Goal: Ask a question: Seek information or help from site administrators or community

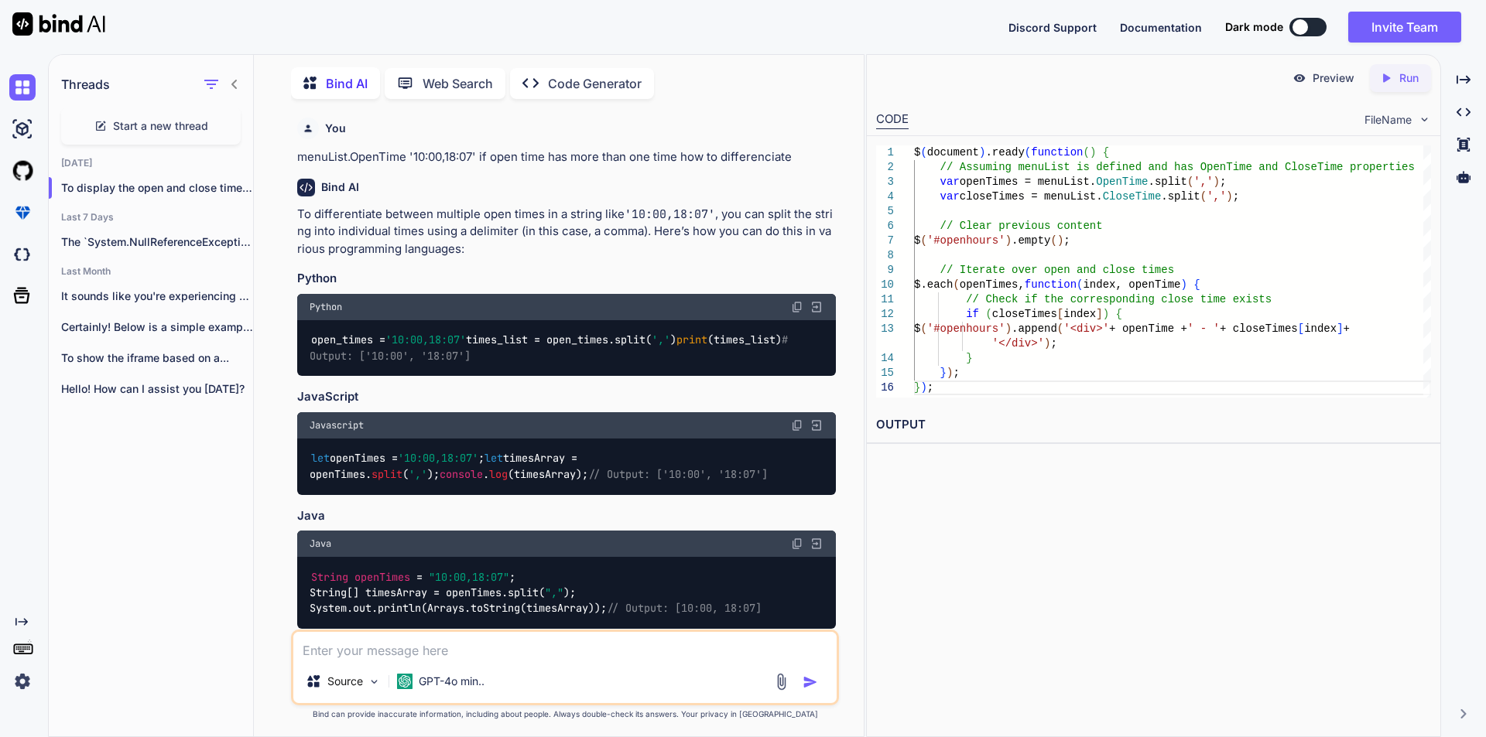
scroll to position [2799, 0]
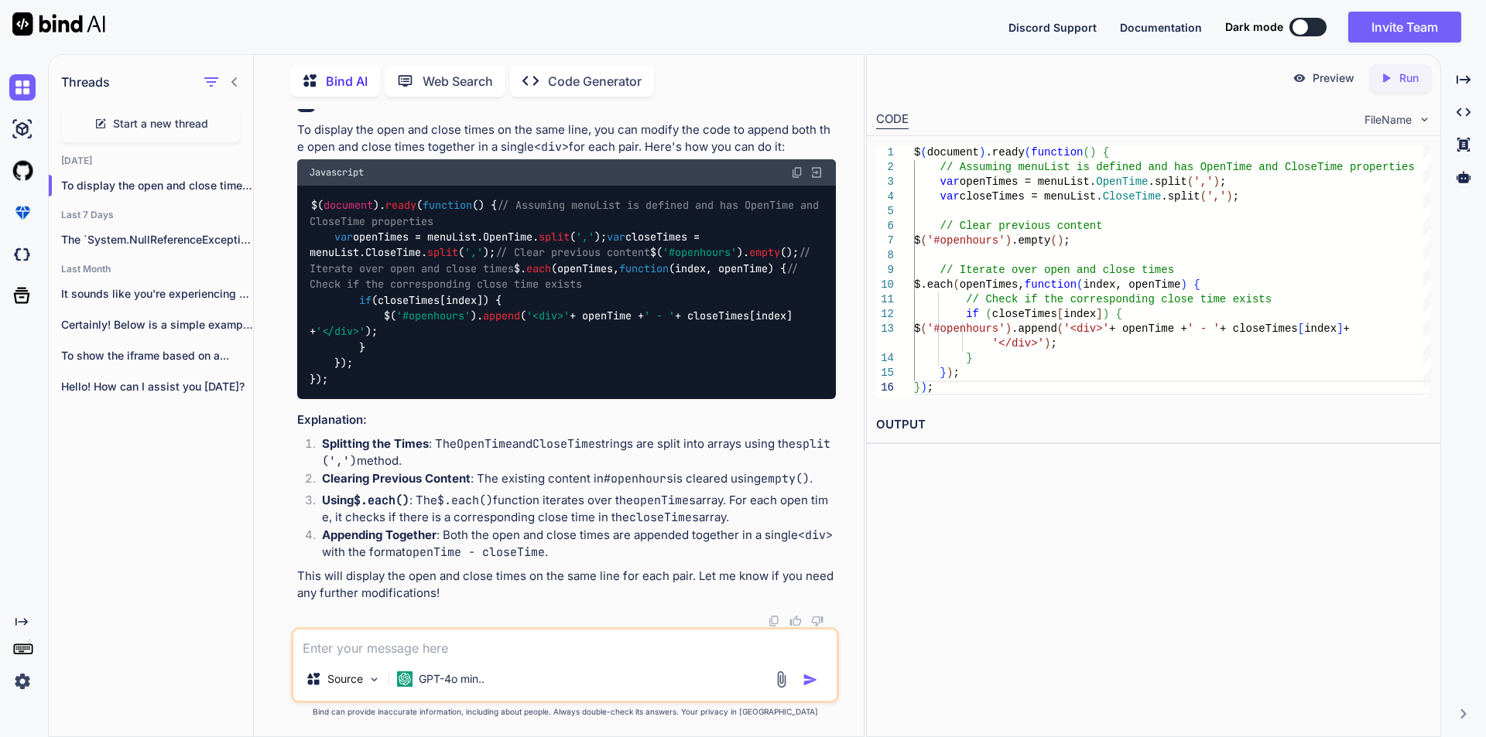
click at [182, 125] on span "Start a new thread" at bounding box center [160, 123] width 95 height 15
type textarea "x"
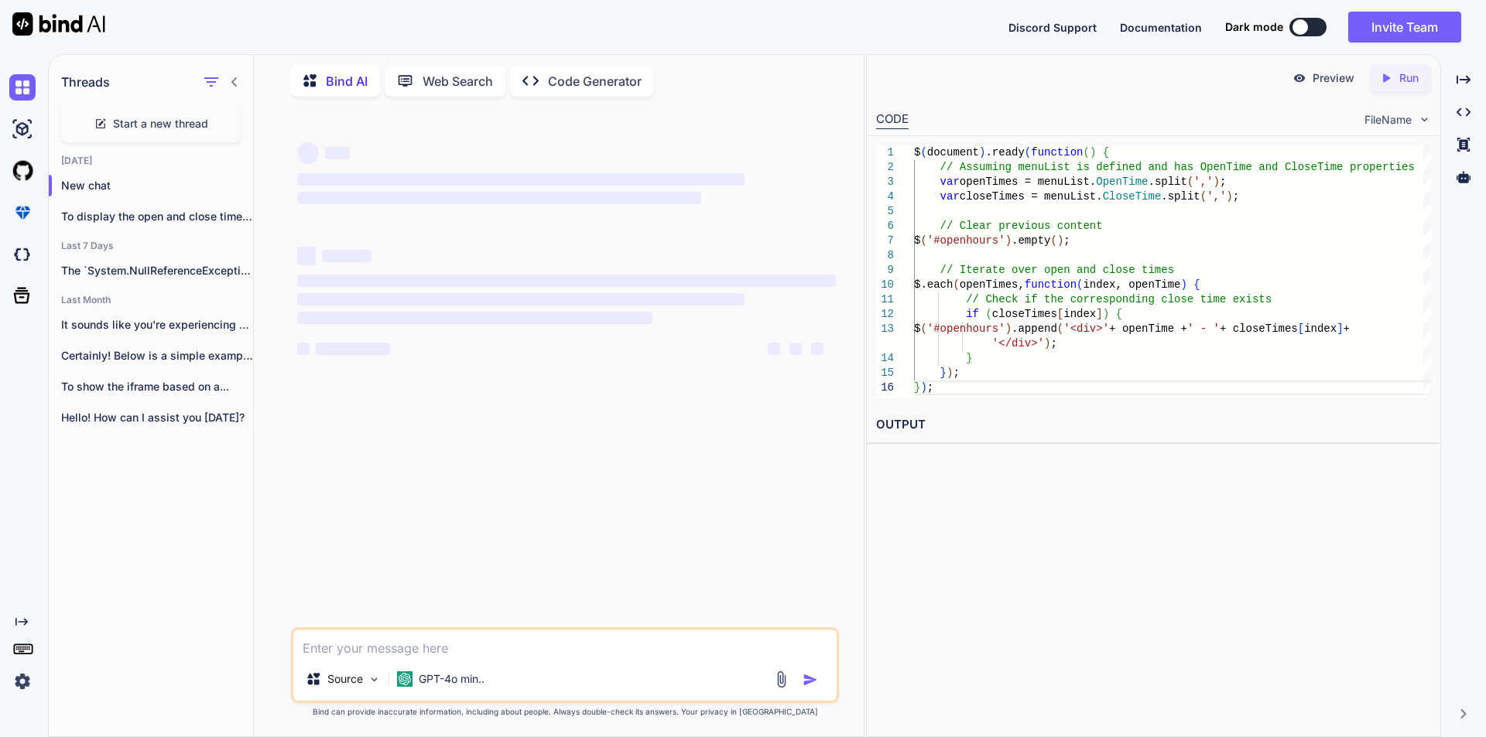
click at [436, 643] on textarea at bounding box center [564, 644] width 543 height 28
paste textarea "if (menuList.MondayClose != true) { $('#hourheader').text('WE ARE CLOSED [DATE]…"
type textarea "if (menuList.MondayClose != true) { $('#hourheader').text('WE ARE CLOSED [DATE]…"
type textarea "x"
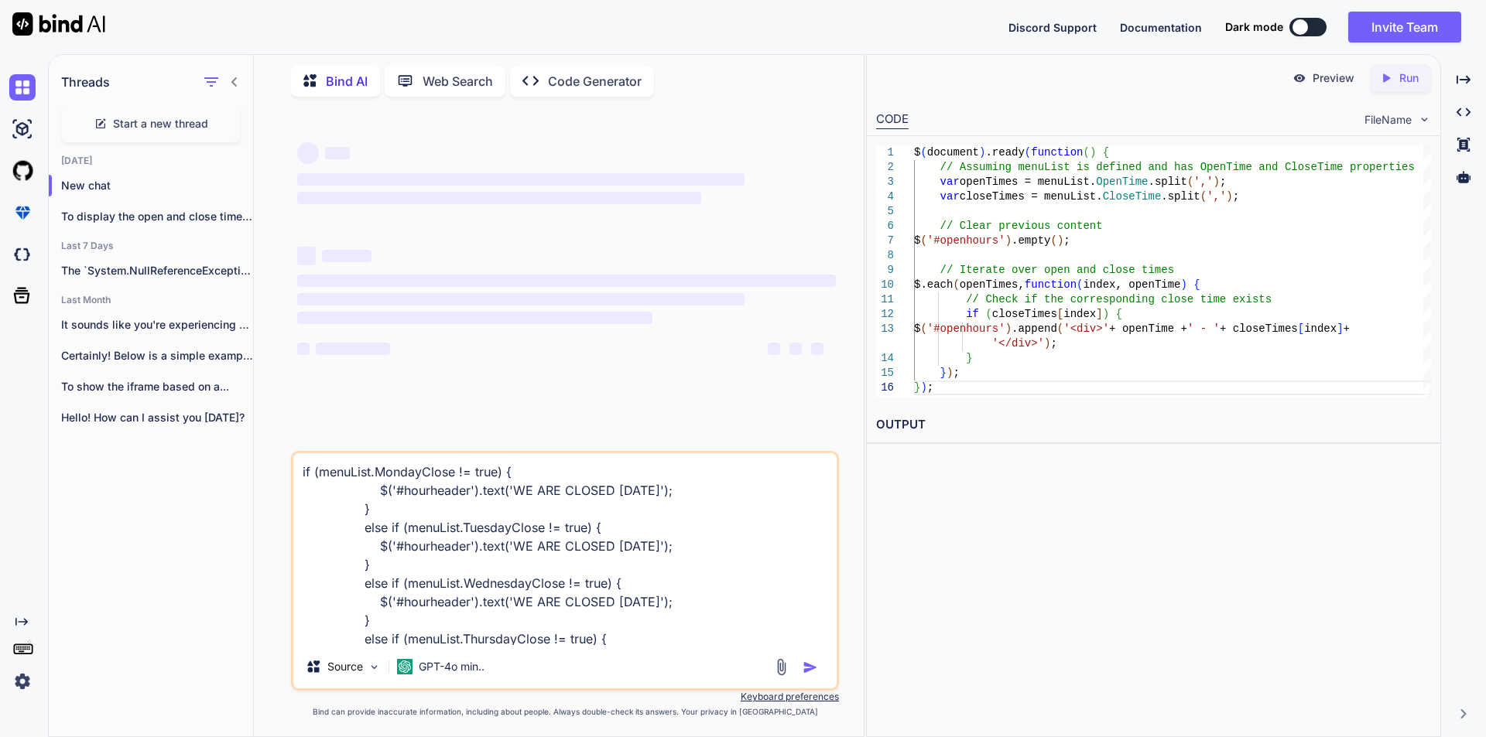
scroll to position [206, 0]
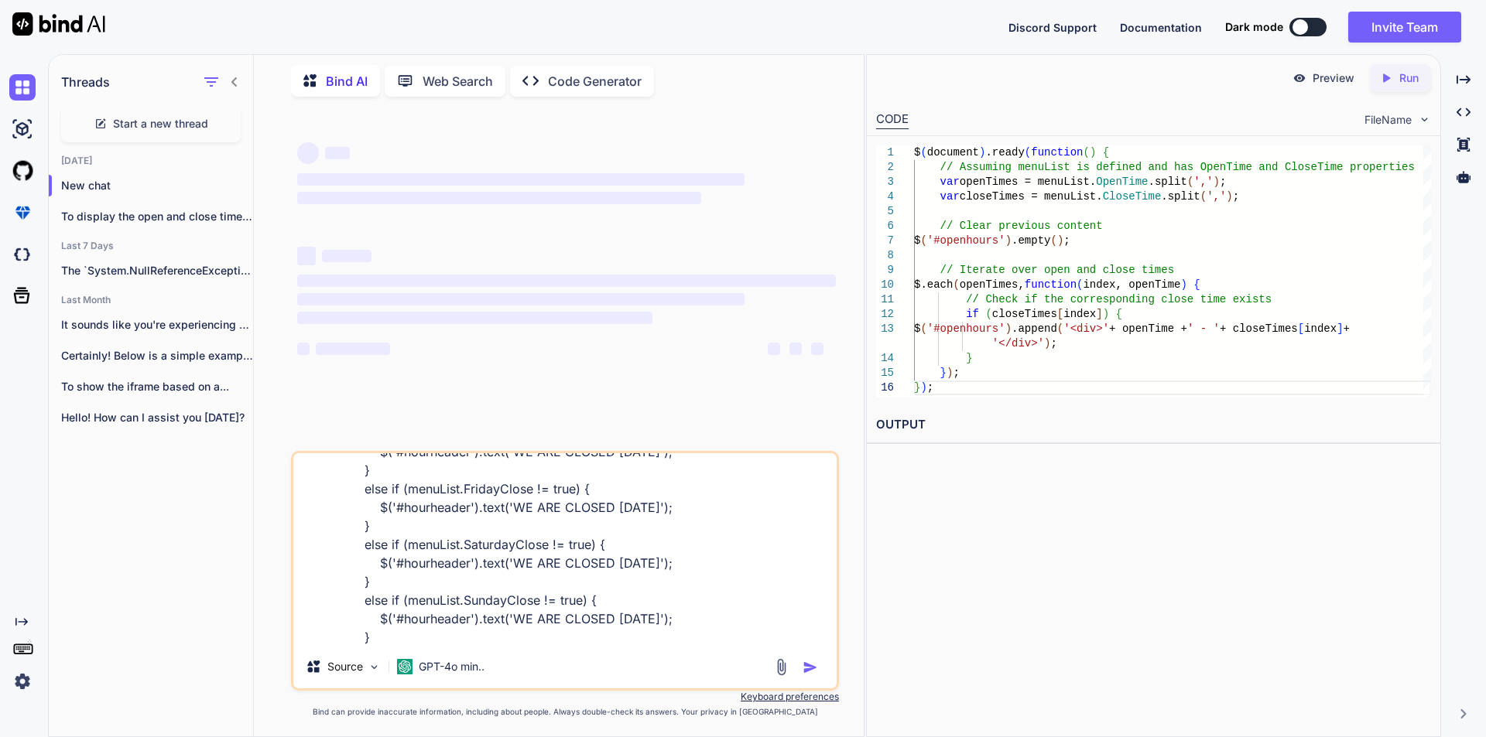
type textarea "if (menuList.MondayClose != true) { $('#hourheader').text('WE ARE CLOSED [DATE]…"
type textarea "x"
type textarea "if (menuList.MondayClose != true) { $('#hourheader').text('WE ARE CLOSED [DATE]…"
type textarea "x"
type textarea "if (menuList.MondayClose != true) { $('#hourheader').text('WE ARE CLOSED [DATE]…"
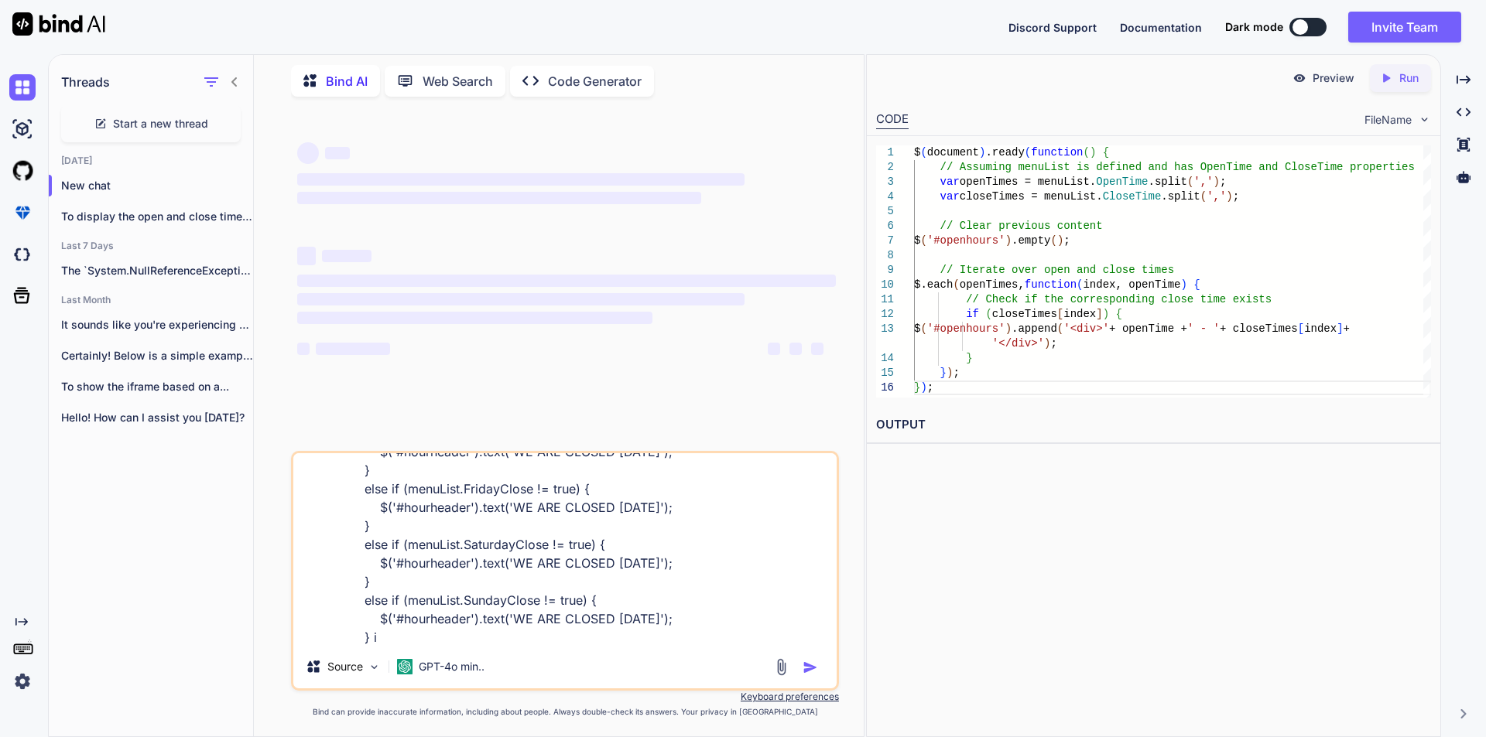
type textarea "x"
type textarea "if (menuList.MondayClose != true) { $('#hourheader').text('WE ARE CLOSED [DATE]…"
type textarea "x"
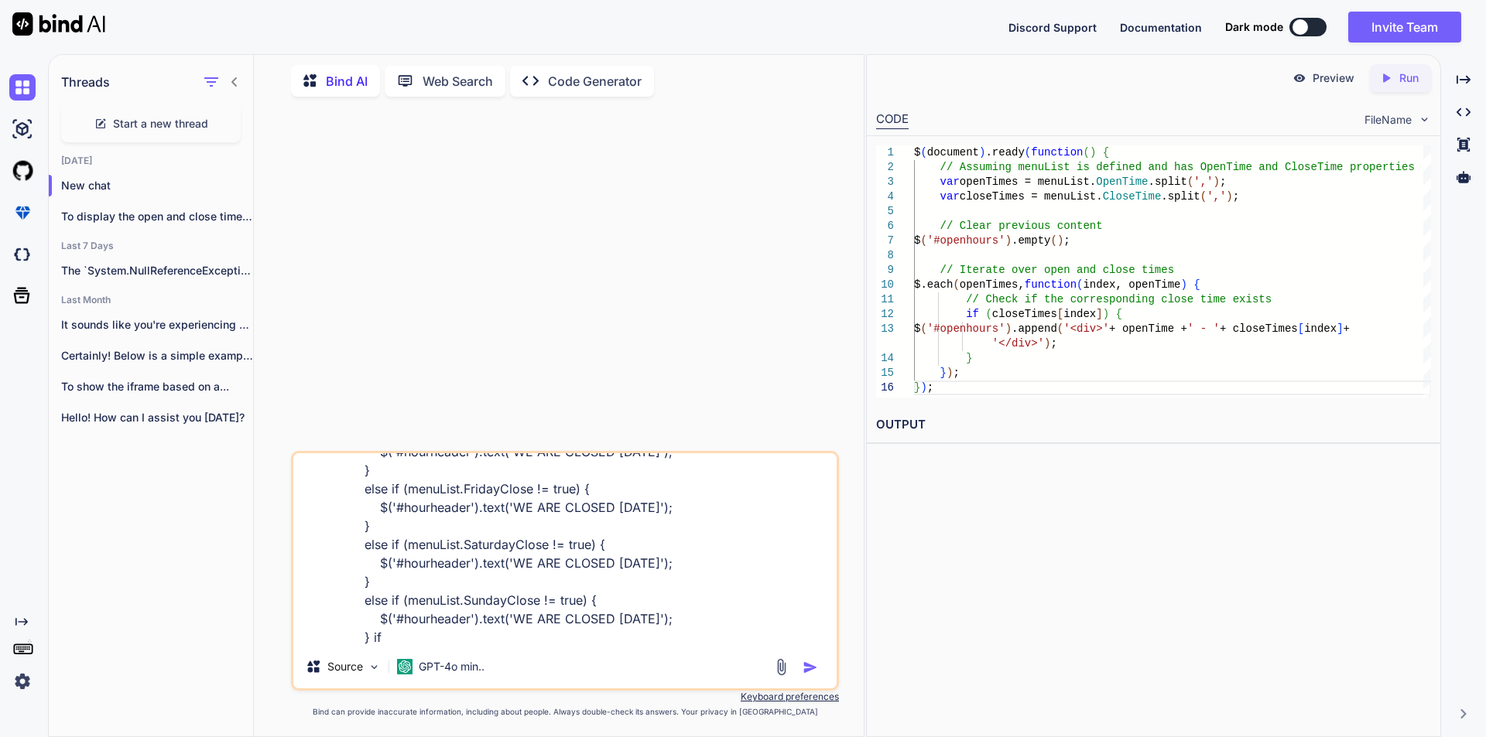
type textarea "if (menuList.MondayClose != true) { $('#hourheader').text('WE ARE CLOSED [DATE]…"
type textarea "x"
type textarea "if (menuList.MondayClose != true) { $('#hourheader').text('WE ARE CLOSED [DATE]…"
type textarea "x"
type textarea "if (menuList.MondayClose != true) { $('#hourheader').text('WE ARE CLOSED [DATE]…"
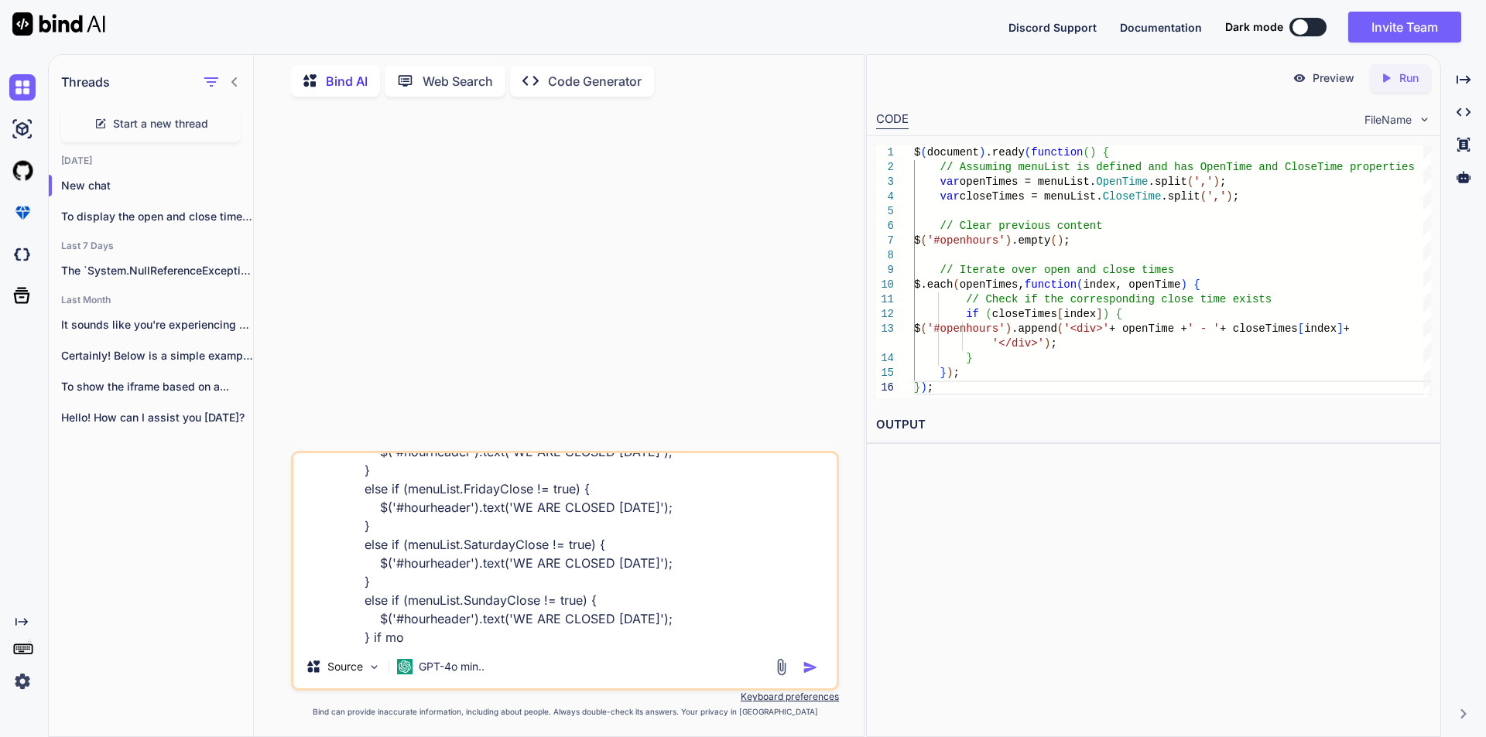
type textarea "x"
type textarea "if (menuList.MondayClose != true) { $('#hourheader').text('WE ARE CLOSED [DATE]…"
type textarea "x"
type textarea "if (menuList.MondayClose != true) { $('#hourheader').text('WE ARE CLOSED [DATE]…"
type textarea "x"
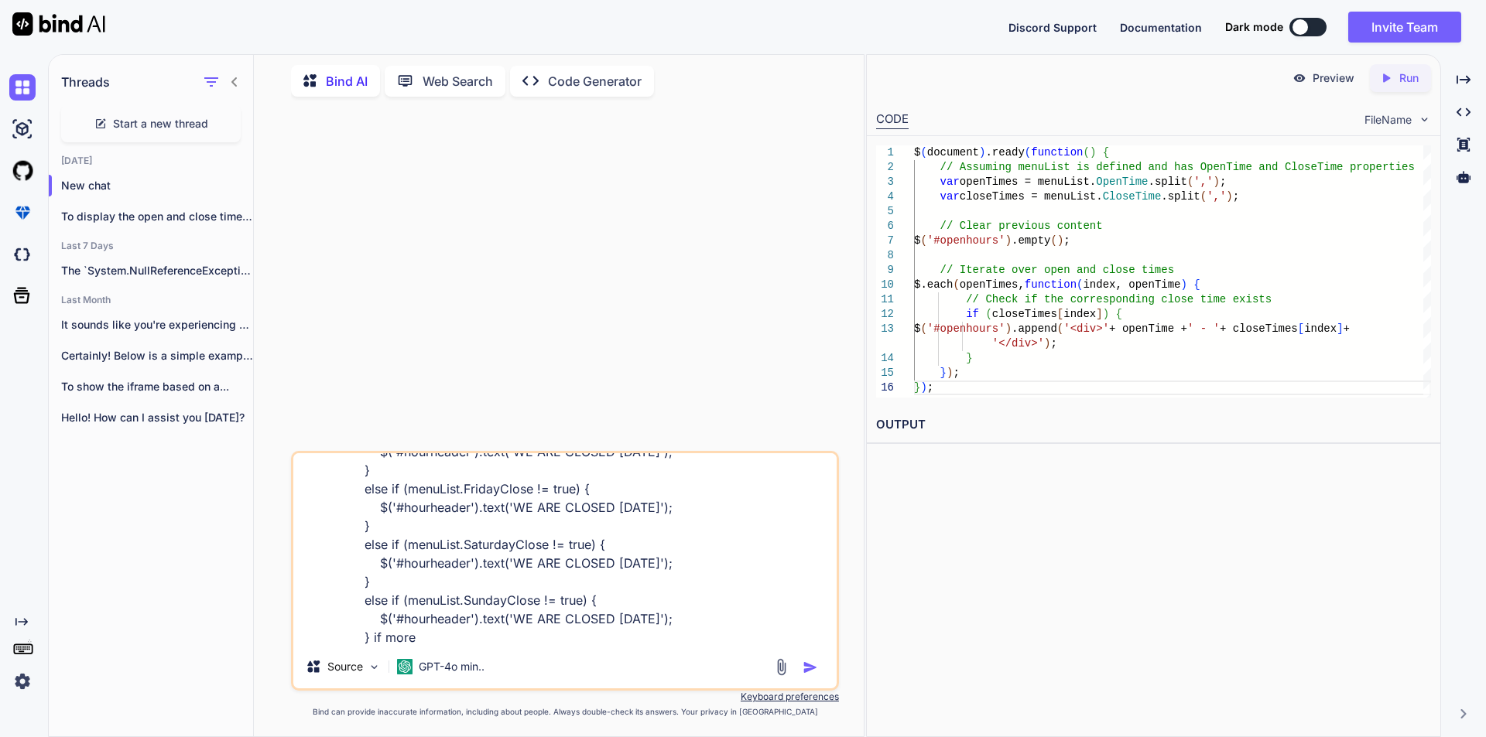
type textarea "if (menuList.MondayClose != true) { $('#hourheader').text('WE ARE CLOSED [DATE]…"
type textarea "x"
type textarea "if (menuList.MondayClose != true) { $('#hourheader').text('WE ARE CLOSED [DATE]…"
type textarea "x"
type textarea "if (menuList.MondayClose != true) { $('#hourheader').text('WE ARE CLOSED [DATE]…"
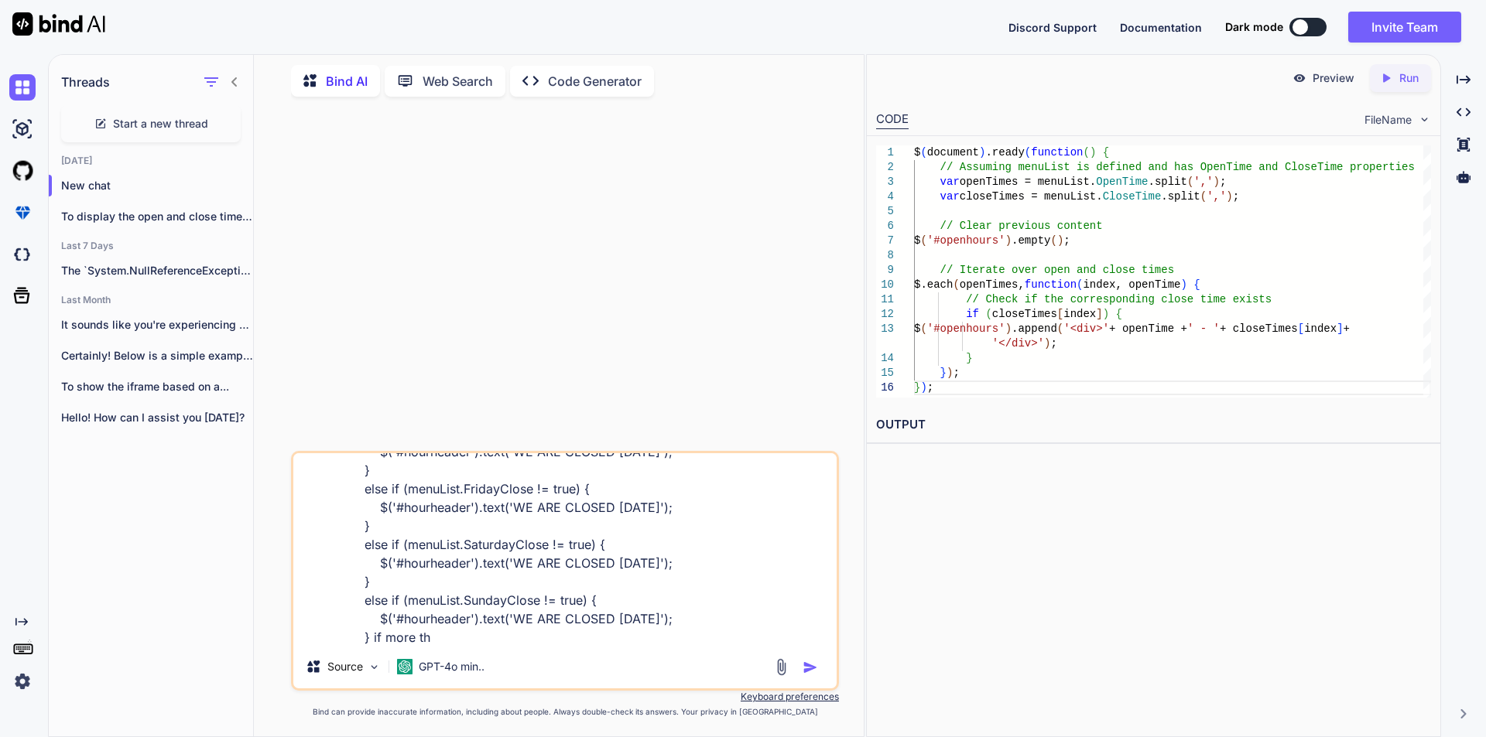
type textarea "x"
type textarea "if (menuList.MondayClose != true) { $('#hourheader').text('WE ARE CLOSED [DATE]…"
type textarea "x"
type textarea "if (menuList.MondayClose != true) { $('#hourheader').text('WE ARE CLOSED [DATE]…"
type textarea "x"
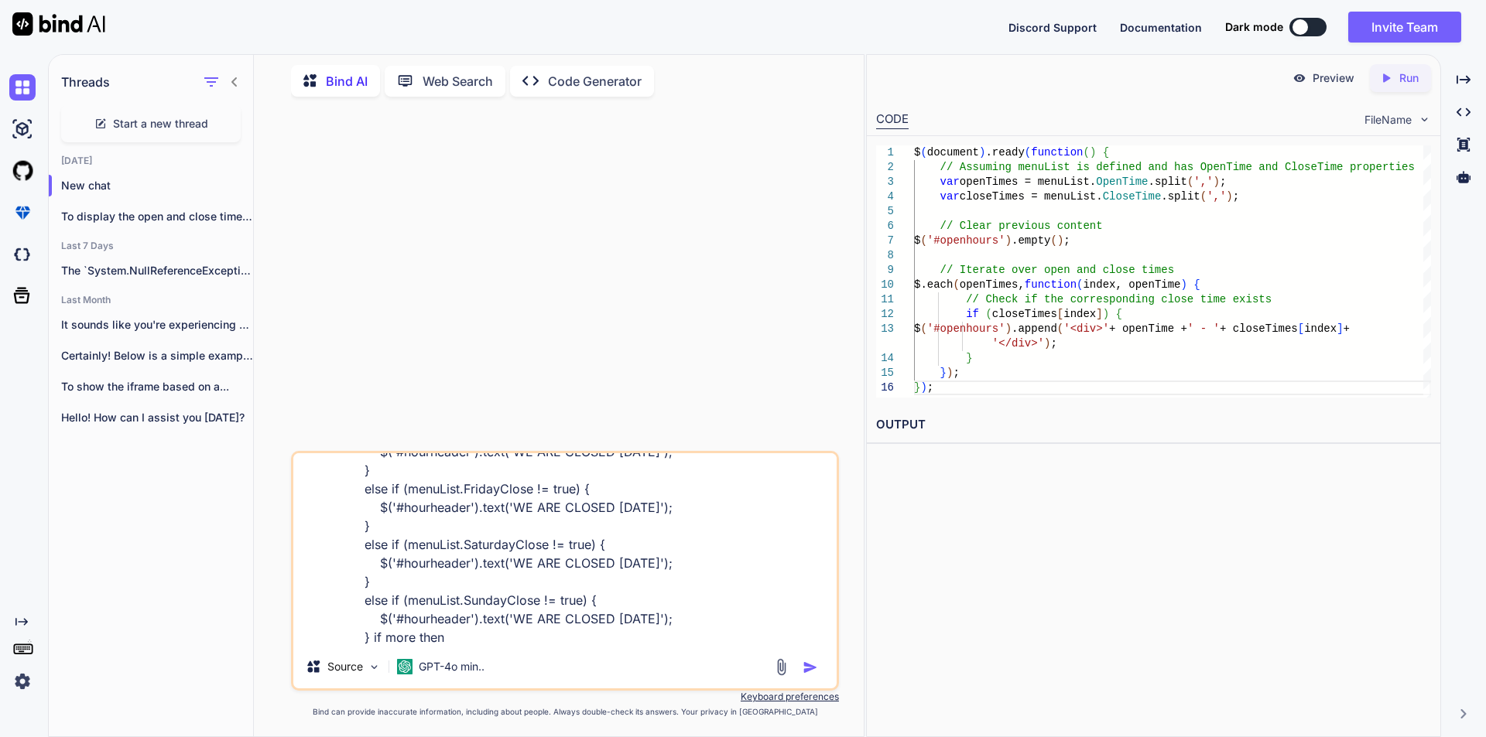
type textarea "if (menuList.MondayClose != true) { $('#hourheader').text('WE ARE CLOSED [DATE]…"
type textarea "x"
type textarea "if (menuList.MondayClose != true) { $('#hourheader').text('WE ARE CLOSED [DATE]…"
type textarea "x"
type textarea "if (menuList.MondayClose != true) { $('#hourheader').text('WE ARE CLOSED [DATE]…"
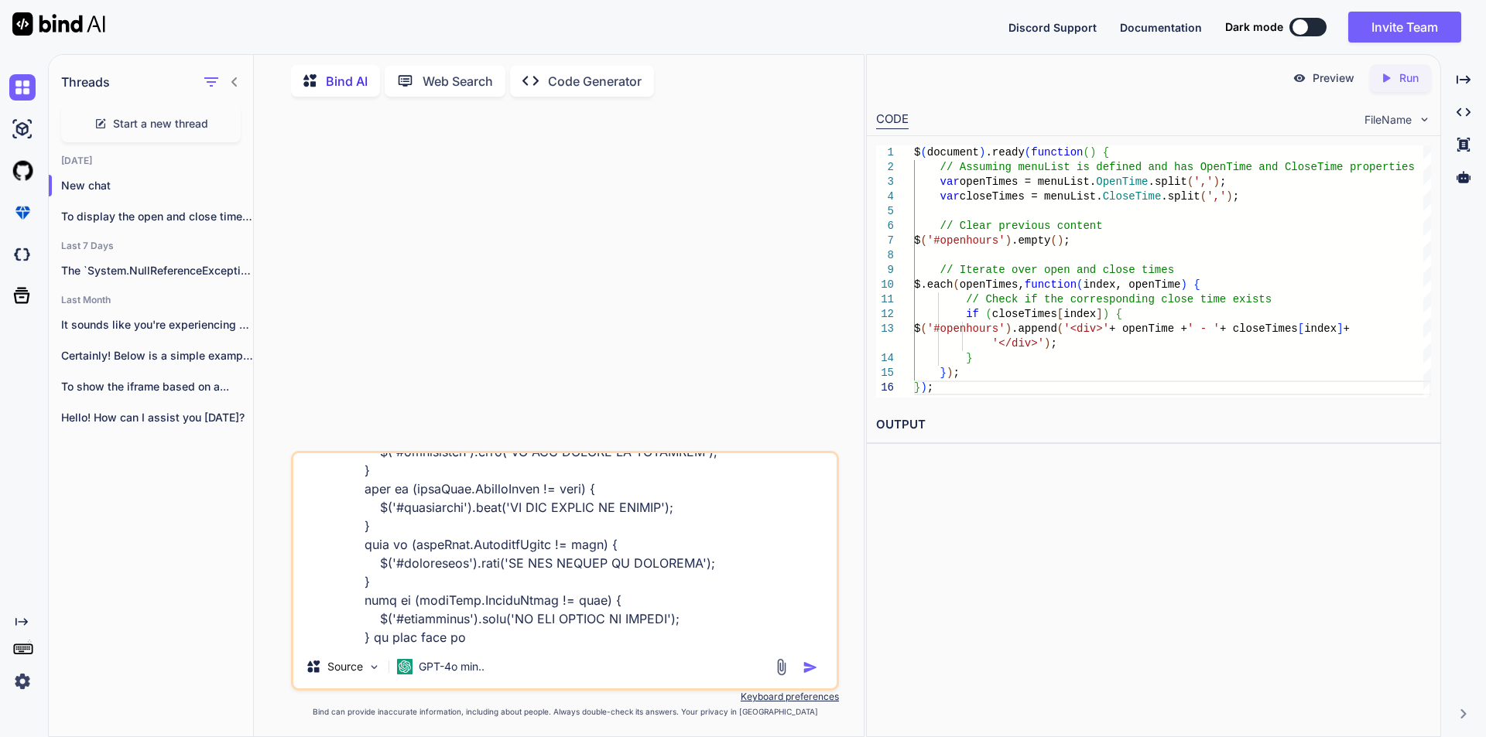
type textarea "x"
type textarea "if (menuList.MondayClose != true) { $('#hourheader').text('WE ARE CLOSED [DATE]…"
type textarea "x"
type textarea "if (menuList.MondayClose != true) { $('#hourheader').text('WE ARE CLOSED [DATE]…"
type textarea "x"
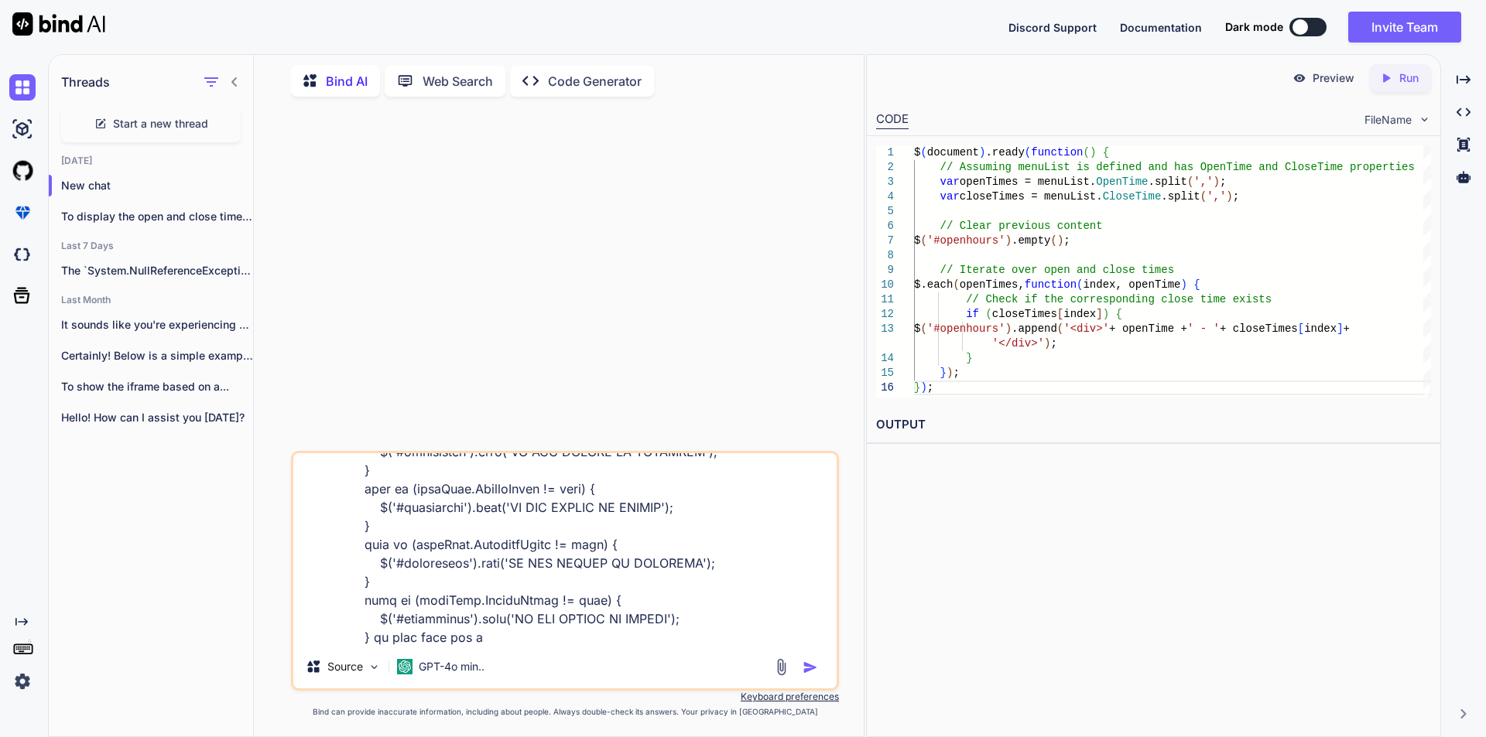
type textarea "if (menuList.MondayClose != true) { $('#hourheader').text('WE ARE CLOSED [DATE]…"
type textarea "x"
type textarea "if (menuList.MondayClose != true) { $('#hourheader').text('WE ARE CLOSED [DATE]…"
type textarea "x"
type textarea "if (menuList.MondayClose != true) { $('#hourheader').text('WE ARE CLOSED [DATE]…"
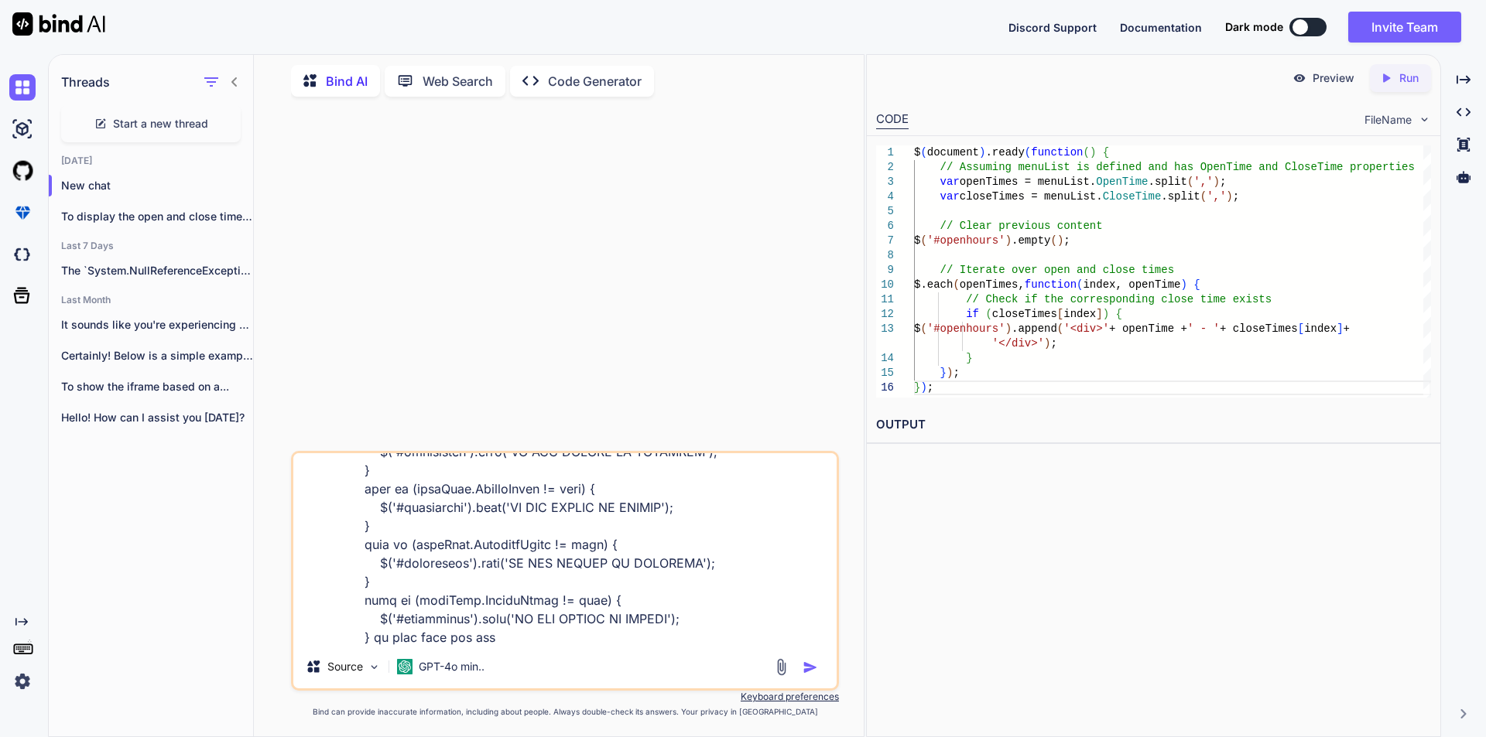
type textarea "x"
type textarea "if (menuList.MondayClose != true) { $('#hourheader').text('WE ARE CLOSED [DATE]…"
type textarea "x"
type textarea "if (menuList.MondayClose != true) { $('#hourheader').text('WE ARE CLOSED [DATE]…"
type textarea "x"
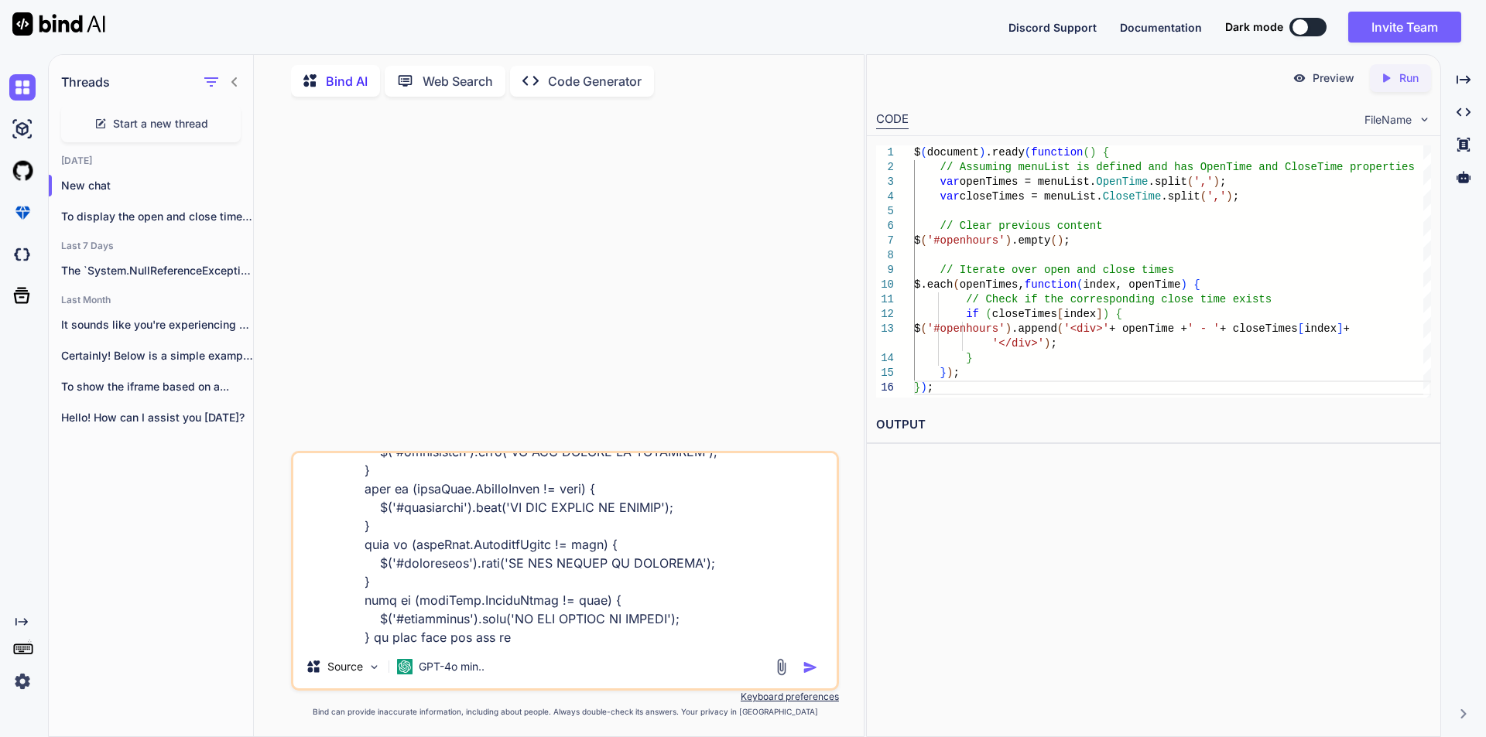
type textarea "if (menuList.MondayClose != true) { $('#hourheader').text('WE ARE CLOSED [DATE]…"
type textarea "x"
type textarea "if (menuList.MondayClose != true) { $('#hourheader').text('WE ARE CLOSED [DATE]…"
type textarea "x"
type textarea "if (menuList.MondayClose != true) { $('#hourheader').text('WE ARE CLOSED [DATE]…"
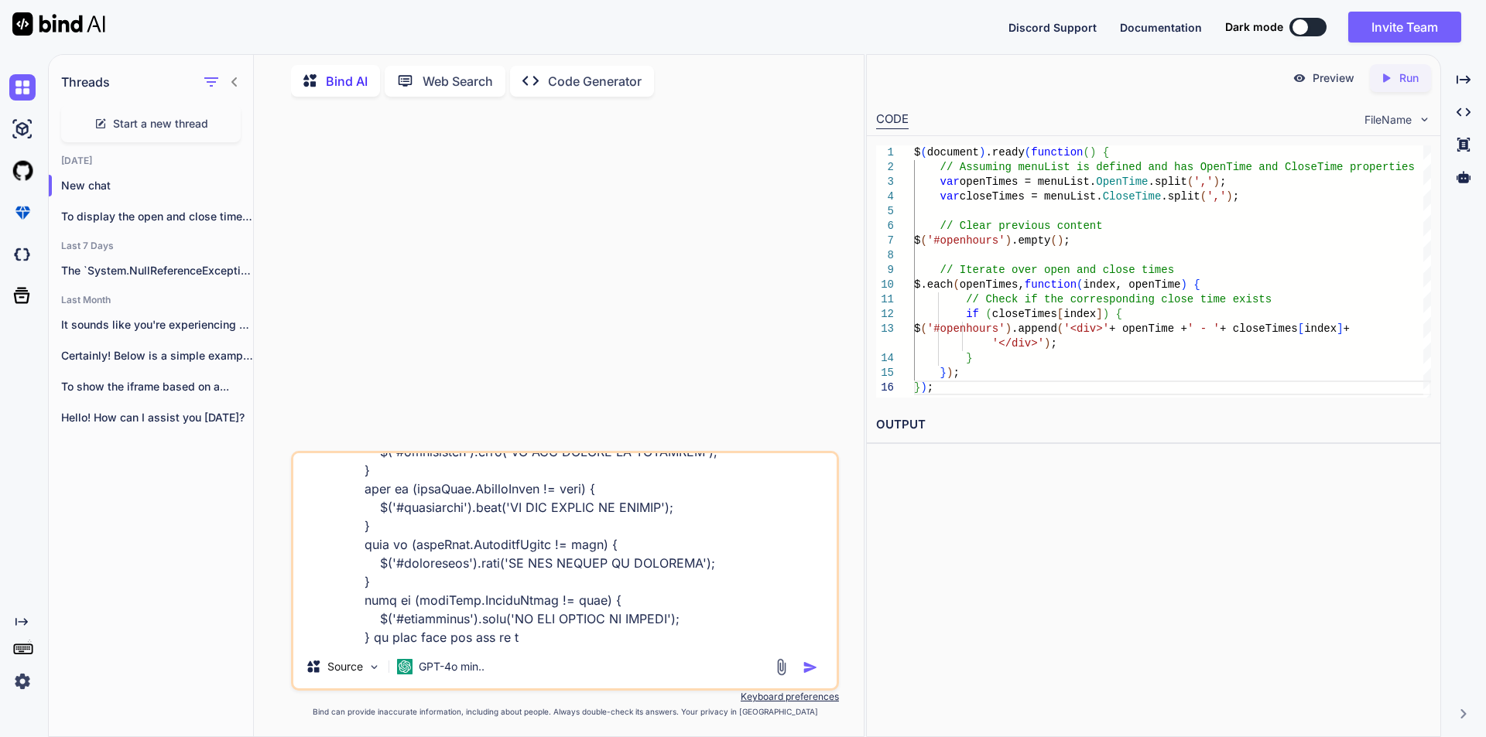
type textarea "x"
type textarea "if (menuList.MondayClose != true) { $('#hourheader').text('WE ARE CLOSED [DATE]…"
type textarea "x"
type textarea "if (menuList.MondayClose != true) { $('#hourheader').text('WE ARE CLOSED [DATE]…"
type textarea "x"
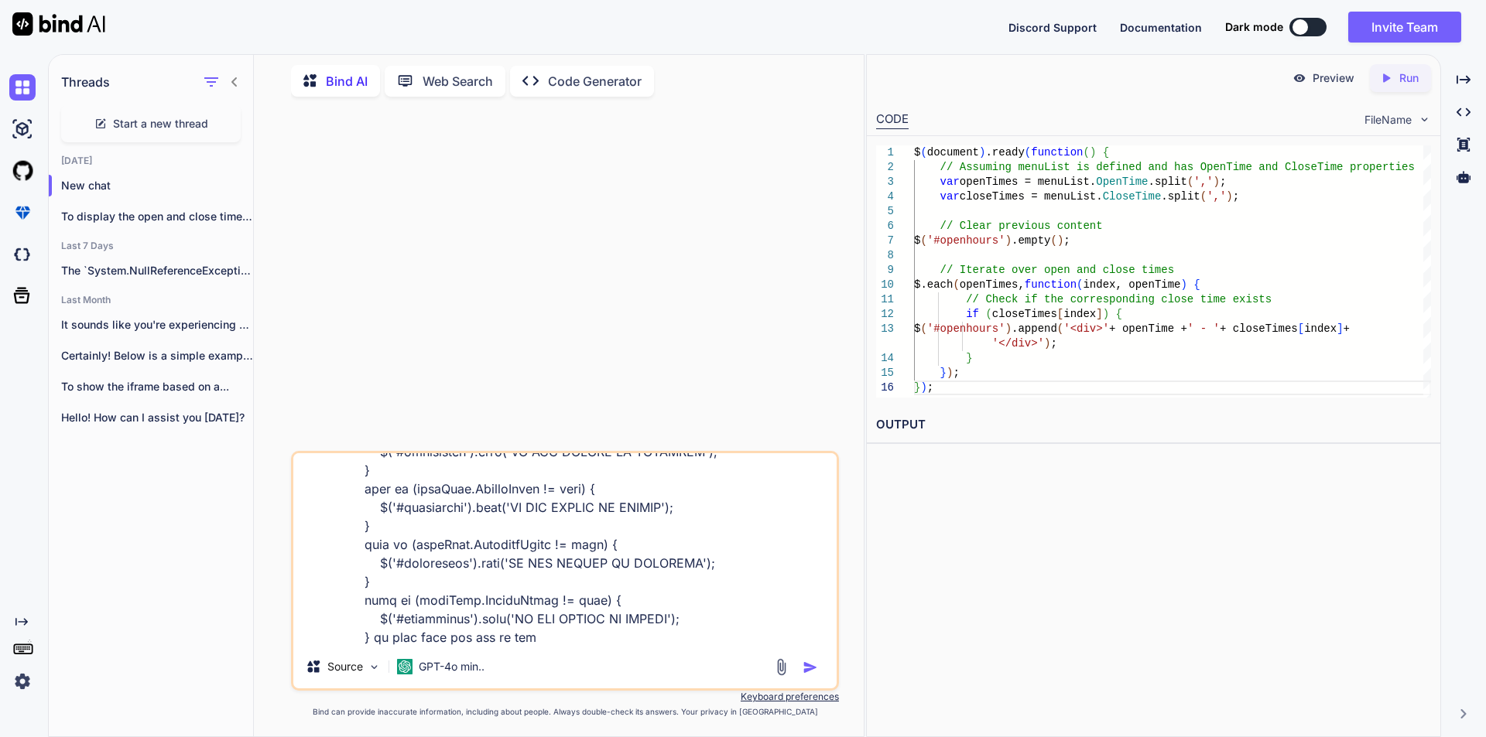
type textarea "if (menuList.MondayClose != true) { $('#hourheader').text('WE ARE CLOSED [DATE]…"
type textarea "x"
type textarea "if (menuList.MondayClose != true) { $('#hourheader').text('WE ARE CLOSED [DATE]…"
type textarea "x"
type textarea "if (menuList.MondayClose != true) { $('#hourheader').text('WE ARE CLOSED [DATE]…"
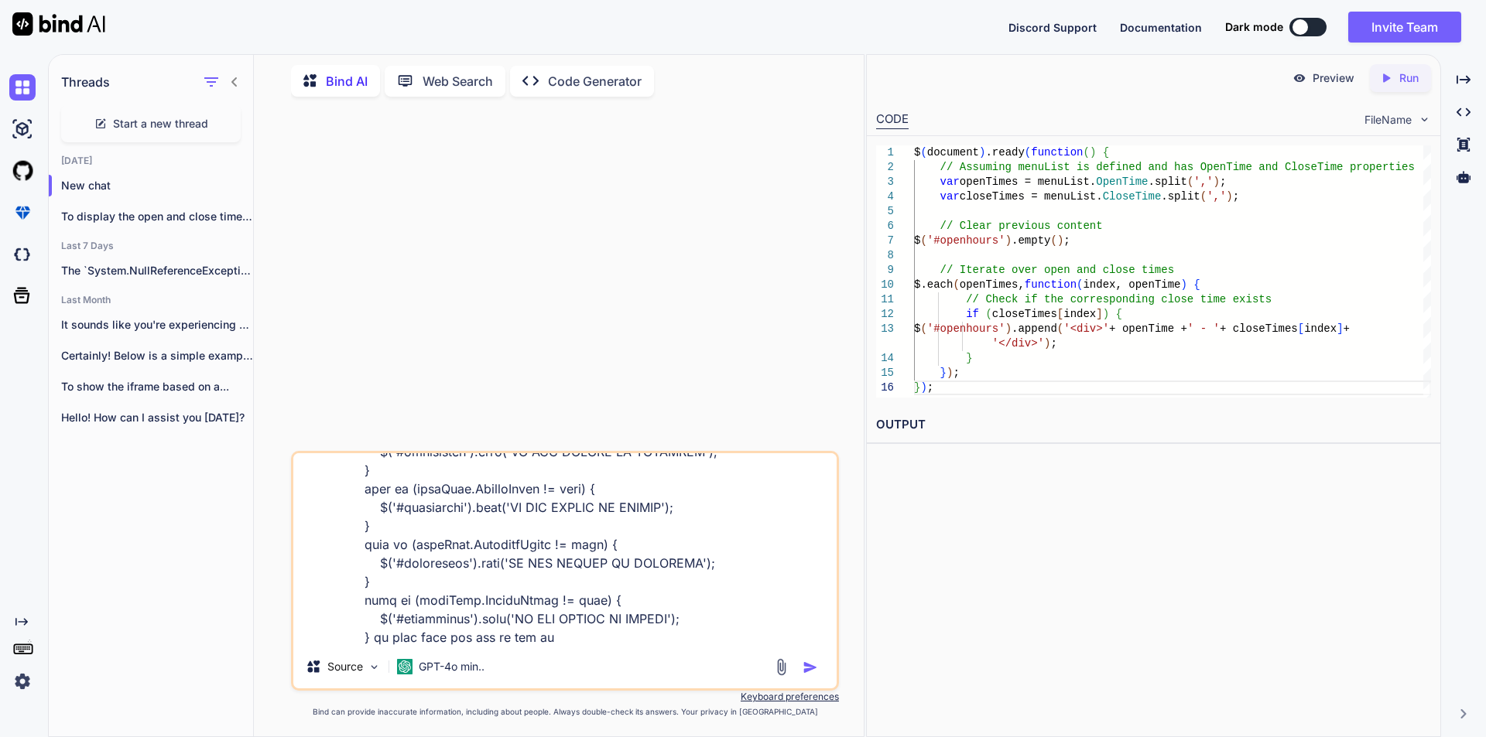
type textarea "x"
type textarea "if (menuList.MondayClose != true) { $('#hourheader').text('WE ARE CLOSED [DATE]…"
type textarea "x"
type textarea "if (menuList.MondayClose != true) { $('#hourheader').text('WE ARE CLOSED [DATE]…"
type textarea "x"
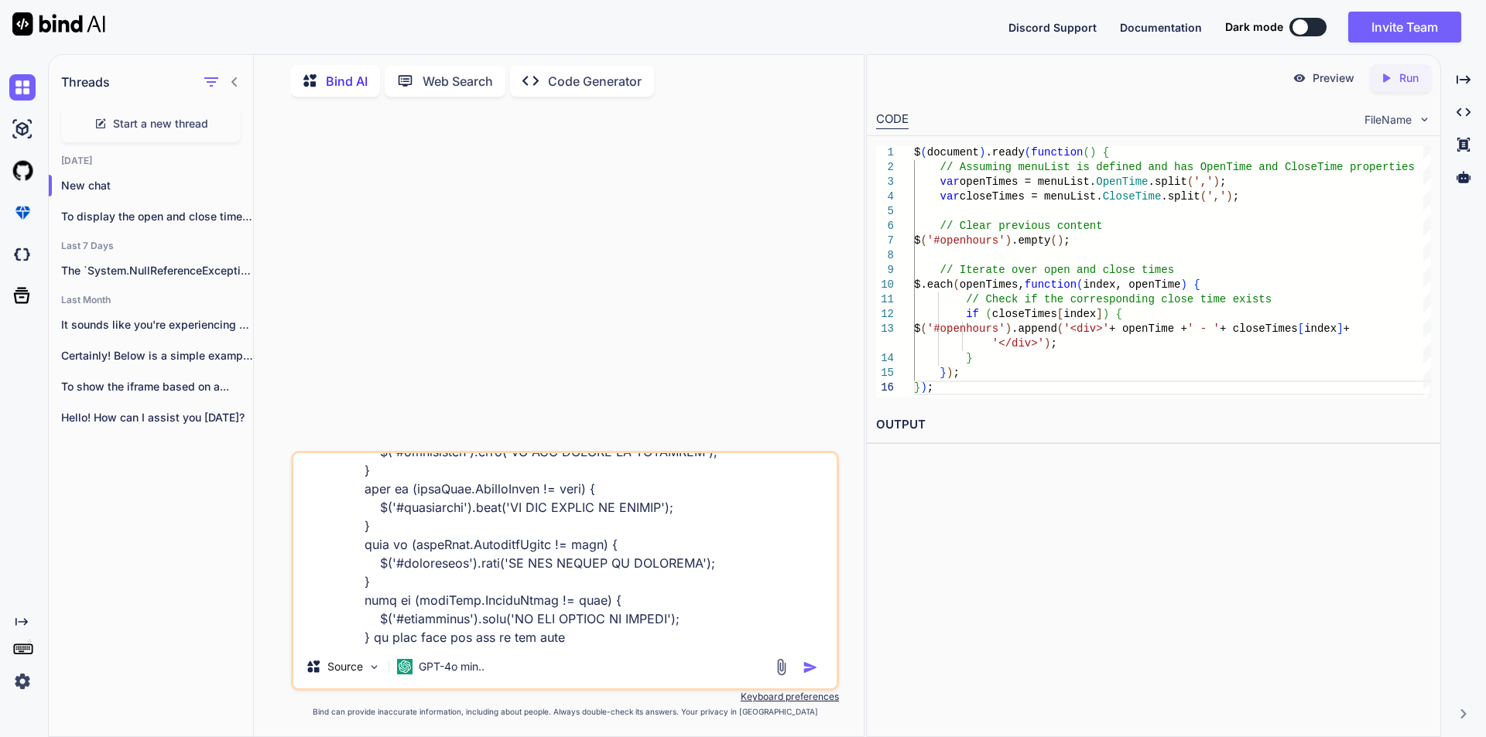
type textarea "if (menuList.MondayClose != true) { $('#hourheader').text('WE ARE CLOSED [DATE]…"
type textarea "x"
type textarea "if (menuList.MondayClose != true) { $('#hourheader').text('WE ARE CLOSED [DATE]…"
type textarea "x"
type textarea "if (menuList.MondayClose != true) { $('#hourheader').text('WE ARE CLOSED [DATE]…"
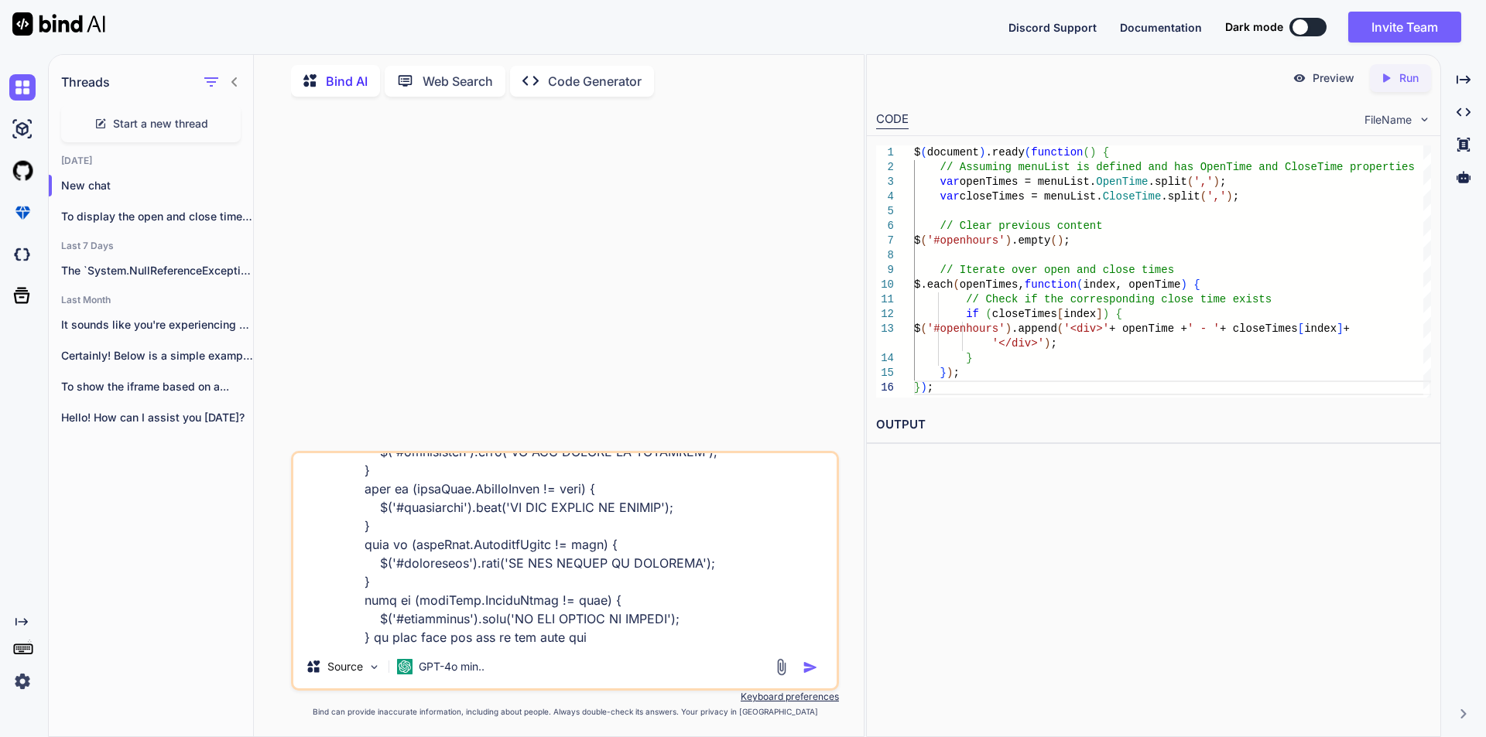
type textarea "x"
type textarea "if (menuList.MondayClose != true) { $('#hourheader').text('WE ARE CLOSED [DATE]…"
type textarea "x"
type textarea "if (menuList.MondayClose != true) { $('#hourheader').text('WE ARE CLOSED [DATE]…"
type textarea "x"
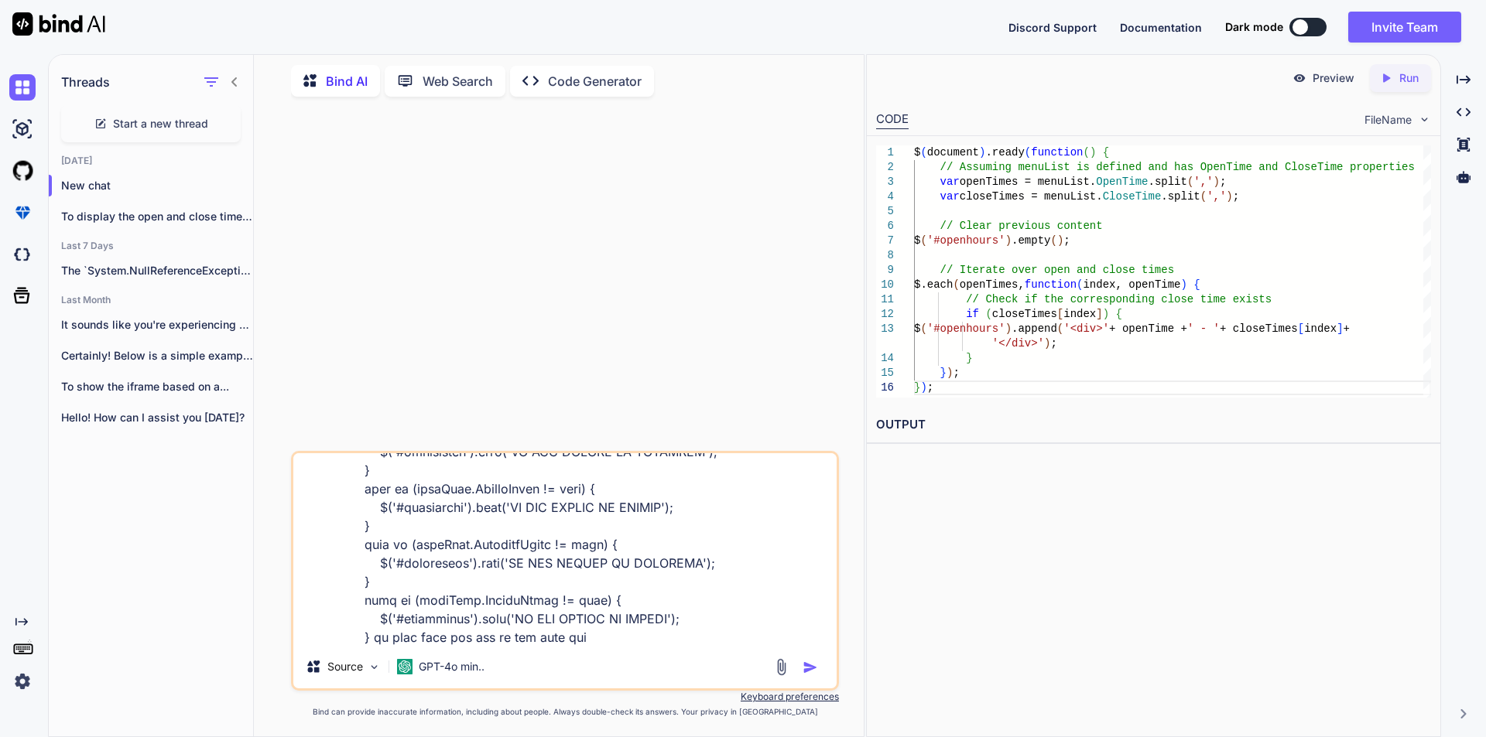
type textarea "if (menuList.MondayClose != true) { $('#hourheader').text('WE ARE CLOSED [DATE]…"
type textarea "x"
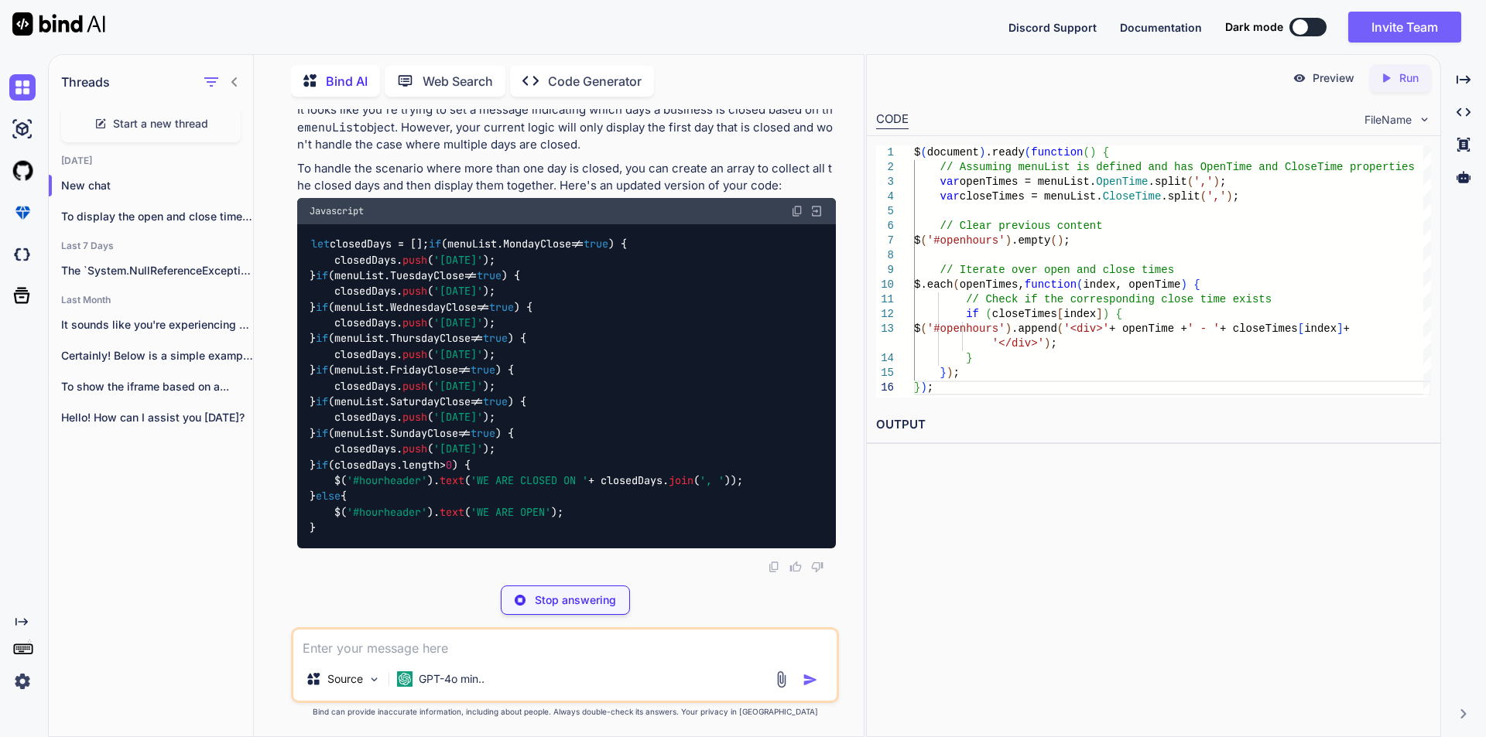
scroll to position [368, 0]
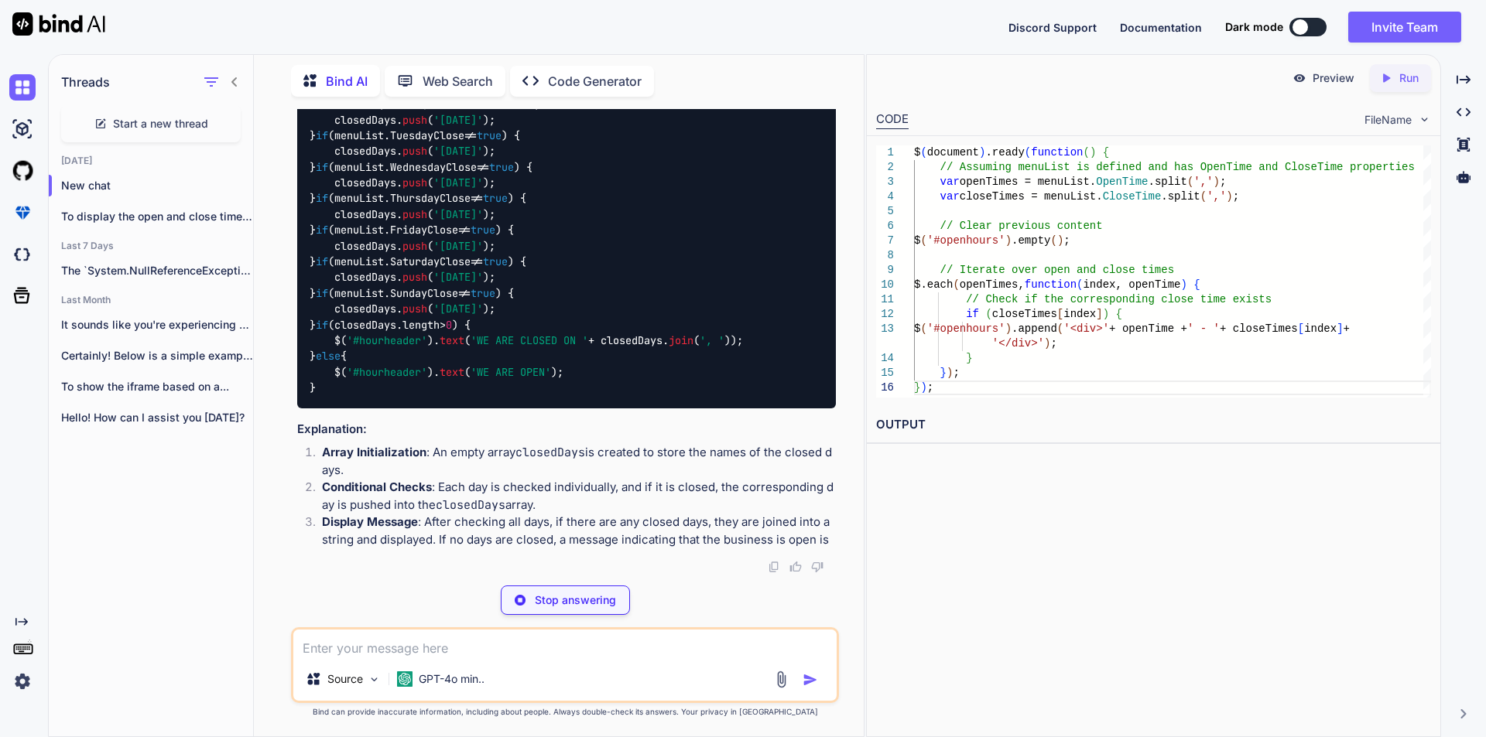
click at [678, 396] on code "let closedDays = []; if (menuList. MondayClose != true ) { closedDays. push ( '…" at bounding box center [525, 246] width 433 height 300
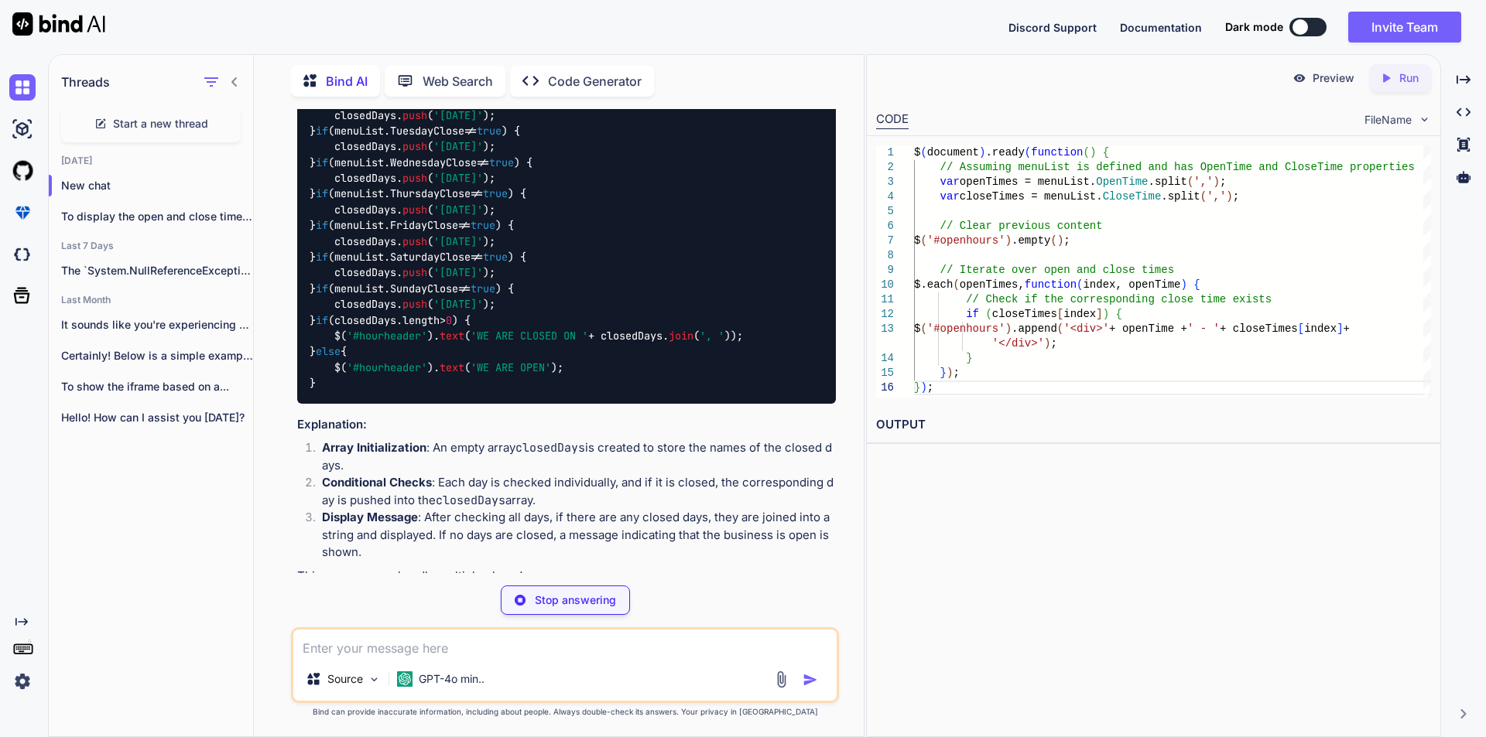
type textarea "x"
type textarea "if (menuList.SundayClose != true) { closedDays.push('[DATE]'); } if (closedDays…"
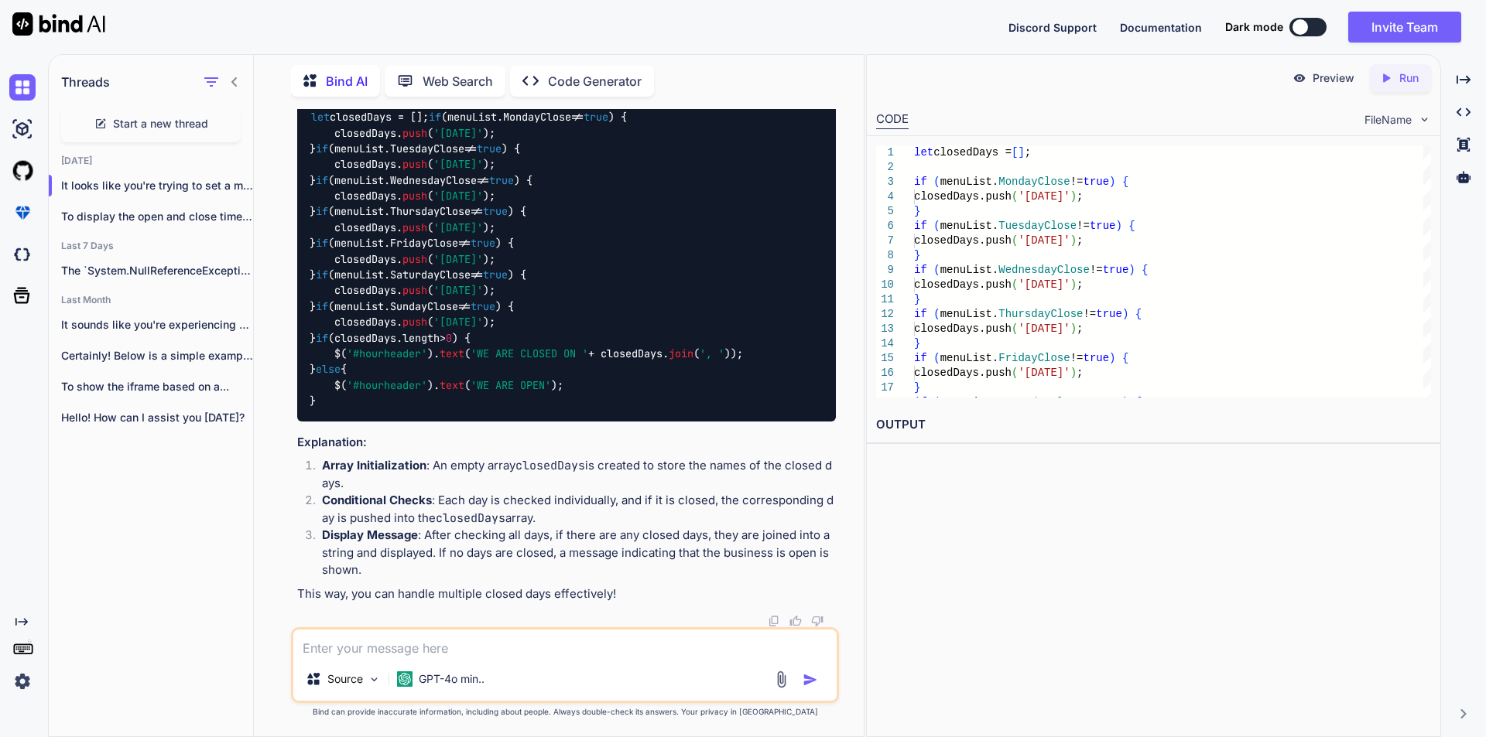
click at [367, 285] on code "let closedDays = []; if (menuList. MondayClose != true ) { closedDays. push ( '…" at bounding box center [525, 259] width 433 height 300
click at [652, 409] on code "let closedDays = []; if (menuList. MondayClose != true ) { closedDays. push ( '…" at bounding box center [525, 259] width 433 height 300
click at [693, 361] on span "join" at bounding box center [681, 354] width 25 height 14
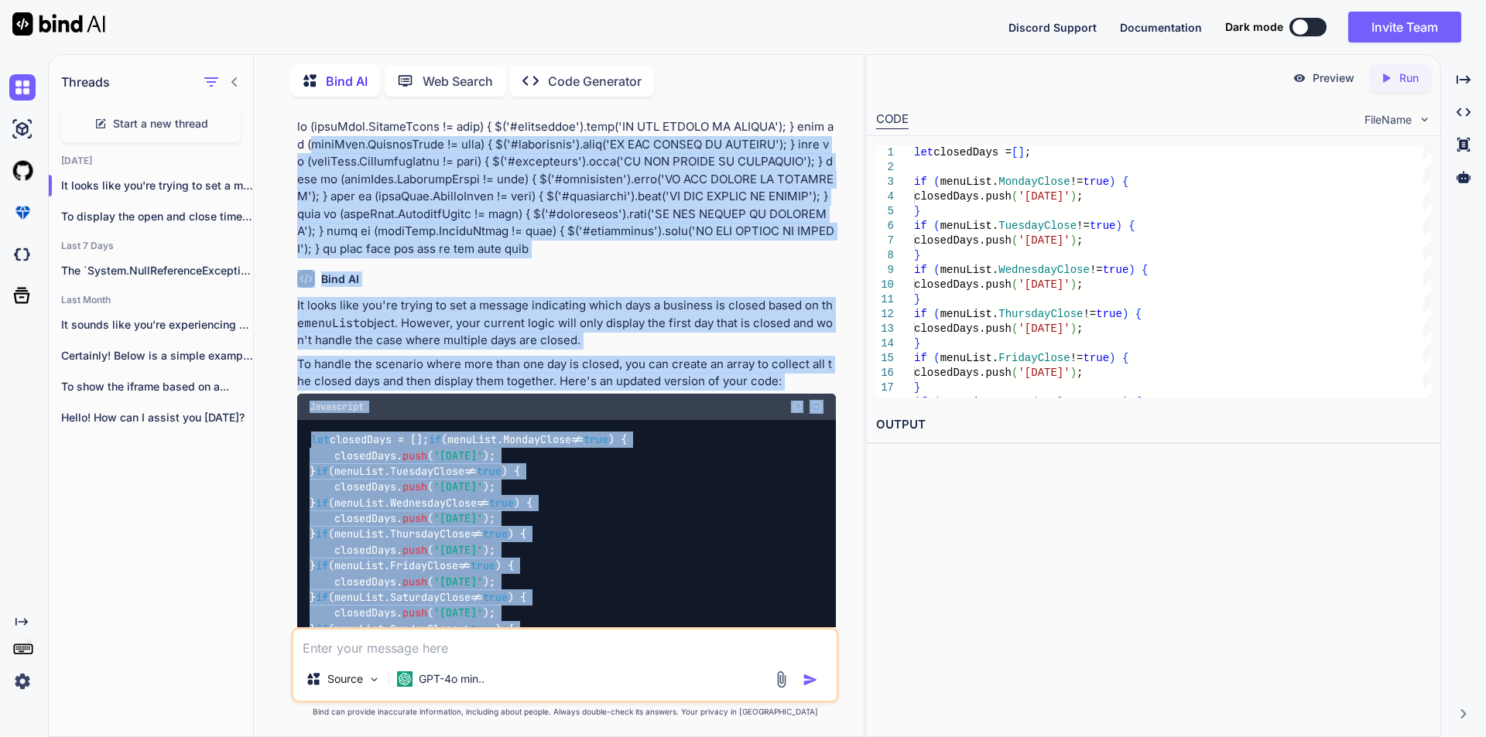
scroll to position [6, 0]
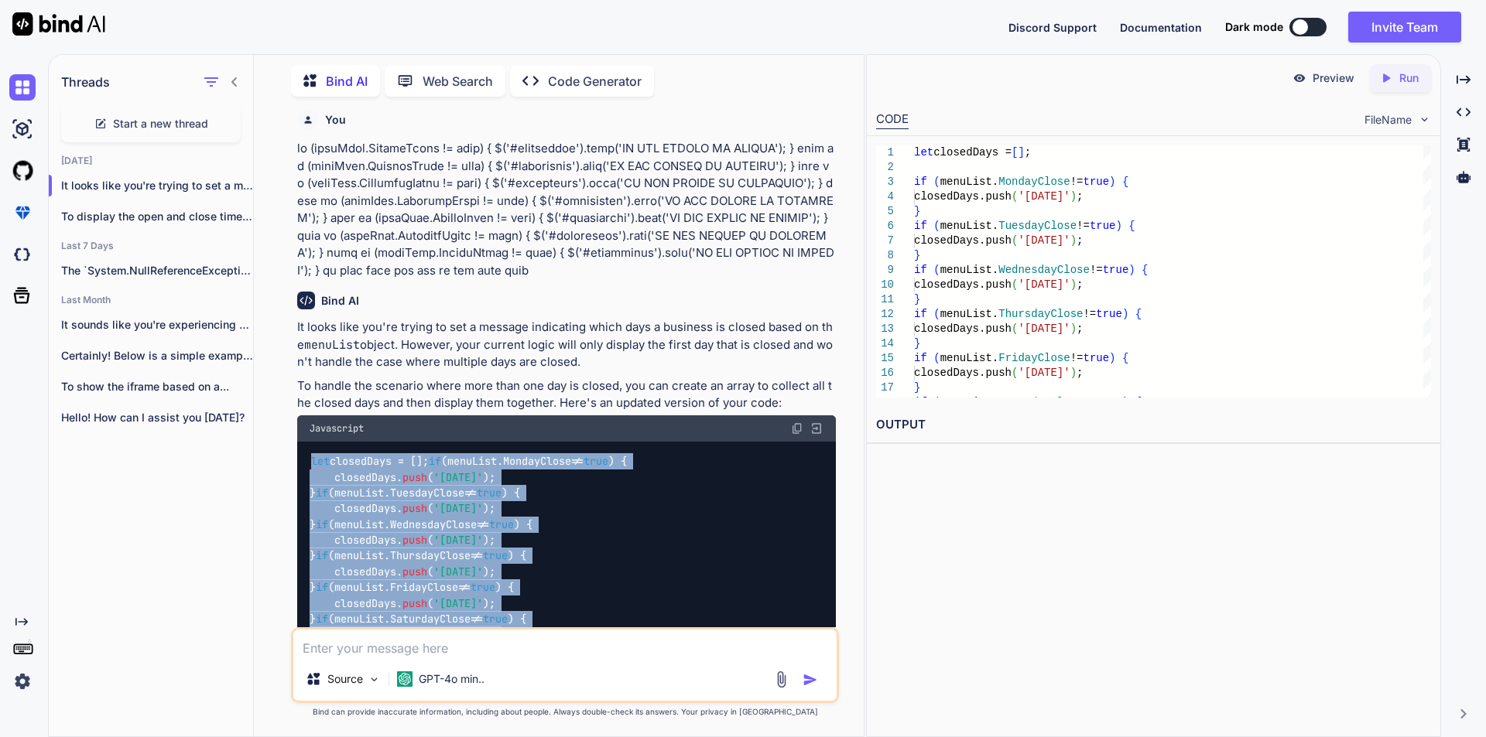
drag, startPoint x: 349, startPoint y: 545, endPoint x: 309, endPoint y: 465, distance: 90.0
click at [309, 465] on div "let closedDays = []; if (menuList. MondayClose != true ) { closedDays. push ( '…" at bounding box center [566, 604] width 539 height 324
copy code "let closedDays = []; if (menuList. MondayClose != true ) { closedDays. push ( '…"
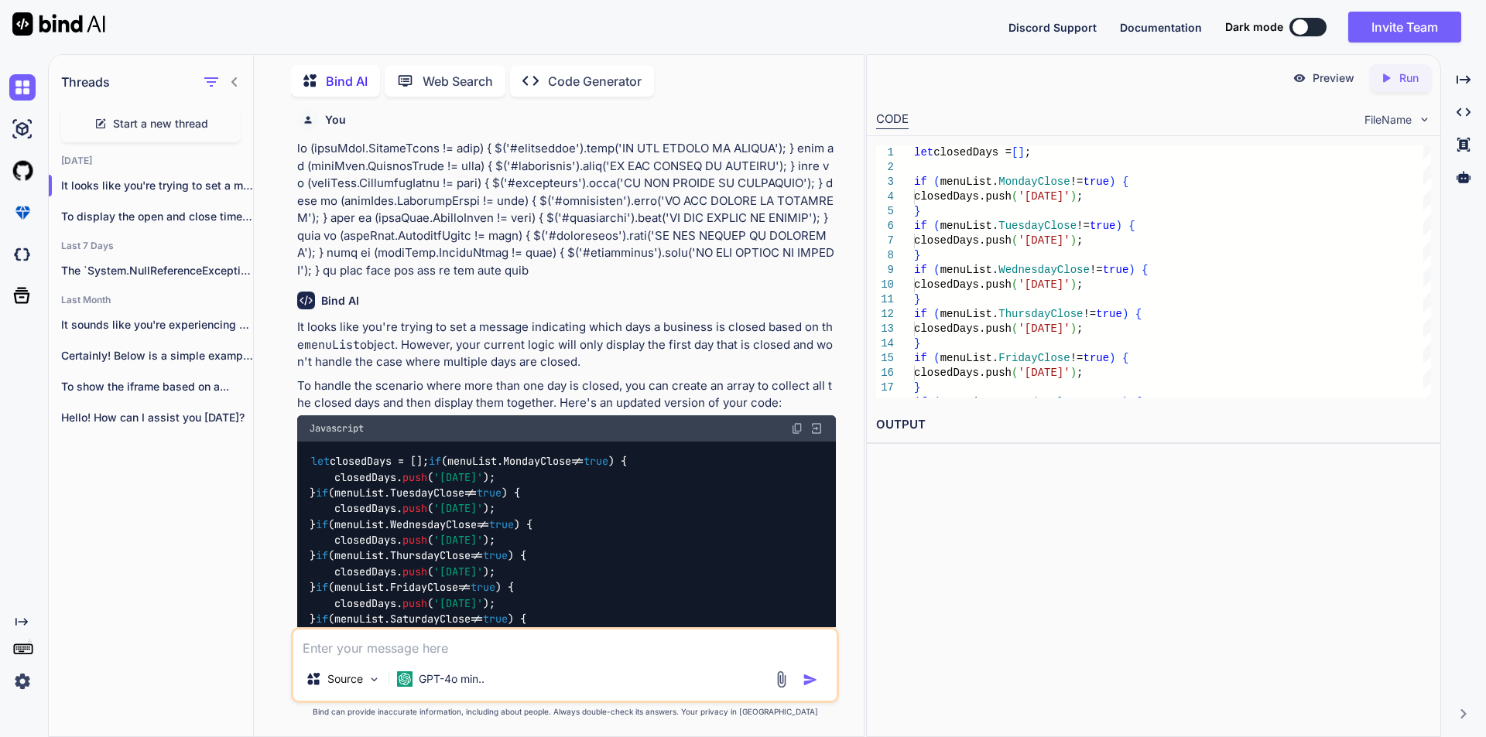
click at [201, 123] on span "Start a new thread" at bounding box center [160, 123] width 95 height 15
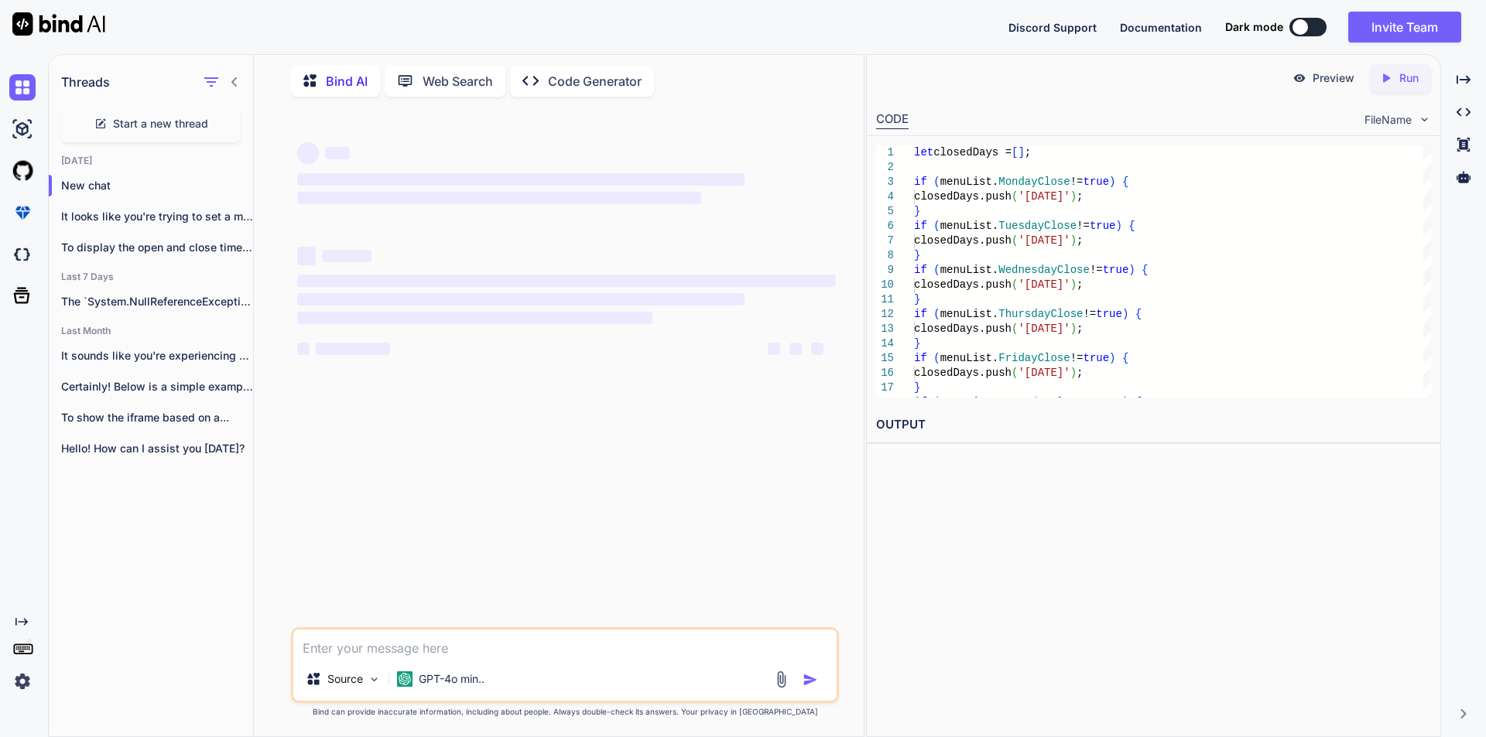
click at [371, 648] on textarea at bounding box center [564, 644] width 543 height 28
type textarea "x"
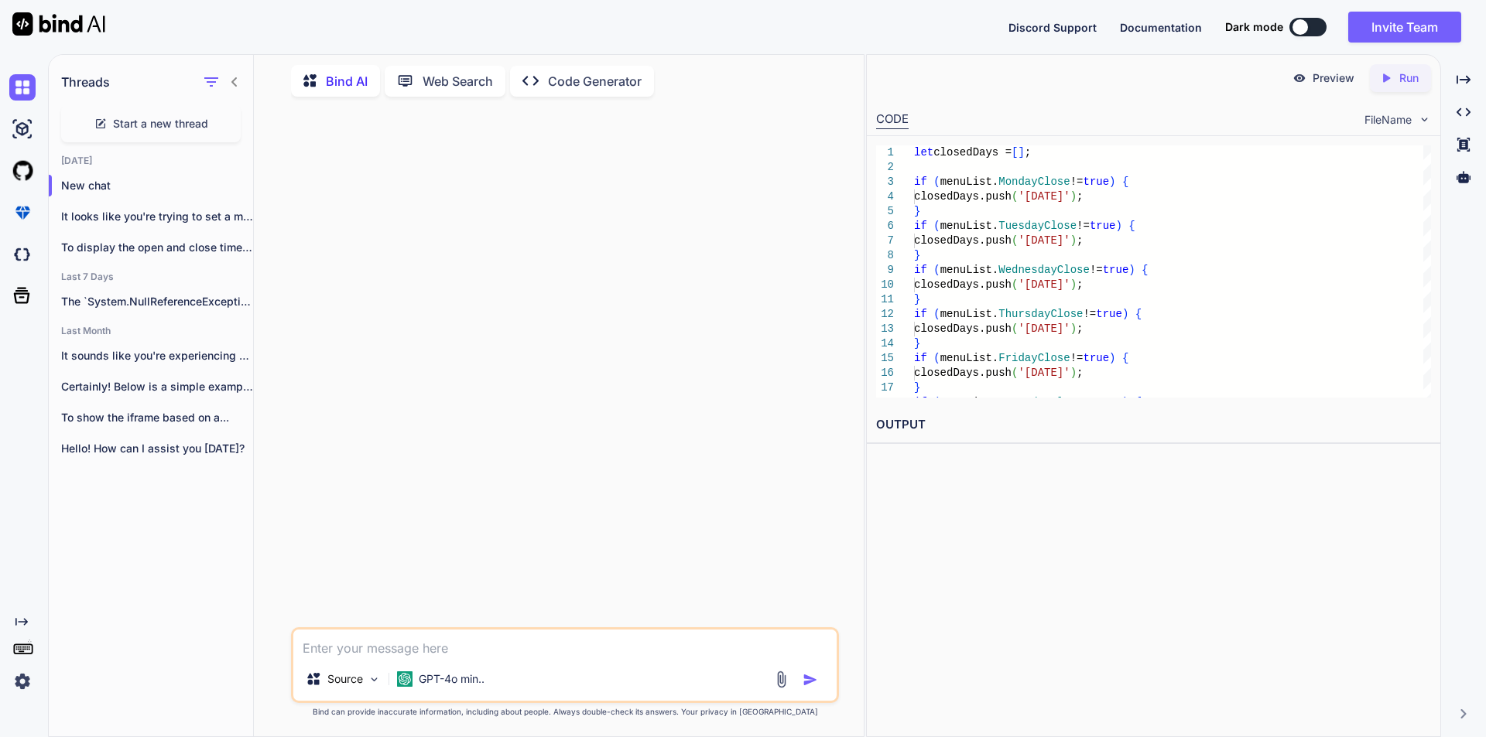
click at [405, 648] on textarea at bounding box center [564, 644] width 543 height 28
paste textarea "Amount : null Category : null CustomItemDefaultTax : false Discount : null Food…"
type textarea "Amount : null Category : null CustomItemDefaultTax : false Discount : null Food…"
type textarea "x"
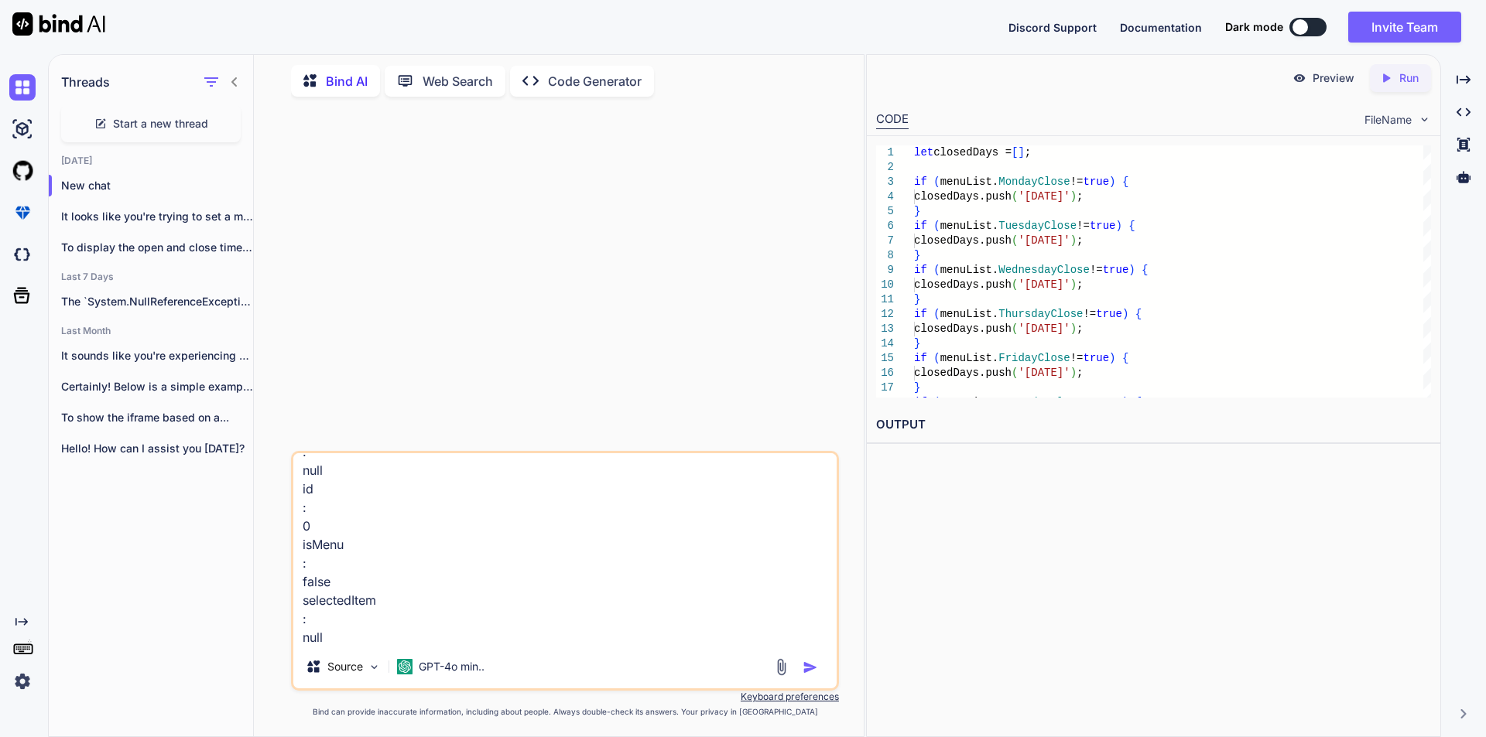
type textarea "Amount : null Category : null CustomItemDefaultTax : false Discount : null Food…"
type textarea "x"
type textarea "Amount : null Category : null CustomItemDefaultTax : false Discount : null Food…"
type textarea "x"
type textarea "Amount : null Category : null CustomItemDefaultTax : false Discount : null Food…"
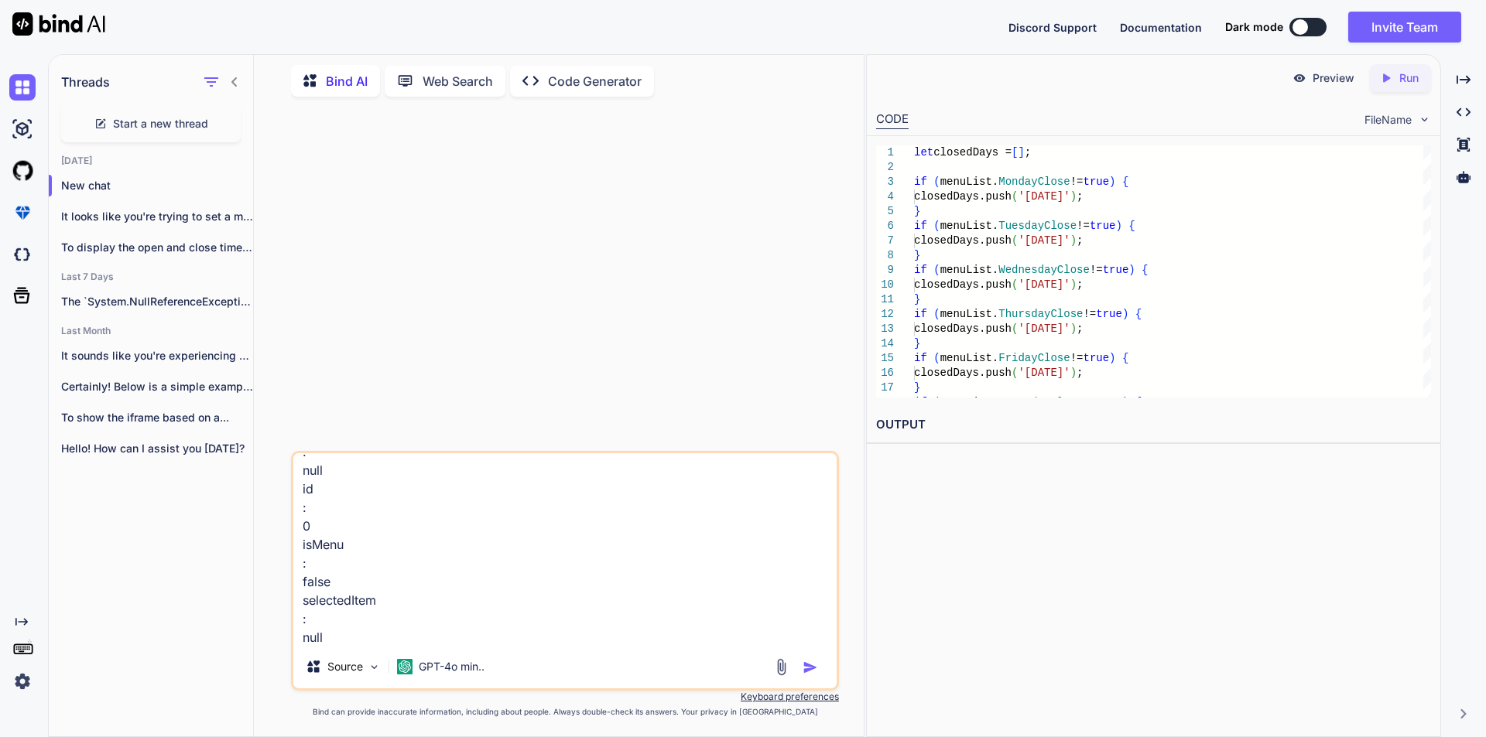
type textarea "x"
type textarea "Amount : null Category : null CustomItemDefaultTax : false Discount : null Food…"
type textarea "x"
type textarea "Amount : null Category : null CustomItemDefaultTax : false Discount : null Food…"
type textarea "x"
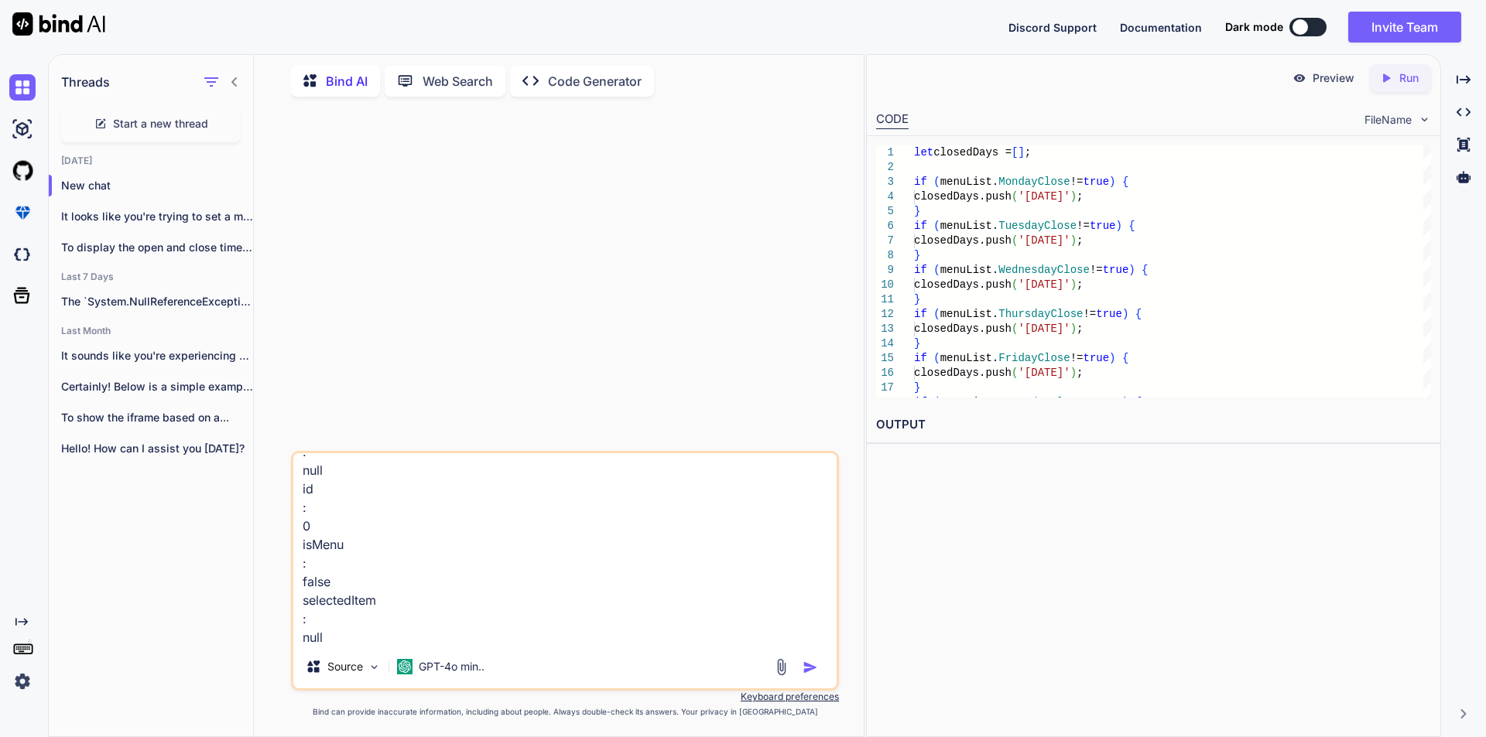
type textarea "Amount : null Category : null CustomItemDefaultTax : false Discount : null Food…"
type textarea "x"
type textarea "Amount : null Category : null CustomItemDefaultTax : false Discount : null Food…"
type textarea "x"
type textarea "Amount : null Category : null CustomItemDefaultTax : false Discount : null Food…"
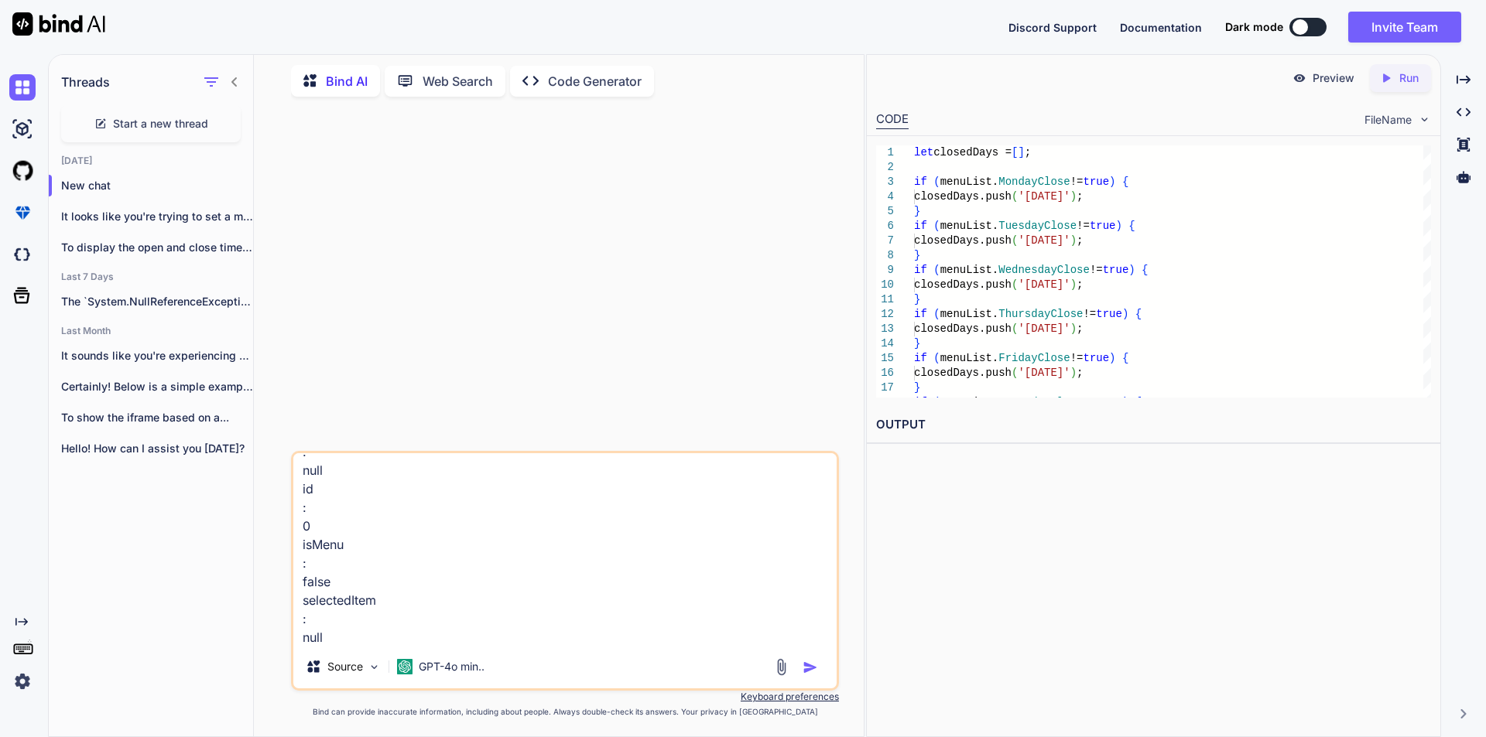
type textarea "x"
type textarea "Amount : null Category : null CustomItemDefaultTax : false Discount : null Food…"
type textarea "x"
type textarea "Amount : null Category : null CustomItemDefaultTax : false Discount : null Food…"
type textarea "x"
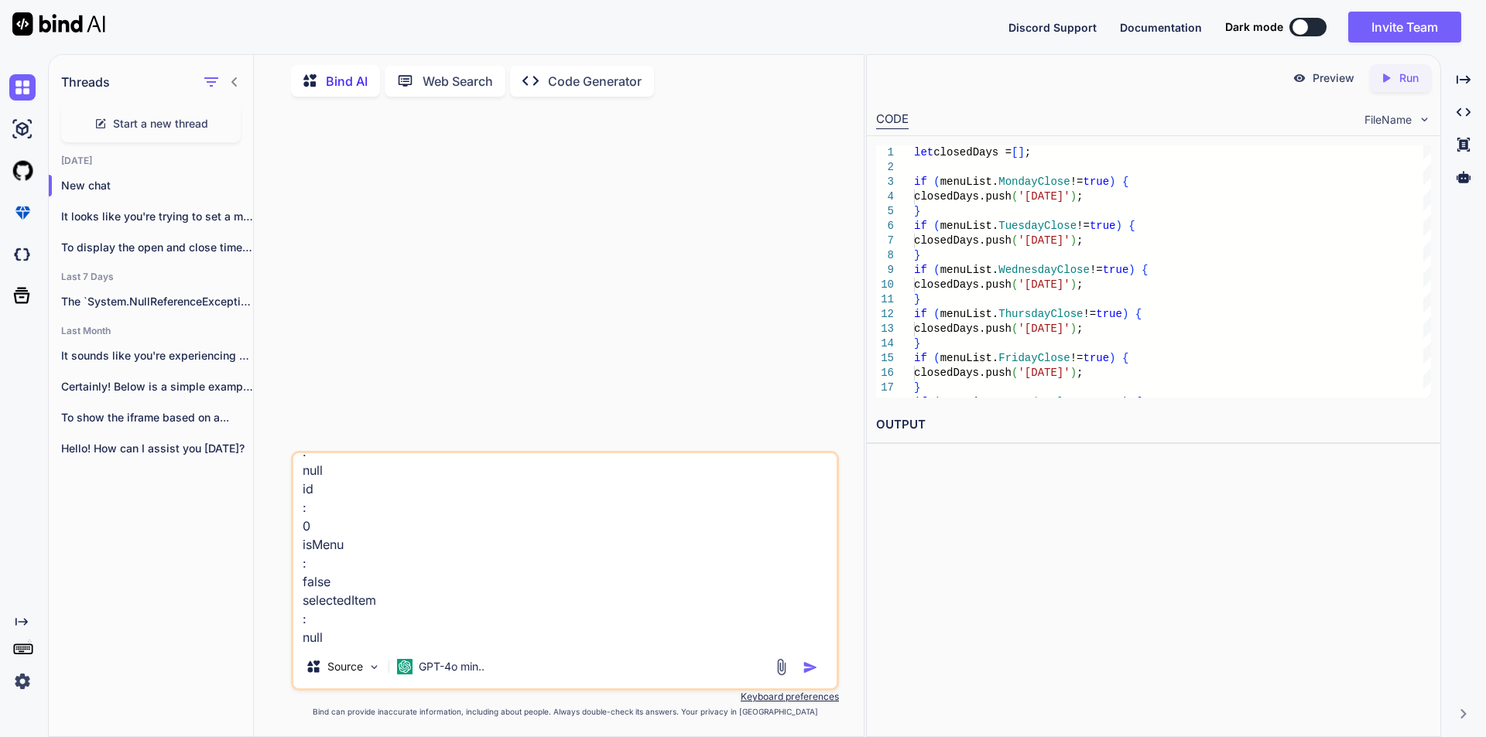
type textarea "Amount : null Category : null CustomItemDefaultTax : false Discount : null Food…"
type textarea "x"
type textarea "Amount : null Category : null CustomItemDefaultTax : false Discount : null Food…"
type textarea "x"
type textarea "Amount : null Category : null CustomItemDefaultTax : false Discount : null Food…"
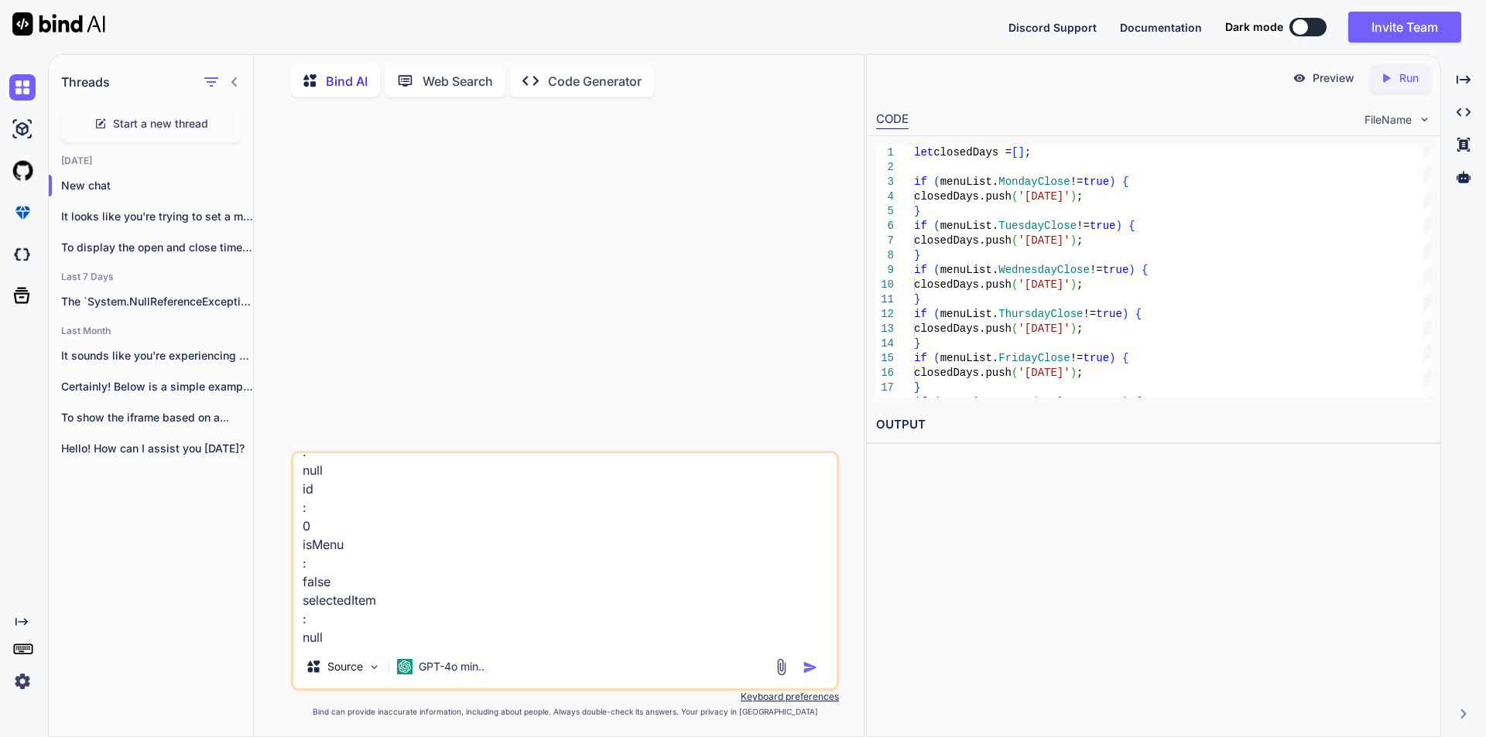
type textarea "x"
type textarea "Amount : null Category : null CustomItemDefaultTax : false Discount : null Food…"
type textarea "x"
type textarea "Amount : null Category : null CustomItemDefaultTax : false Discount : null Food…"
type textarea "x"
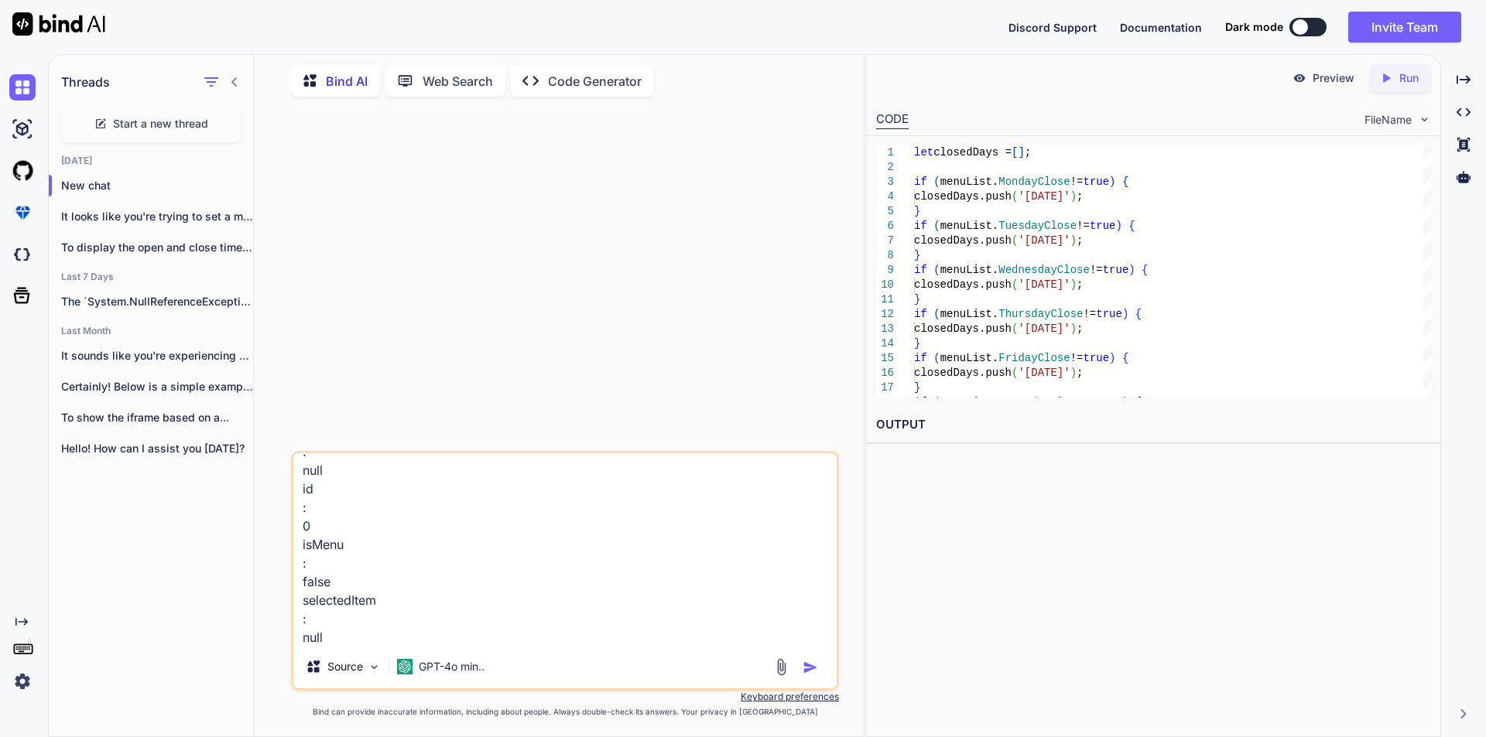
type textarea "Amount : null Category : null CustomItemDefaultTax : false Discount : null Food…"
type textarea "x"
type textarea "Amount : null Category : null CustomItemDefaultTax : false Discount : null Food…"
type textarea "x"
type textarea "Amount : null Category : null CustomItemDefaultTax : false Discount : null Food…"
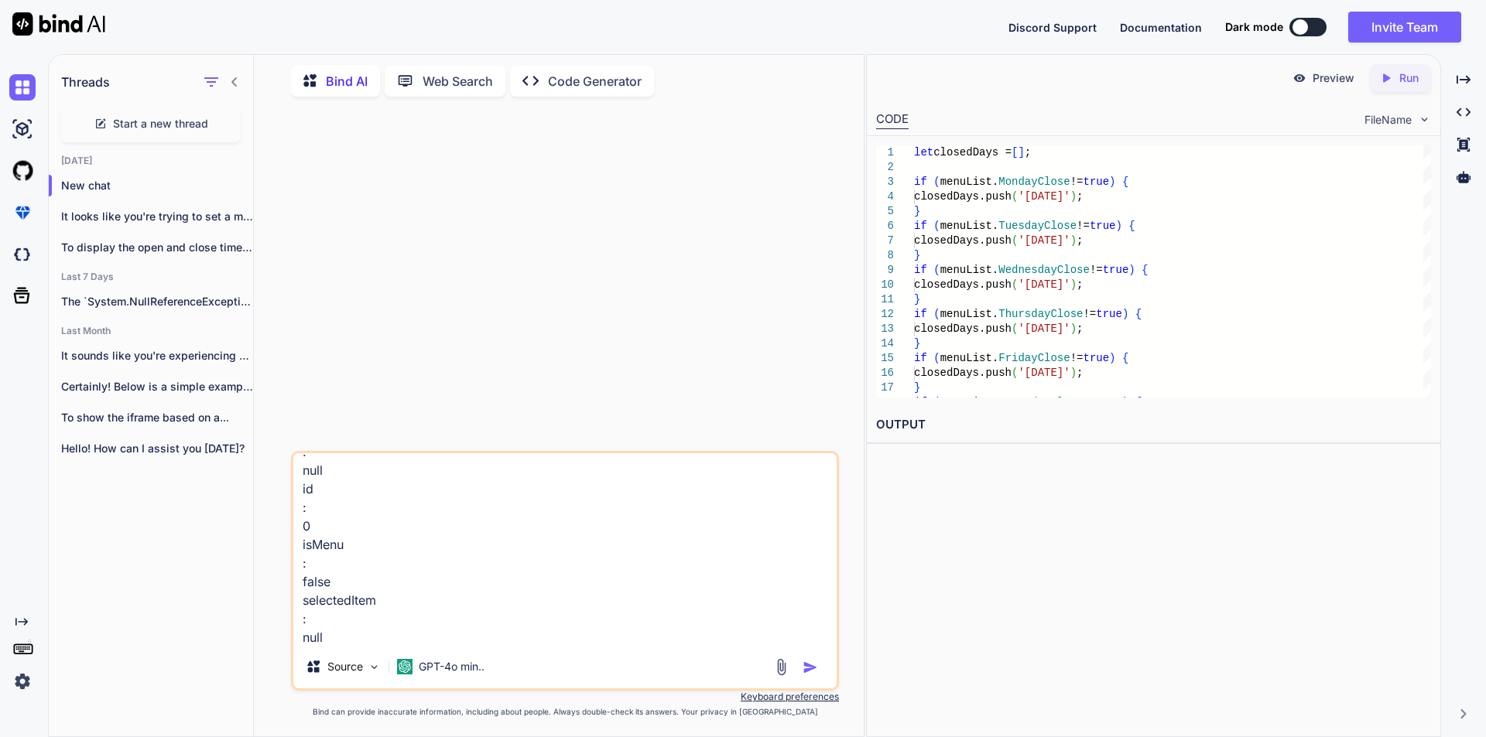
type textarea "x"
type textarea "Amount : null Category : null CustomItemDefaultTax : false Discount : null Food…"
type textarea "x"
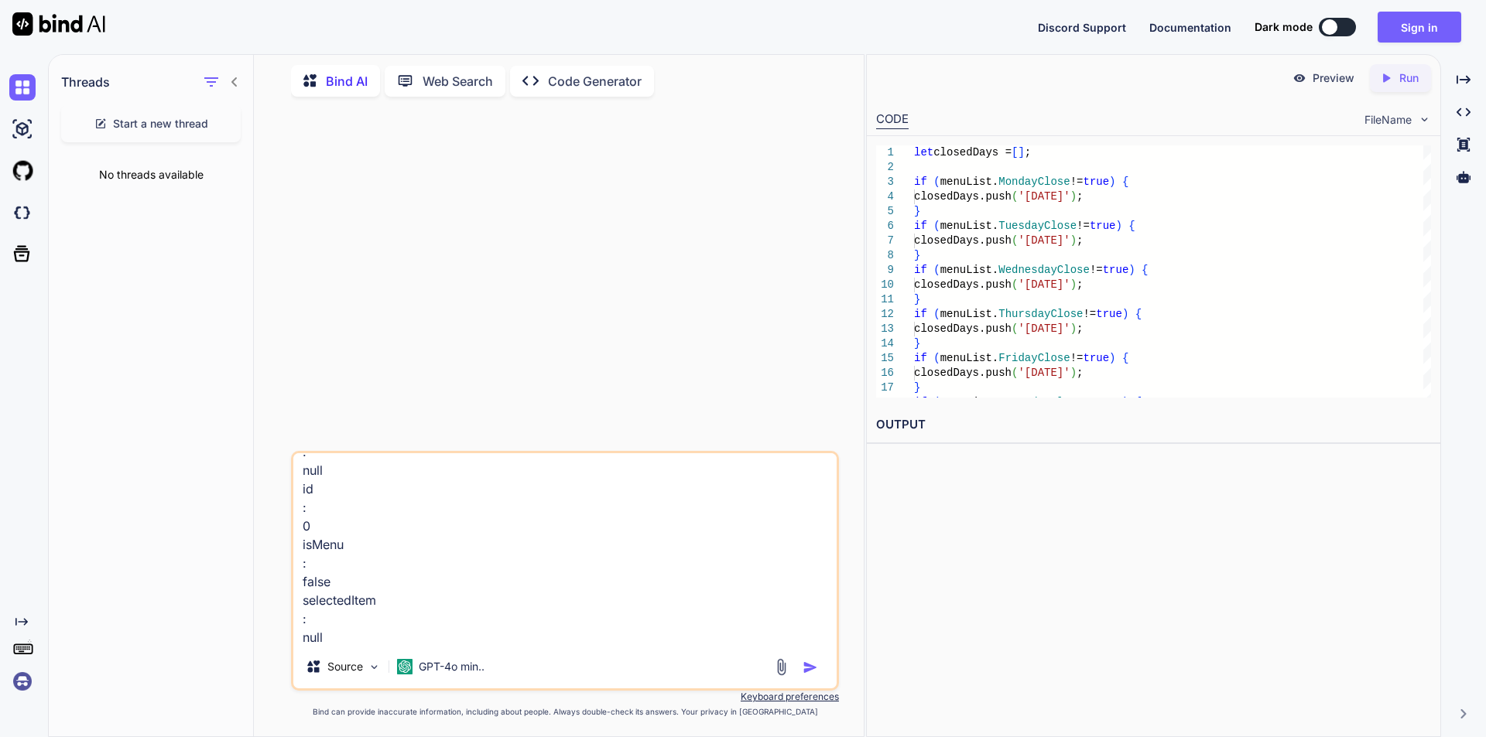
paste textarea "function SaveItem() { $.ajax({ type: "POST", contentType: "application/json; ch…"
type textarea "Amount : null Category : null CustomItemDefaultTax : false Discount : null Food…"
type textarea "x"
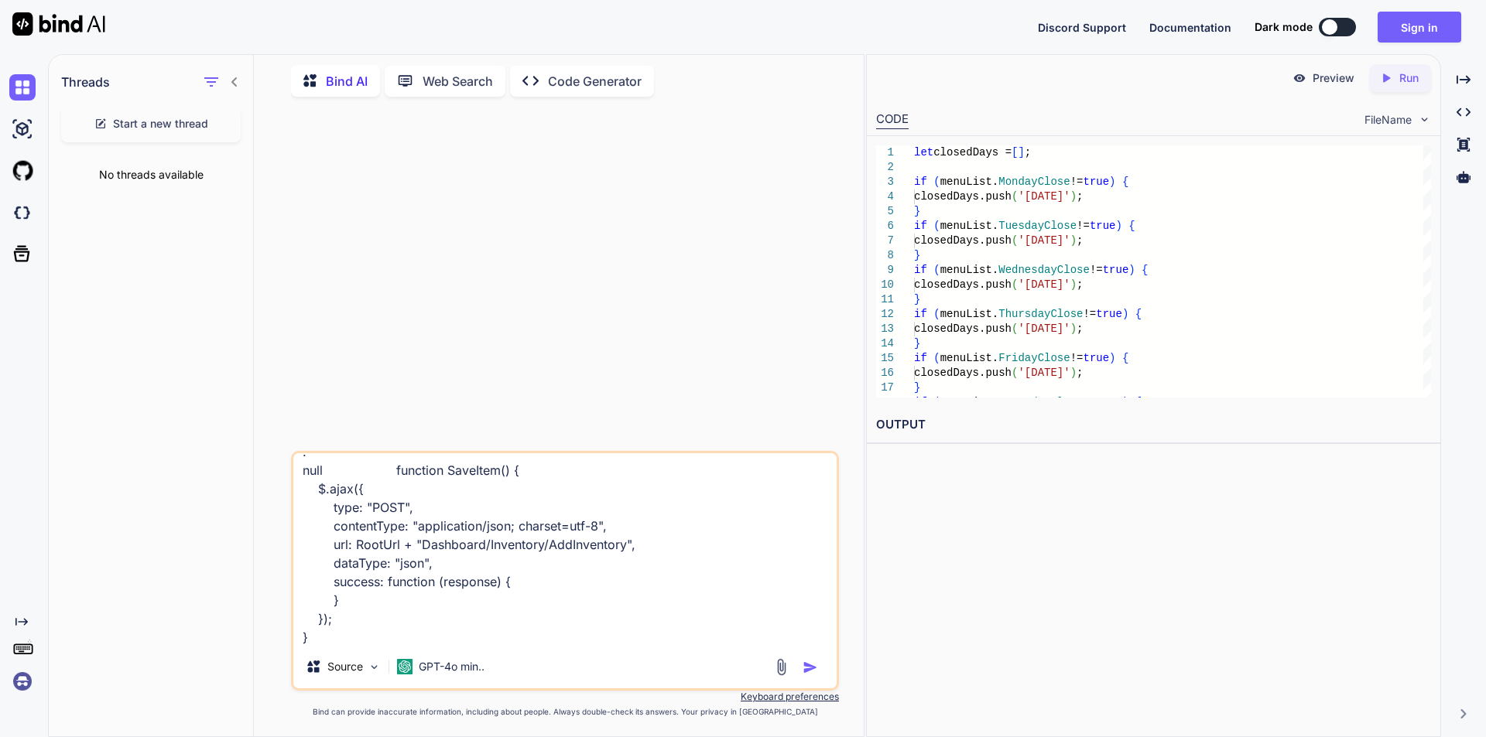
click at [393, 638] on textarea "Amount : null Category : null CustomItemDefaultTax : false Discount : null Food…" at bounding box center [564, 549] width 543 height 192
type textarea "Amount : null Category : null CustomItemDefaultTax : false Discount : null Food…"
type textarea "x"
type textarea "Amount : null Category : null CustomItemDefaultTax : false Discount : null Food…"
type textarea "x"
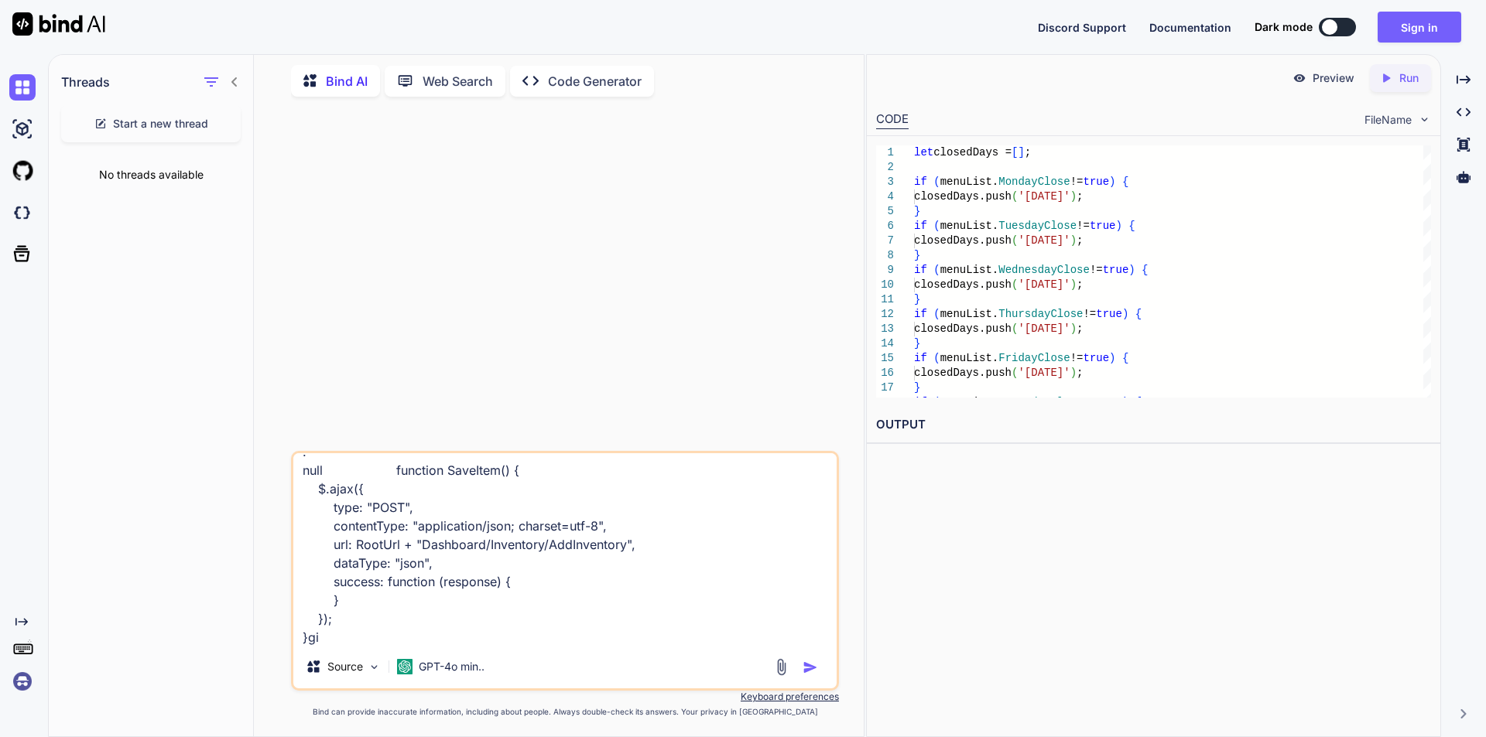
type textarea "Amount : null Category : null CustomItemDefaultTax : false Discount : null Food…"
type textarea "x"
type textarea "Amount : null Category : null CustomItemDefaultTax : false Discount : null Food…"
type textarea "x"
type textarea "Amount : null Category : null CustomItemDefaultTax : false Discount : null Food…"
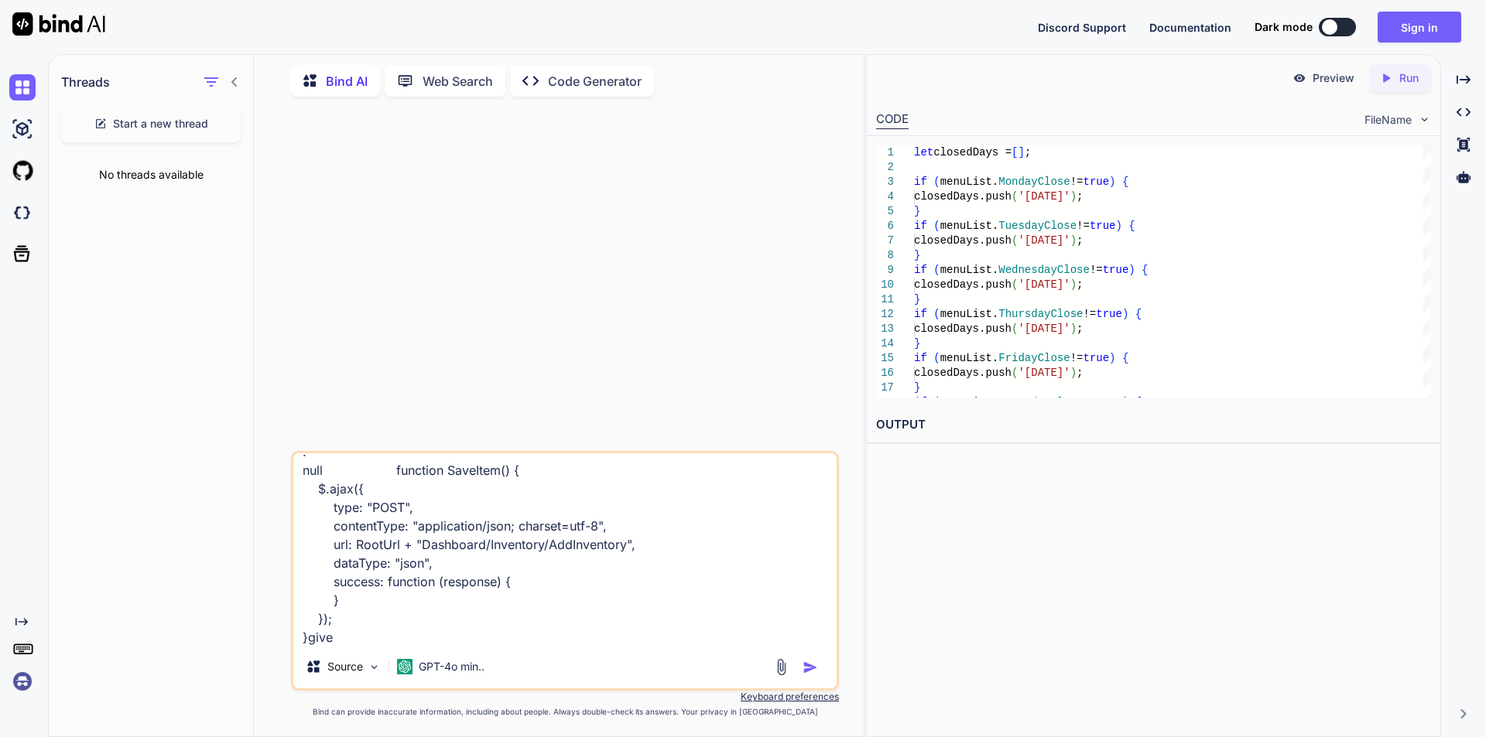
type textarea "x"
type textarea "Amount : null Category : null CustomItemDefaultTax : false Discount : null Food…"
type textarea "x"
type textarea "Amount : null Category : null CustomItemDefaultTax : false Discount : null Food…"
type textarea "x"
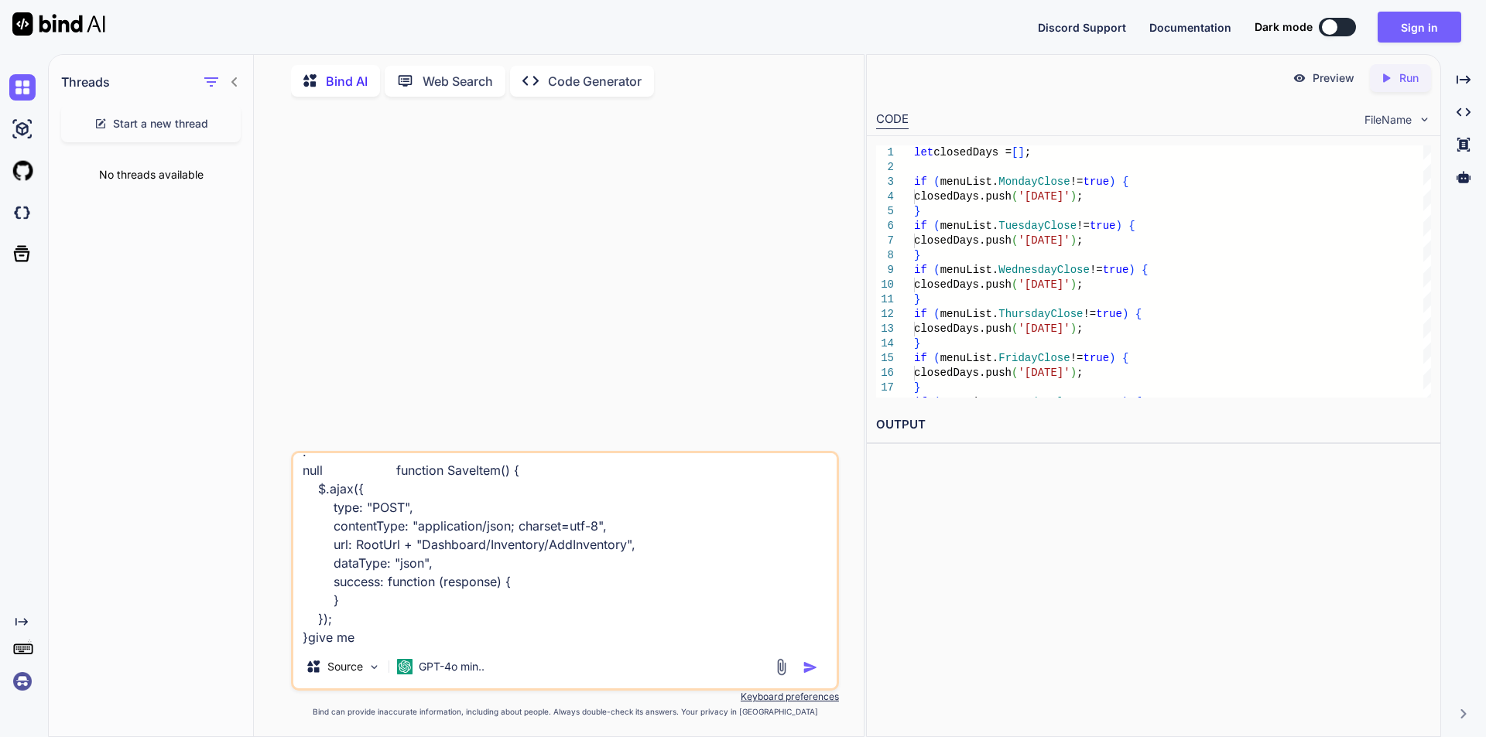
type textarea "Amount : null Category : null CustomItemDefaultTax : false Discount : null Food…"
type textarea "x"
type textarea "Amount : null Category : null CustomItemDefaultTax : false Discount : null Food…"
type textarea "x"
type textarea "Amount : null Category : null CustomItemDefaultTax : false Discount : null Food…"
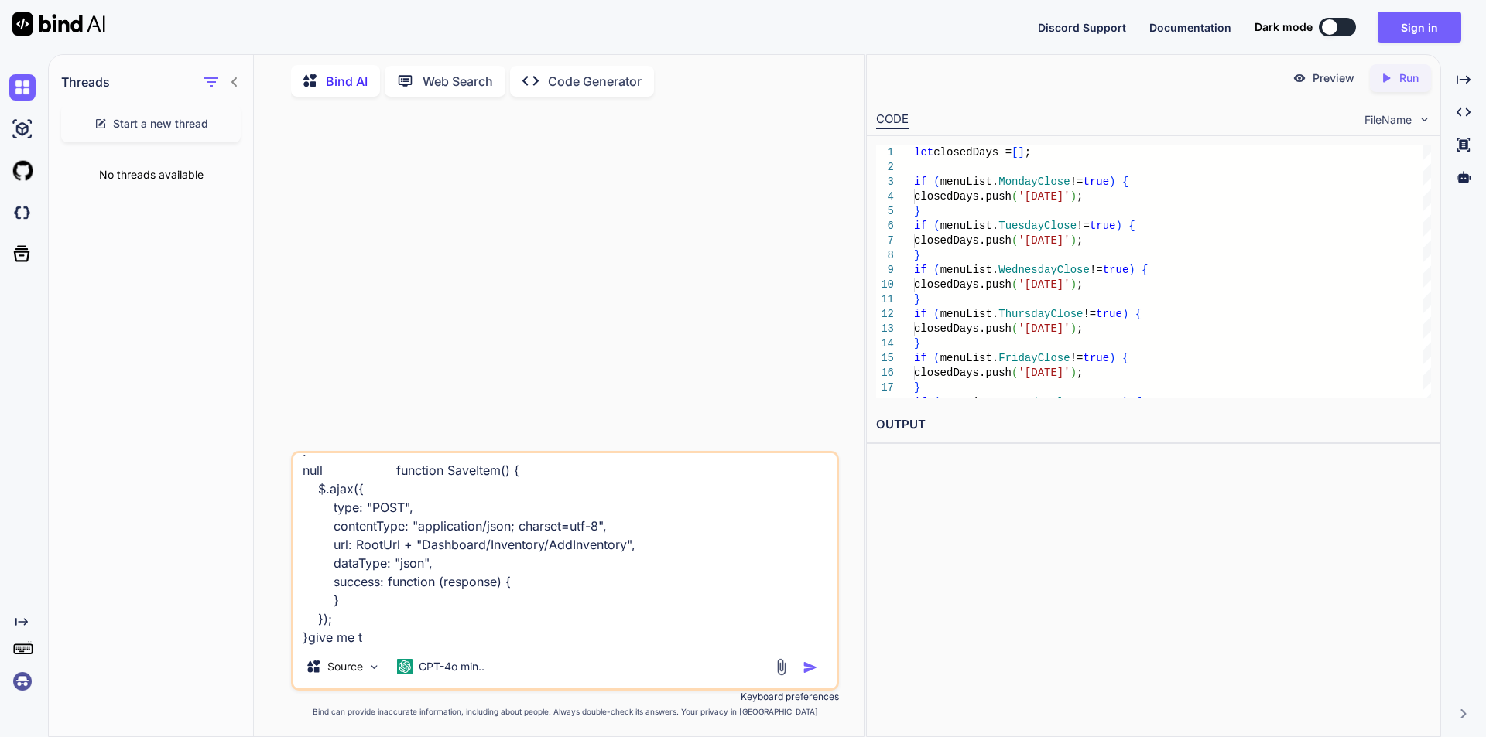
type textarea "x"
type textarea "Amount : null Category : null CustomItemDefaultTax : false Discount : null Food…"
type textarea "x"
type textarea "Amount : null Category : null CustomItemDefaultTax : false Discount : null Food…"
type textarea "x"
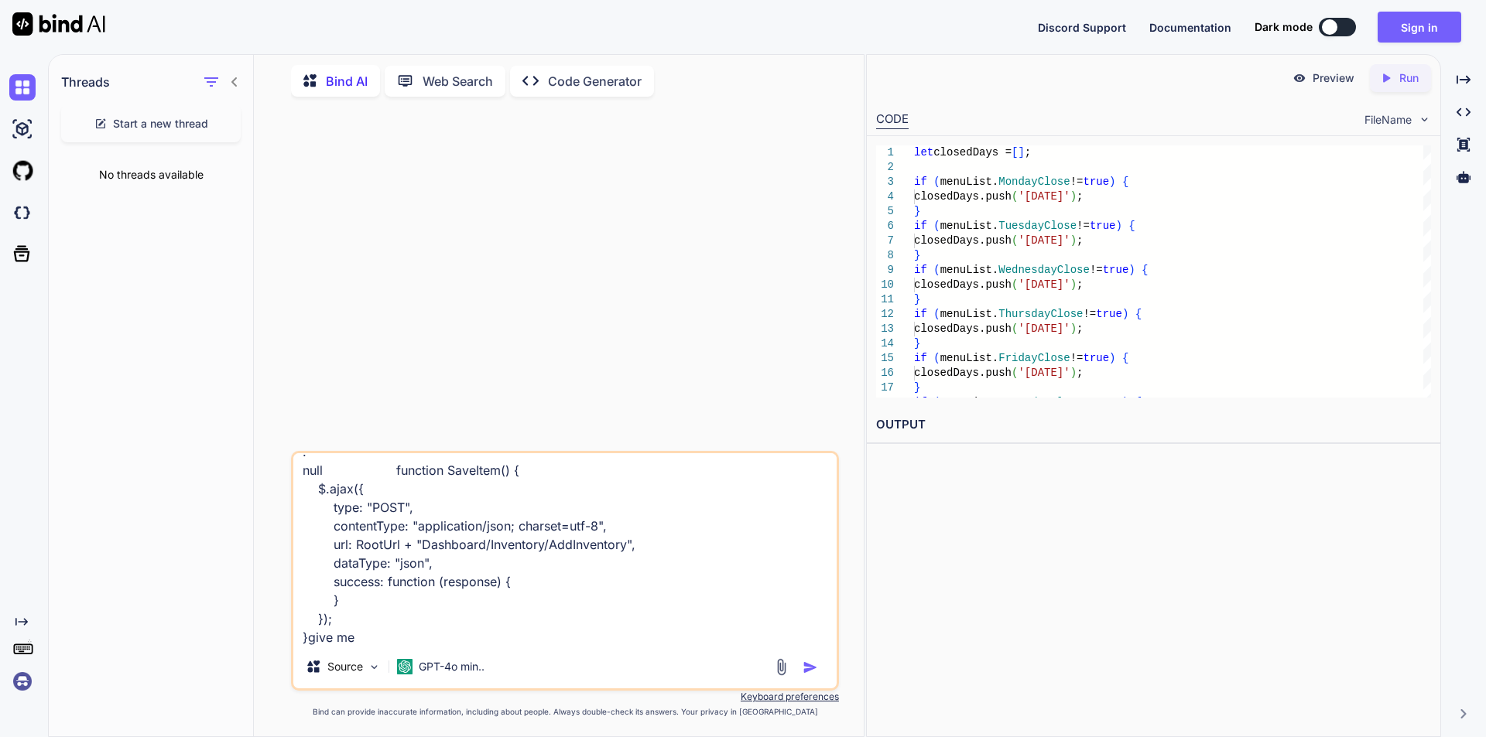
type textarea "Amount : null Category : null CustomItemDefaultTax : false Discount : null Food…"
type textarea "x"
type textarea "Amount : null Category : null CustomItemDefaultTax : false Discount : null Food…"
type textarea "x"
type textarea "Amount : null Category : null CustomItemDefaultTax : false Discount : null Food…"
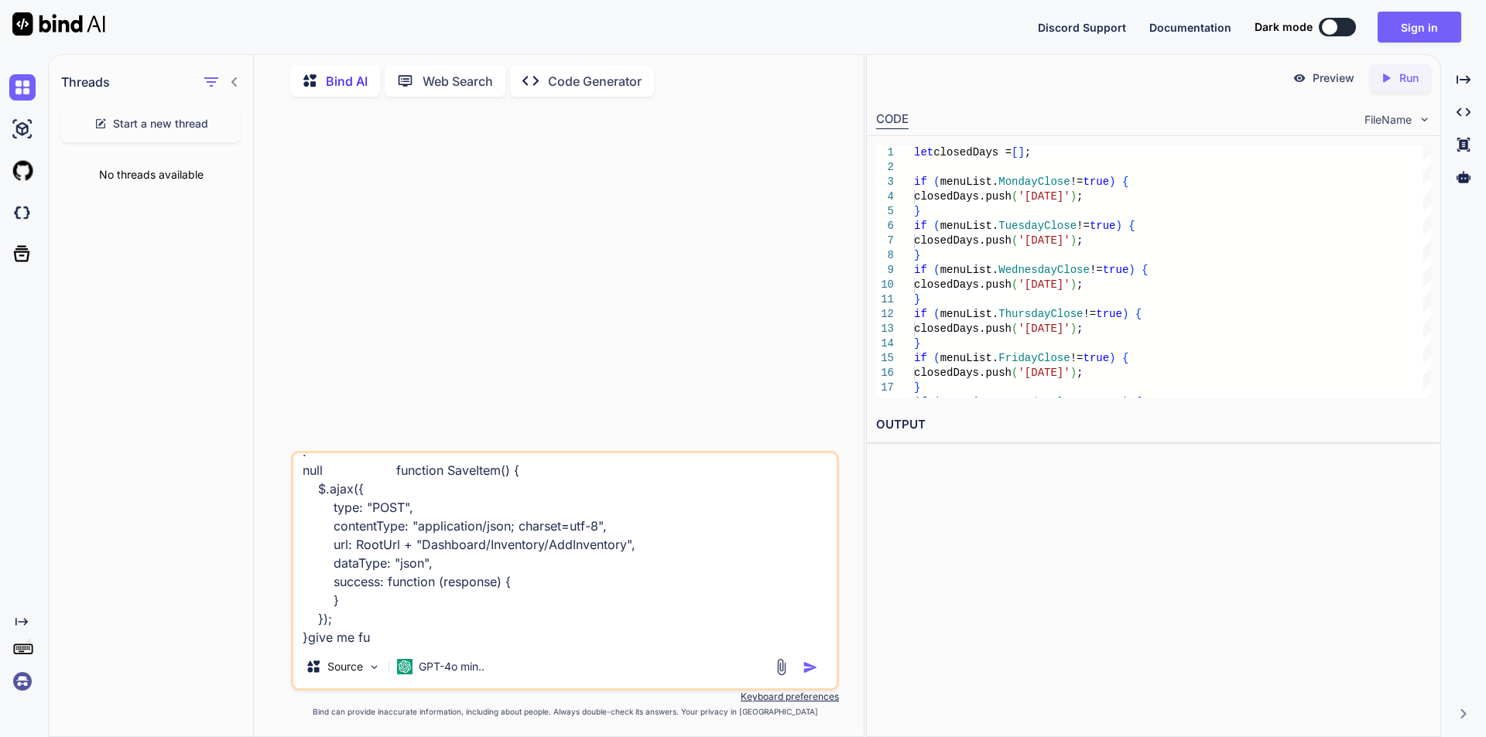
type textarea "x"
type textarea "Amount : null Category : null CustomItemDefaultTax : false Discount : null Food…"
type textarea "x"
type textarea "Amount : null Category : null CustomItemDefaultTax : false Discount : null Food…"
type textarea "x"
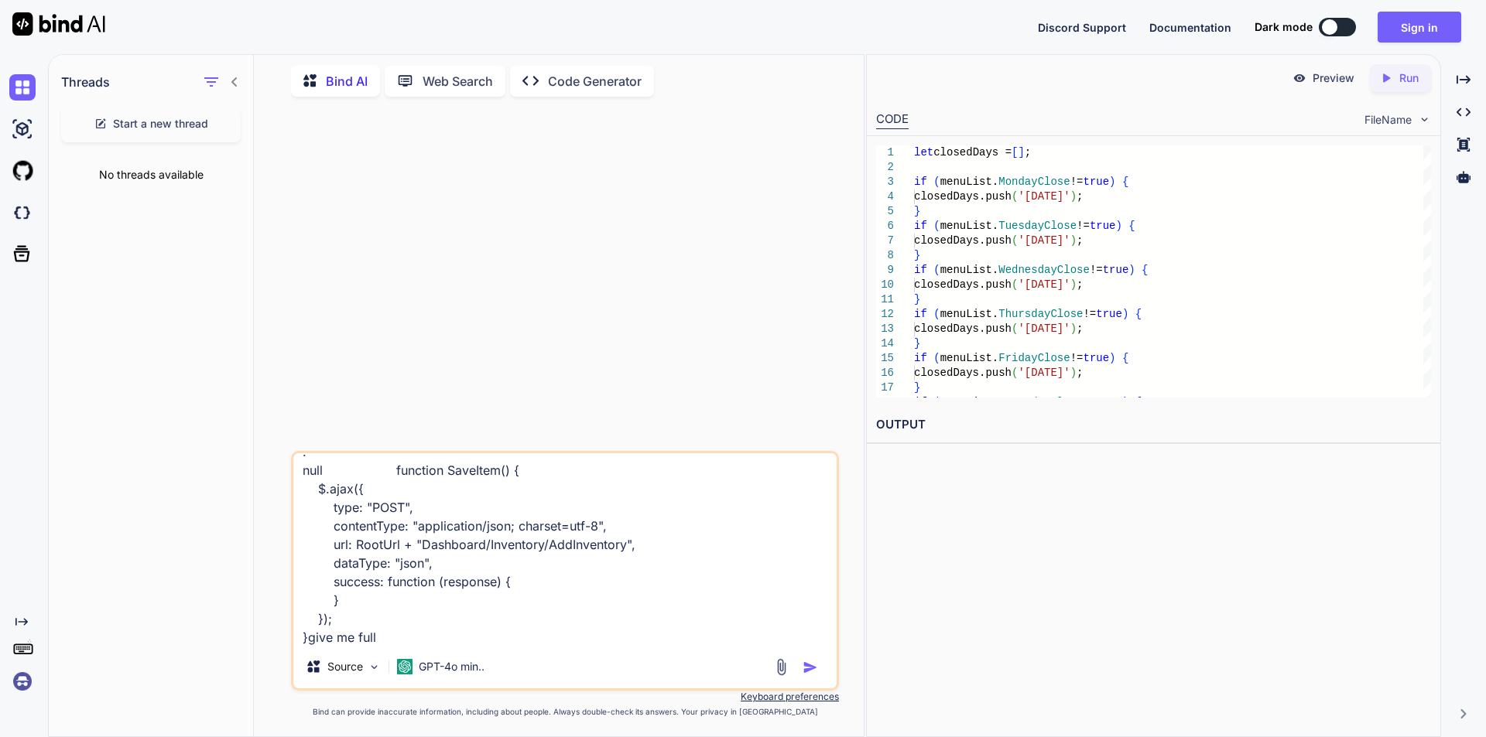
type textarea "Amount : null Category : null CustomItemDefaultTax : false Discount : null Food…"
type textarea "x"
type textarea "Amount : null Category : null CustomItemDefaultTax : false Discount : null Food…"
type textarea "x"
type textarea "Amount : null Category : null CustomItemDefaultTax : false Discount : null Food…"
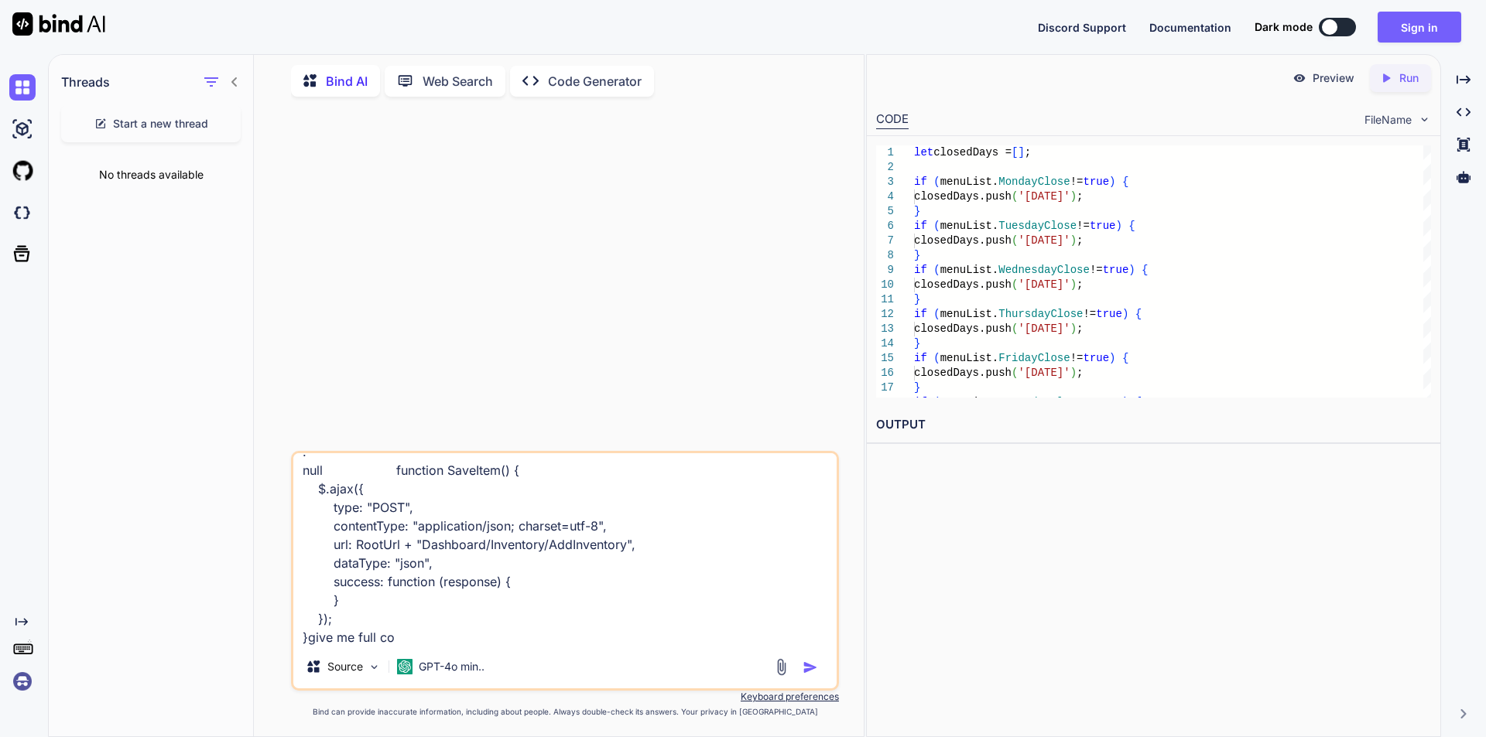
type textarea "x"
type textarea "Amount : null Category : null CustomItemDefaultTax : false Discount : null Food…"
type textarea "x"
type textarea "Amount : null Category : null CustomItemDefaultTax : false Discount : null Food…"
type textarea "x"
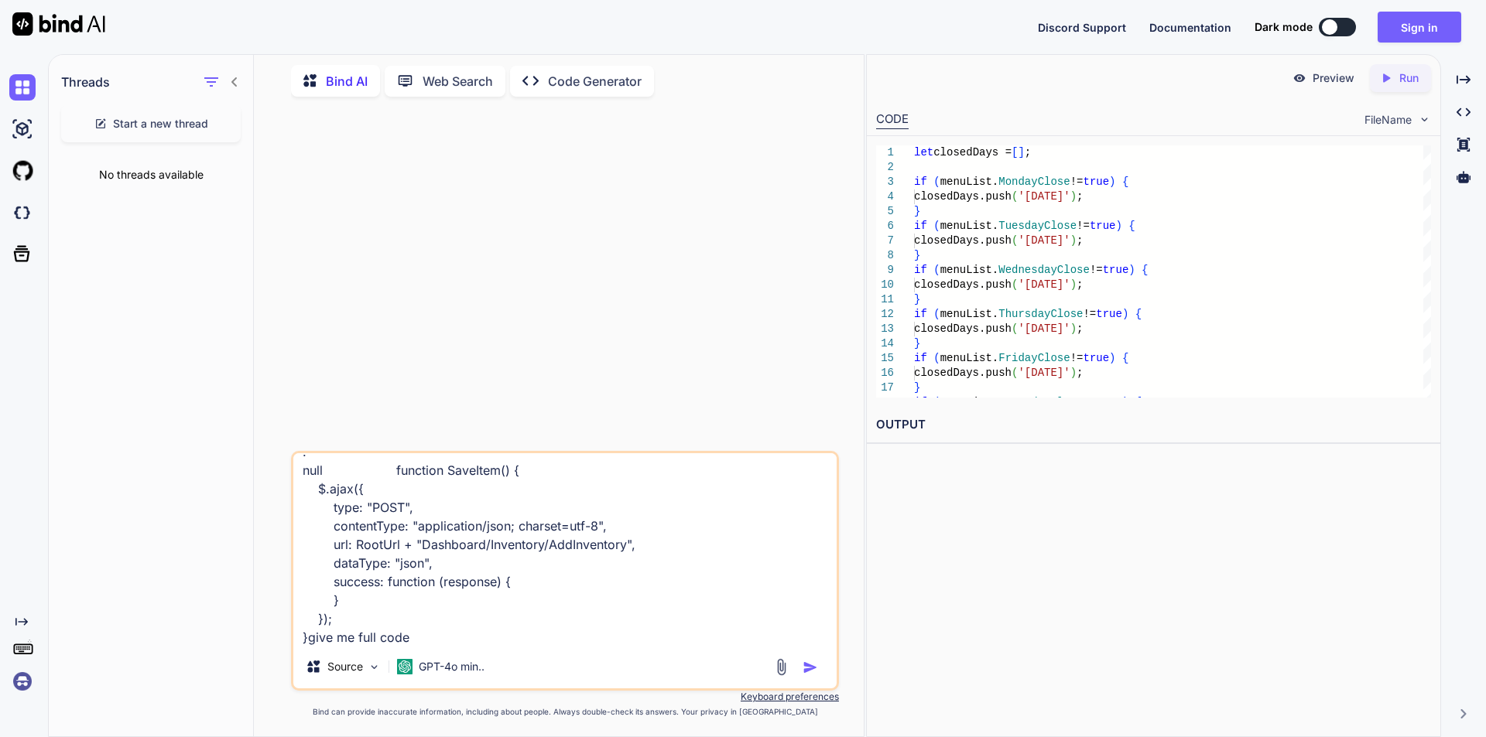
type textarea "Amount : null Category : null CustomItemDefaultTax : false Discount : null Food…"
type textarea "x"
type textarea "Amount : null Category : null CustomItemDefaultTax : false Discount : null Food…"
type textarea "x"
type textarea "Amount : null Category : null CustomItemDefaultTax : false Discount : null Food…"
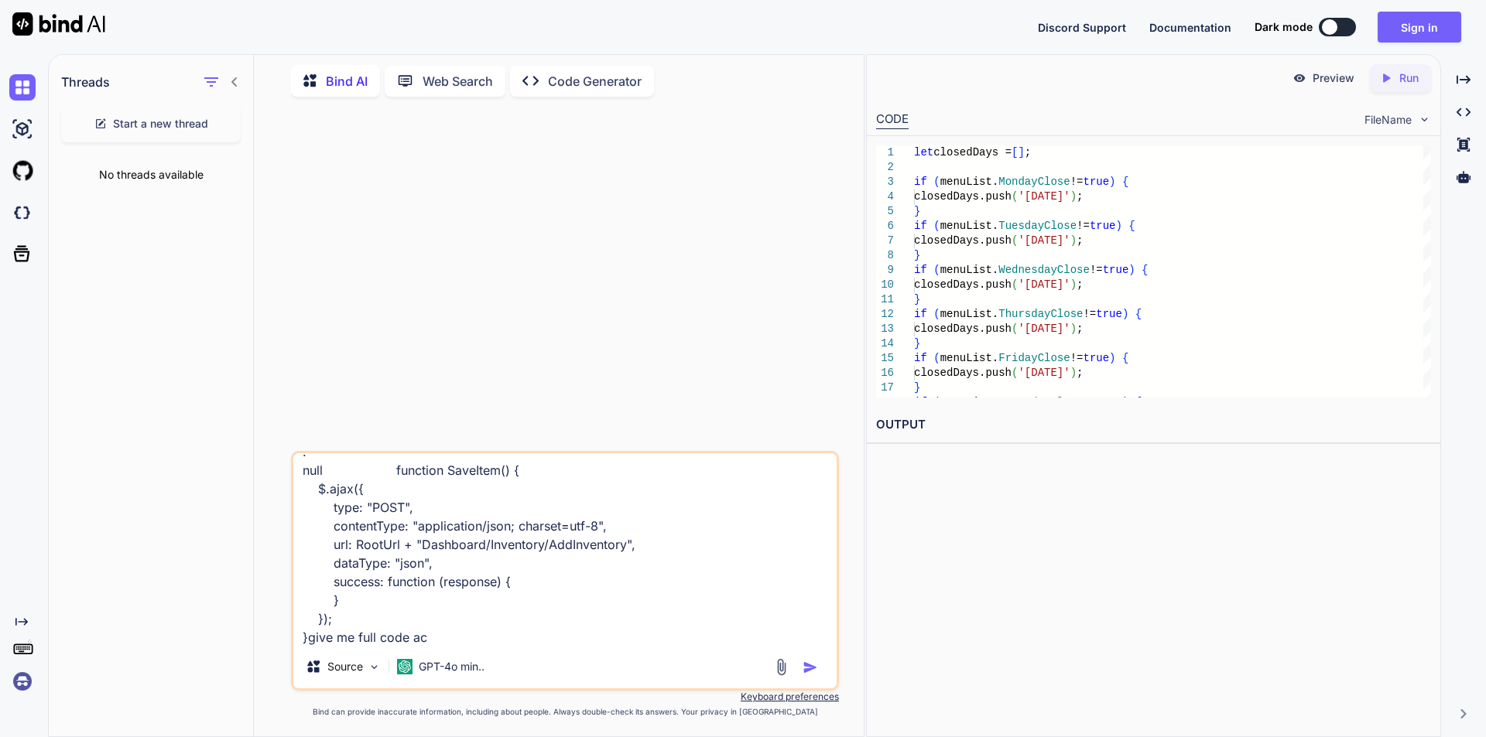
type textarea "x"
type textarea "Amount : null Category : null CustomItemDefaultTax : false Discount : null Food…"
type textarea "x"
type textarea "Amount : null Category : null CustomItemDefaultTax : false Discount : null Food…"
type textarea "x"
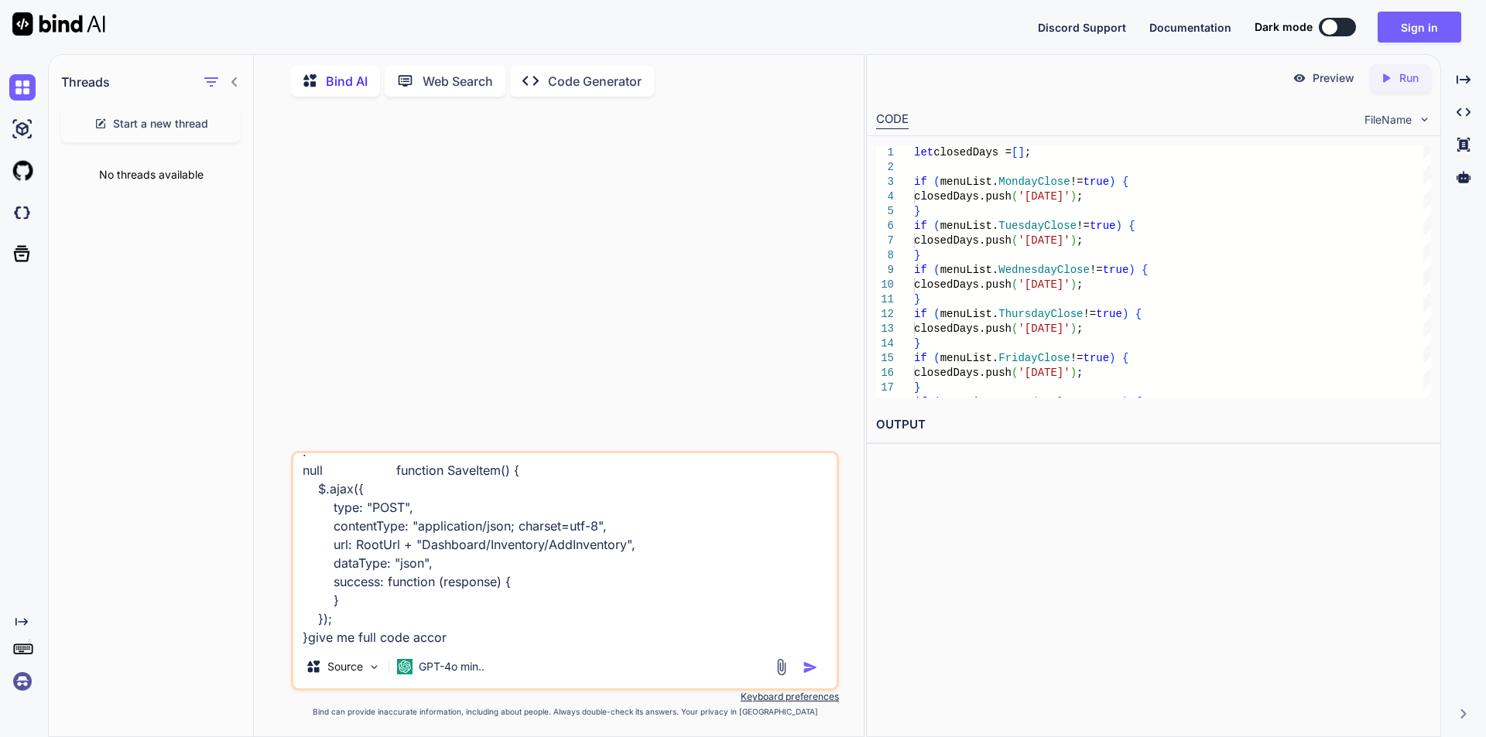
type textarea "Amount : null Category : null CustomItemDefaultTax : false Discount : null Food…"
type textarea "x"
type textarea "Amount : null Category : null CustomItemDefaultTax : false Discount : null Food…"
type textarea "x"
type textarea "Amount : null Category : null CustomItemDefaultTax : false Discount : null Food…"
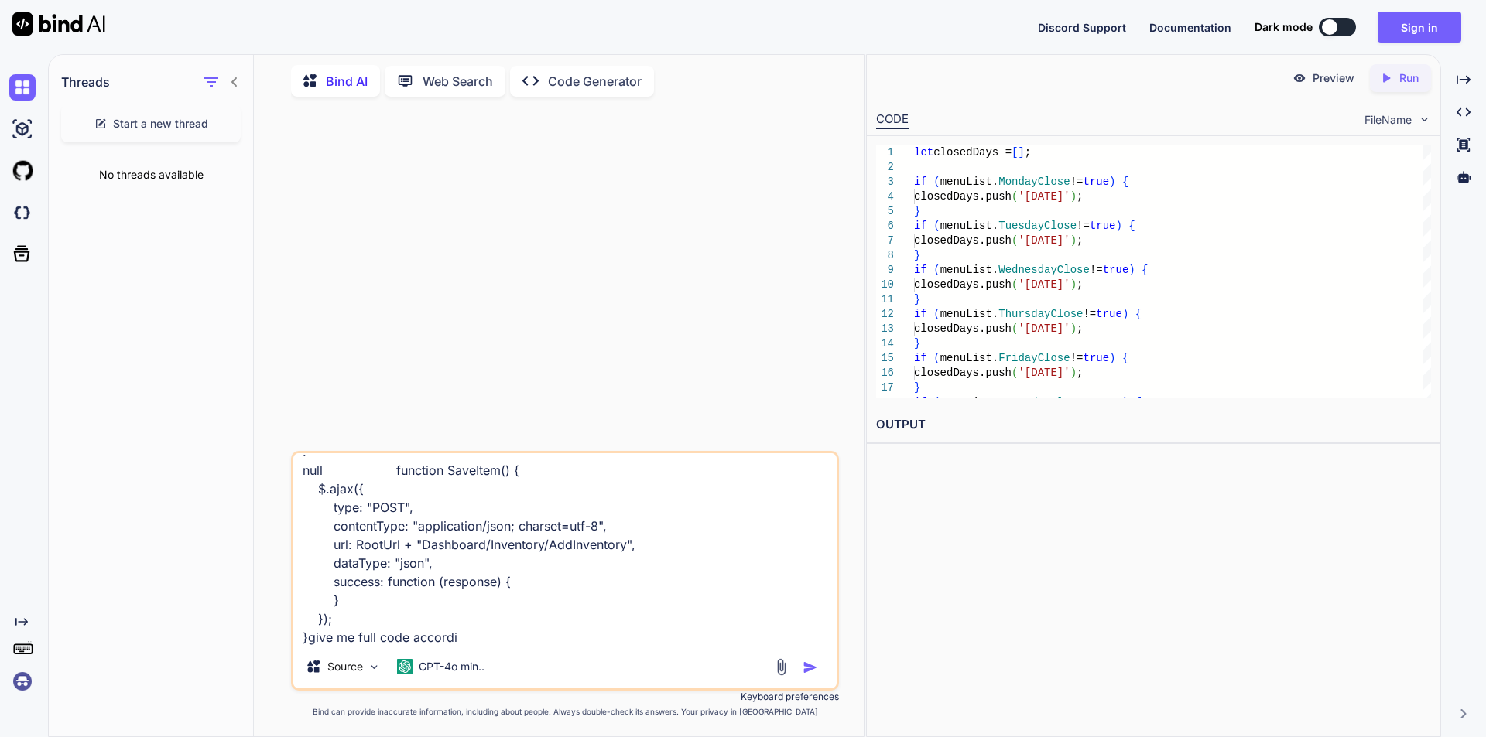
type textarea "x"
type textarea "Amount : null Category : null CustomItemDefaultTax : false Discount : null Food…"
type textarea "x"
type textarea "Amount : null Category : null CustomItemDefaultTax : false Discount : null Food…"
type textarea "x"
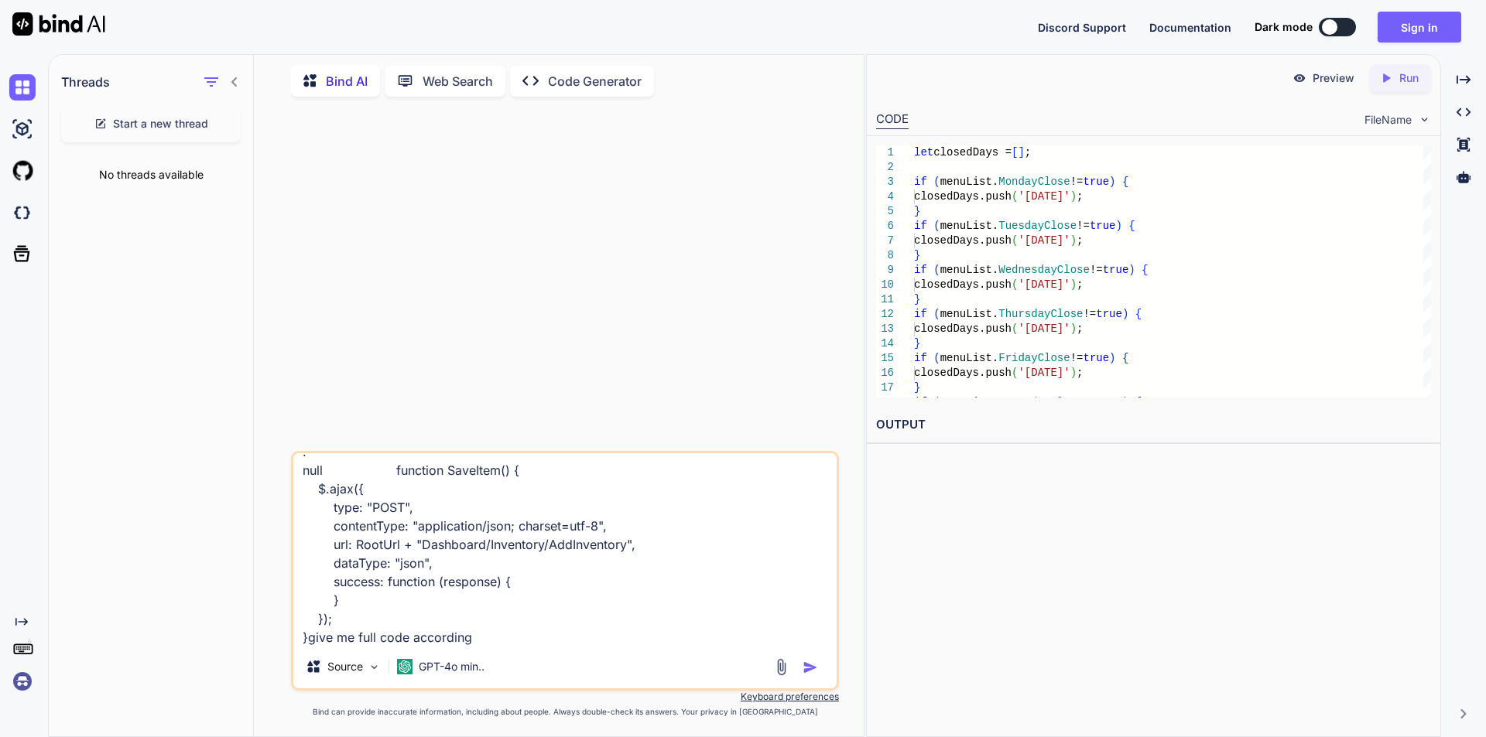
type textarea "Amount : null Category : null CustomItemDefaultTax : false Discount : null Food…"
type textarea "x"
type textarea "Amount : null Category : null CustomItemDefaultTax : false Discount : null Food…"
type textarea "x"
type textarea "Amount : null Category : null CustomItemDefaultTax : false Discount : null Food…"
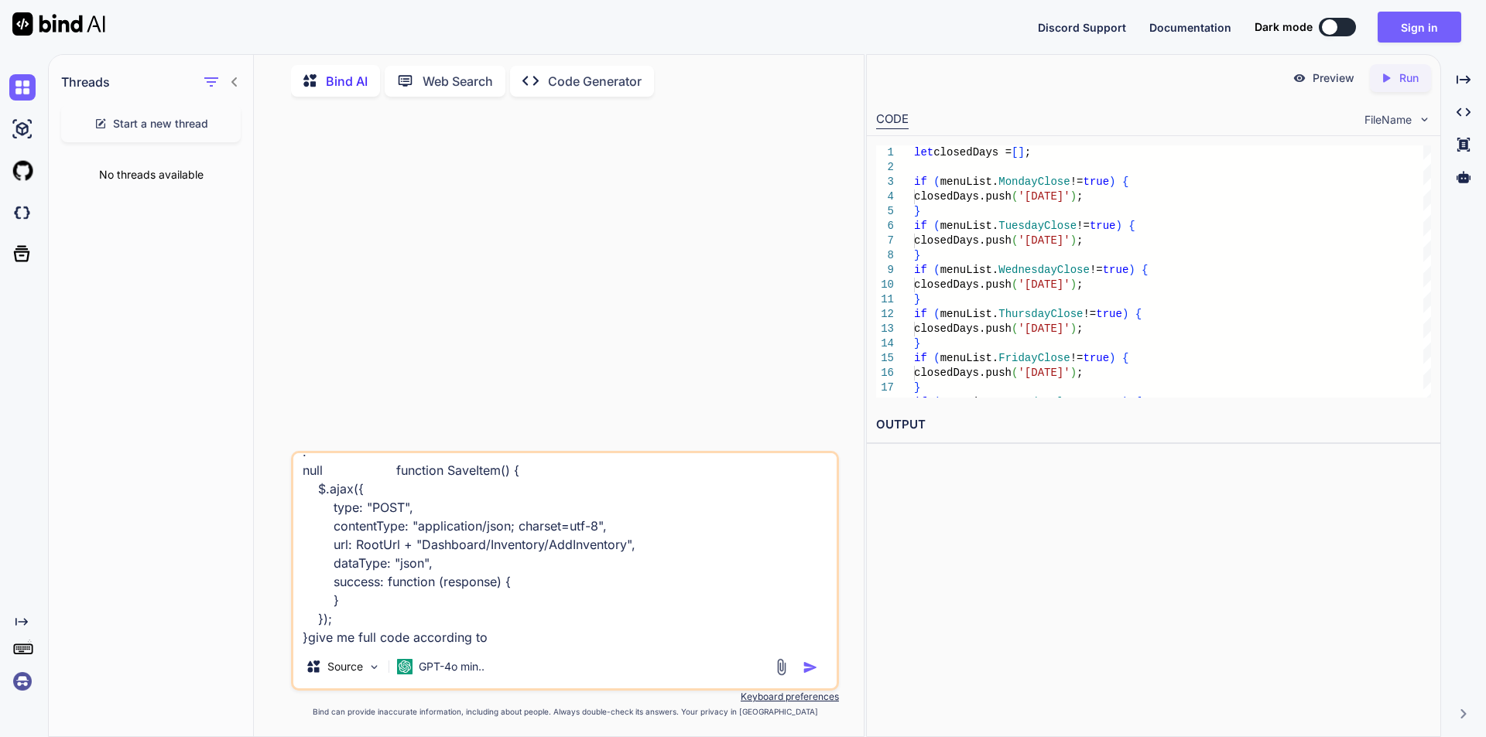
type textarea "x"
type textarea "Amount : null Category : null CustomItemDefaultTax : false Discount : null Food…"
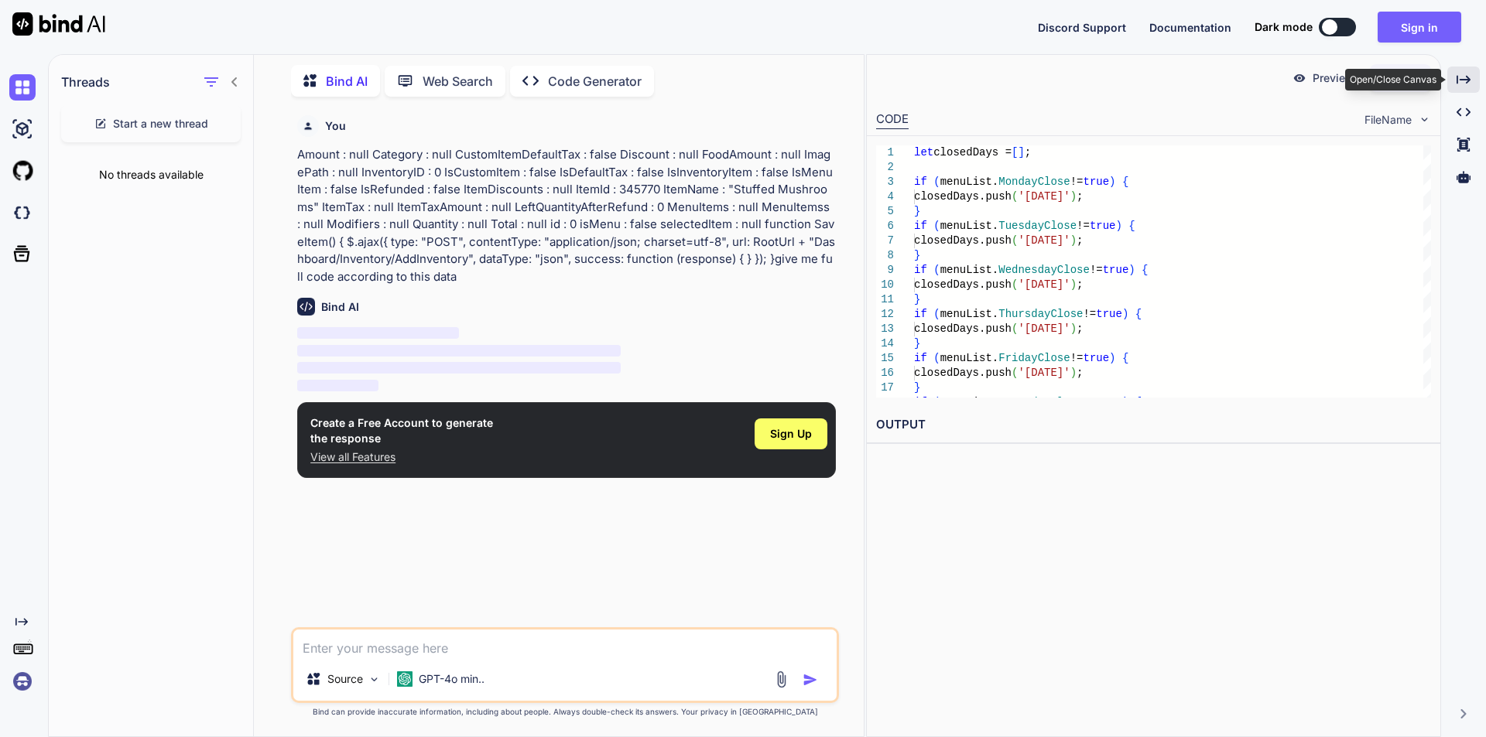
click at [1460, 90] on div "Created with Pixso." at bounding box center [1463, 80] width 32 height 26
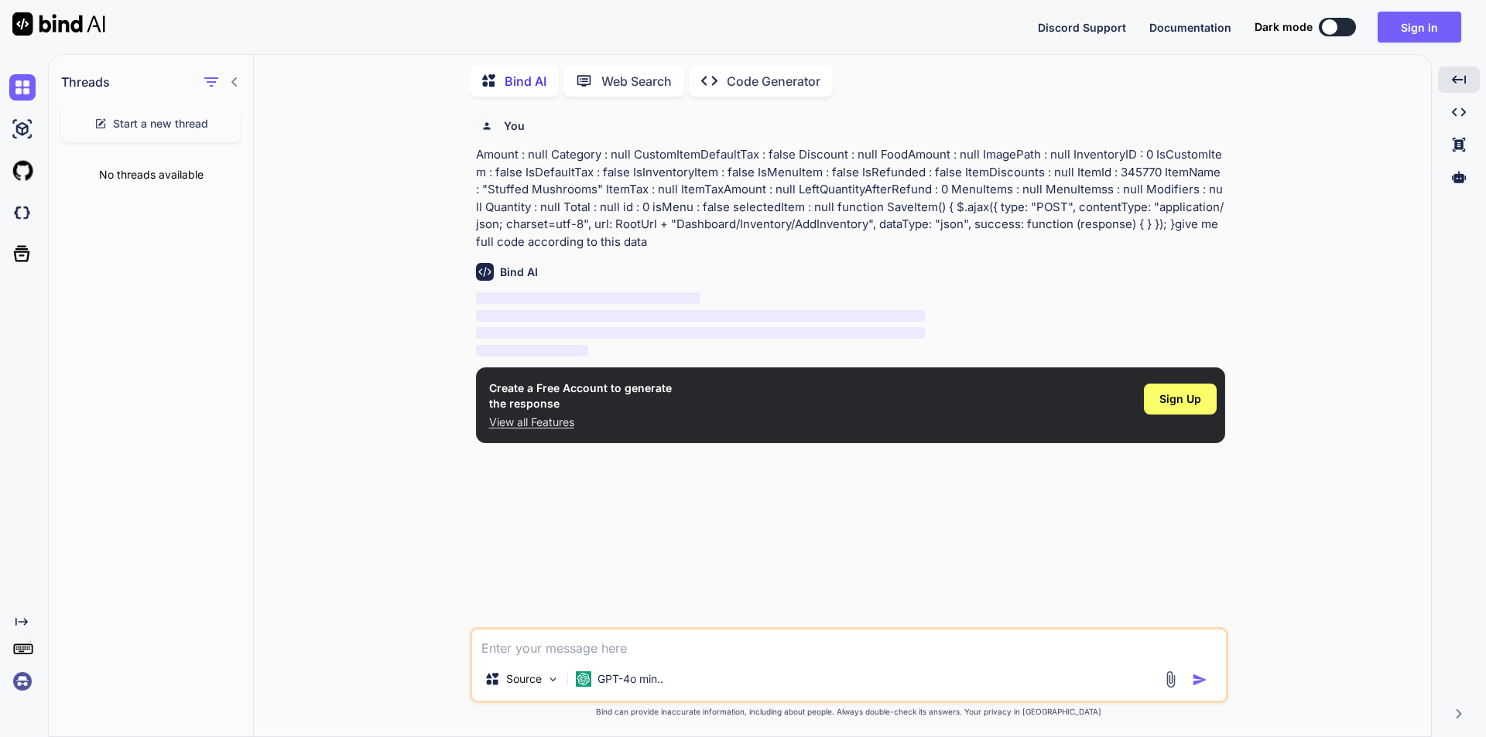
click at [236, 80] on icon at bounding box center [234, 82] width 12 height 12
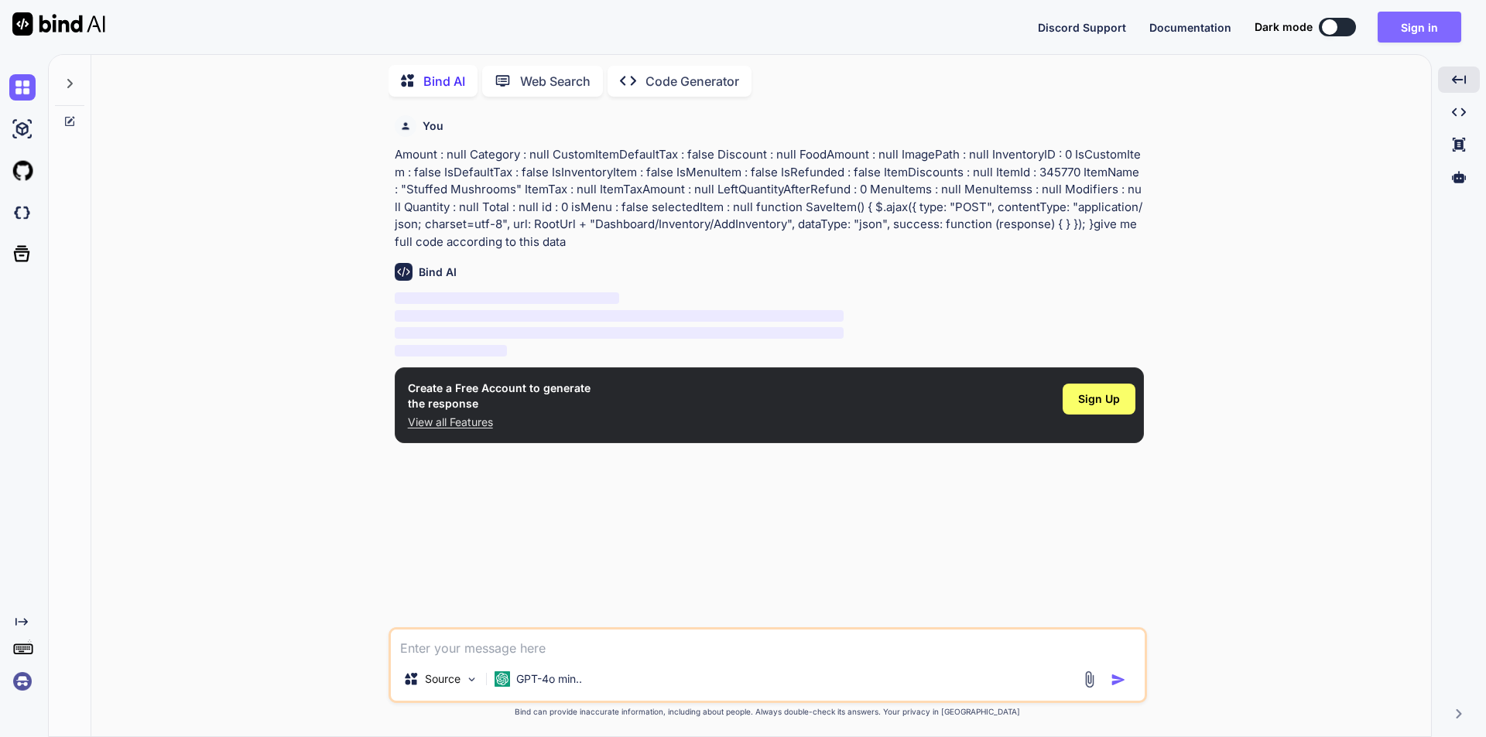
click at [1416, 14] on button "Sign in" at bounding box center [1419, 27] width 84 height 31
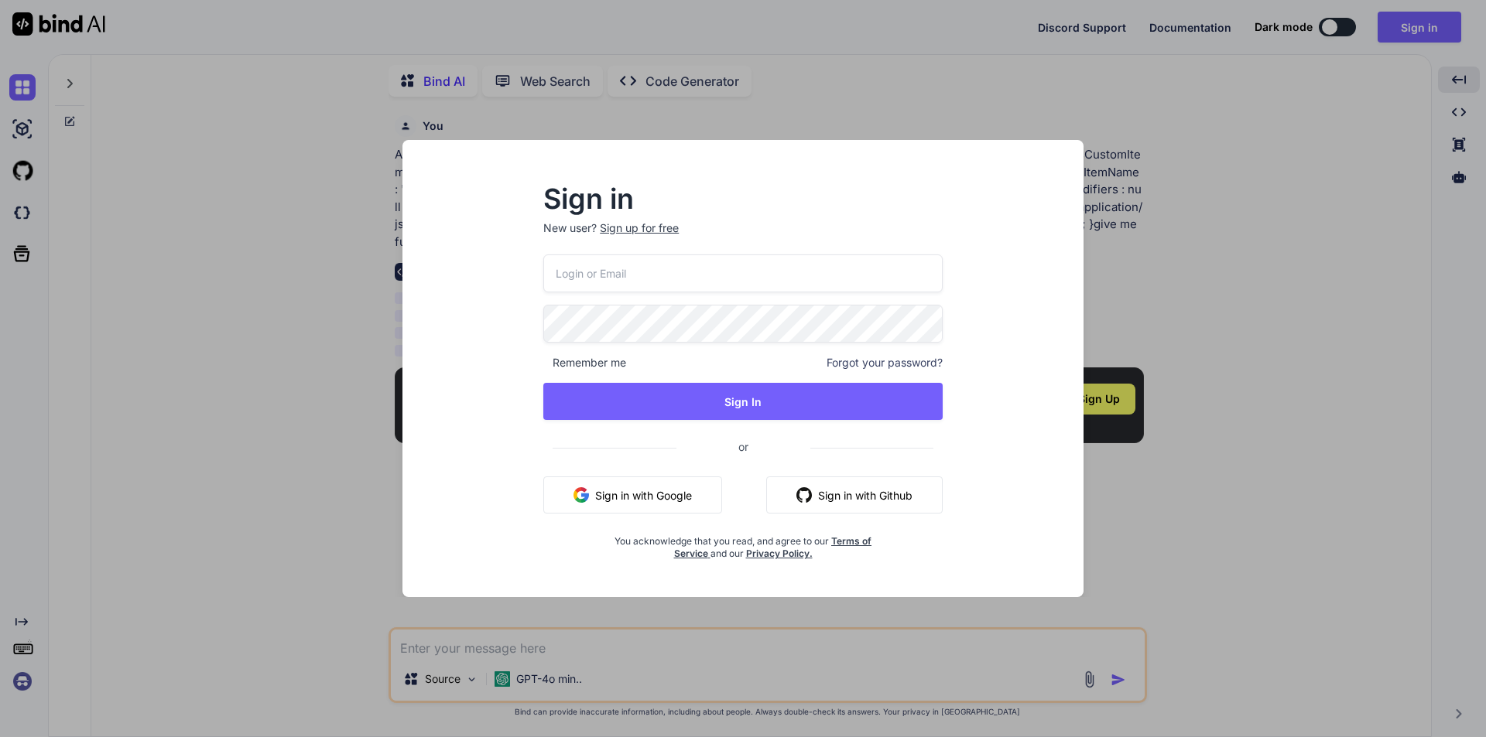
click at [686, 280] on input "email" at bounding box center [742, 274] width 399 height 38
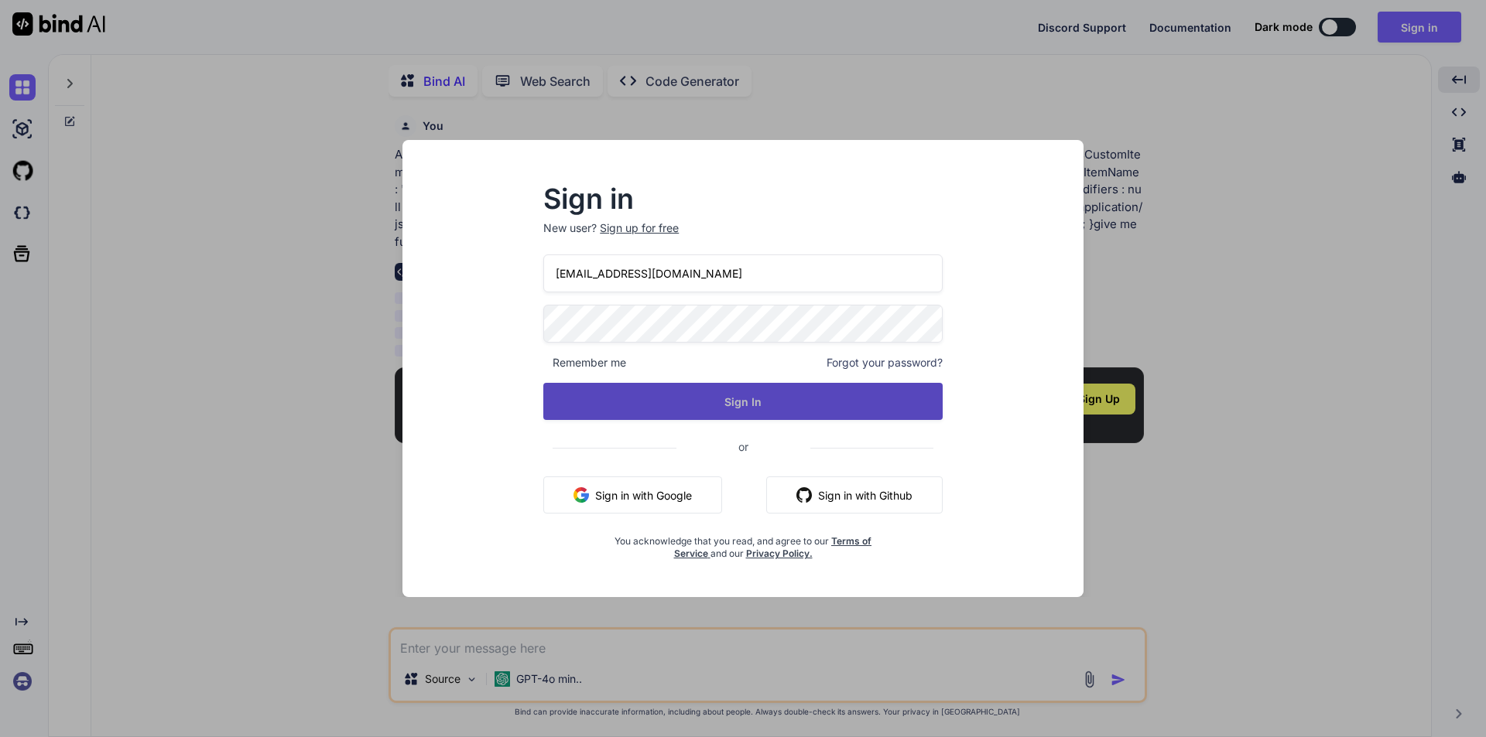
click at [655, 395] on button "Sign In" at bounding box center [742, 401] width 399 height 37
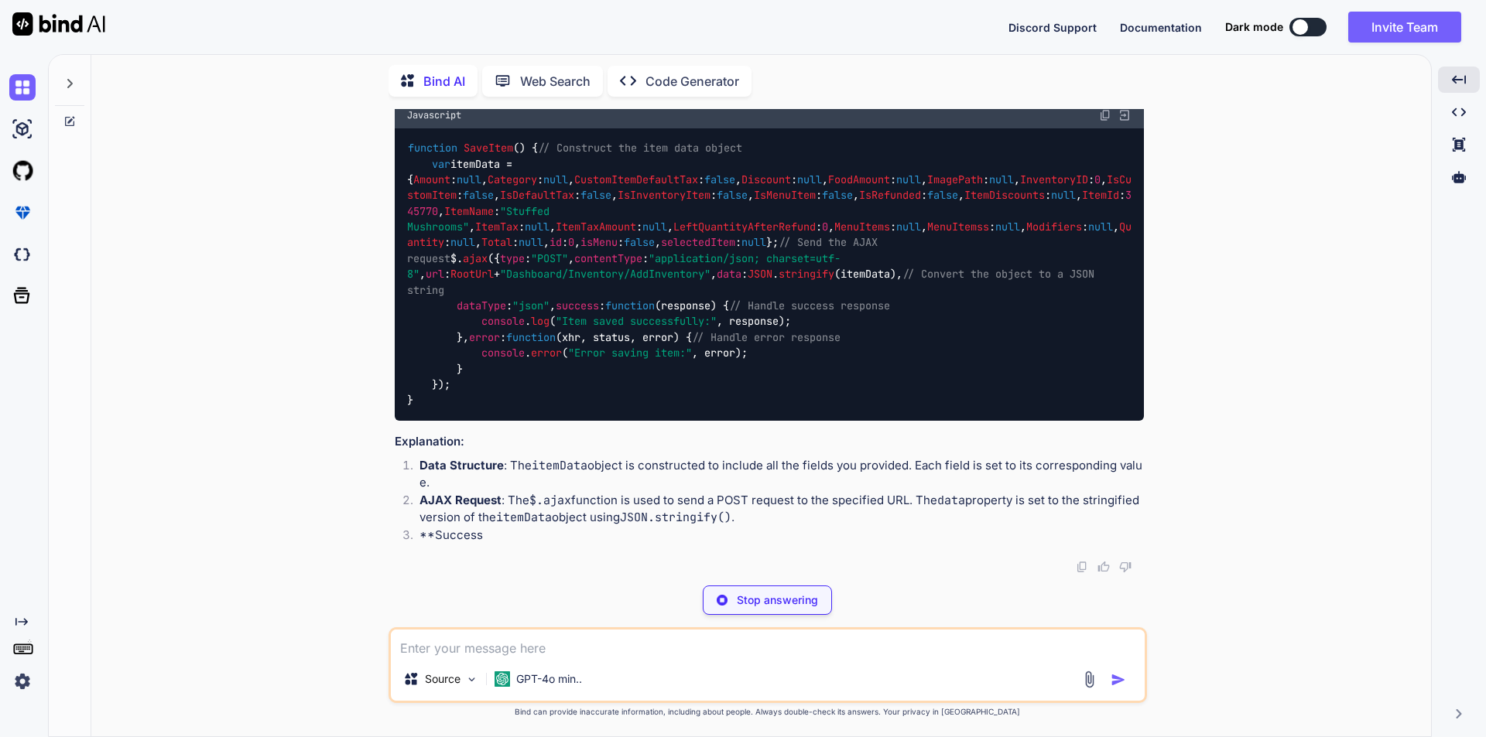
scroll to position [200, 0]
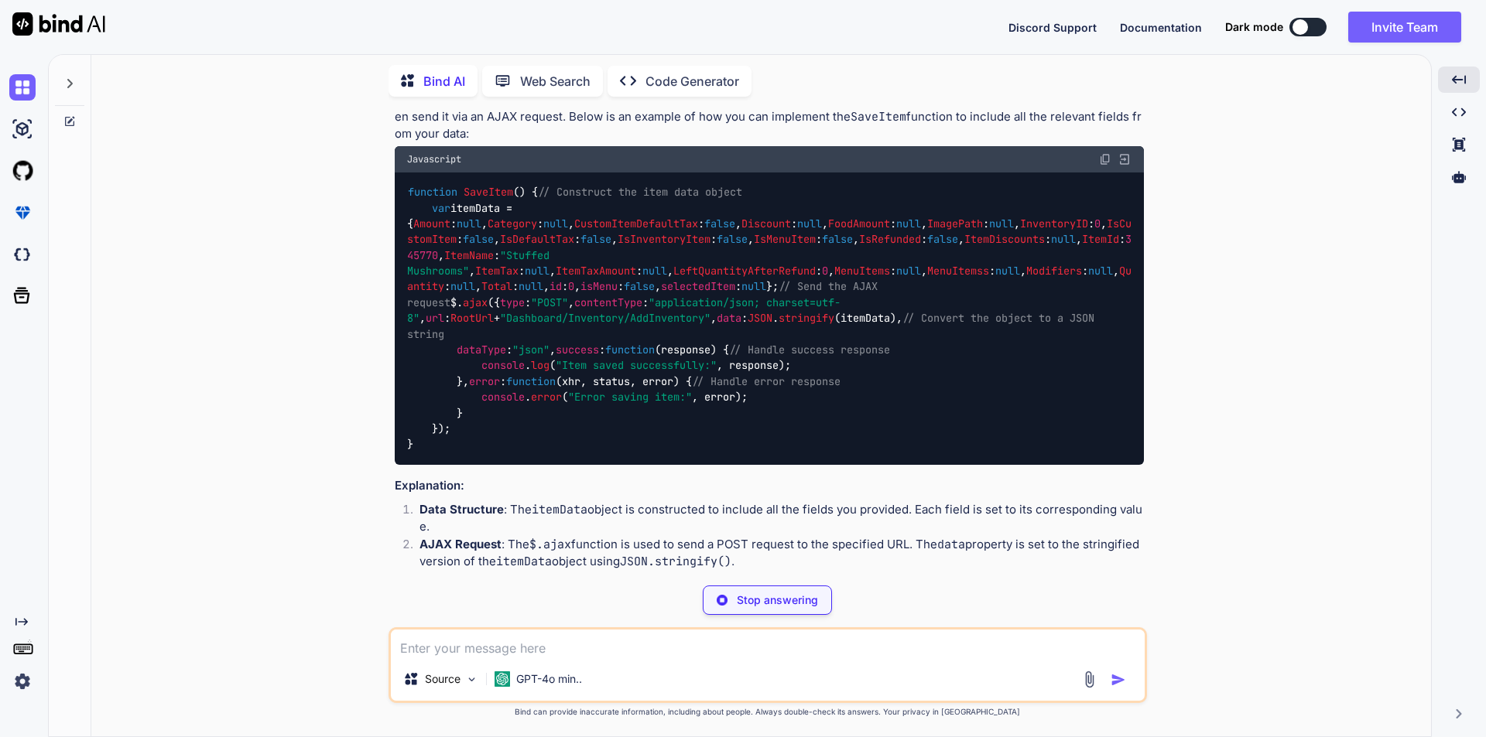
click at [1099, 154] on img at bounding box center [1105, 159] width 12 height 12
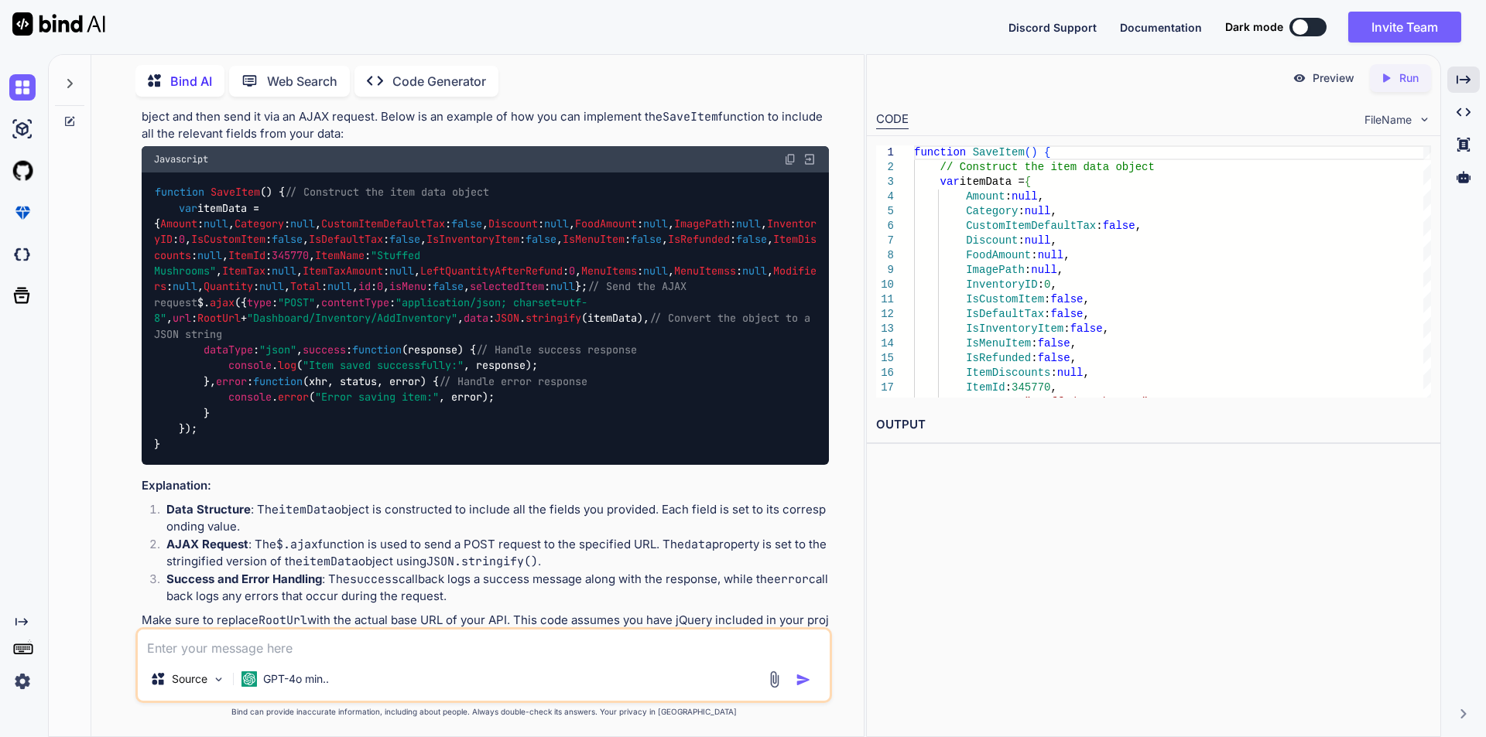
click at [289, 651] on textarea at bounding box center [484, 644] width 692 height 28
paste textarea "$.each([DOMAIN_NAME], function (index, value) { tableList += `<tr> <td><h4>${va…"
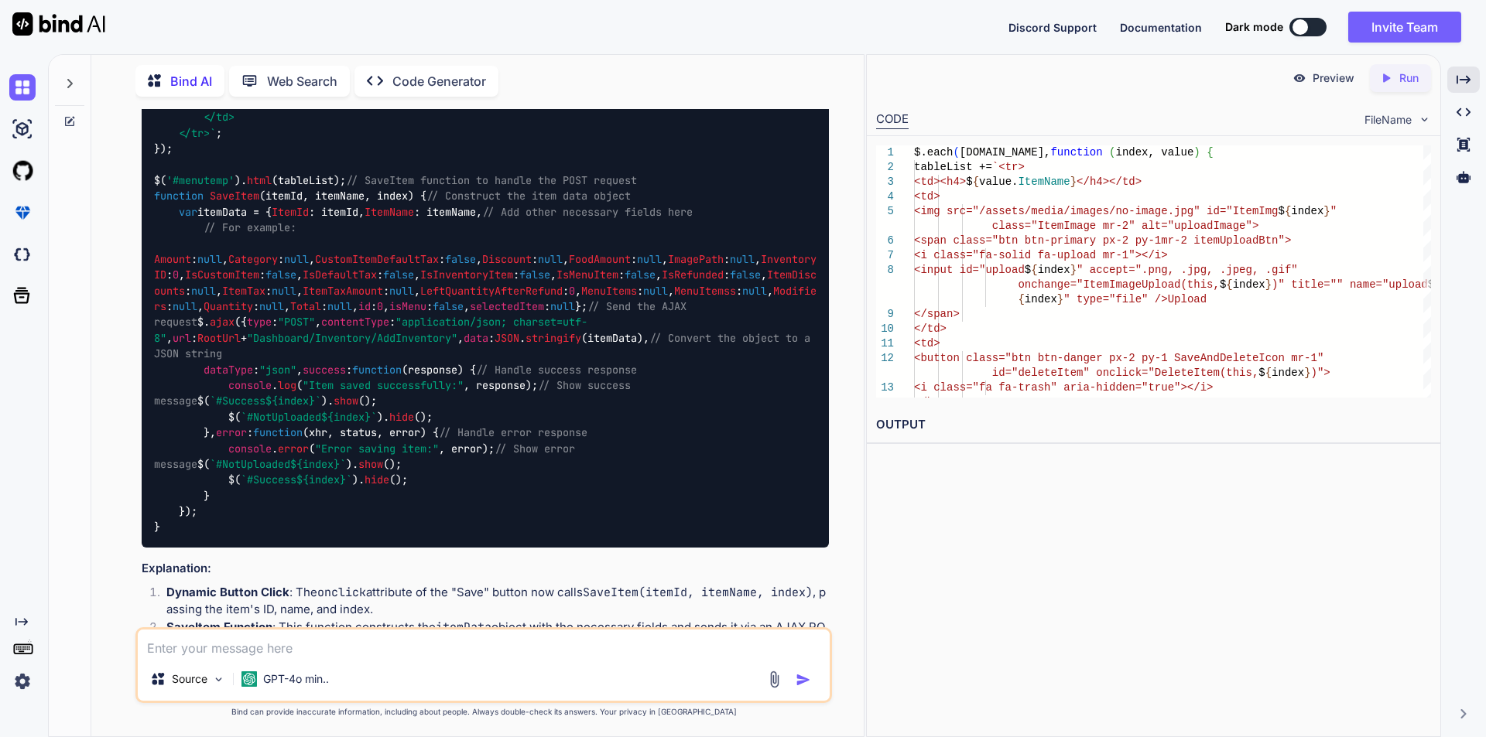
scroll to position [1495, 0]
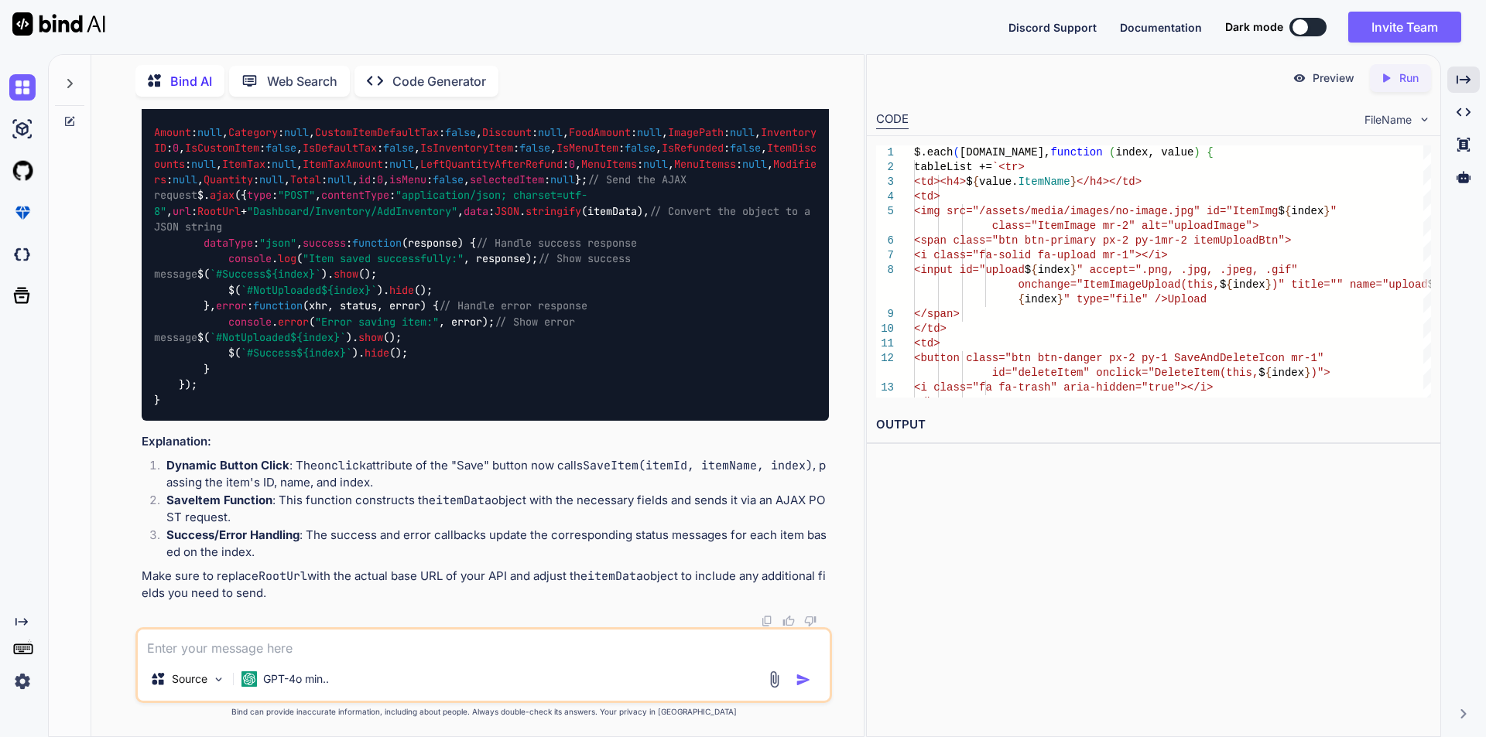
scroll to position [2191, 0]
click at [668, 139] on span "ImagePath" at bounding box center [696, 132] width 56 height 14
click at [730, 139] on span "null" at bounding box center [742, 132] width 25 height 14
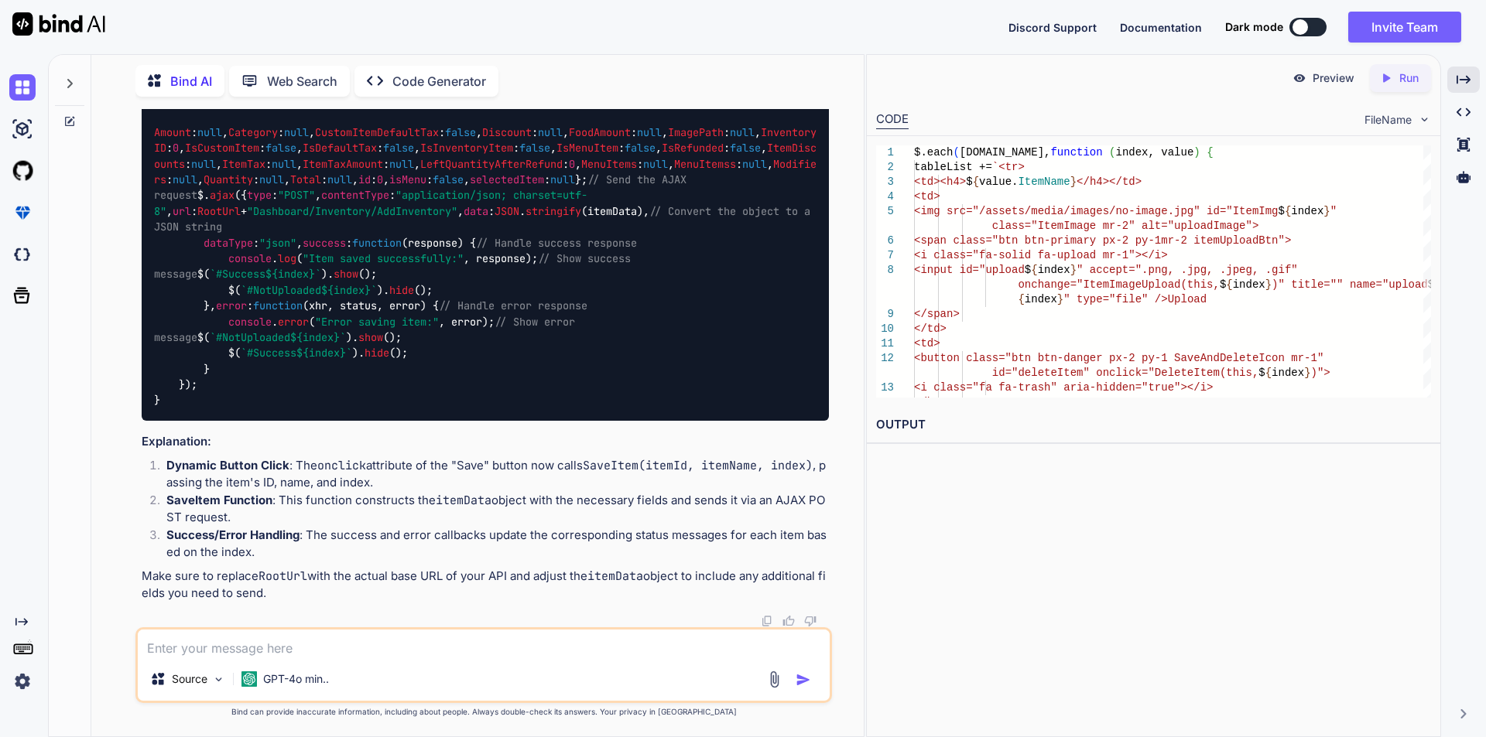
click at [730, 139] on span "null" at bounding box center [742, 132] width 25 height 14
click at [299, 641] on textarea at bounding box center [484, 644] width 692 height 28
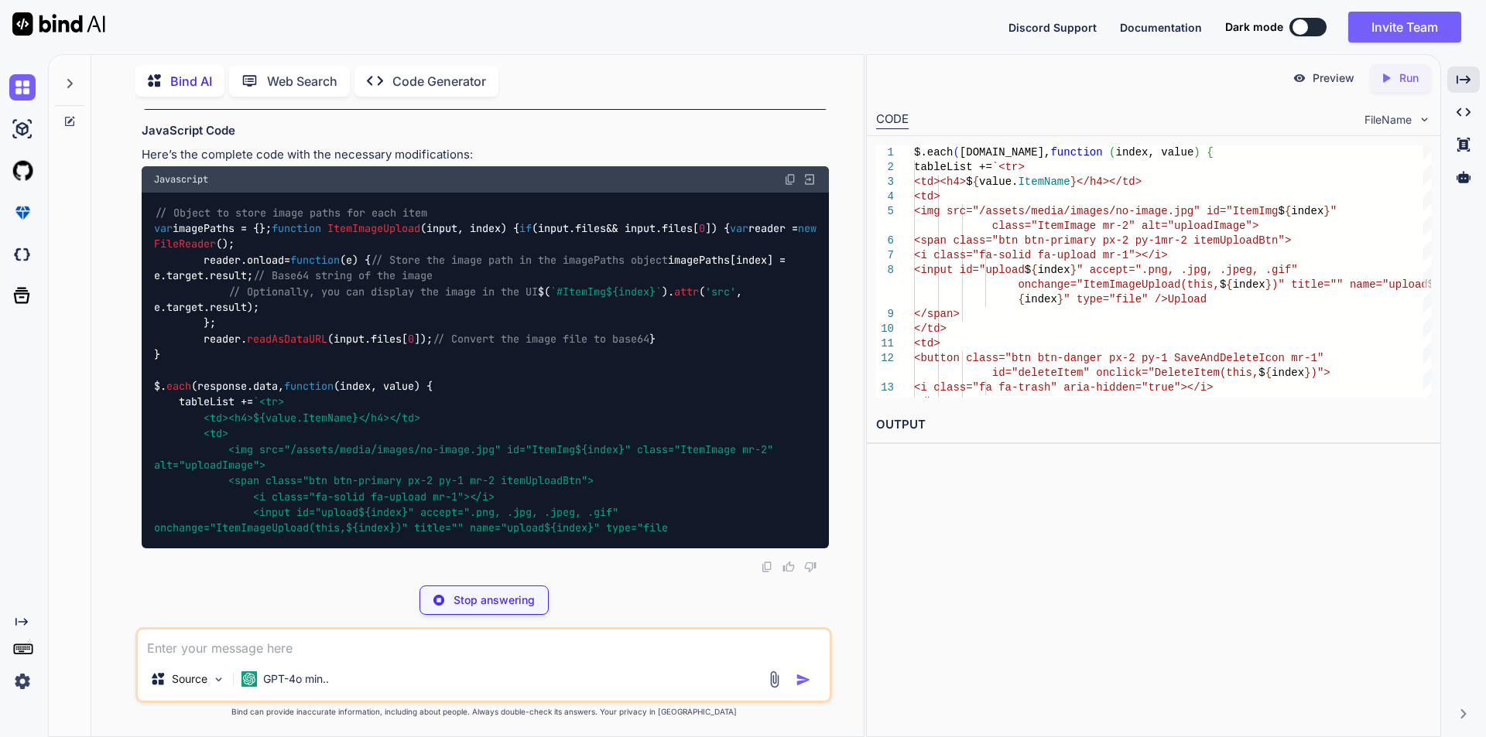
scroll to position [3421, 0]
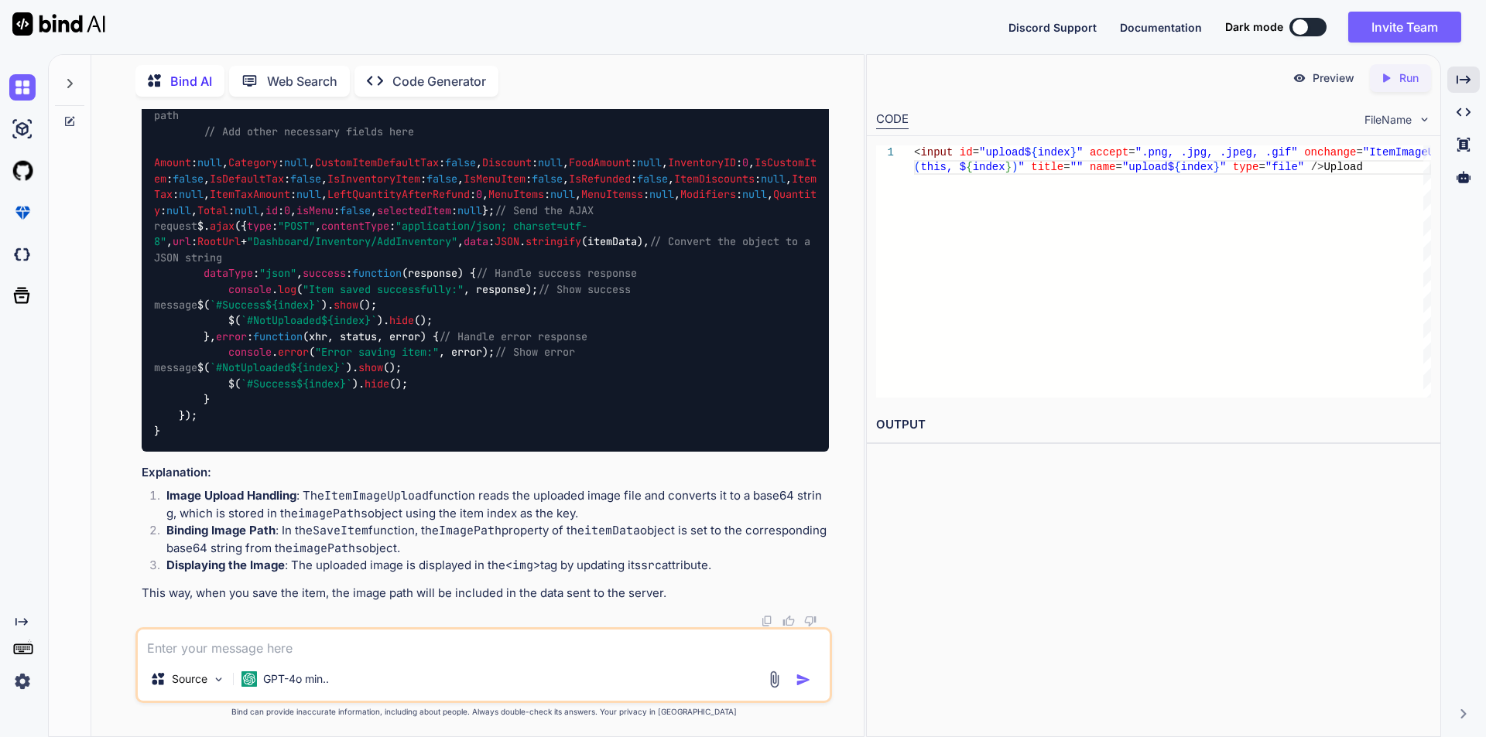
scroll to position [3962, 0]
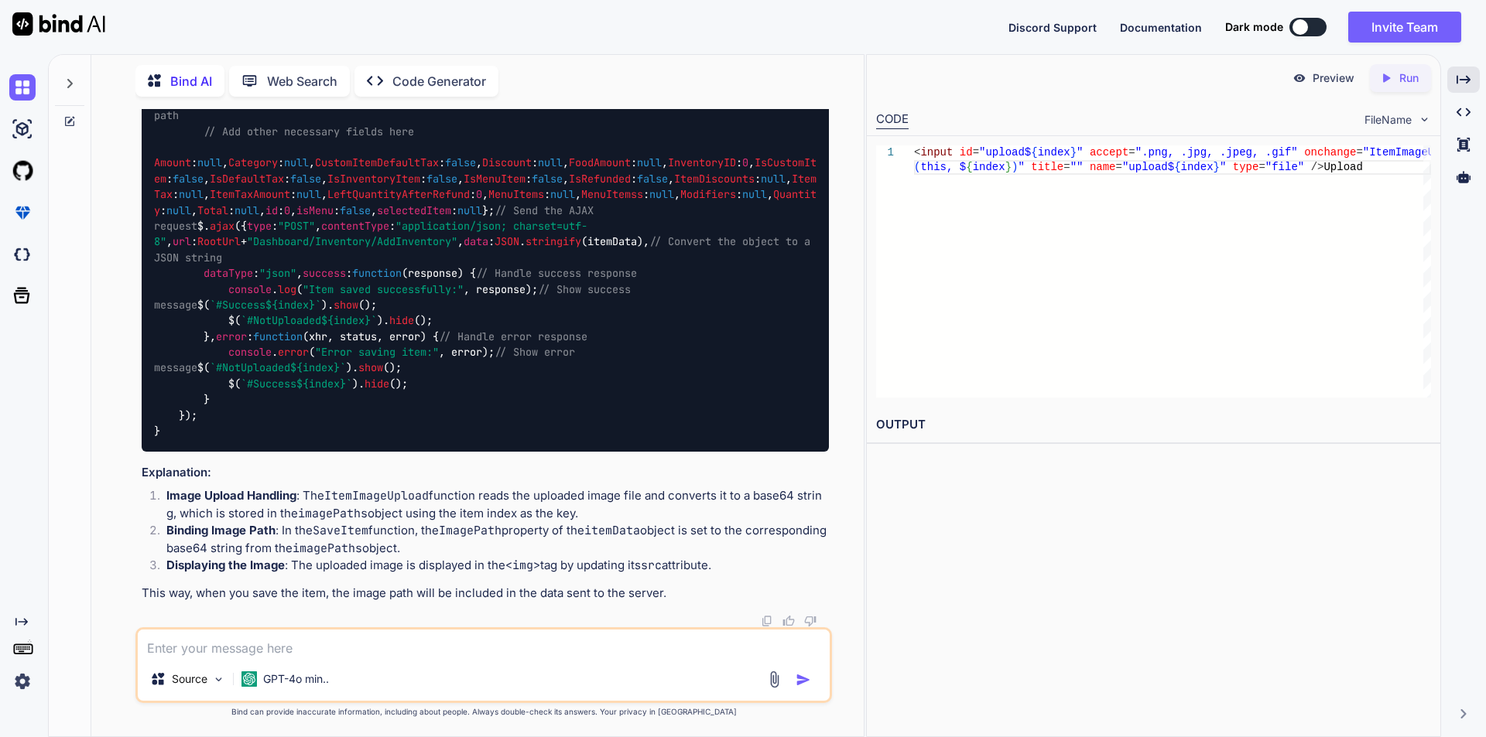
scroll to position [4272, 0]
drag, startPoint x: 276, startPoint y: 446, endPoint x: 439, endPoint y: 443, distance: 162.5
copy code "imagePaths[index] || null ,"
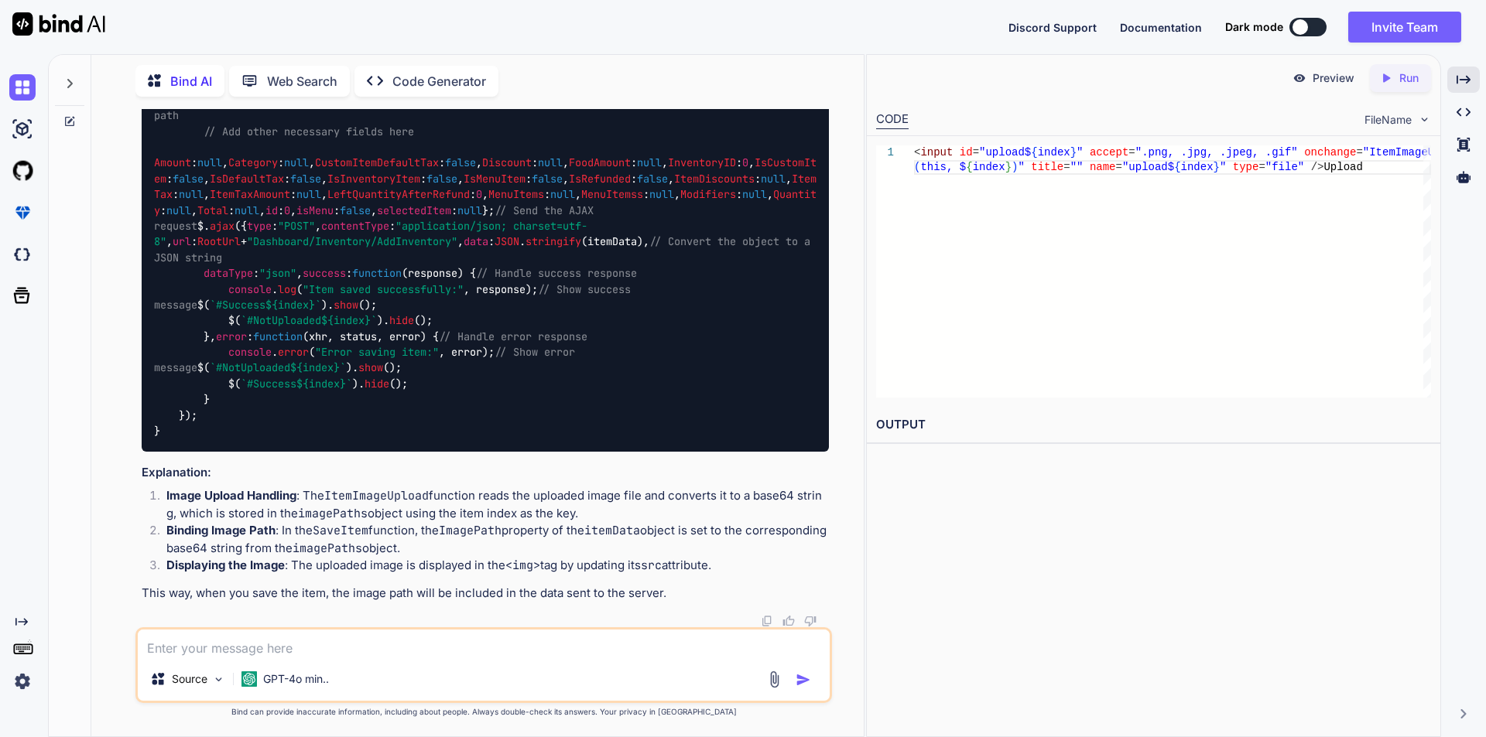
scroll to position [4440, 0]
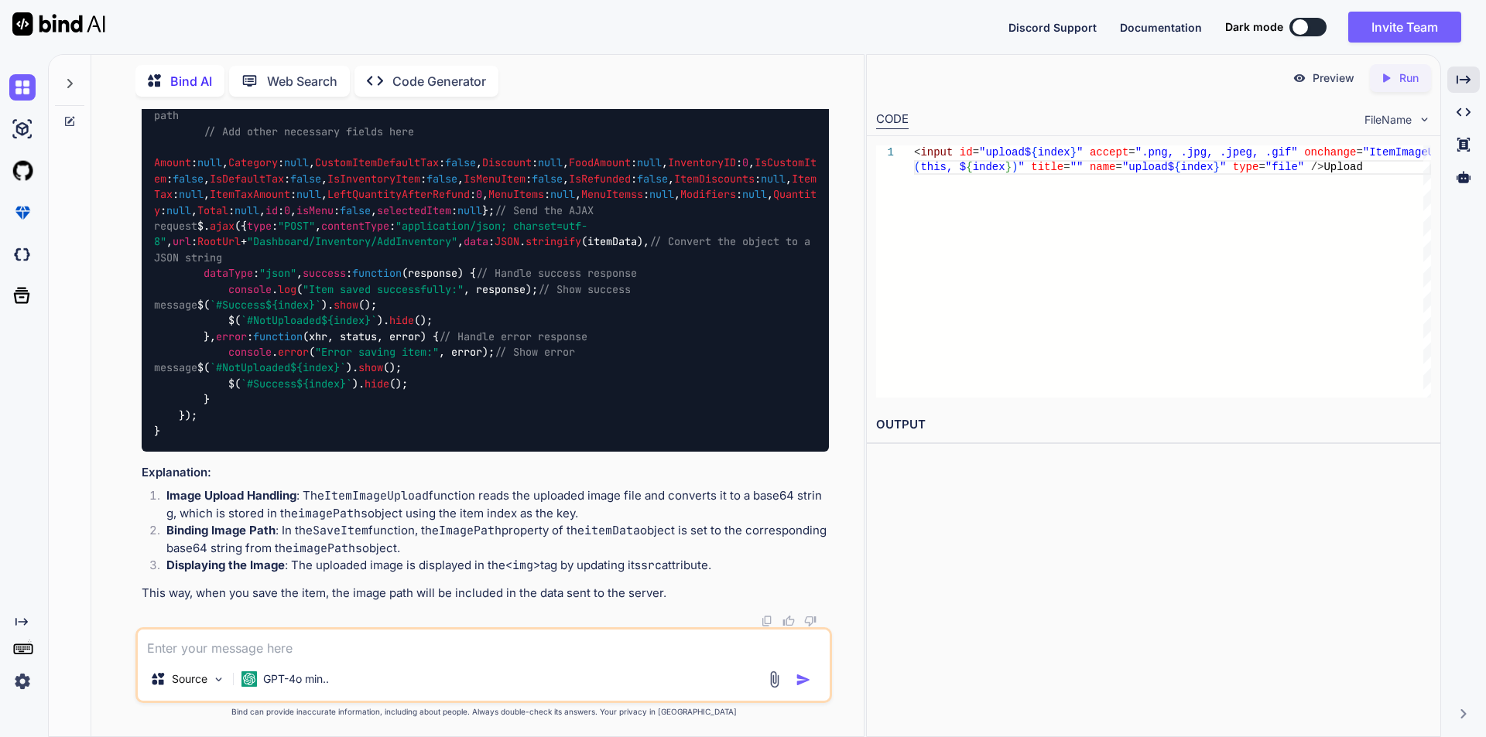
scroll to position [3589, 0]
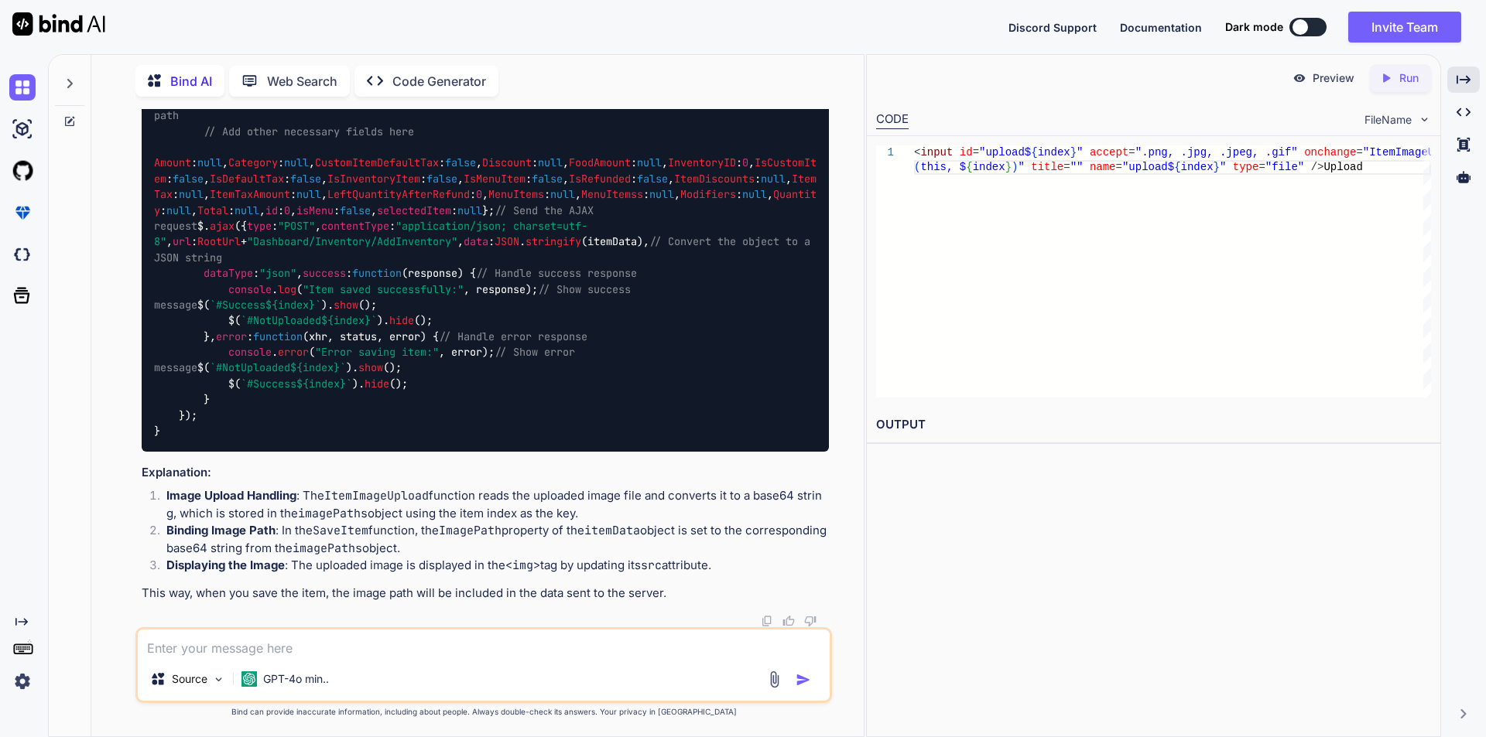
drag, startPoint x: 151, startPoint y: 196, endPoint x: 209, endPoint y: 415, distance: 227.3
copy code "var imagePaths = {}; function ItemImageUpload ( input, index ) { if (input. fil…"
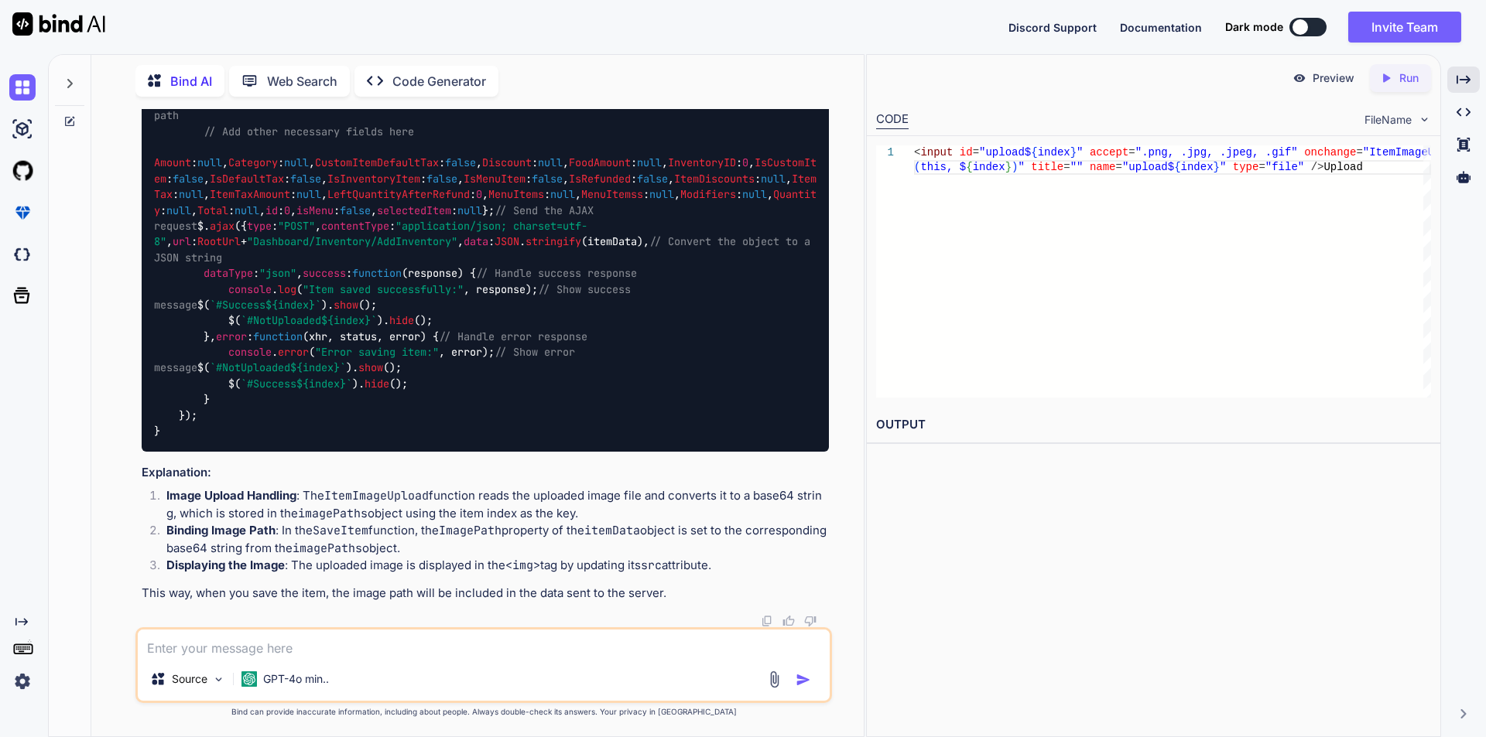
drag, startPoint x: 184, startPoint y: 406, endPoint x: 149, endPoint y: 204, distance: 205.1
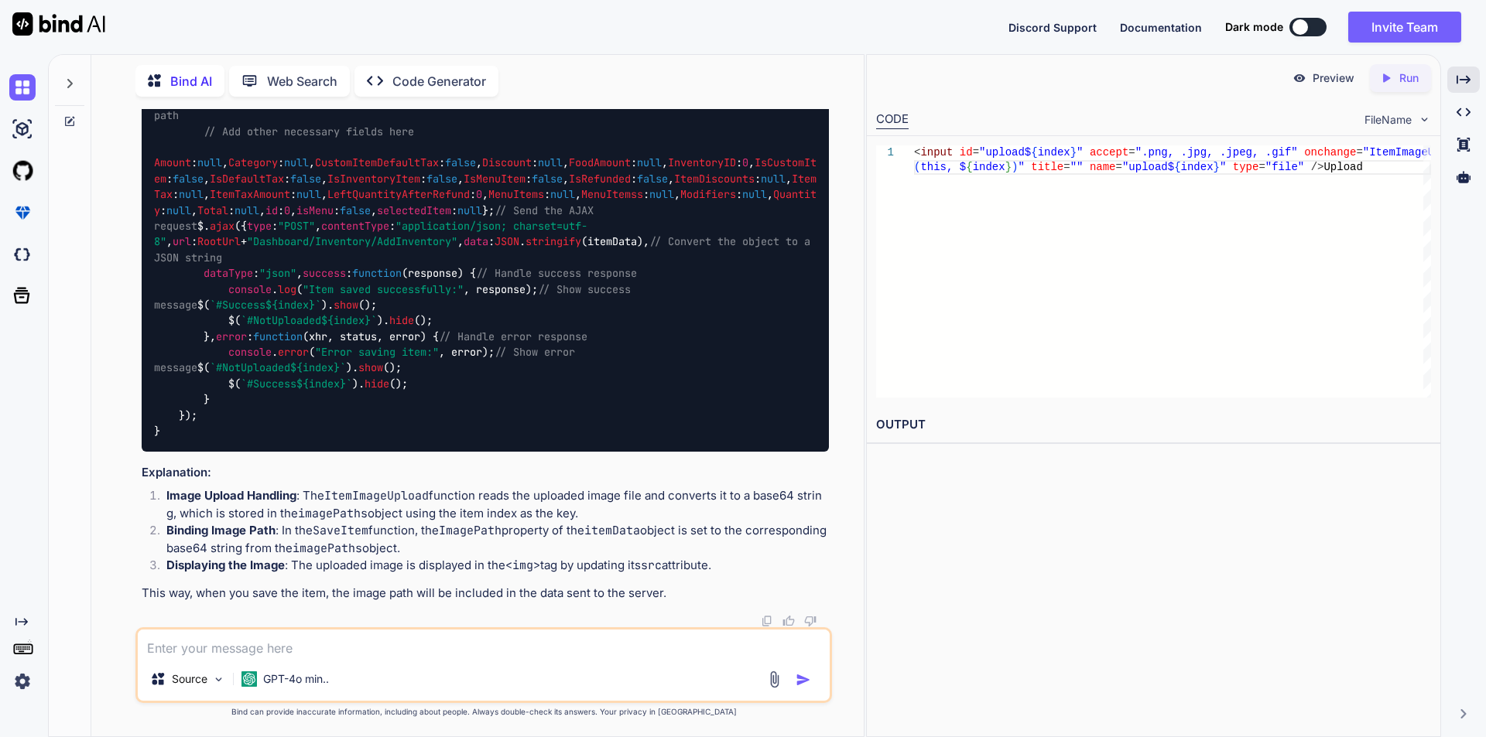
copy code "var imagePaths = {}; function ItemImageUpload ( input, index ) { if (input. fil…"
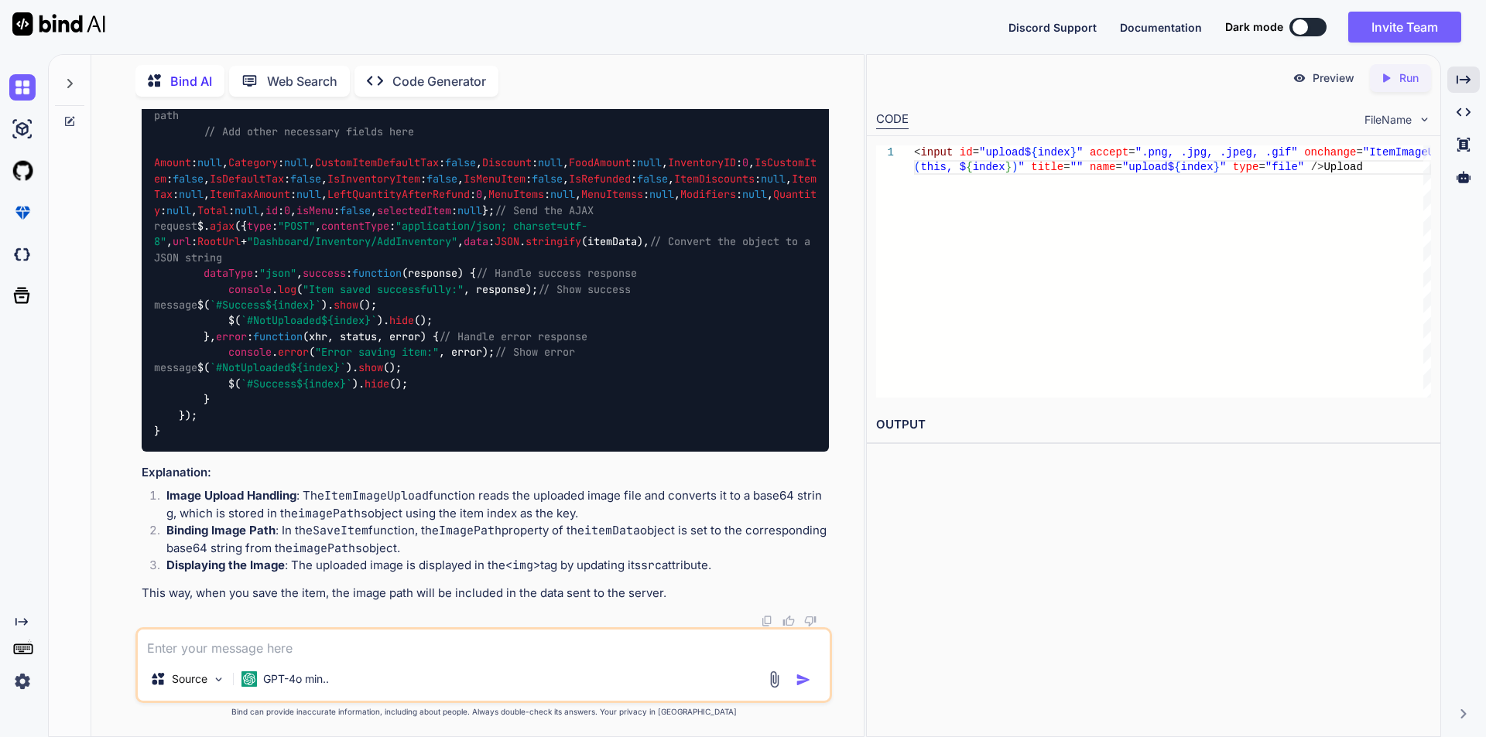
drag, startPoint x: 754, startPoint y: 499, endPoint x: 260, endPoint y: 480, distance: 494.8
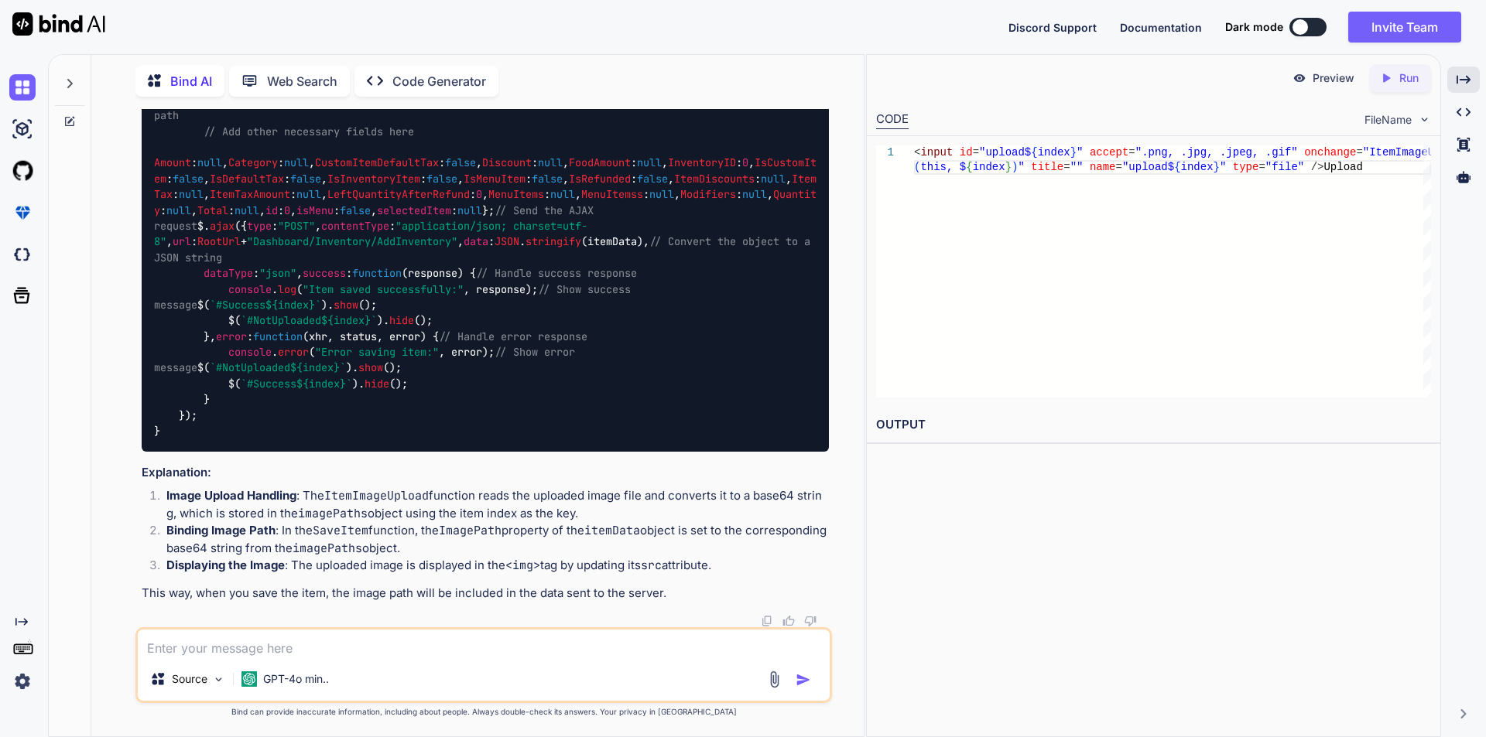
drag, startPoint x: 254, startPoint y: 482, endPoint x: 709, endPoint y: 501, distance: 455.3
copy span "<input id="upload ${index} " accept=".png, .jpg, .jpeg, .gif" onchange="ItemIma…"
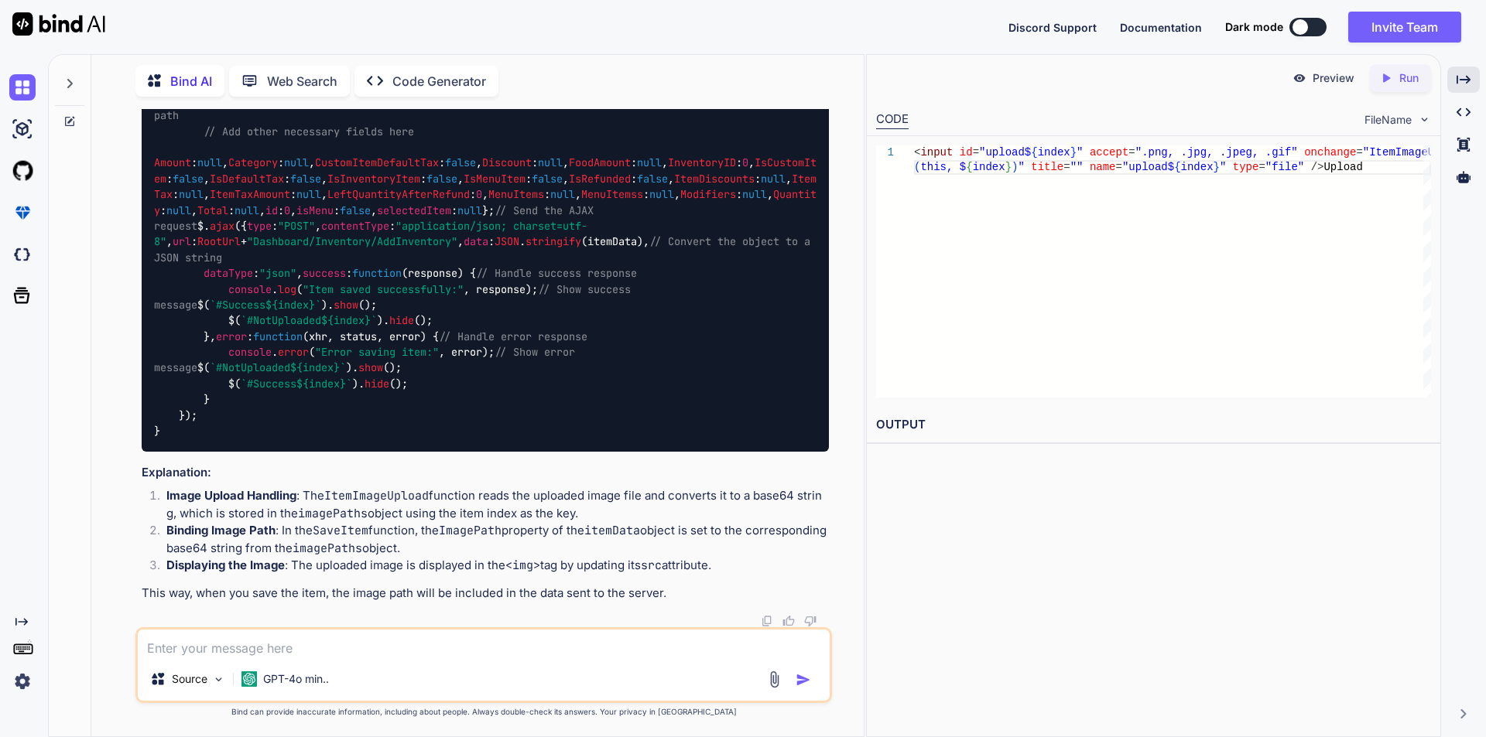
drag, startPoint x: 155, startPoint y: 150, endPoint x: 203, endPoint y: 326, distance: 182.3
copy code "function ItemImageUpload ( input, index ) { if (input. files && input. files [ …"
drag, startPoint x: 176, startPoint y: 173, endPoint x: 207, endPoint y: 306, distance: 136.6
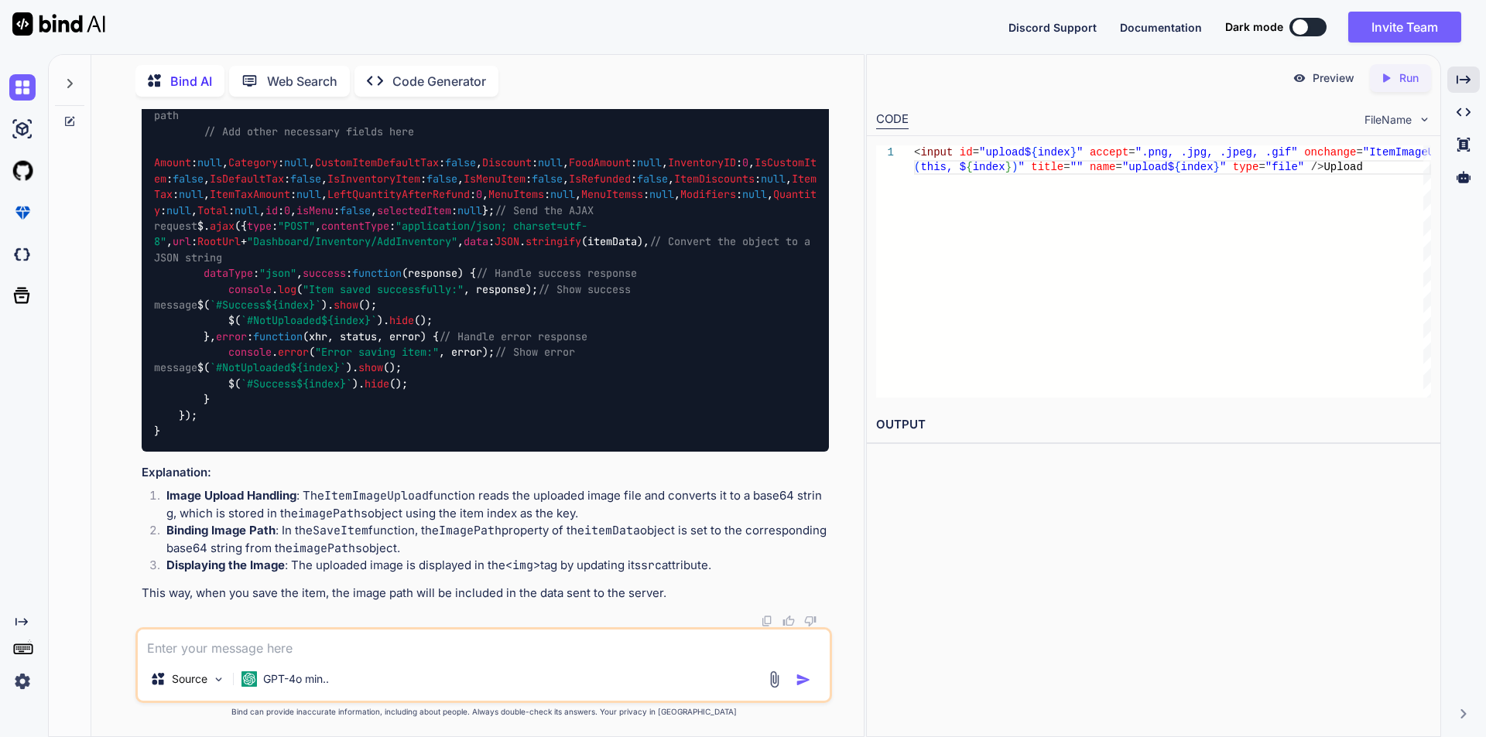
copy code "if (input. files && input. files [ 0 ]) { var reader = new FileReader (); reade…"
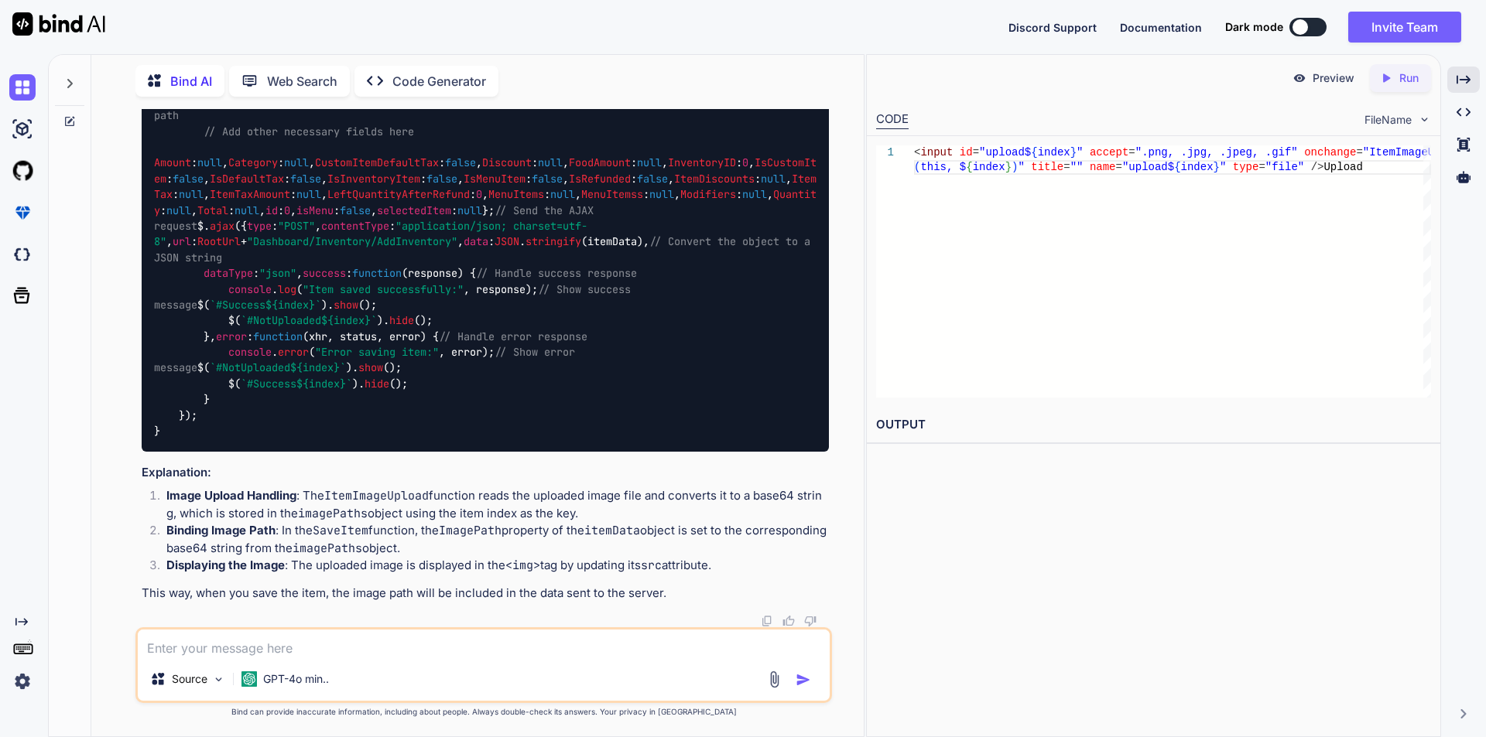
click at [290, 654] on textarea at bounding box center [484, 644] width 692 height 28
paste textarea "function ItemImageUpload(event, id) { $('#ItembtnUploadSave').attr("data-conten…"
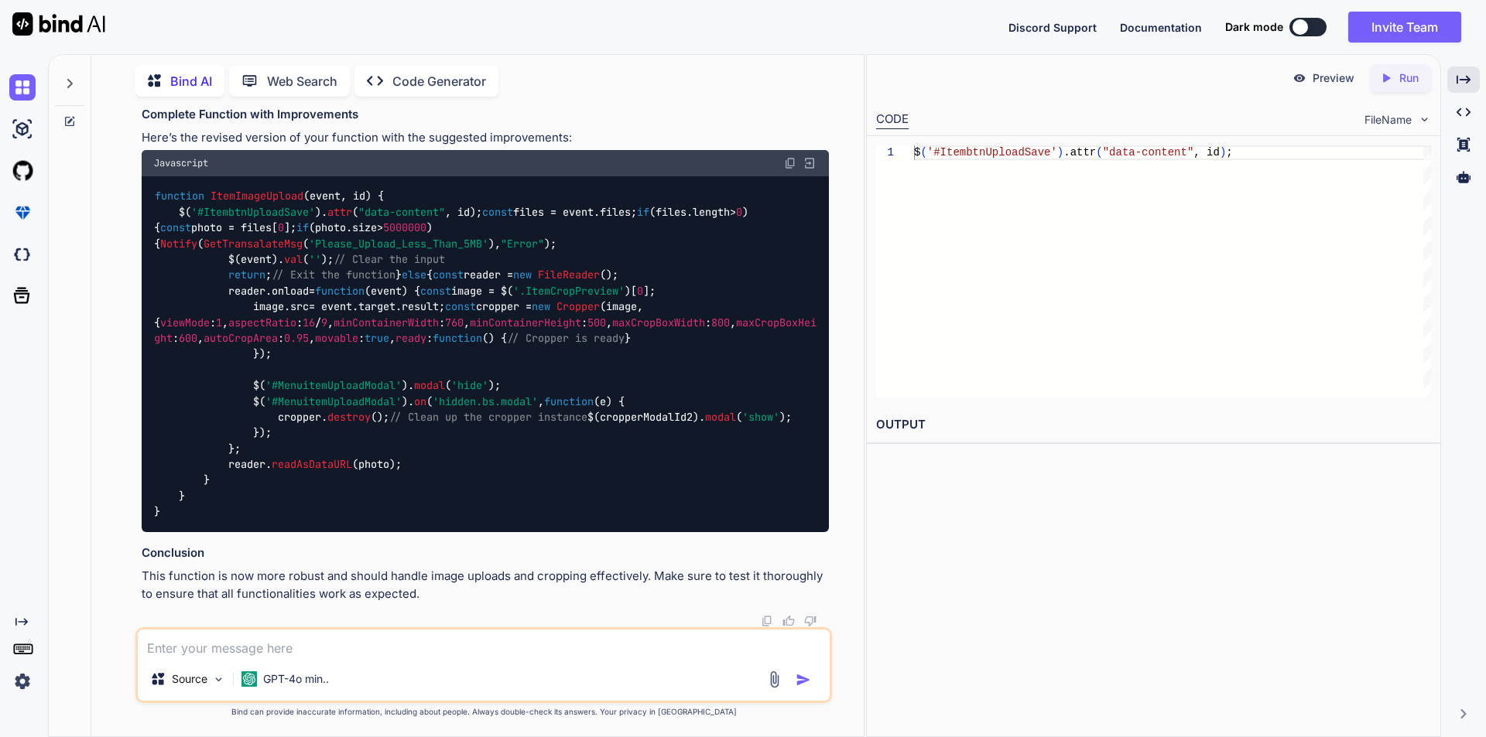
scroll to position [7275, 0]
click at [512, 450] on div "function ItemImageUpload ( event, id ) { $( '#ItembtnUploadSave' ). attr ( "dat…" at bounding box center [485, 354] width 687 height 356
click at [306, 415] on code "function ItemImageUpload ( event, id ) { $( '#ItembtnUploadSave' ). attr ( "dat…" at bounding box center [485, 354] width 662 height 332
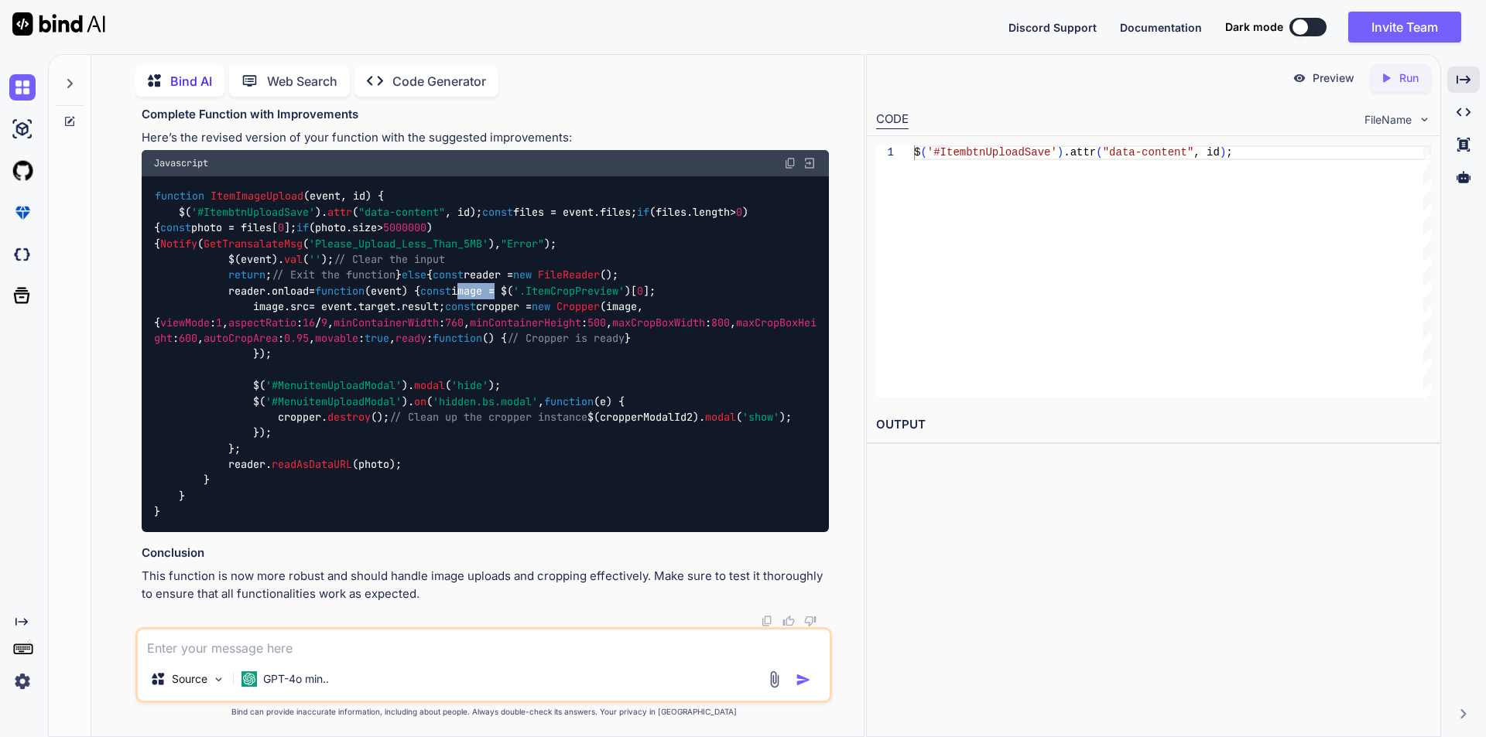
scroll to position [6656, 0]
click at [251, 59] on div "$( '#MenuitemUploadModal' ). on ( 'hidden.bs.modal' , function ( e ) { cropper.…" at bounding box center [497, 23] width 662 height 72
click at [70, 84] on icon at bounding box center [69, 83] width 12 height 12
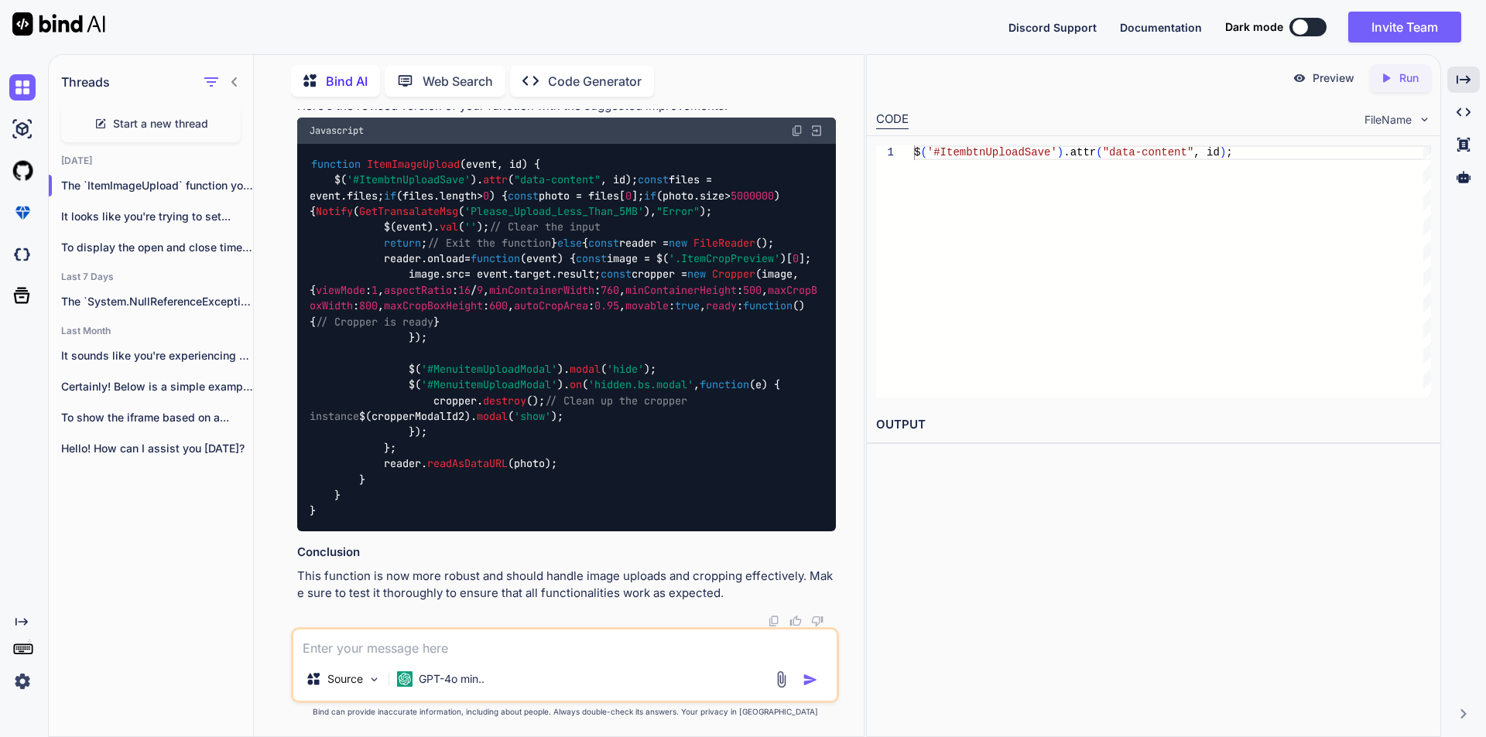
click at [161, 108] on div "Start a new thread" at bounding box center [151, 123] width 180 height 37
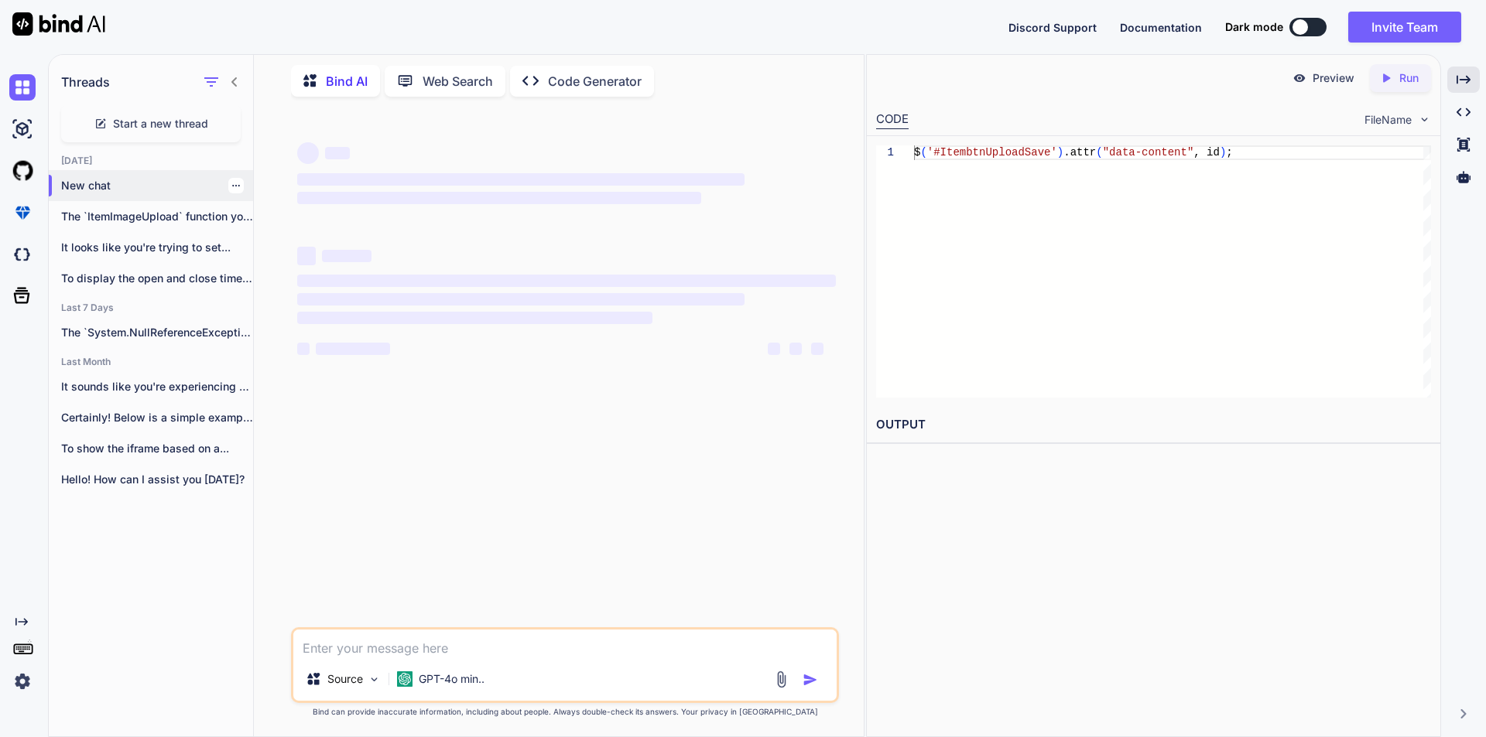
scroll to position [0, 0]
click at [233, 76] on icon at bounding box center [234, 82] width 12 height 12
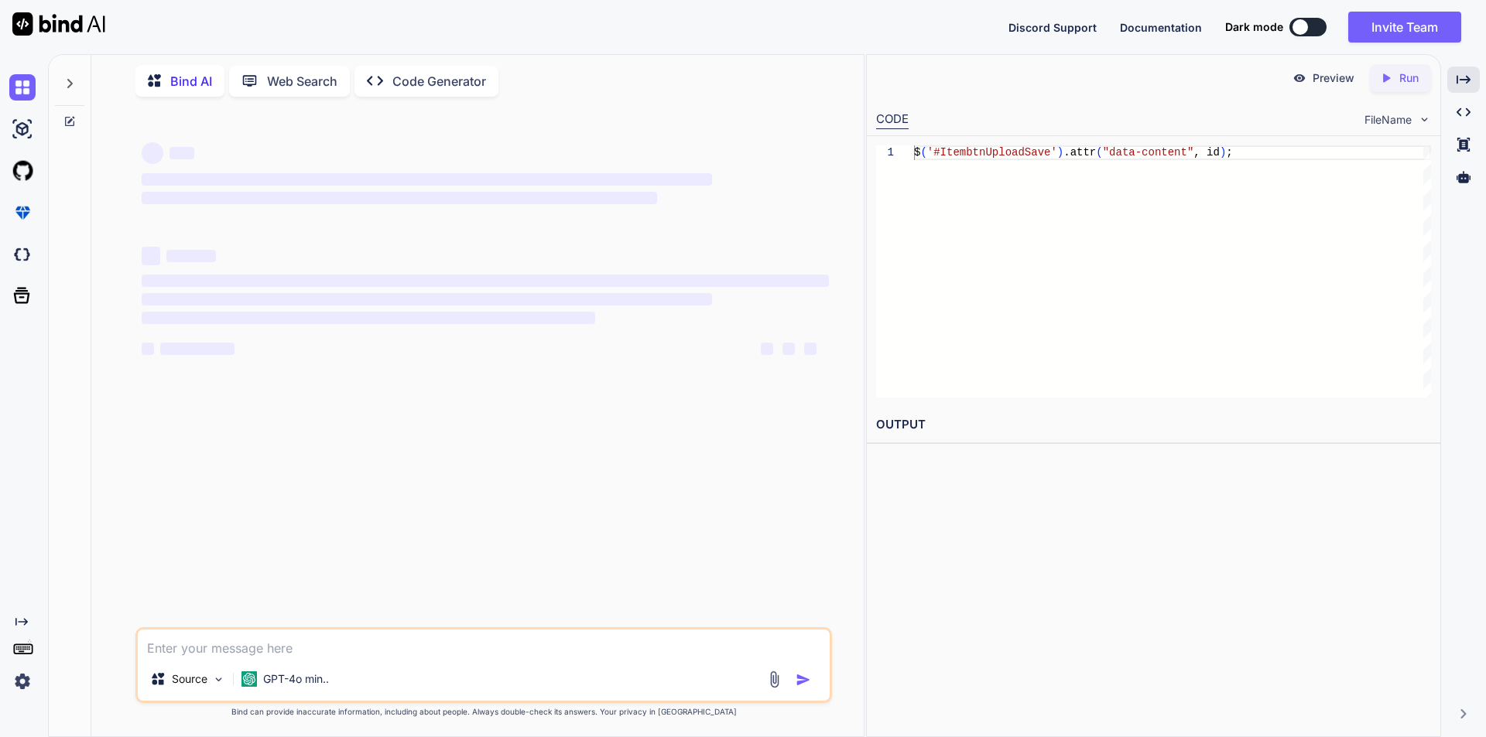
click at [255, 641] on textarea at bounding box center [484, 644] width 692 height 28
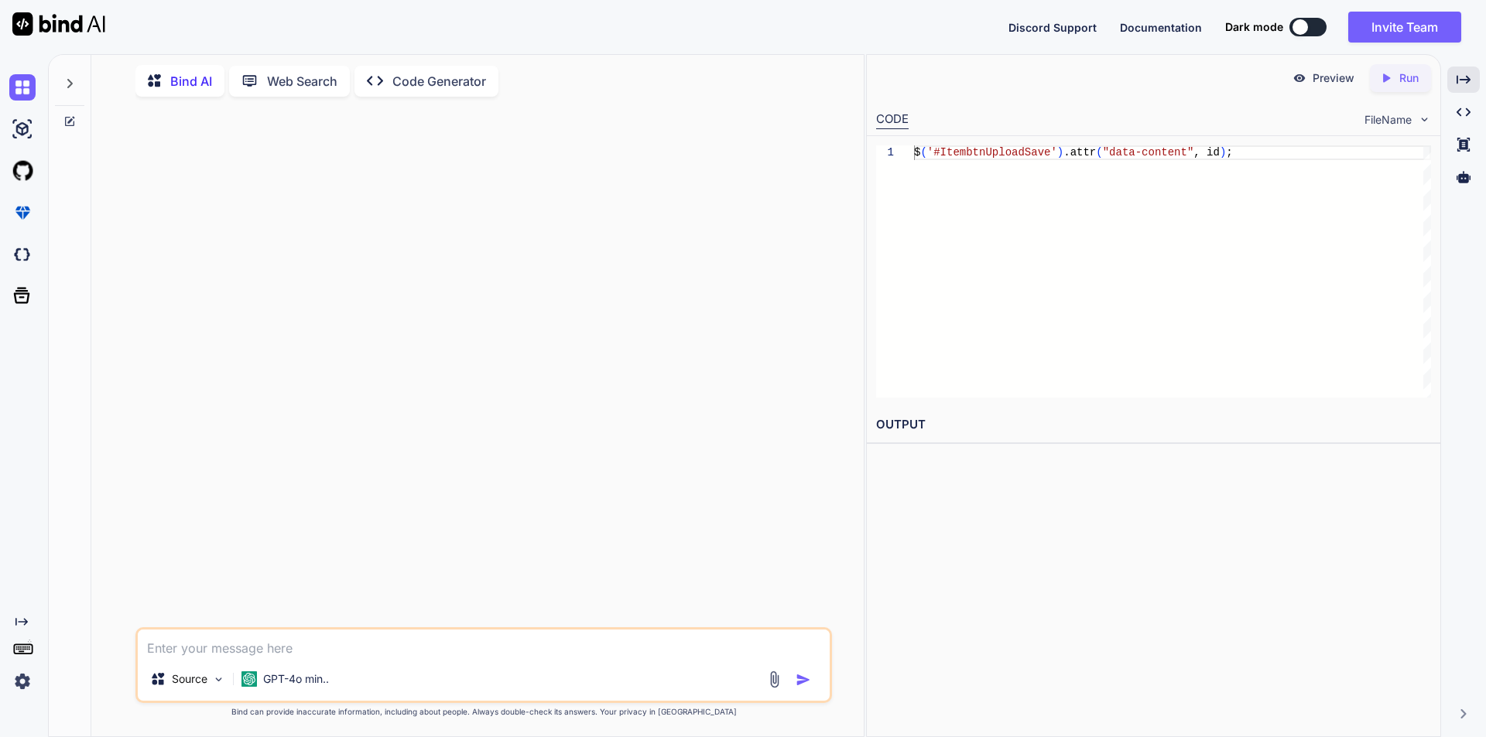
click at [257, 640] on textarea at bounding box center [484, 644] width 692 height 28
paste textarea "$.each([DOMAIN_NAME], function (index, value) { tableList += `<tr> <td><h4>${va…"
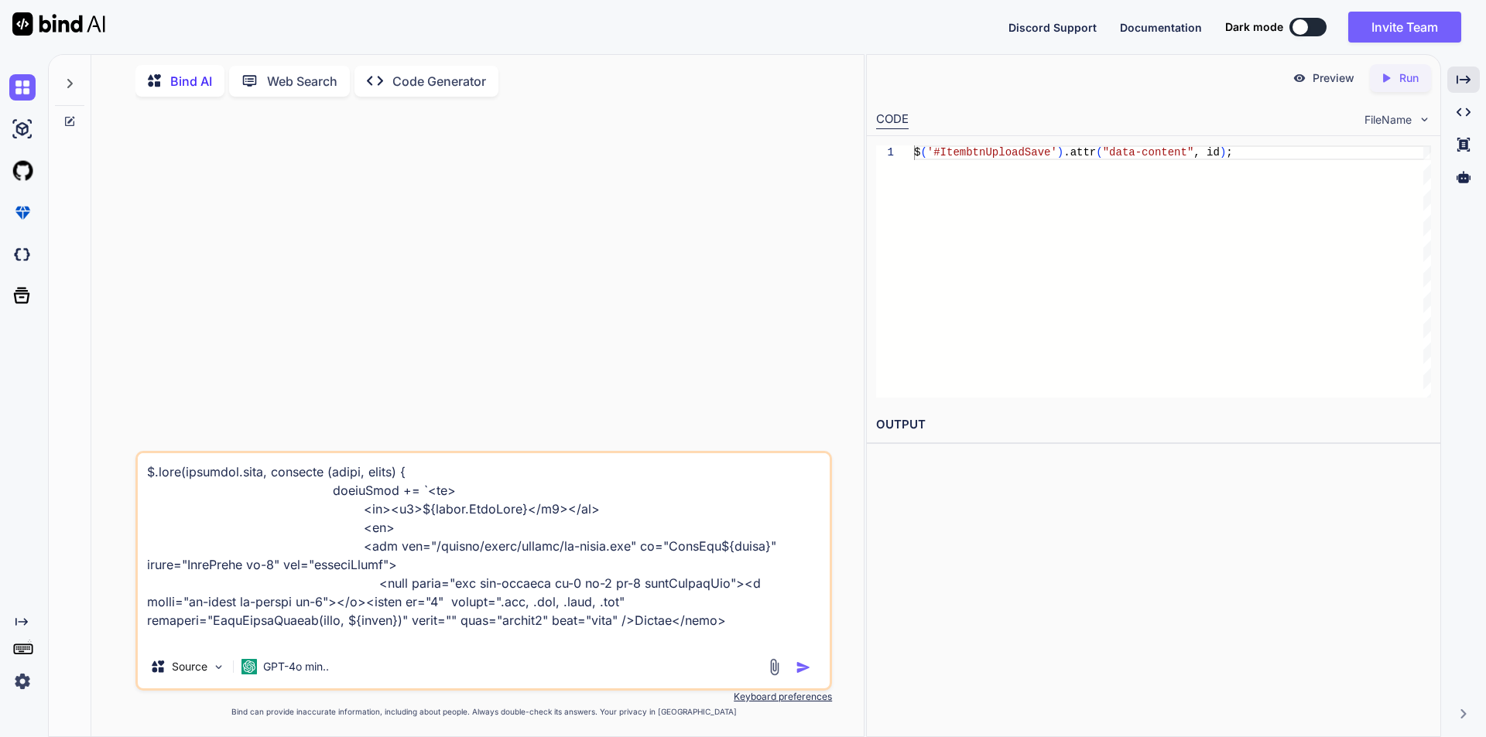
scroll to position [317, 0]
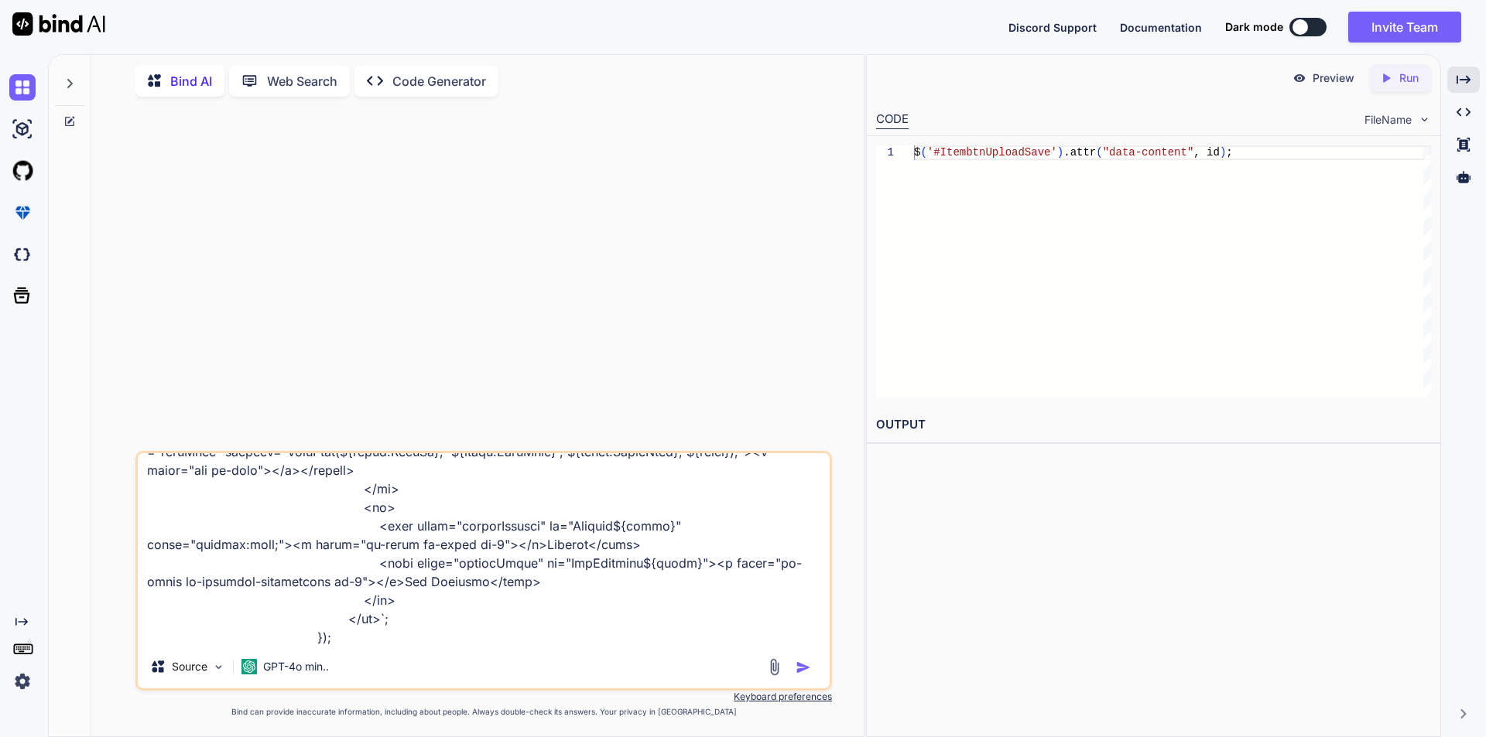
click at [514, 645] on textarea at bounding box center [484, 549] width 692 height 192
paste textarea "function ItemImageUpload(event, id) { $('#ItembtnUploadSave').attr("data-conten…"
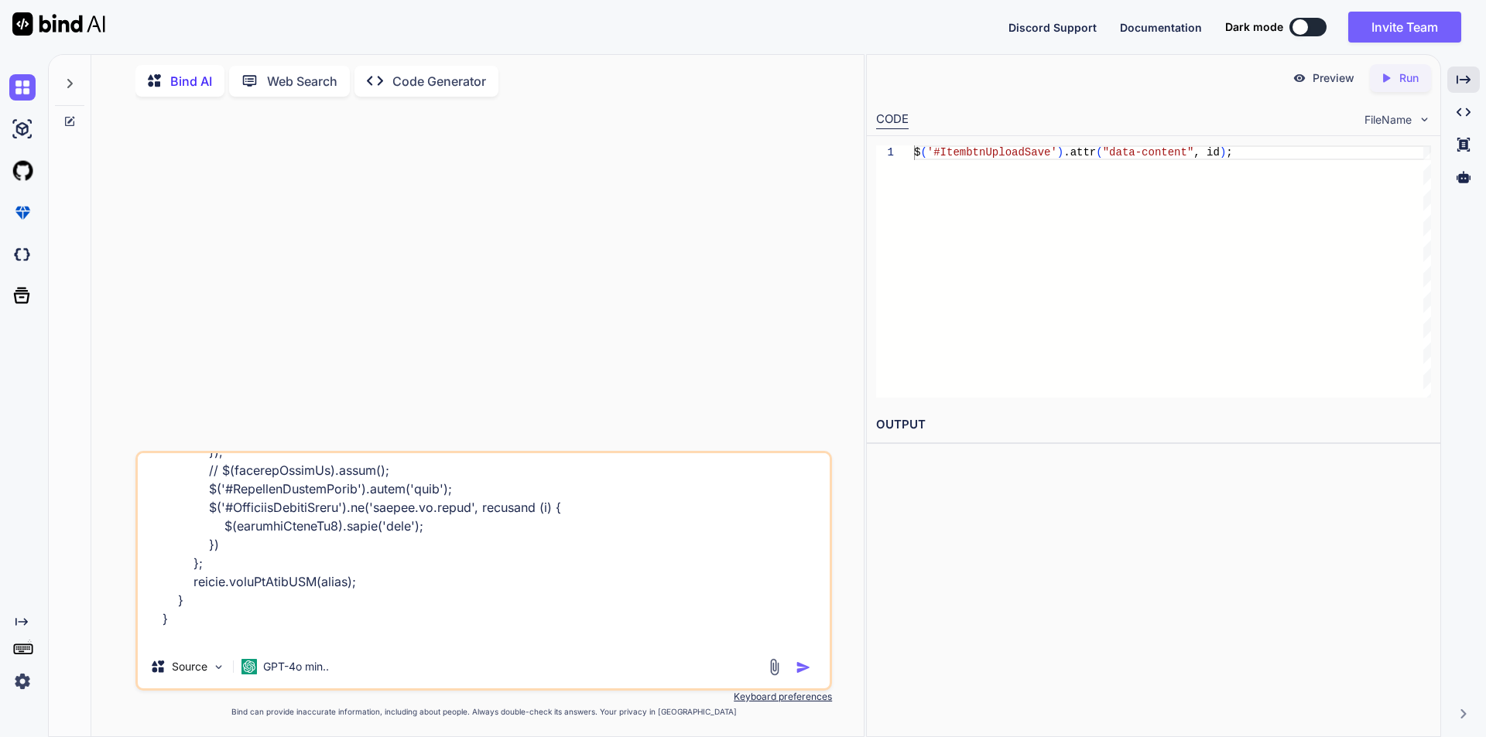
click at [300, 629] on textarea at bounding box center [484, 549] width 692 height 192
paste textarea "function SaveItem(itemId, itemName, index) { var itemData = { ItemId: itemId, I…"
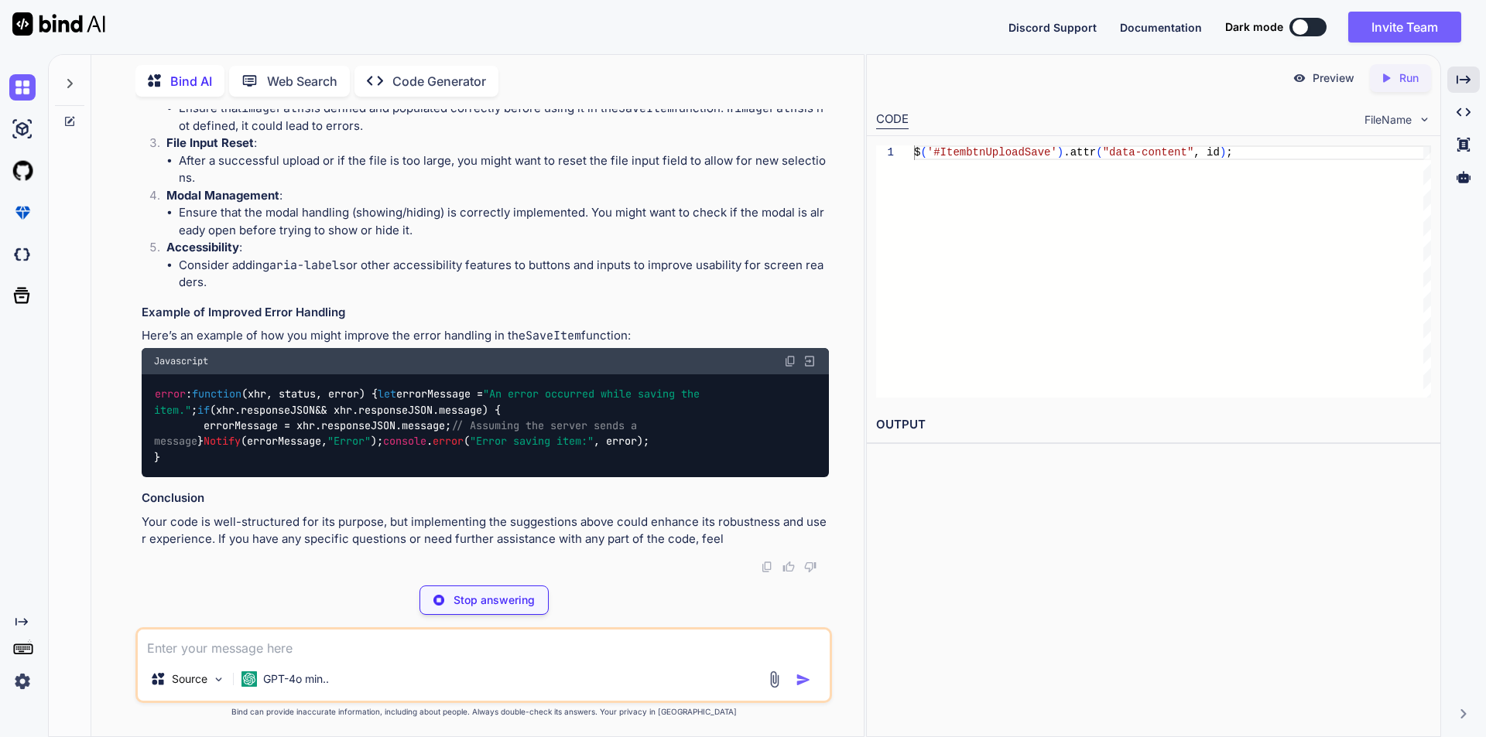
scroll to position [917, 0]
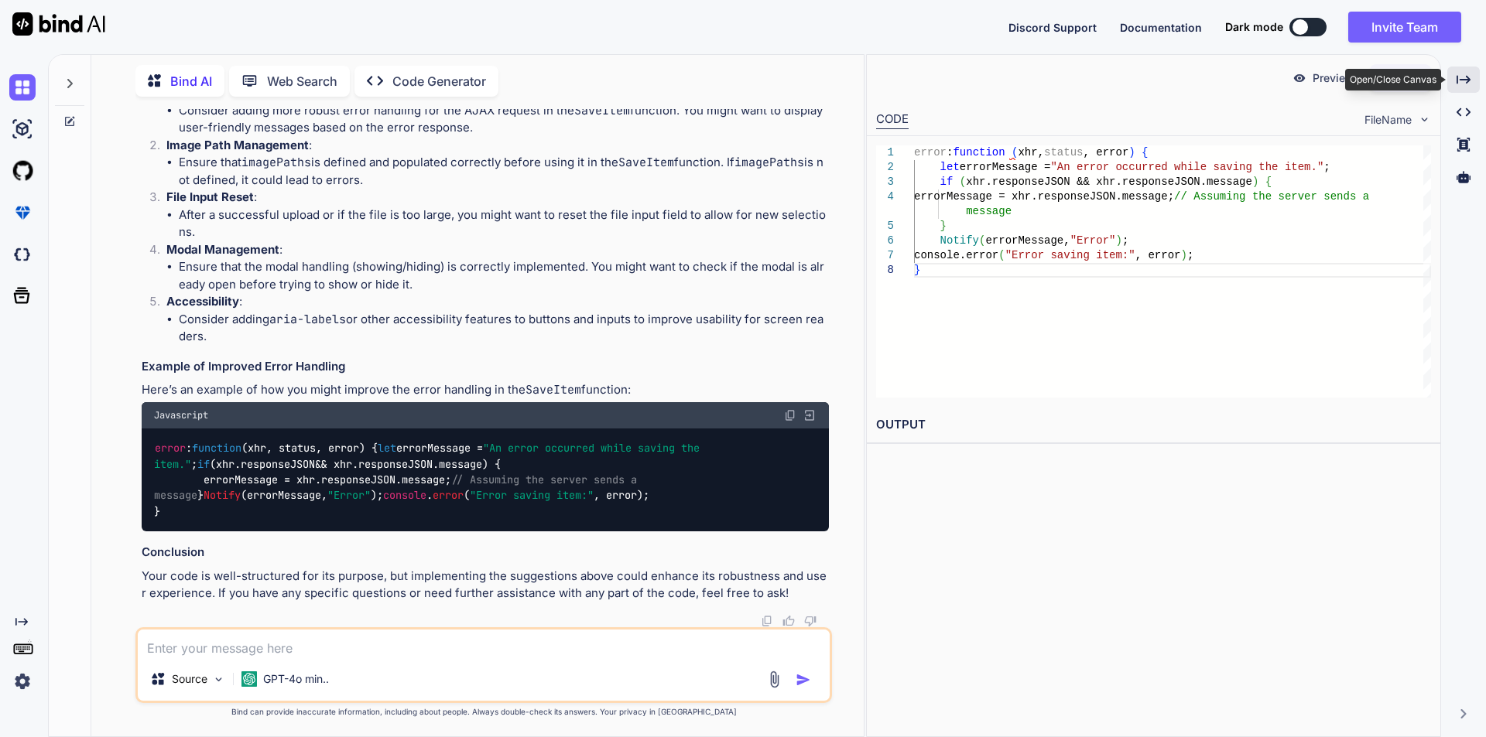
click at [1462, 77] on icon "Created with Pixso." at bounding box center [1463, 80] width 14 height 14
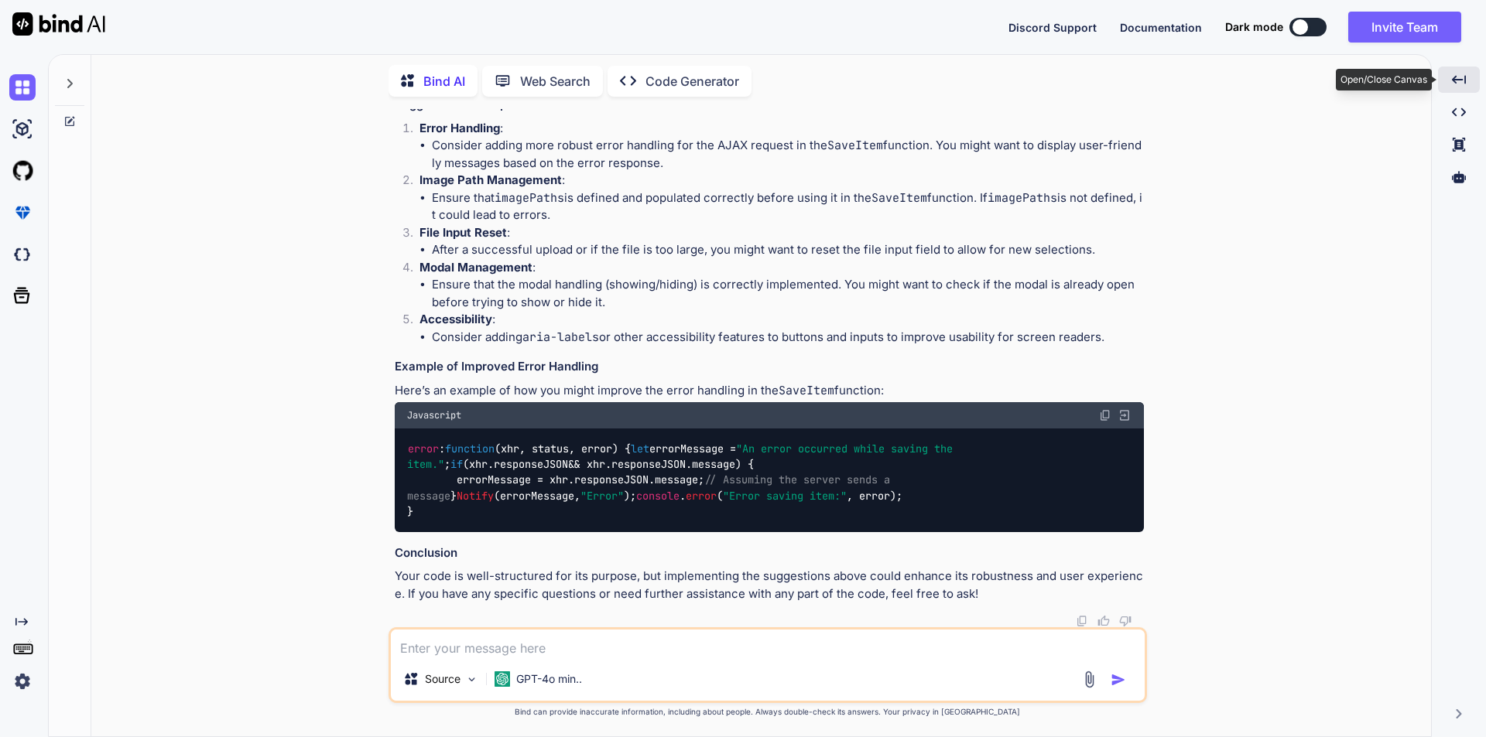
scroll to position [830, 0]
click at [478, 649] on textarea at bounding box center [768, 644] width 754 height 28
paste textarea "$.each([DOMAIN_NAME], function (index, value) { tableList += `<tr> <td><h4>${va…"
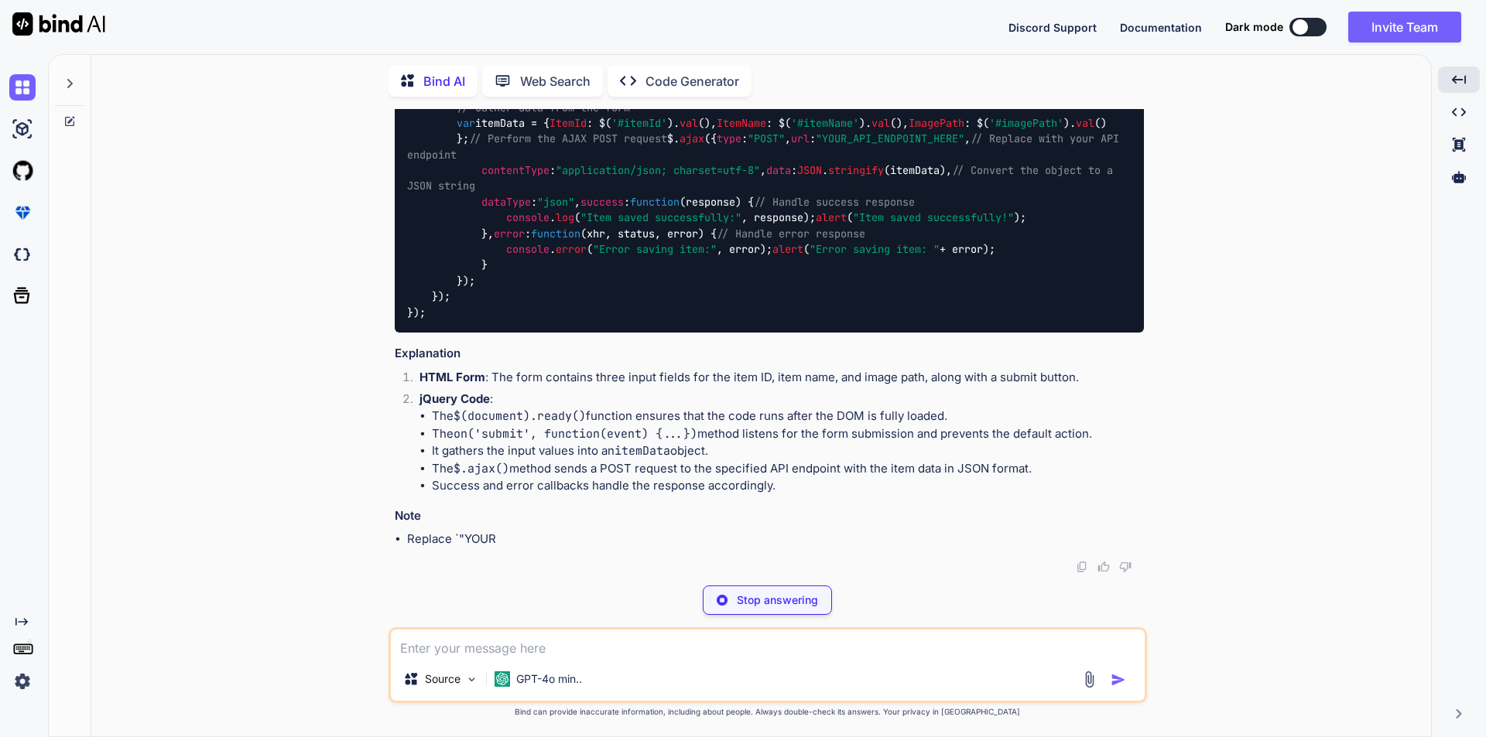
scroll to position [2011, 0]
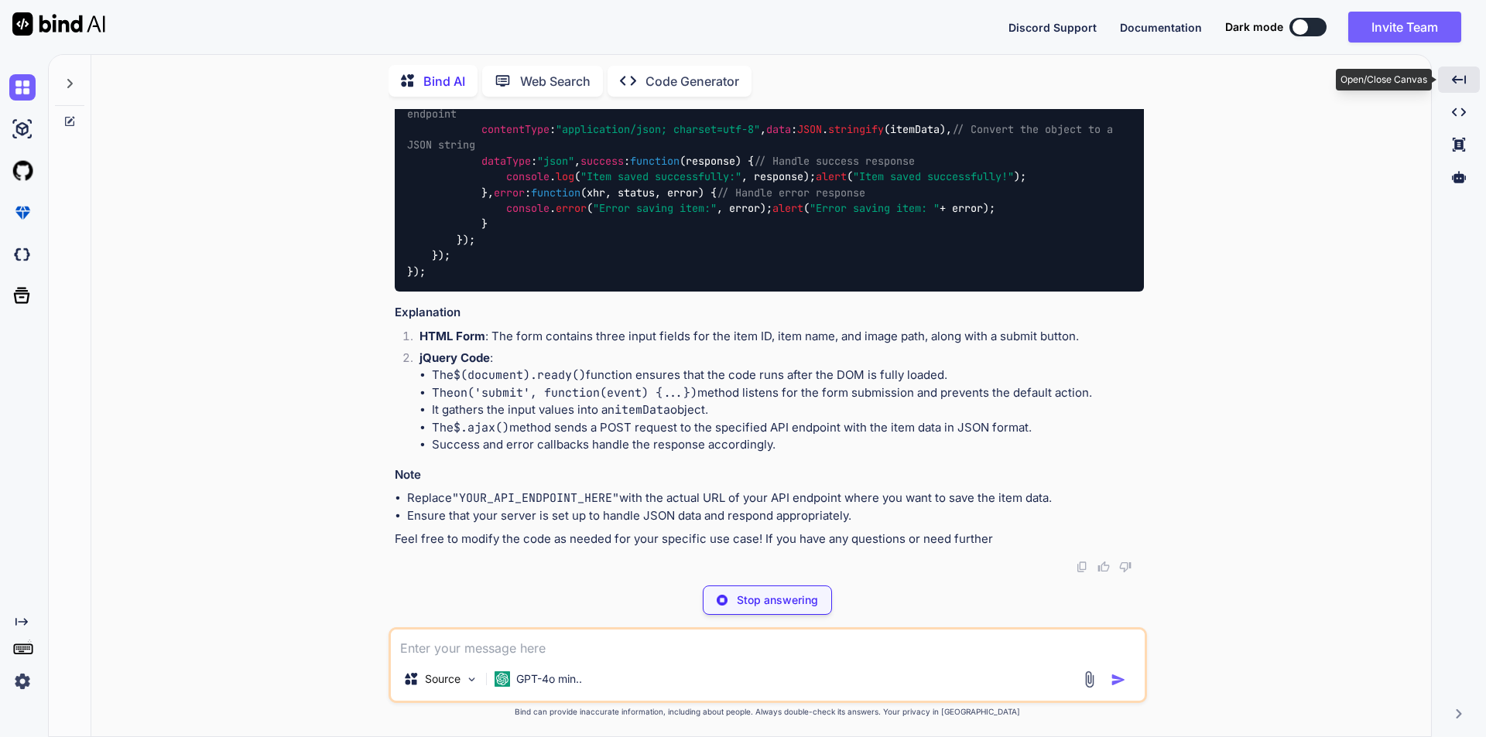
click at [1453, 80] on icon at bounding box center [1459, 79] width 14 height 9
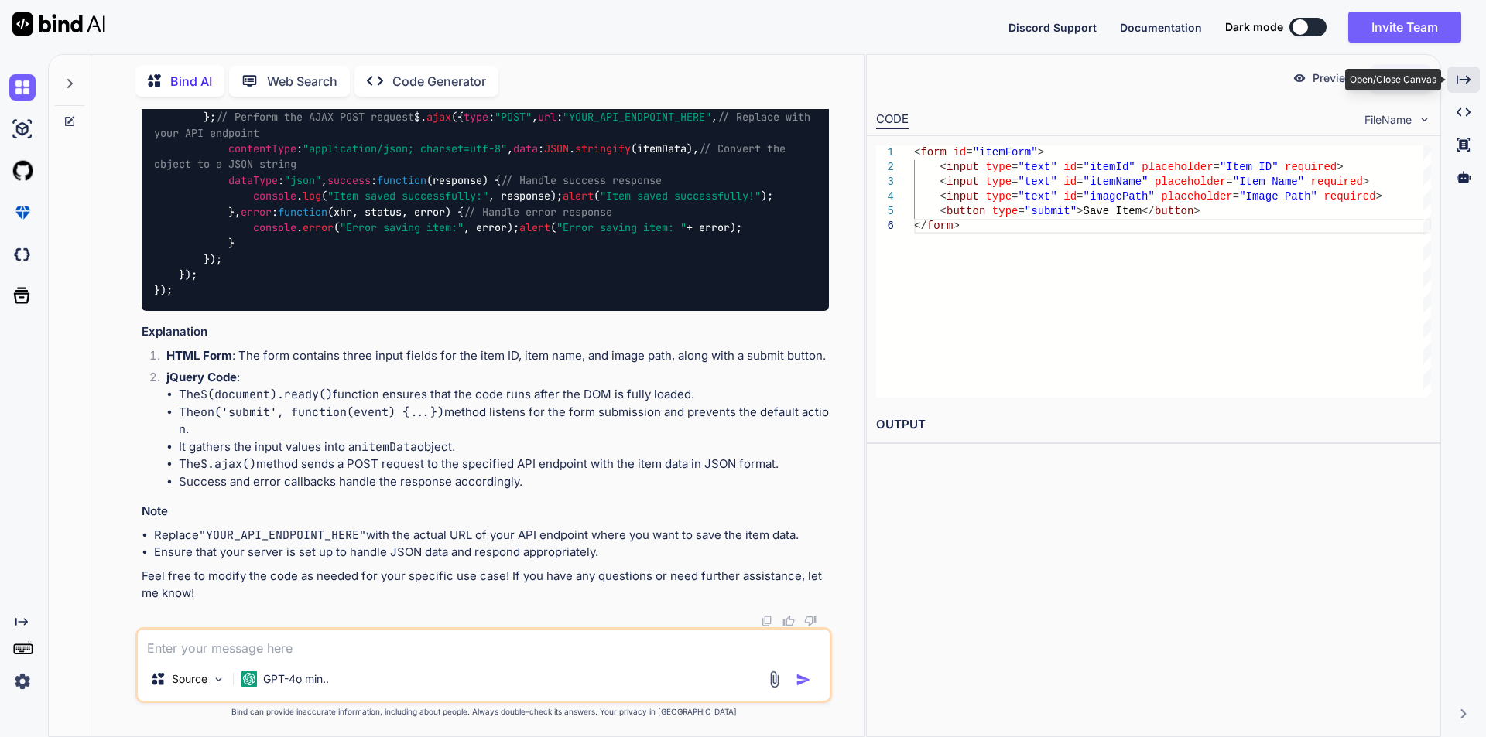
click at [1453, 80] on div "Created with Pixso." at bounding box center [1463, 80] width 32 height 26
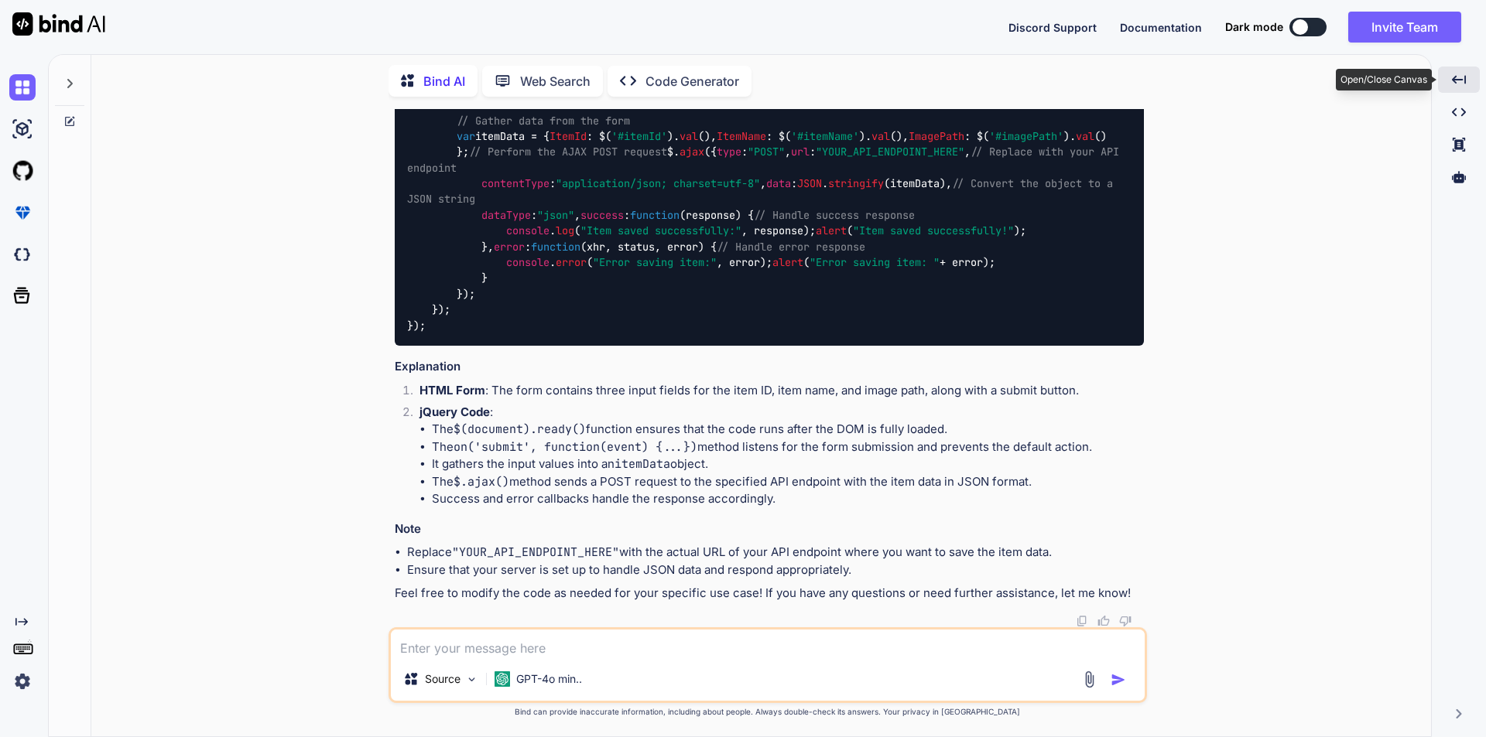
scroll to position [1998, 0]
click at [71, 85] on icon at bounding box center [69, 83] width 12 height 12
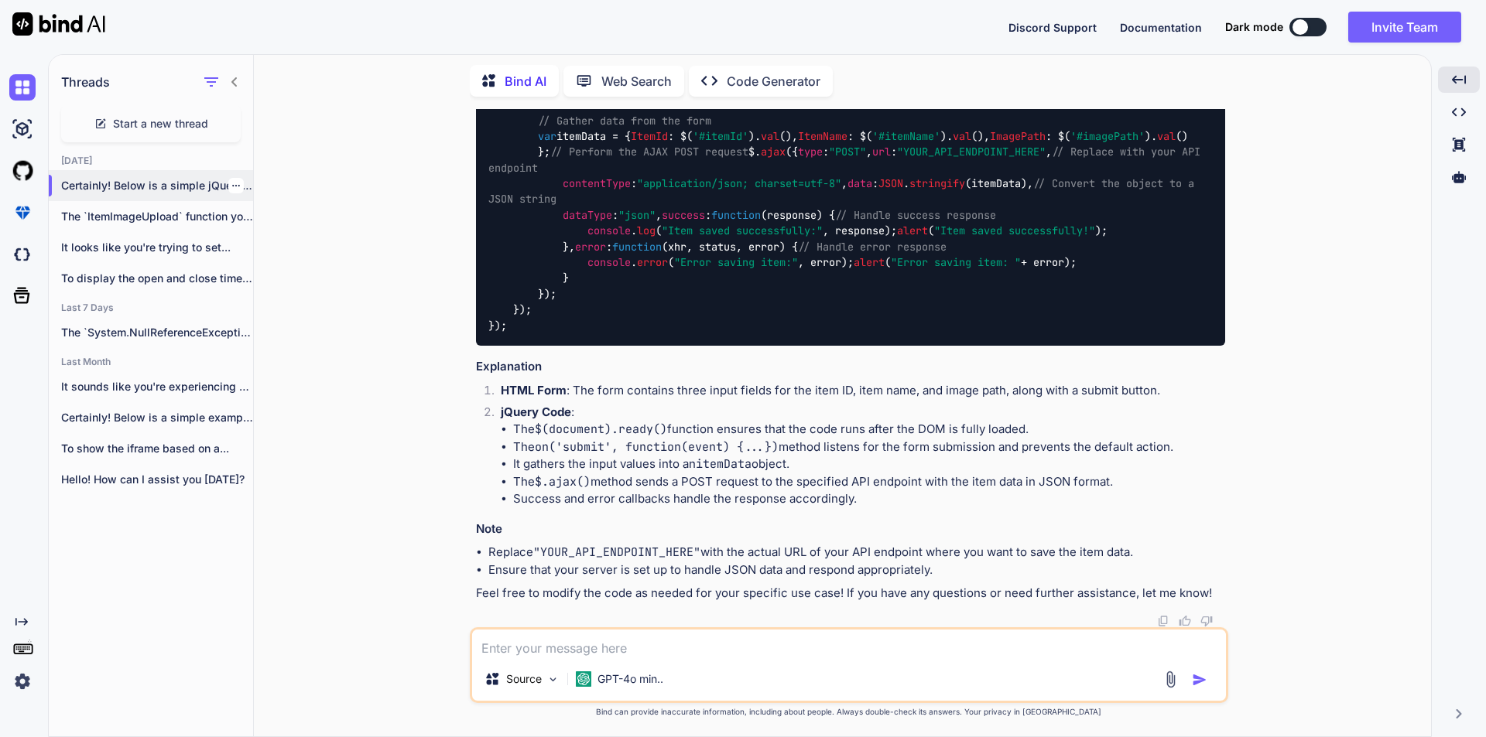
click at [238, 180] on p "Certainly! Below is a simple jQuery code..." at bounding box center [157, 185] width 192 height 15
click at [231, 183] on icon "button" at bounding box center [235, 185] width 9 height 9
click at [284, 245] on span "Delete" at bounding box center [271, 243] width 33 height 15
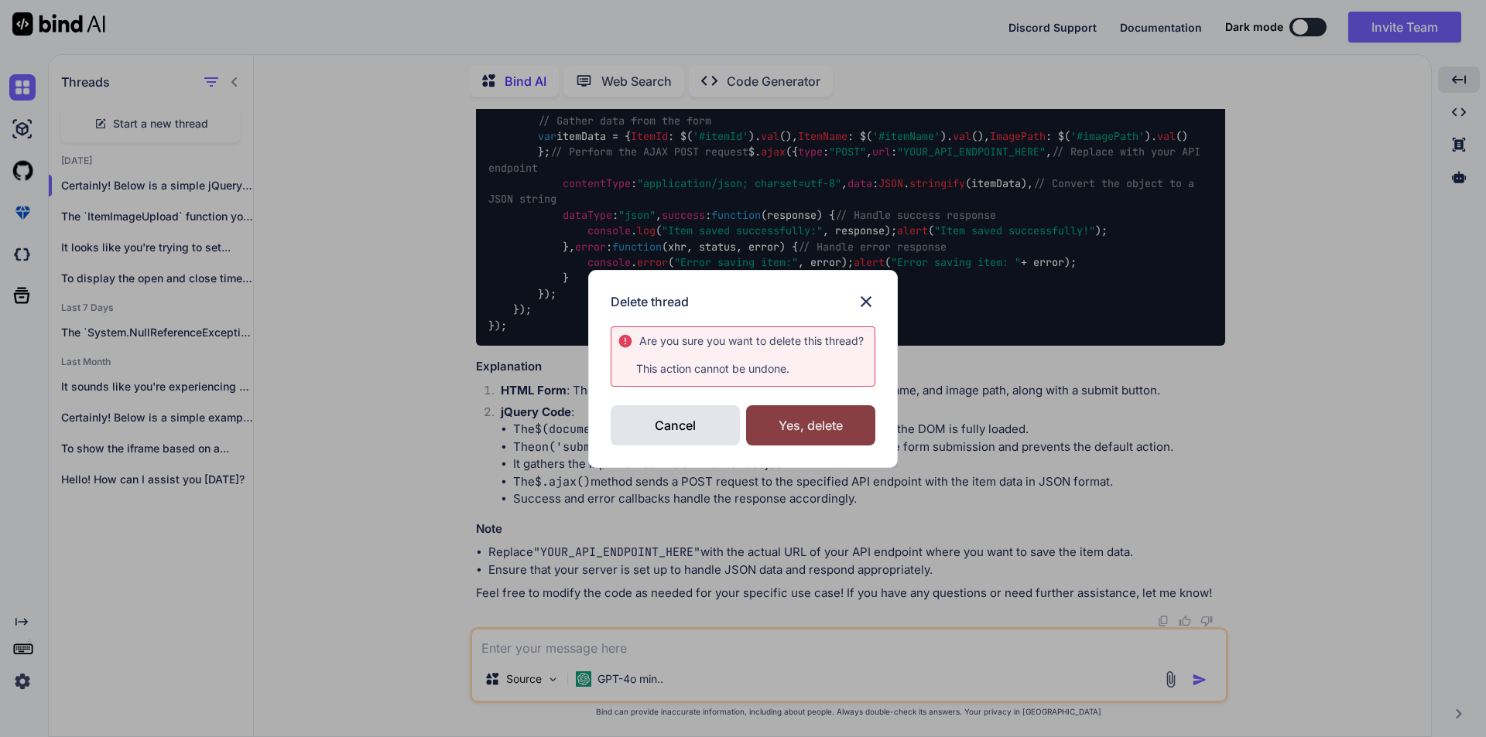
click at [813, 426] on div "Yes, delete" at bounding box center [810, 425] width 129 height 40
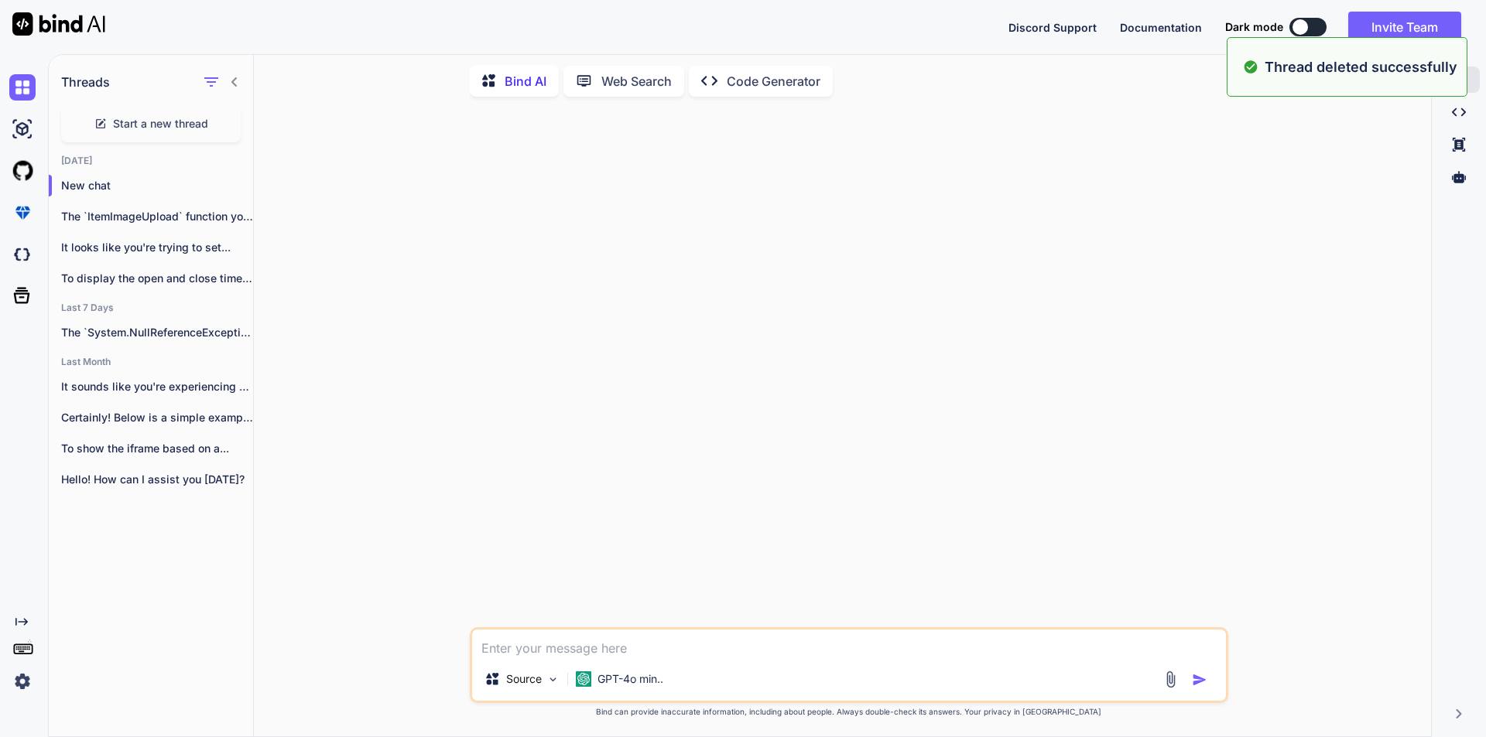
click at [634, 642] on textarea at bounding box center [849, 644] width 754 height 28
click at [597, 648] on textarea at bounding box center [849, 644] width 754 height 28
click at [631, 657] on div "Source GPT-4o min.." at bounding box center [849, 665] width 758 height 76
click at [634, 657] on textarea at bounding box center [849, 644] width 754 height 28
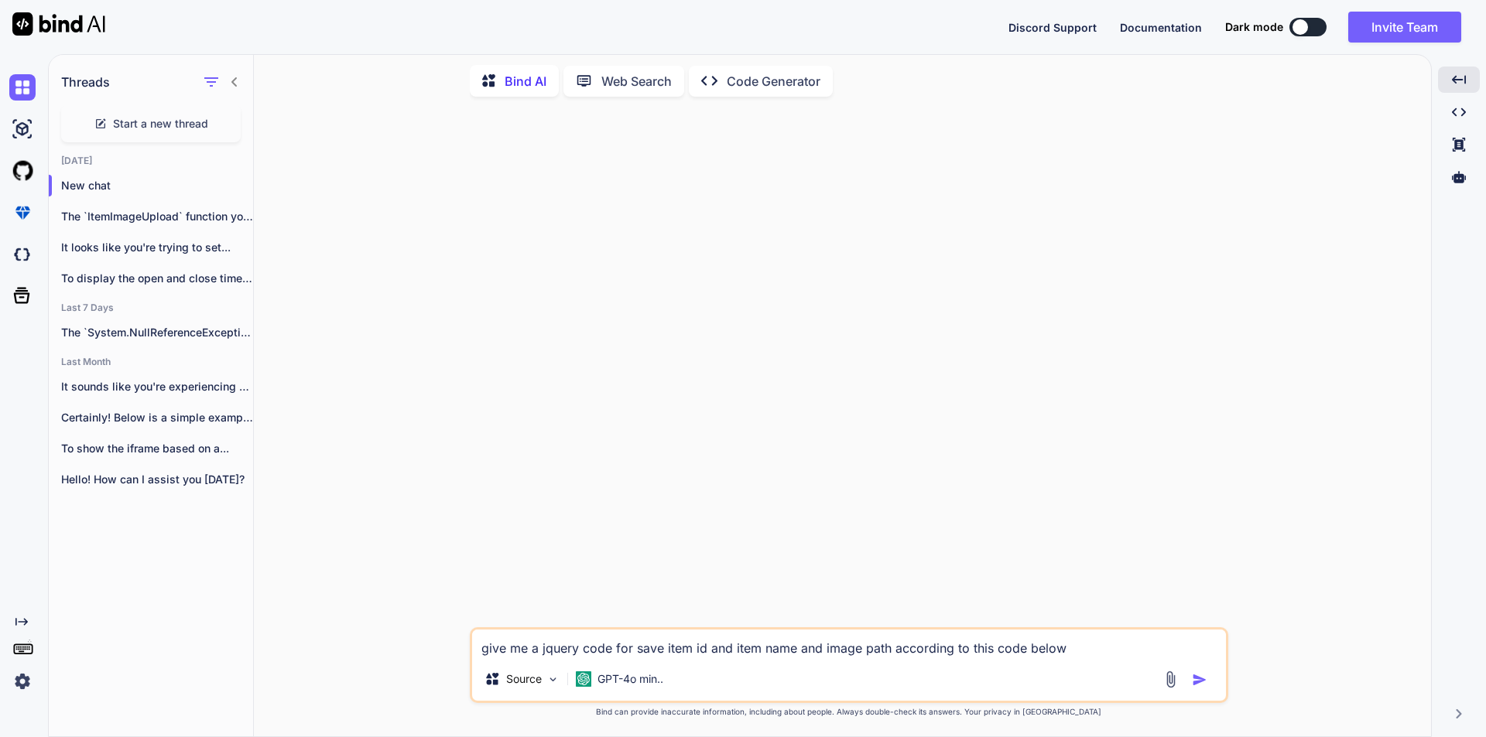
paste textarea "function SaveItem(itemId, itemName, index) { var itemData = { ItemId: itemId, I…"
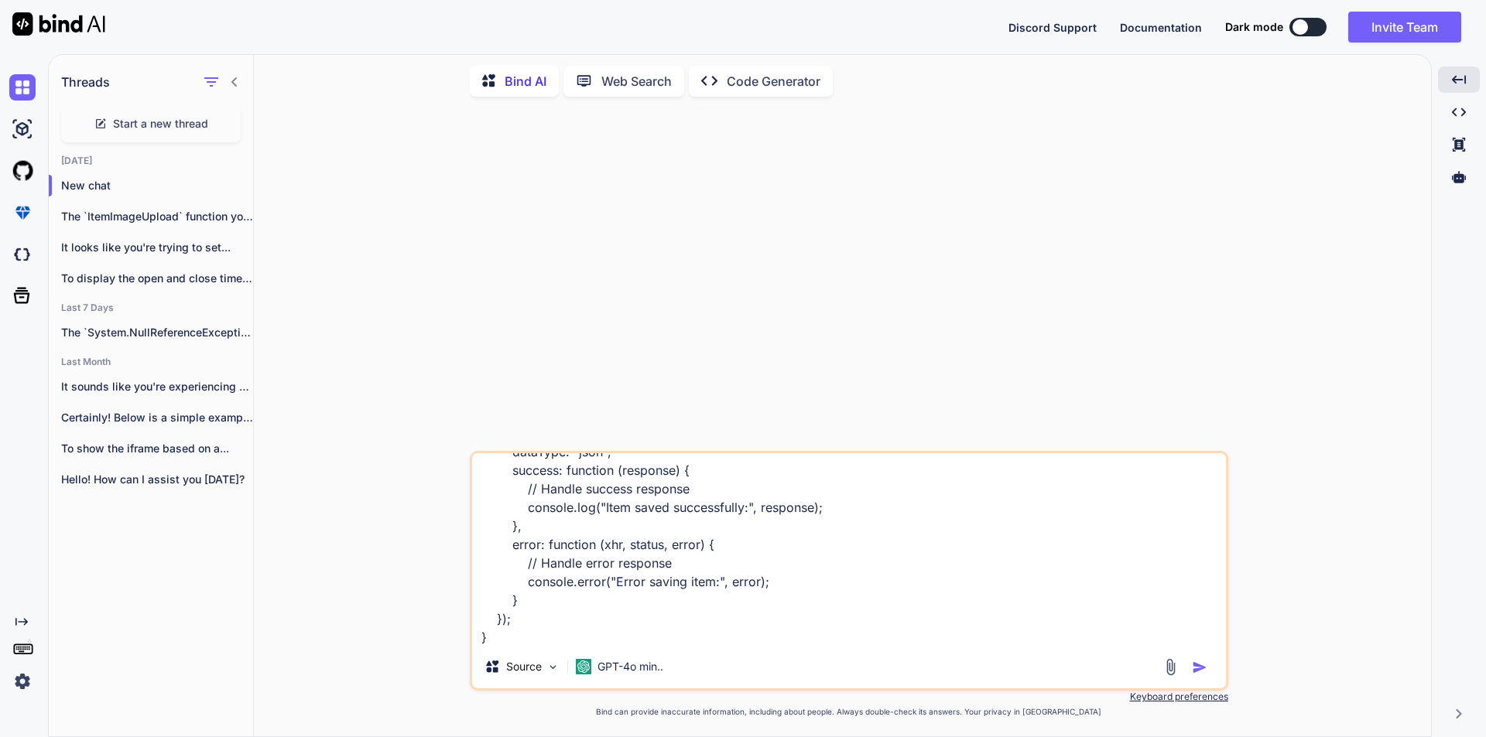
paste textarea "function ItemImageUpload(event, id) { $('#ItembtnUploadSave').attr("data-conten…"
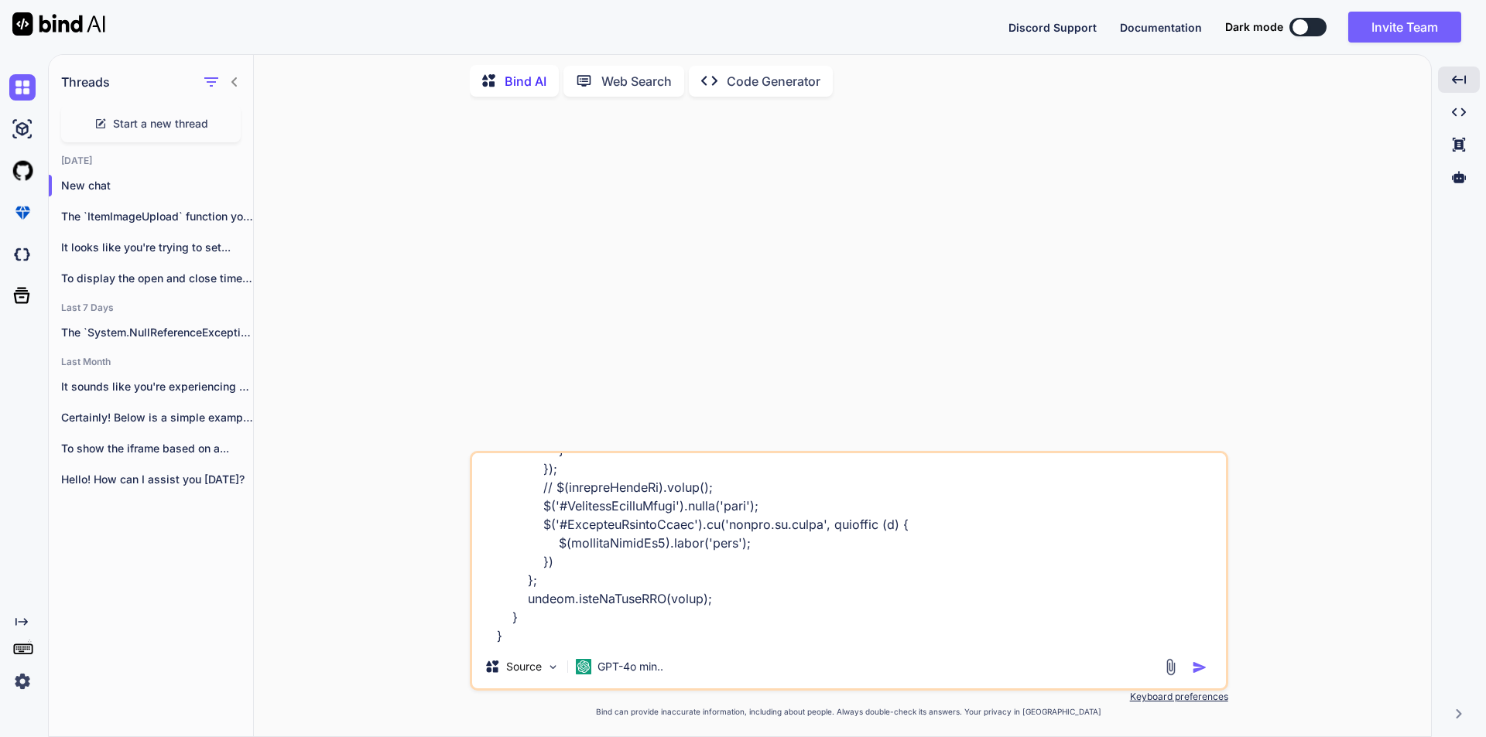
scroll to position [1043, 0]
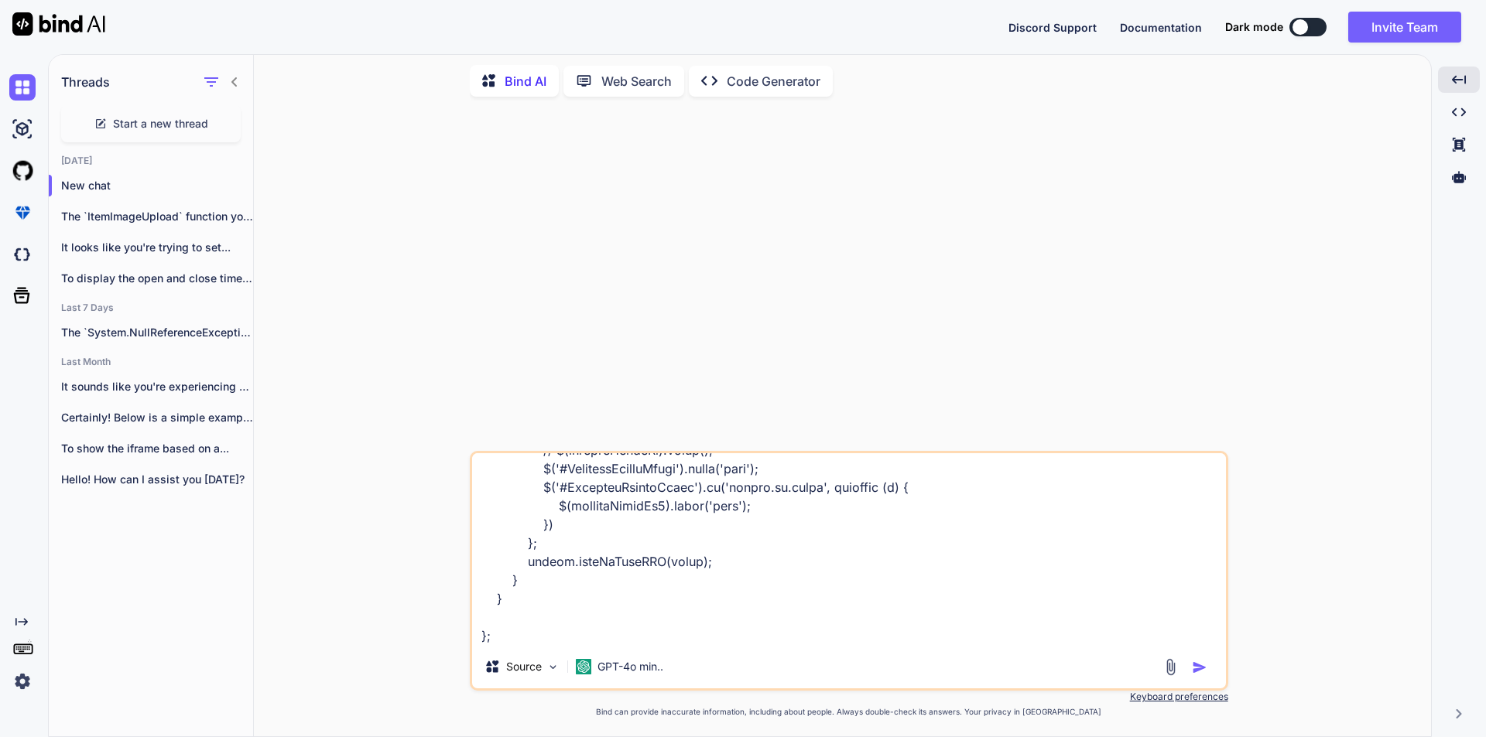
click at [556, 642] on textarea at bounding box center [849, 549] width 754 height 192
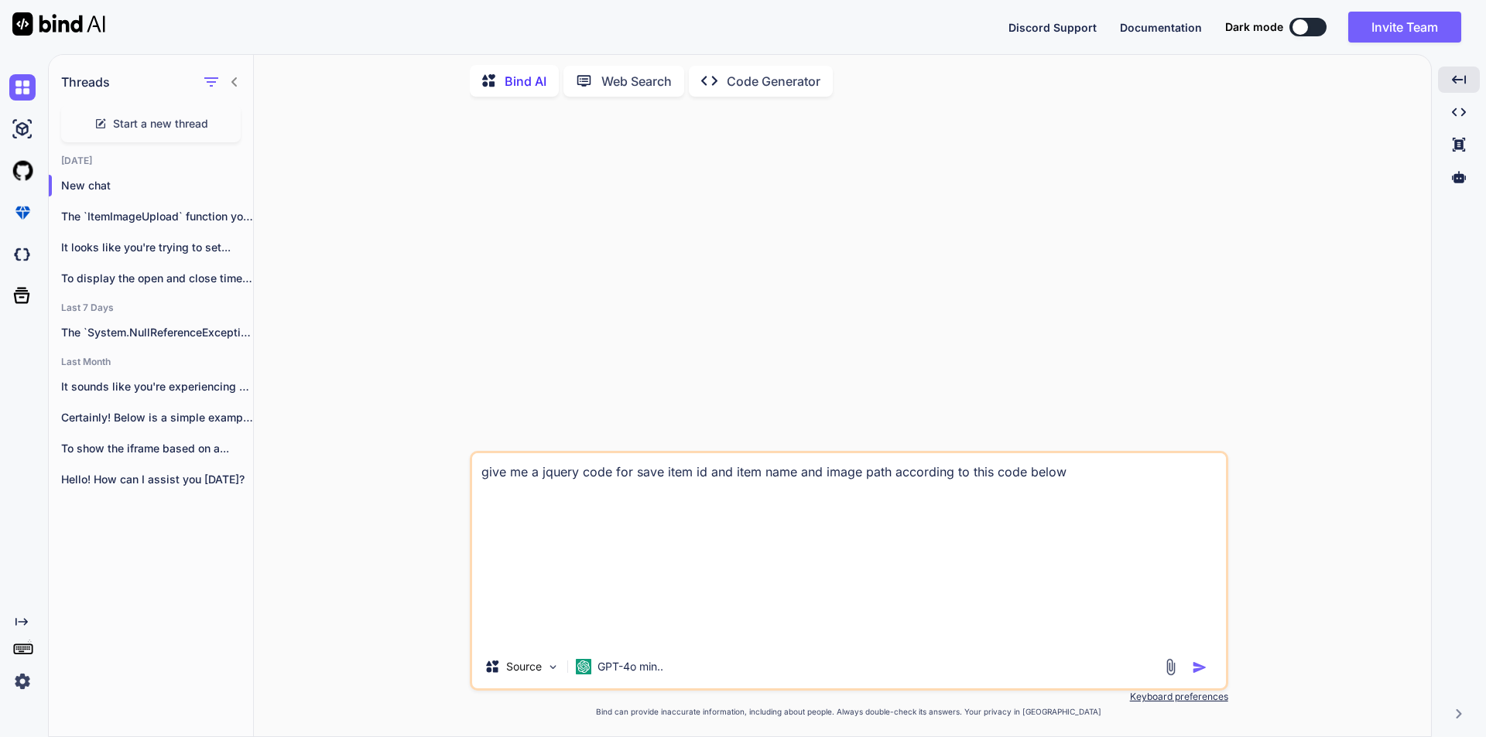
scroll to position [0, 0]
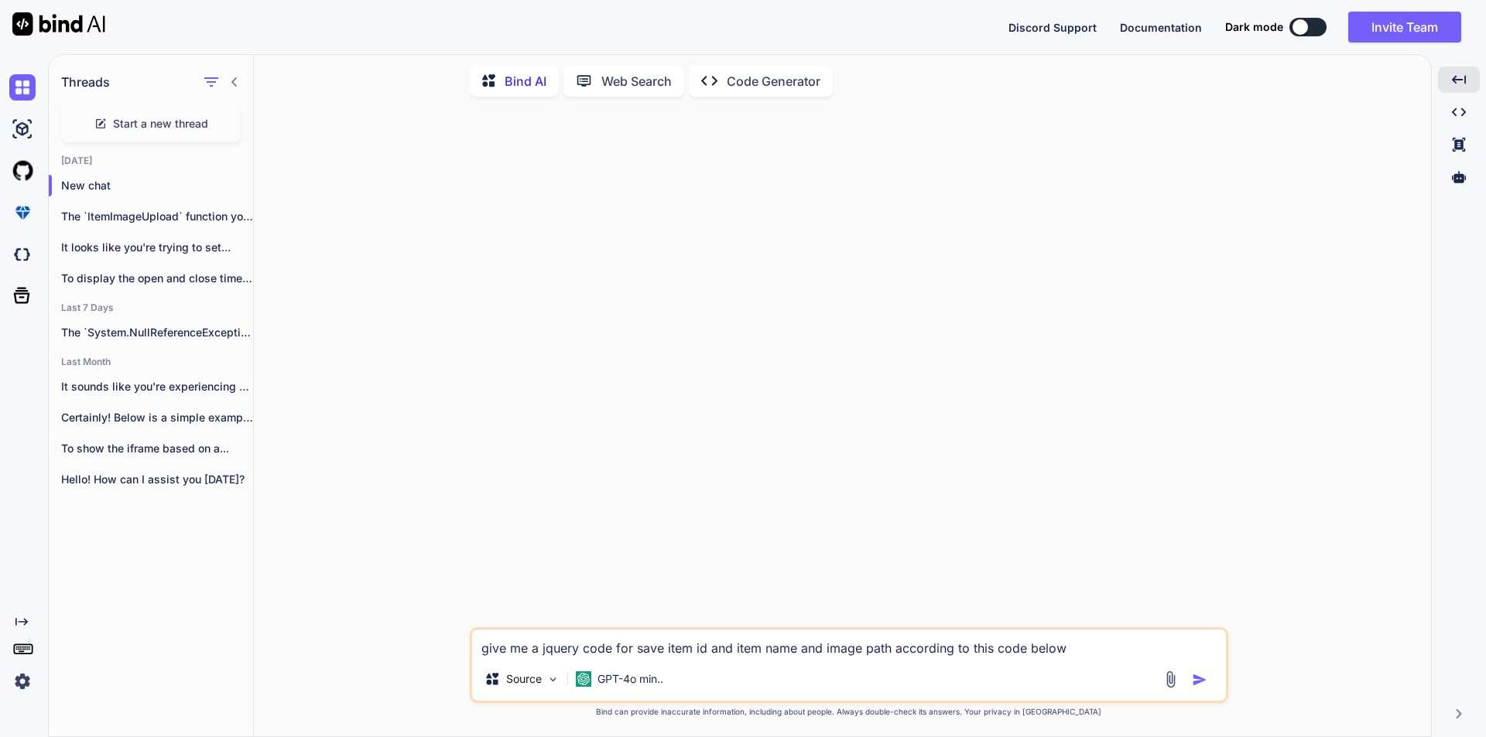
paste textarea "$.each([DOMAIN_NAME], function (index, value) { tableList += `<tr> <td><h4>${va…"
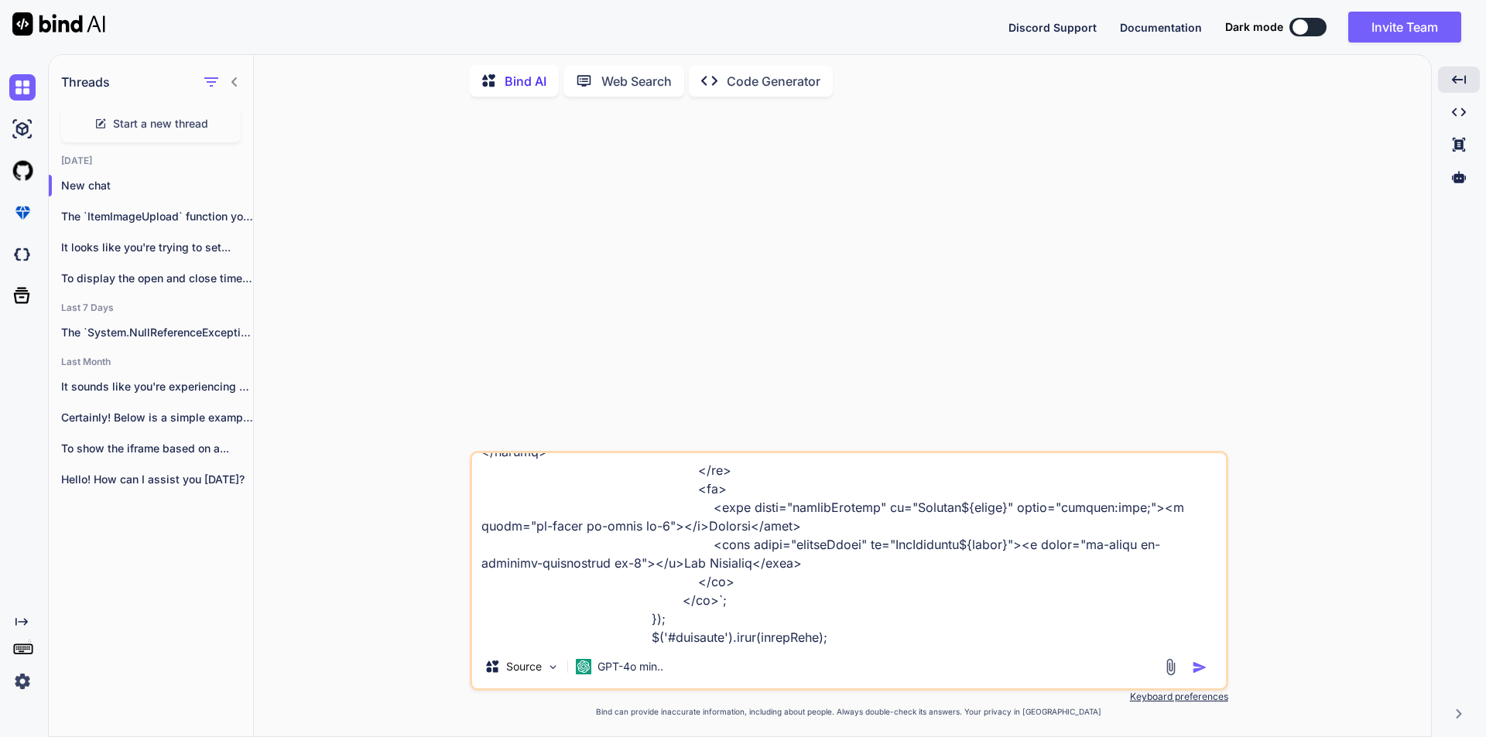
paste textarea "function ItemImageUpload(event, id) { $('#ItembtnUploadSave').attr("data-conten…"
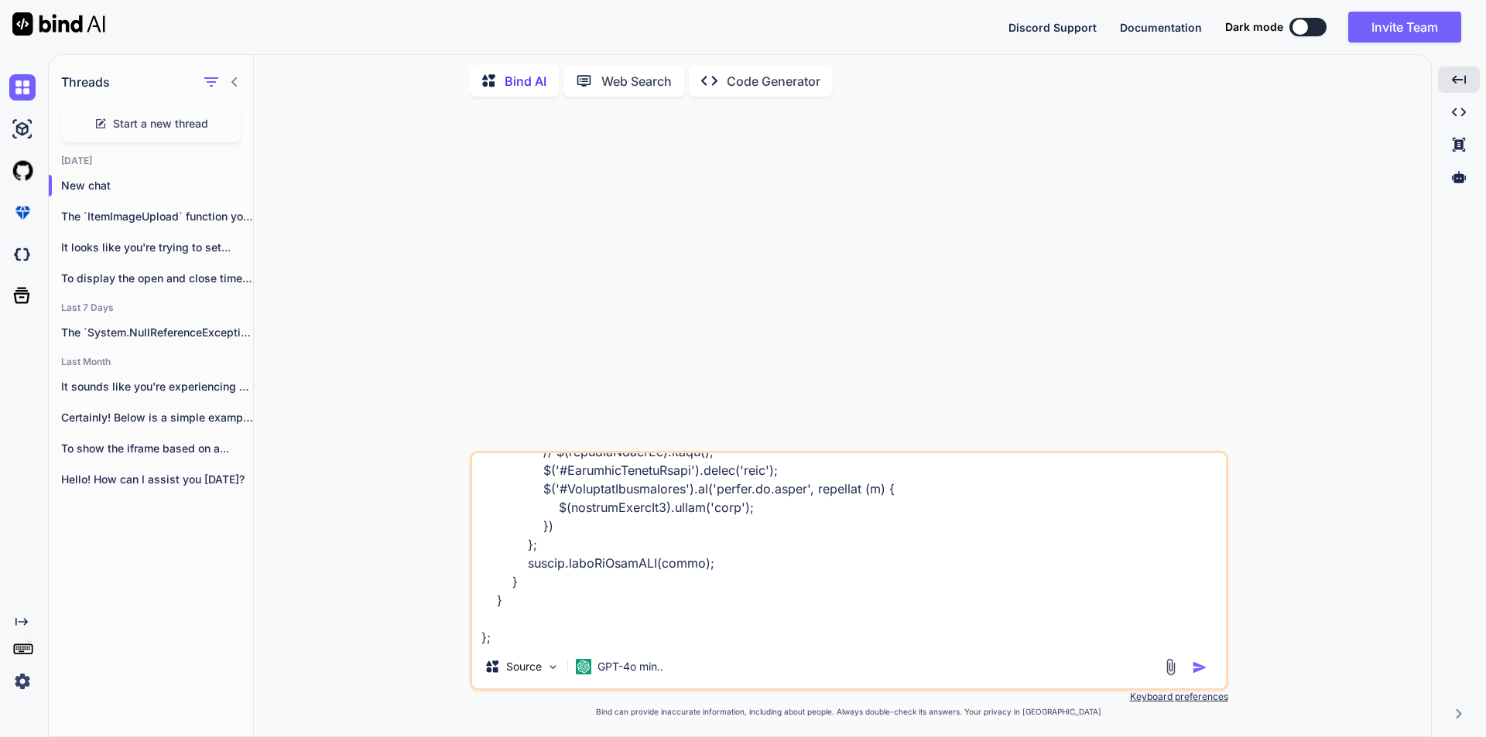
paste textarea "function SaveItem(itemId, itemName, index) { var itemData = { ItemId: itemId, I…"
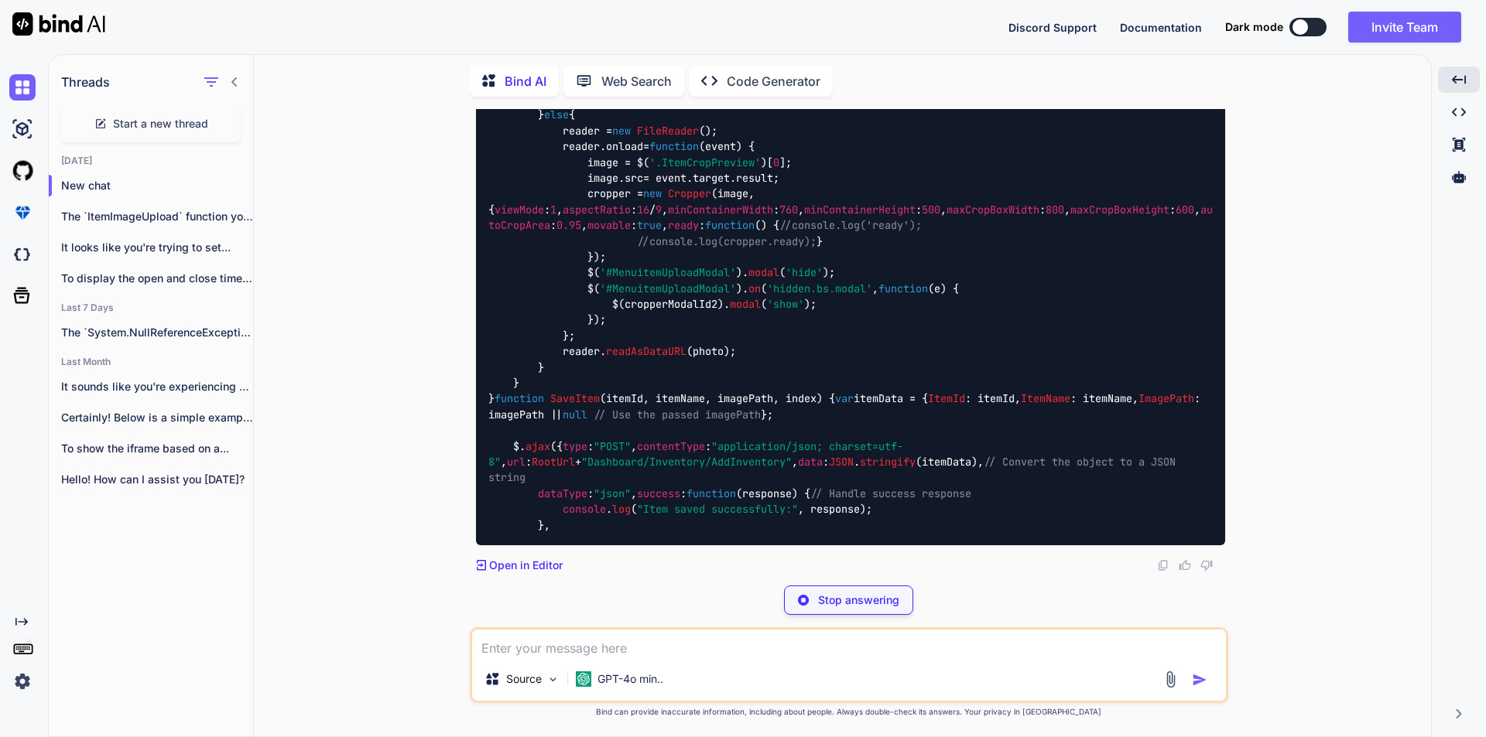
scroll to position [1586, 0]
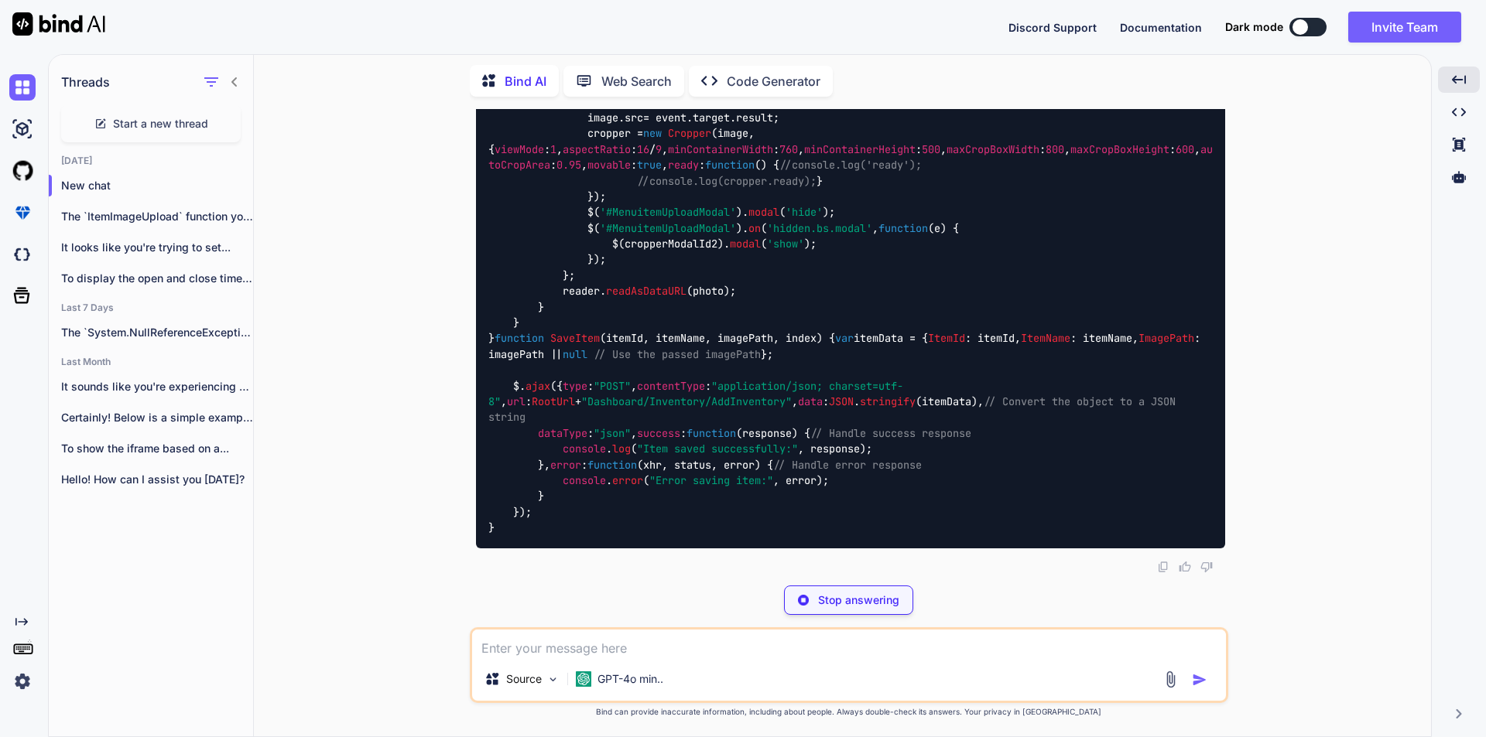
click at [748, 332] on span "itemId, itemName, imagePath, index" at bounding box center [711, 339] width 210 height 14
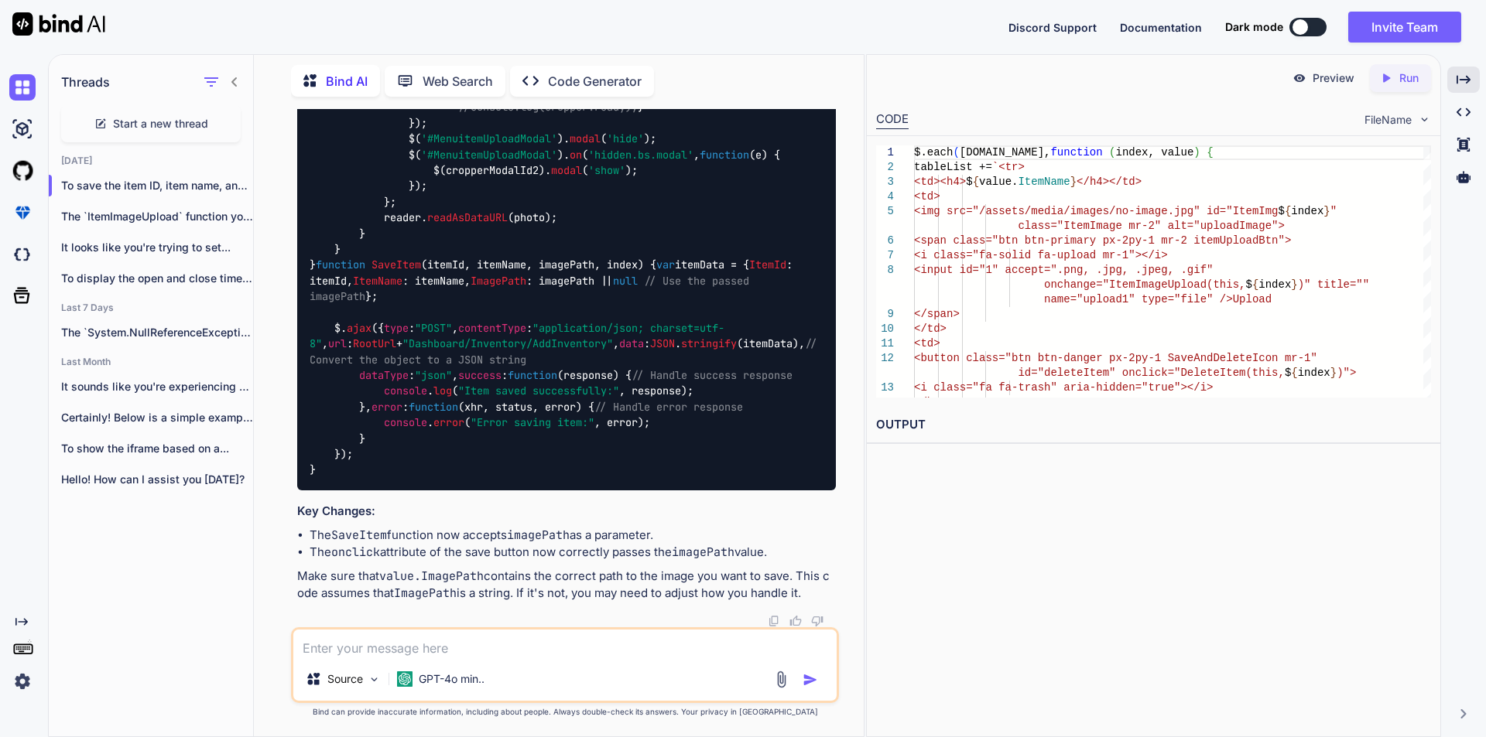
scroll to position [1938, 0]
click at [562, 534] on code "imagePath" at bounding box center [538, 535] width 63 height 15
click at [551, 539] on code "imagePath" at bounding box center [538, 535] width 63 height 15
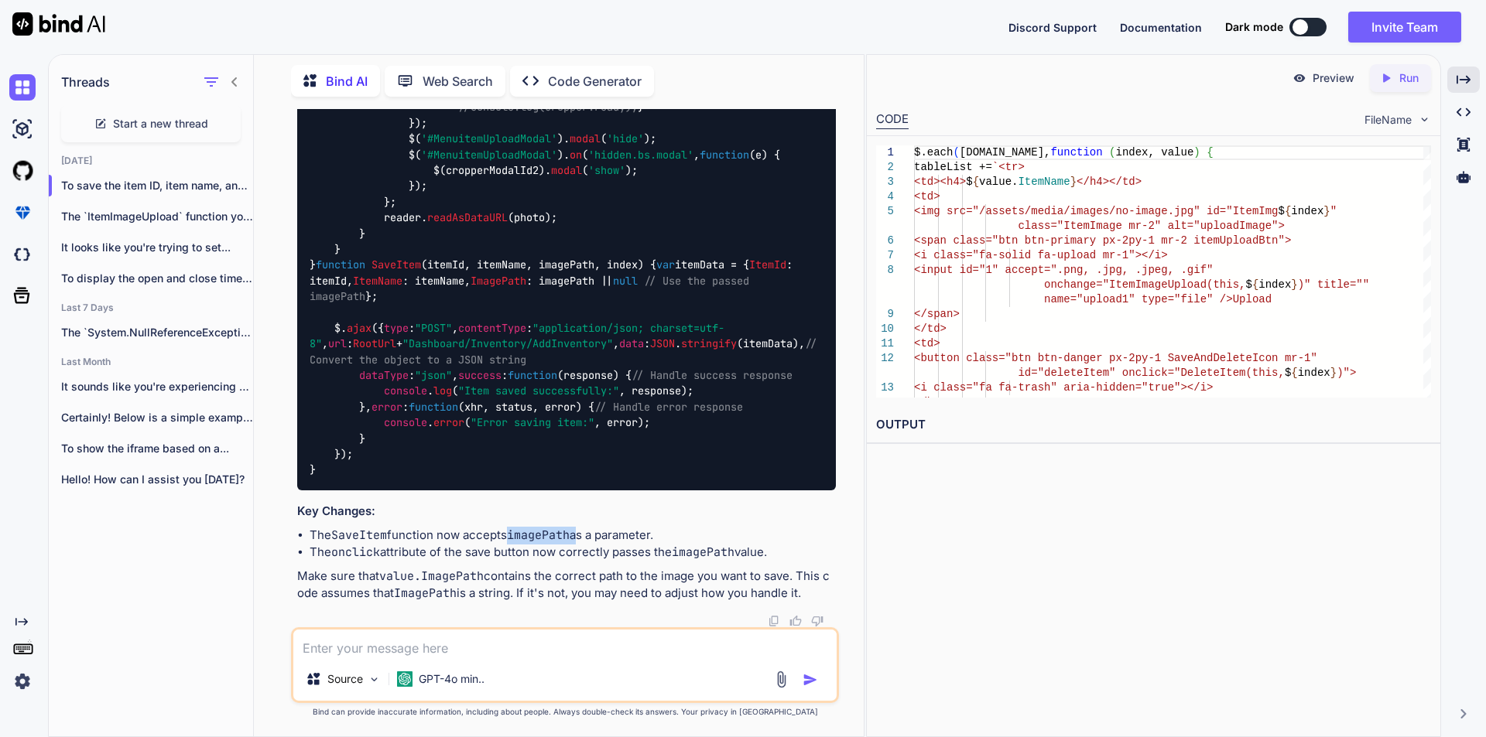
click at [551, 539] on code "imagePath" at bounding box center [538, 535] width 63 height 15
click at [607, 570] on p "Make sure that value.ImagePath contains the correct path to the image you want …" at bounding box center [566, 585] width 539 height 35
click at [716, 547] on code "imagePath" at bounding box center [703, 552] width 63 height 15
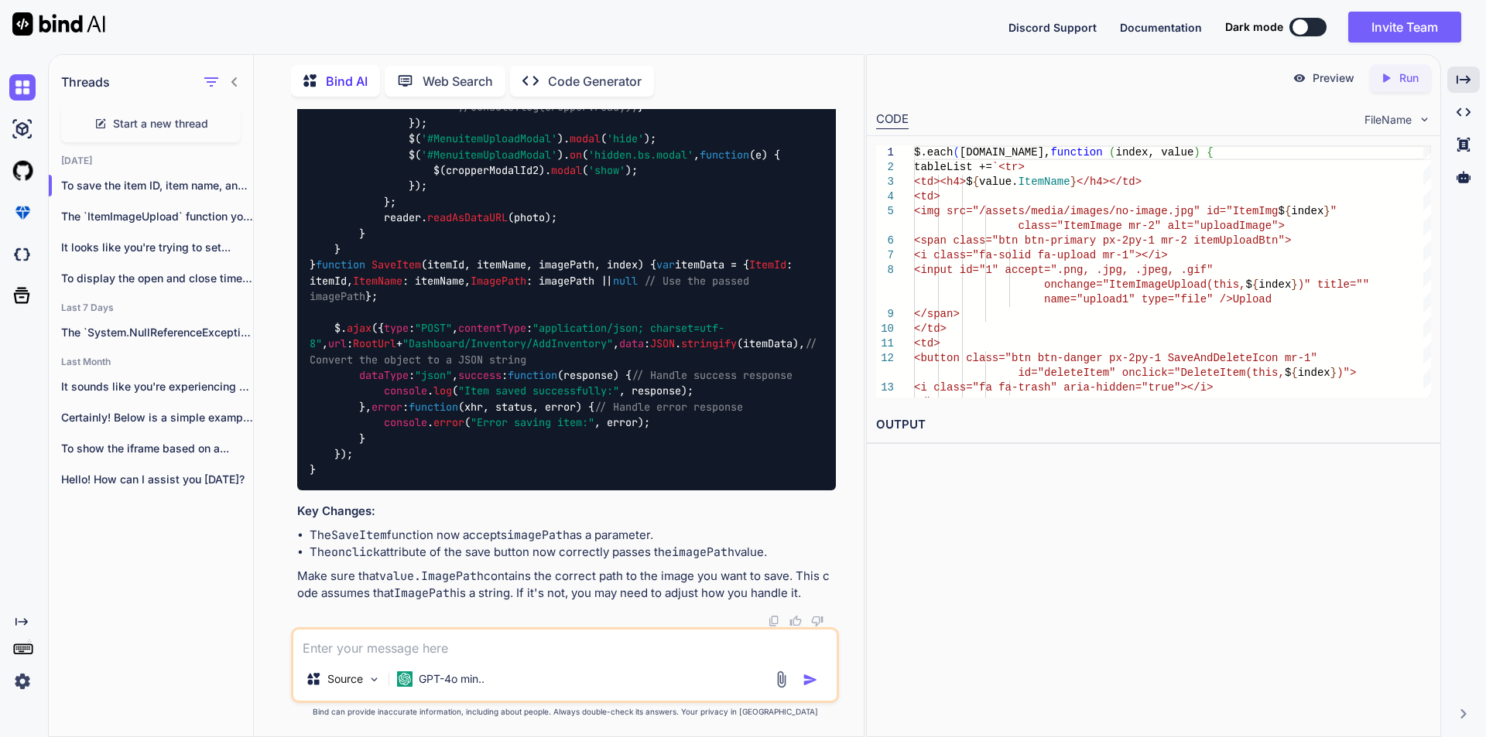
drag, startPoint x: 549, startPoint y: 426, endPoint x: 559, endPoint y: 432, distance: 10.7
click at [549, 272] on span "itemId, itemName, imagePath, index" at bounding box center [532, 265] width 210 height 14
click at [563, 272] on span "itemId, itemName, imagePath, index" at bounding box center [532, 265] width 210 height 14
copy span "imagePath"
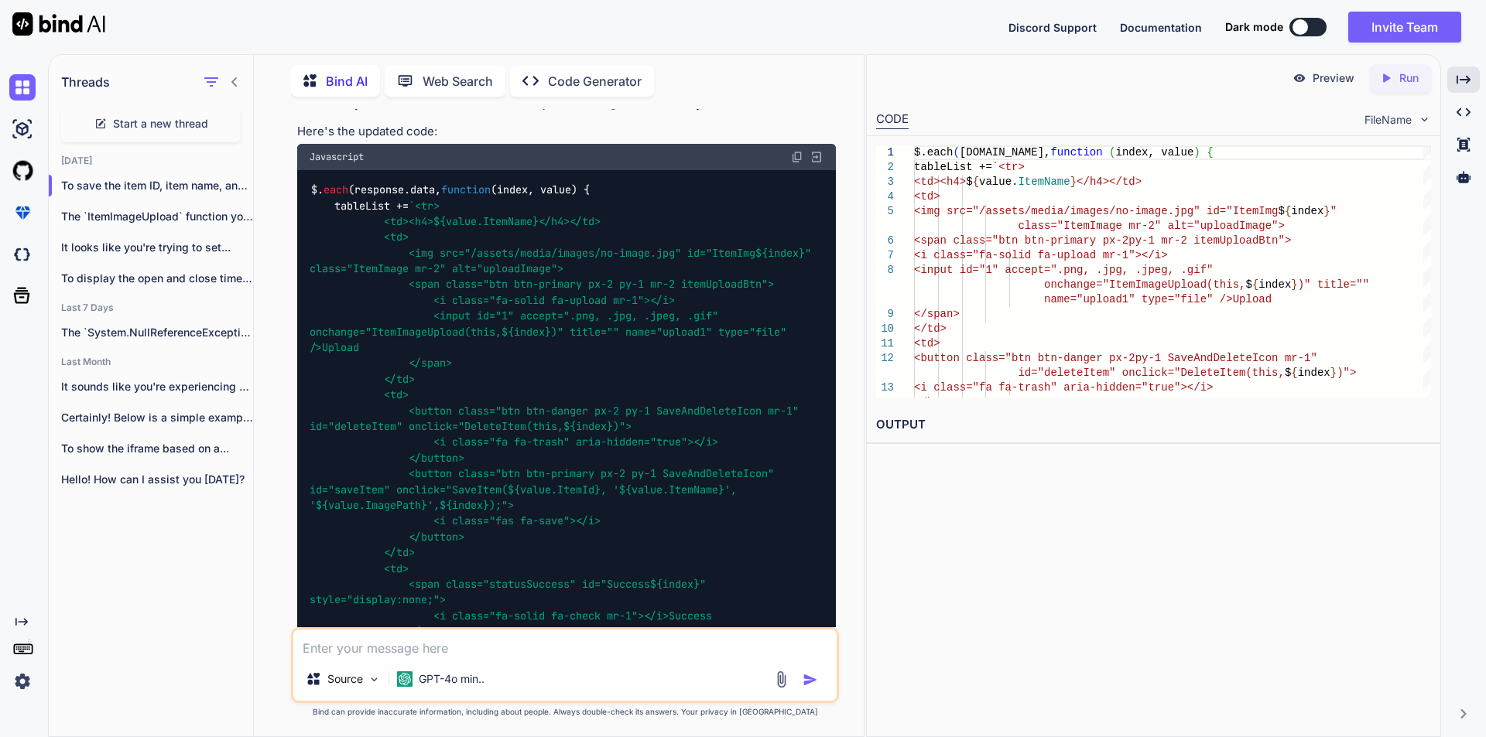
scroll to position [700, 0]
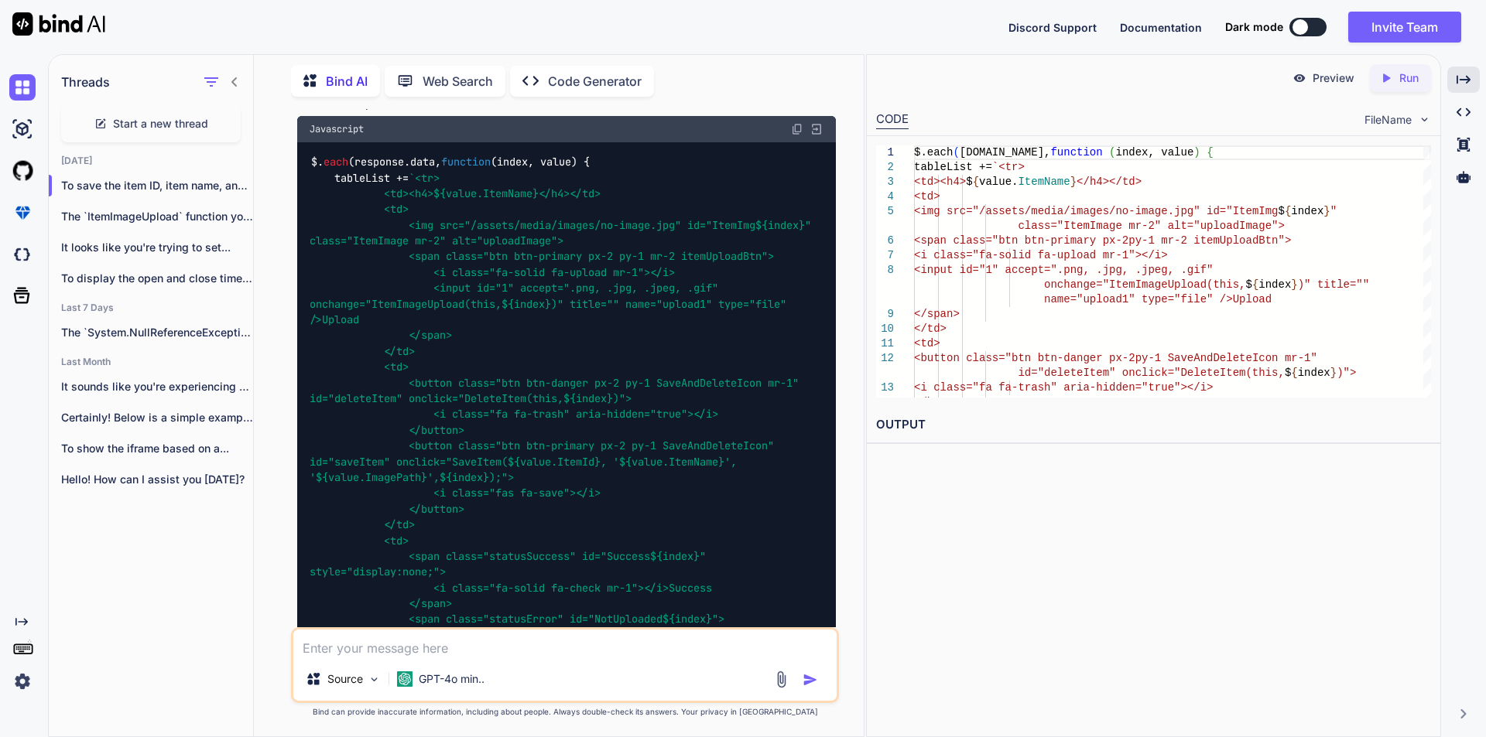
click at [695, 460] on span "${value.ItemName}" at bounding box center [671, 462] width 105 height 14
click at [401, 482] on span "${value.ImagePath}" at bounding box center [371, 477] width 111 height 14
drag, startPoint x: 315, startPoint y: 477, endPoint x: 429, endPoint y: 479, distance: 113.8
click at [429, 479] on span "`<tr> <td><h4> ${value.ItemName} </h4></td> <td> <img src="/assets/media/images…" at bounding box center [563, 438] width 508 height 535
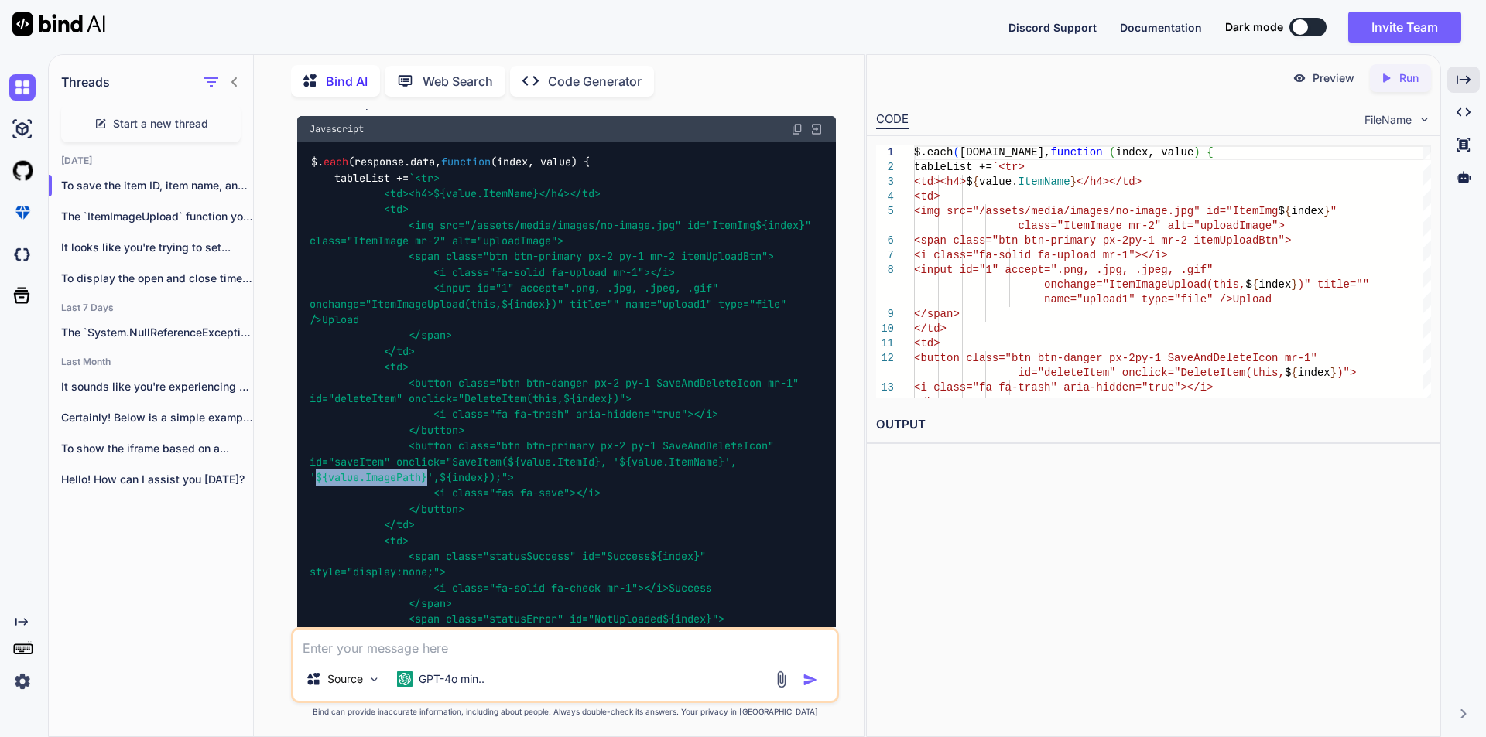
copy span "${value.ImagePath}"
click at [515, 463] on span "${value.ItemId}" at bounding box center [554, 462] width 93 height 14
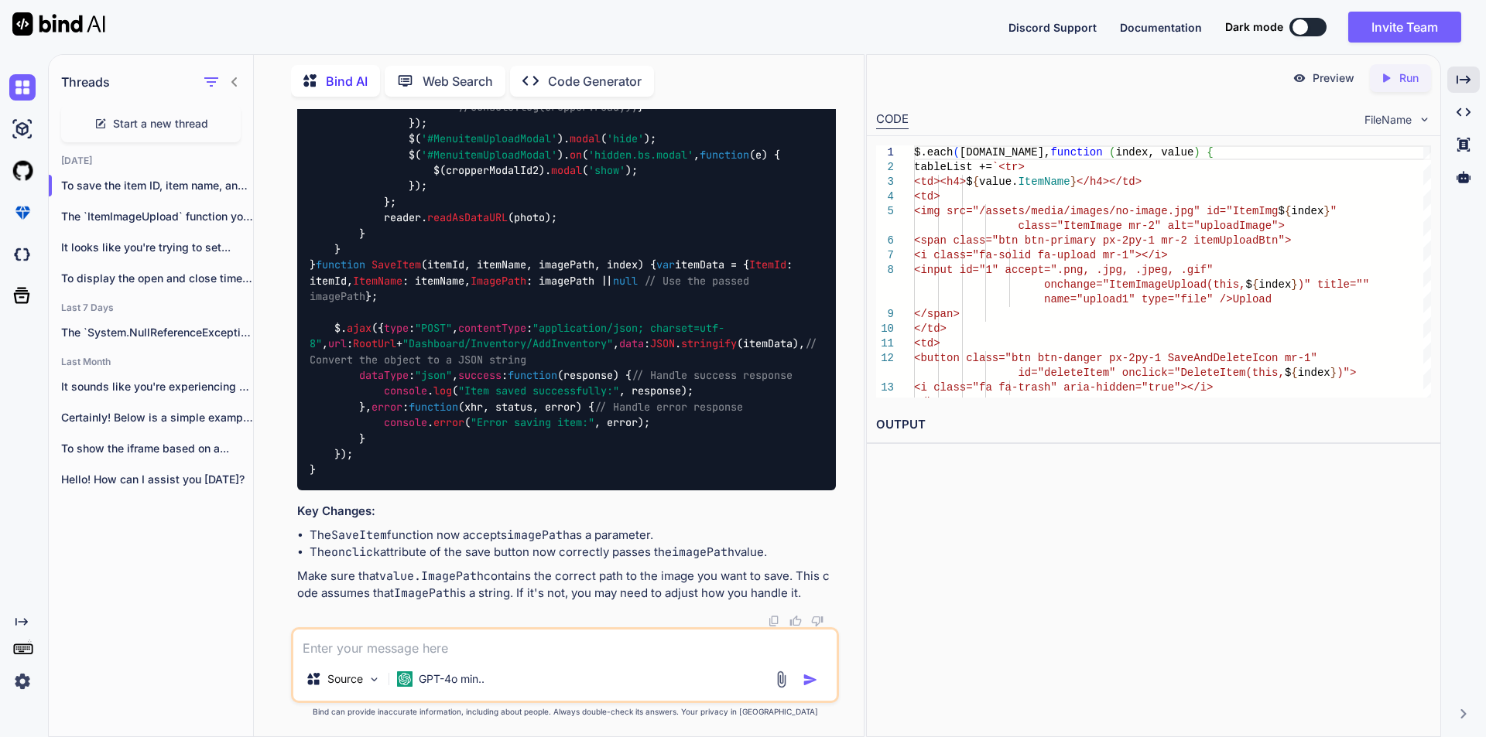
scroll to position [1938, 0]
drag, startPoint x: 464, startPoint y: 642, endPoint x: 405, endPoint y: 672, distance: 65.7
click at [464, 643] on textarea at bounding box center [564, 644] width 543 height 28
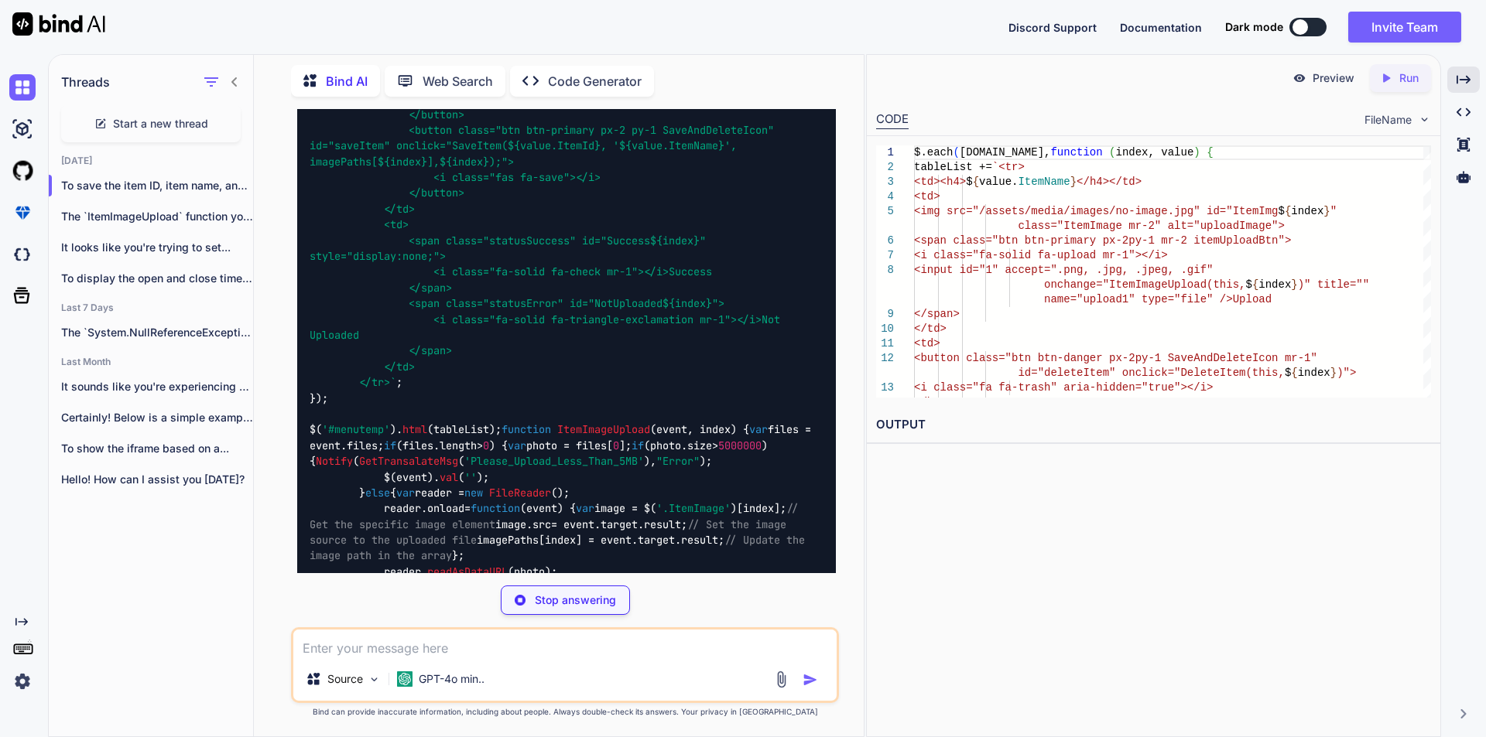
scroll to position [2727, 0]
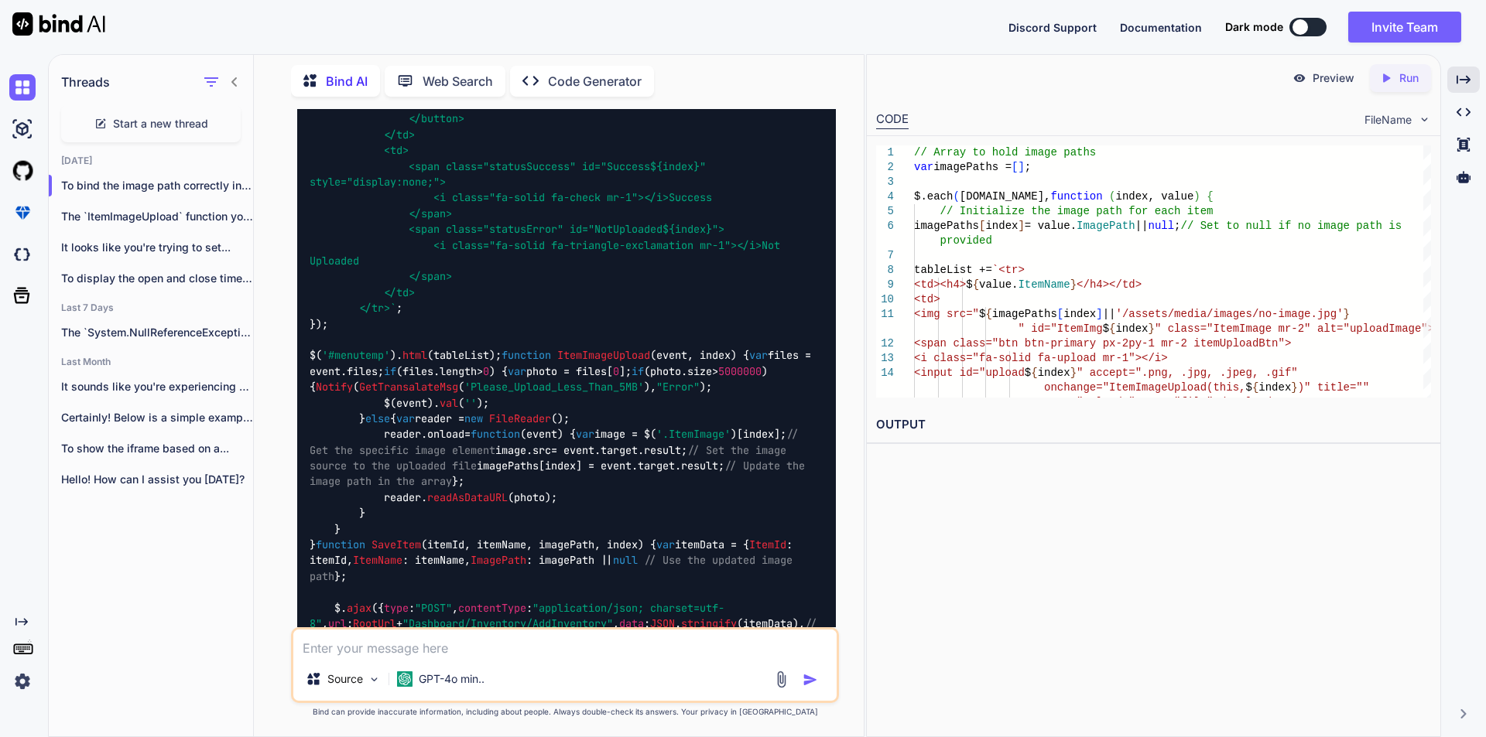
drag, startPoint x: 333, startPoint y: 150, endPoint x: 612, endPoint y: 150, distance: 278.5
click at [612, 150] on code "// Array to hold image paths var imagePaths = []; $. each (response. data , fun…" at bounding box center [566, 230] width 514 height 1058
copy code "imagePaths[index] = value. ImagePath || null ;"
click at [589, 193] on div "// Array to hold image paths var imagePaths = []; $. each (response. data , fun…" at bounding box center [566, 230] width 539 height 1082
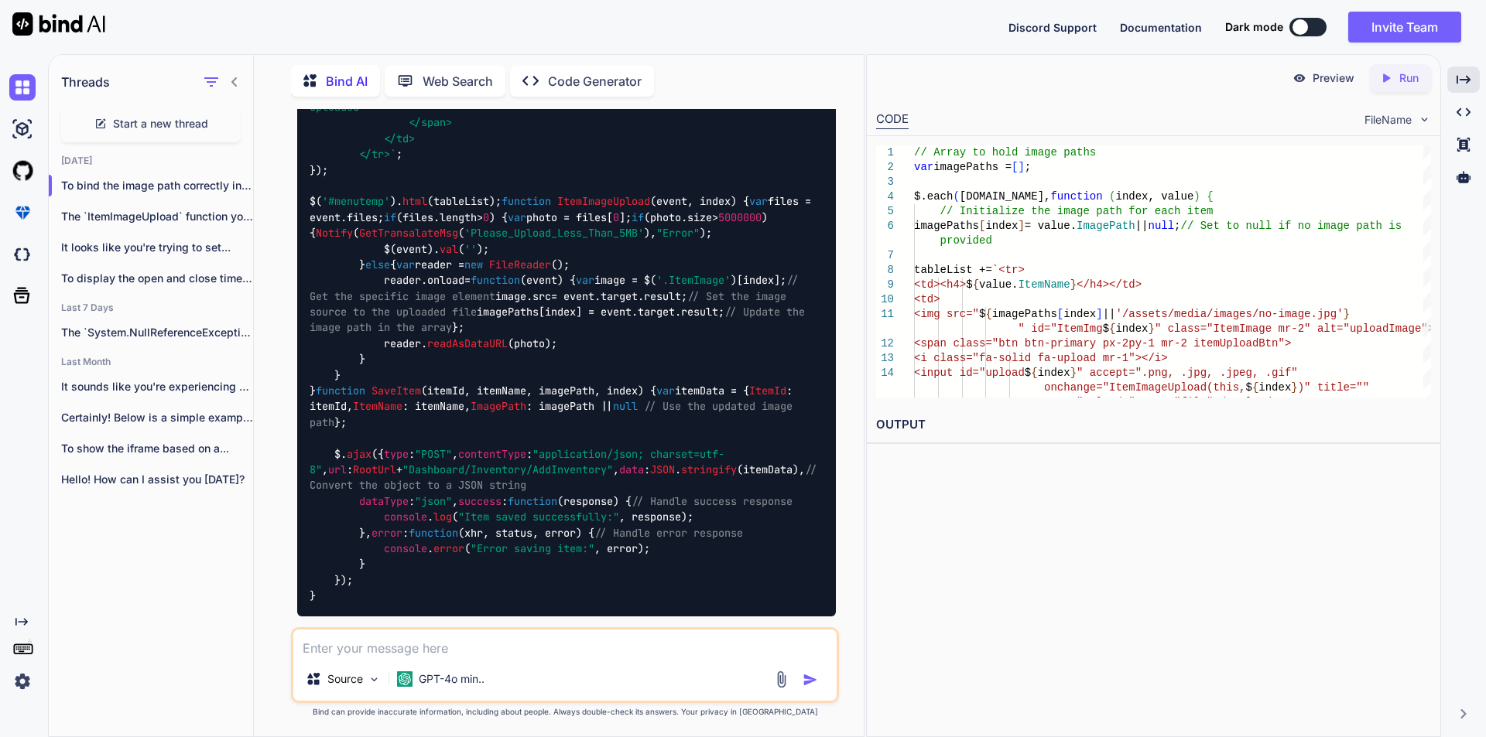
scroll to position [2960, 0]
click at [603, 349] on div "// Array to hold image paths var imagePaths = []; $. each (response. data , fun…" at bounding box center [566, 75] width 539 height 1082
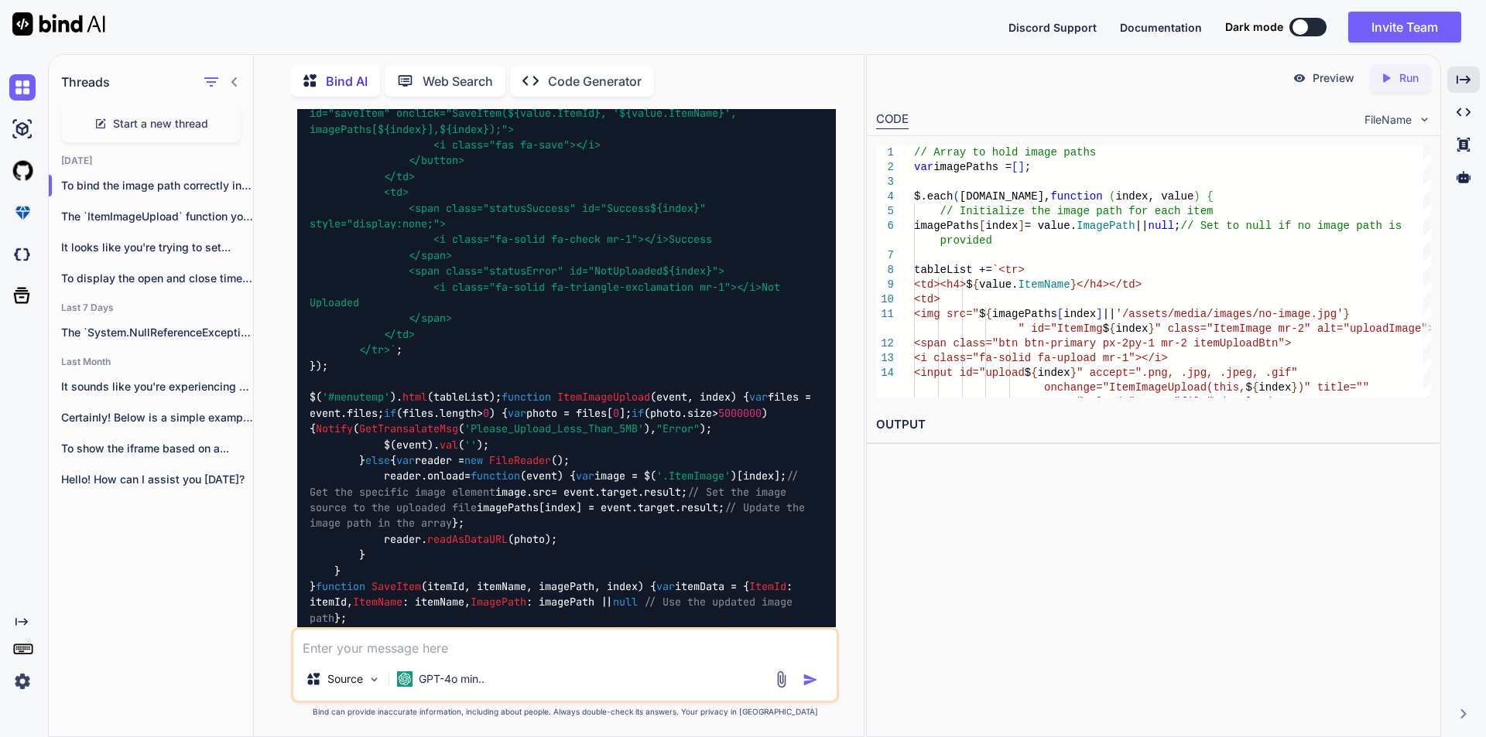
scroll to position [2727, 0]
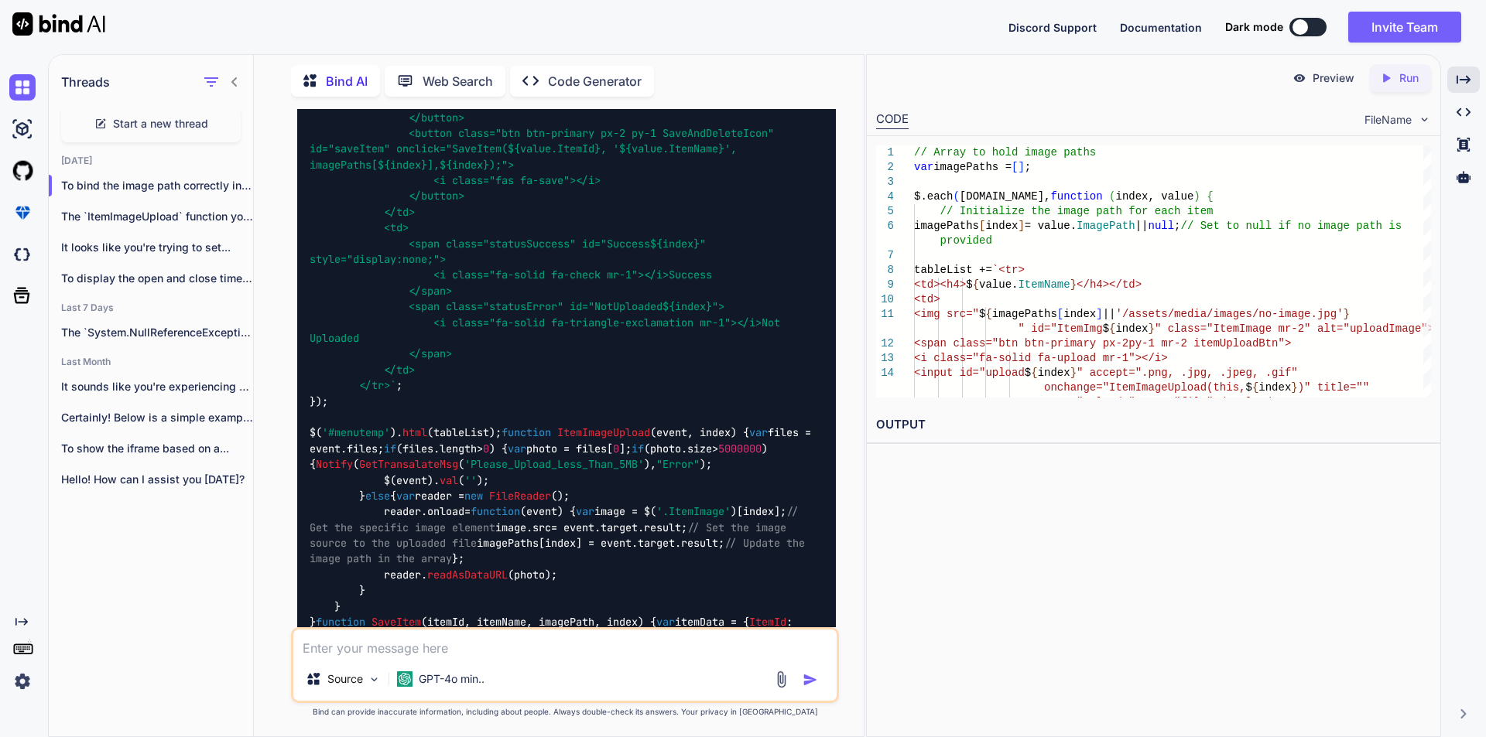
drag, startPoint x: 309, startPoint y: 167, endPoint x: 619, endPoint y: 231, distance: 316.1
click at [619, 231] on code "// Array to hold image paths var imagePaths = []; $. each (response. data , fun…" at bounding box center [566, 307] width 514 height 1058
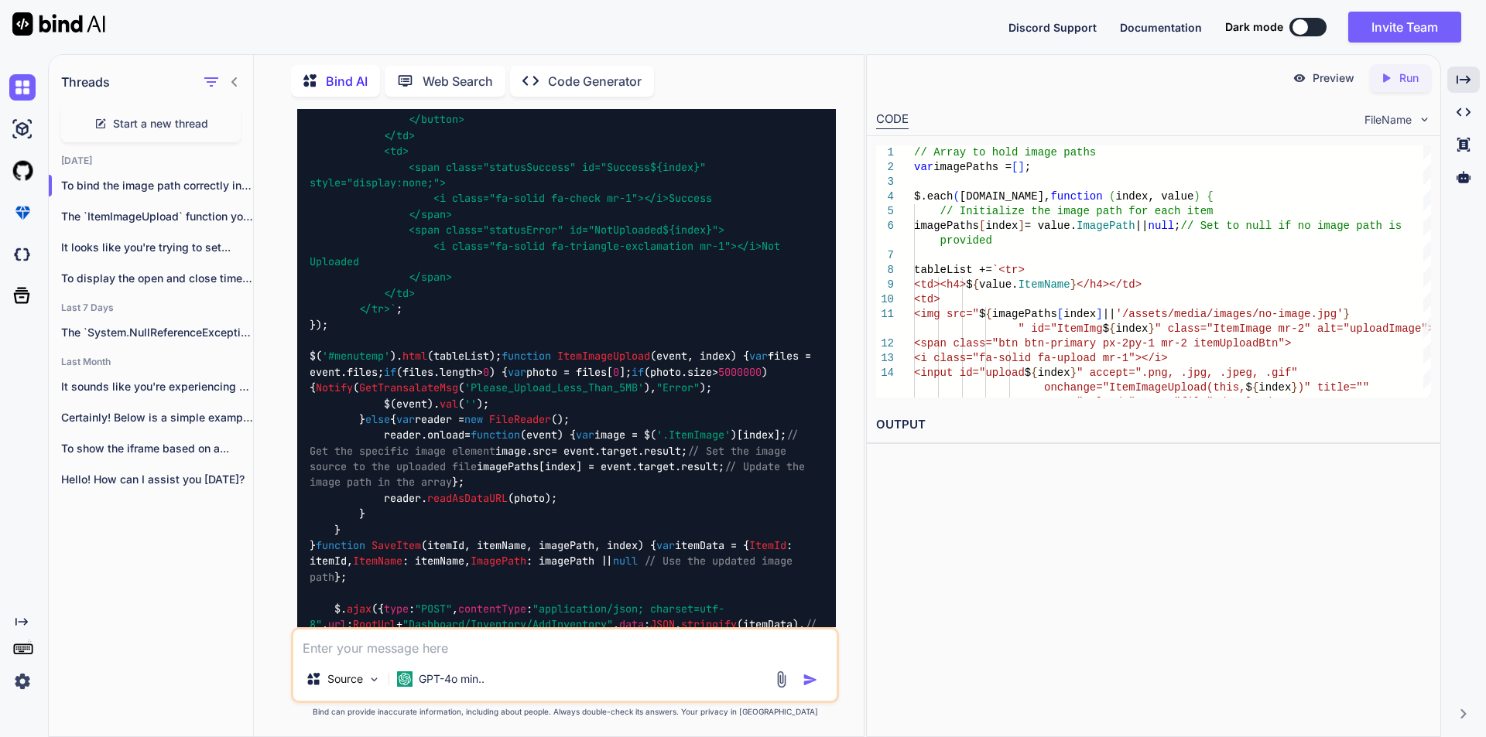
scroll to position [2805, 0]
drag, startPoint x: 436, startPoint y: 499, endPoint x: 310, endPoint y: 494, distance: 125.5
click at [310, 316] on span "`<tr> <td><h4> ${value.ItemName} </h4></td> <td> <img src=" ${imagePaths[index]…" at bounding box center [556, 48] width 495 height 535
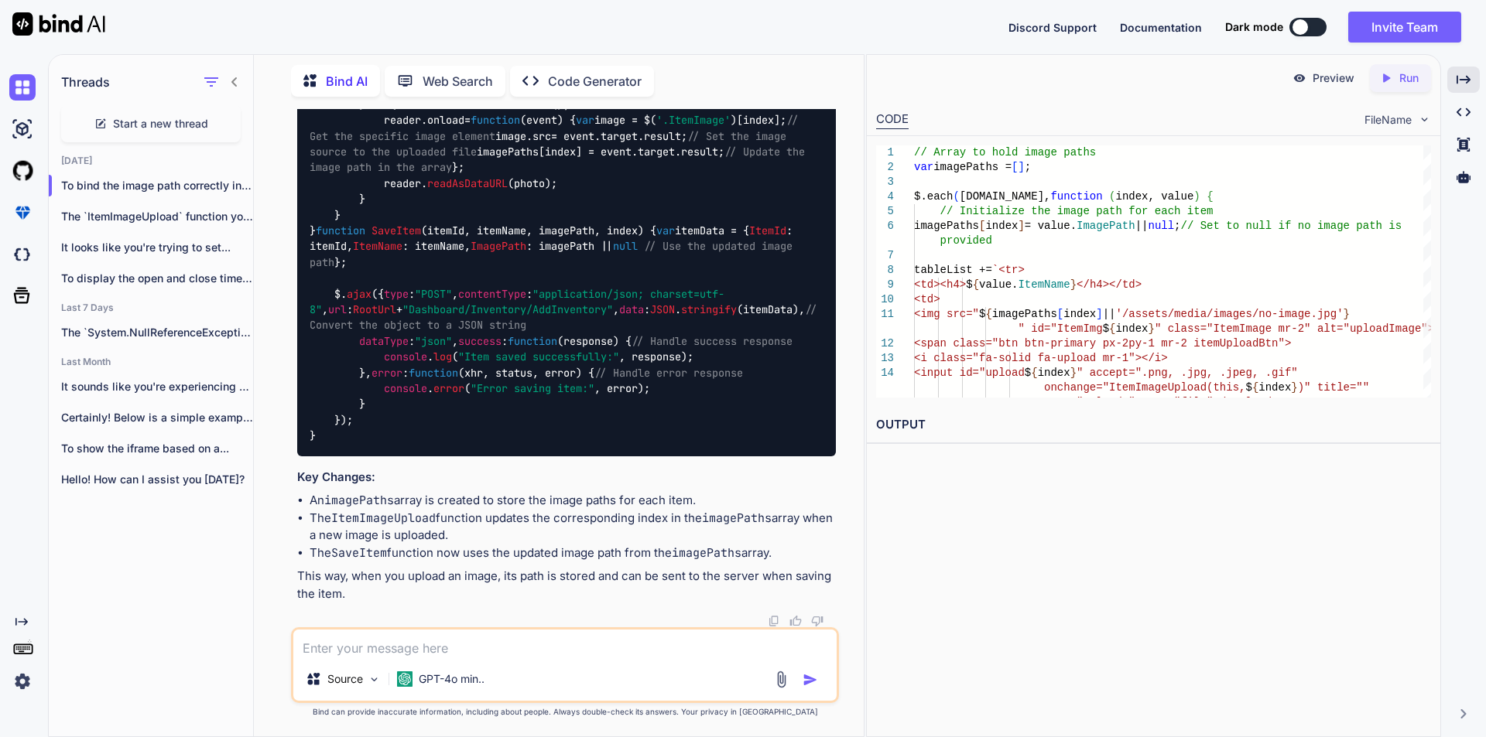
scroll to position [3629, 0]
click at [470, 254] on span "ImagePath" at bounding box center [498, 247] width 56 height 14
